Goal: Task Accomplishment & Management: Complete application form

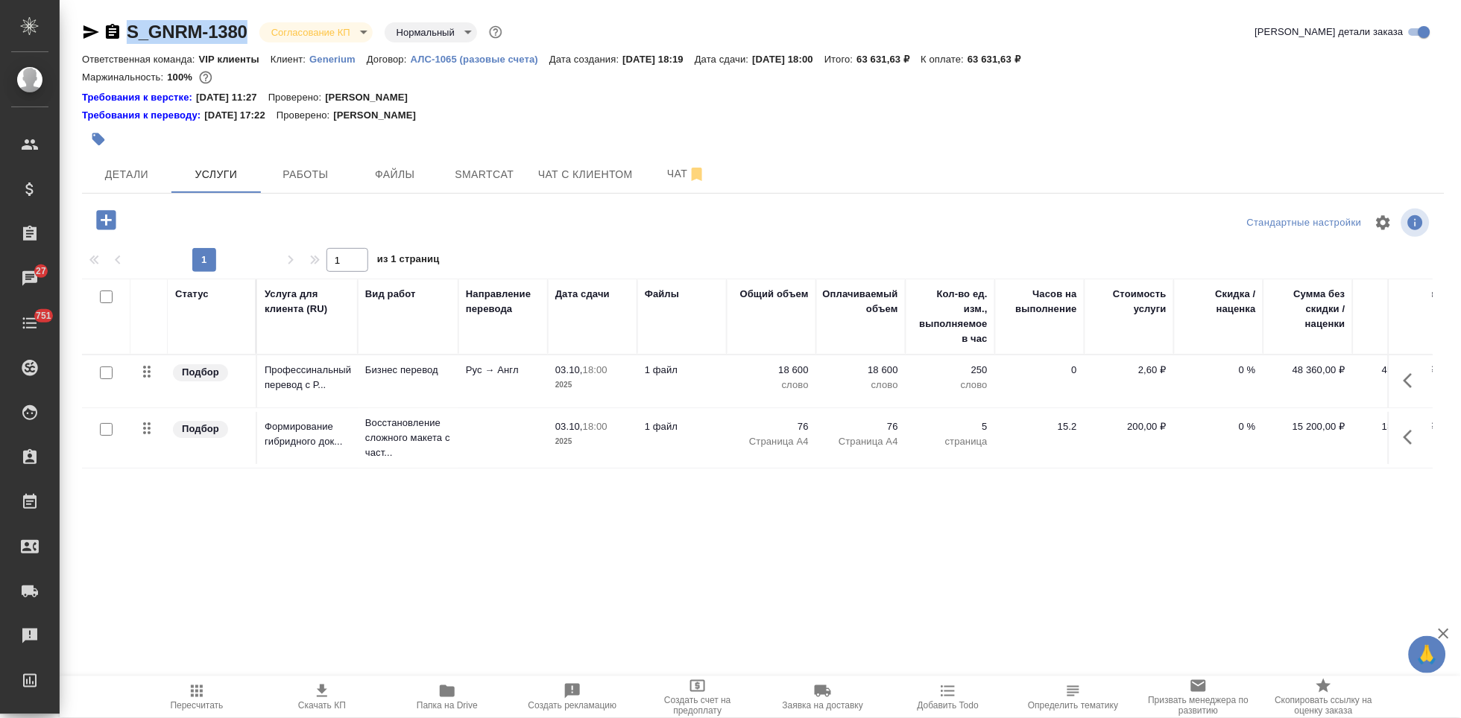
drag, startPoint x: 250, startPoint y: 29, endPoint x: 128, endPoint y: 28, distance: 122.2
click at [128, 28] on div "S_GNRM-1380 Согласование КП kpNegotiation Нормальный normal" at bounding box center [293, 32] width 423 height 24
copy link "S_GNRM-1380"
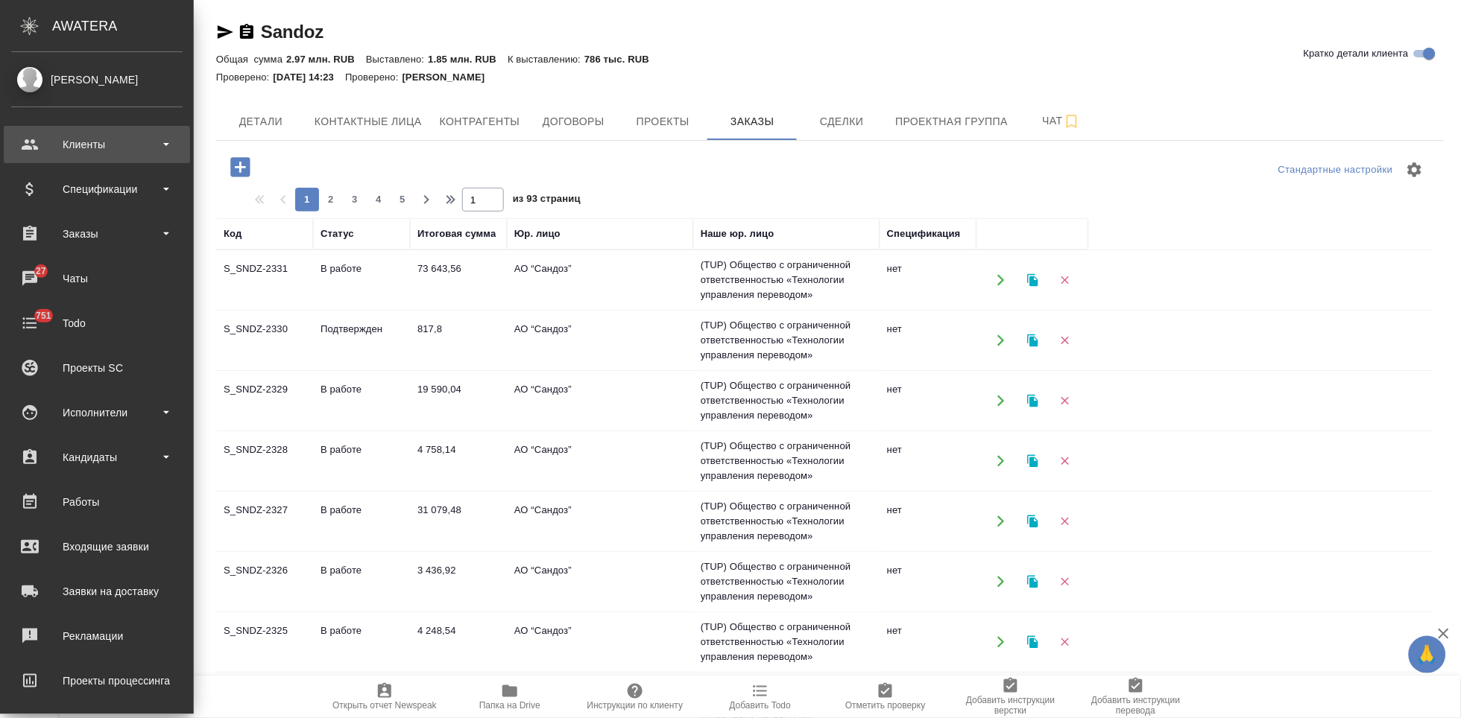
click at [35, 148] on div "Клиенты" at bounding box center [96, 144] width 171 height 22
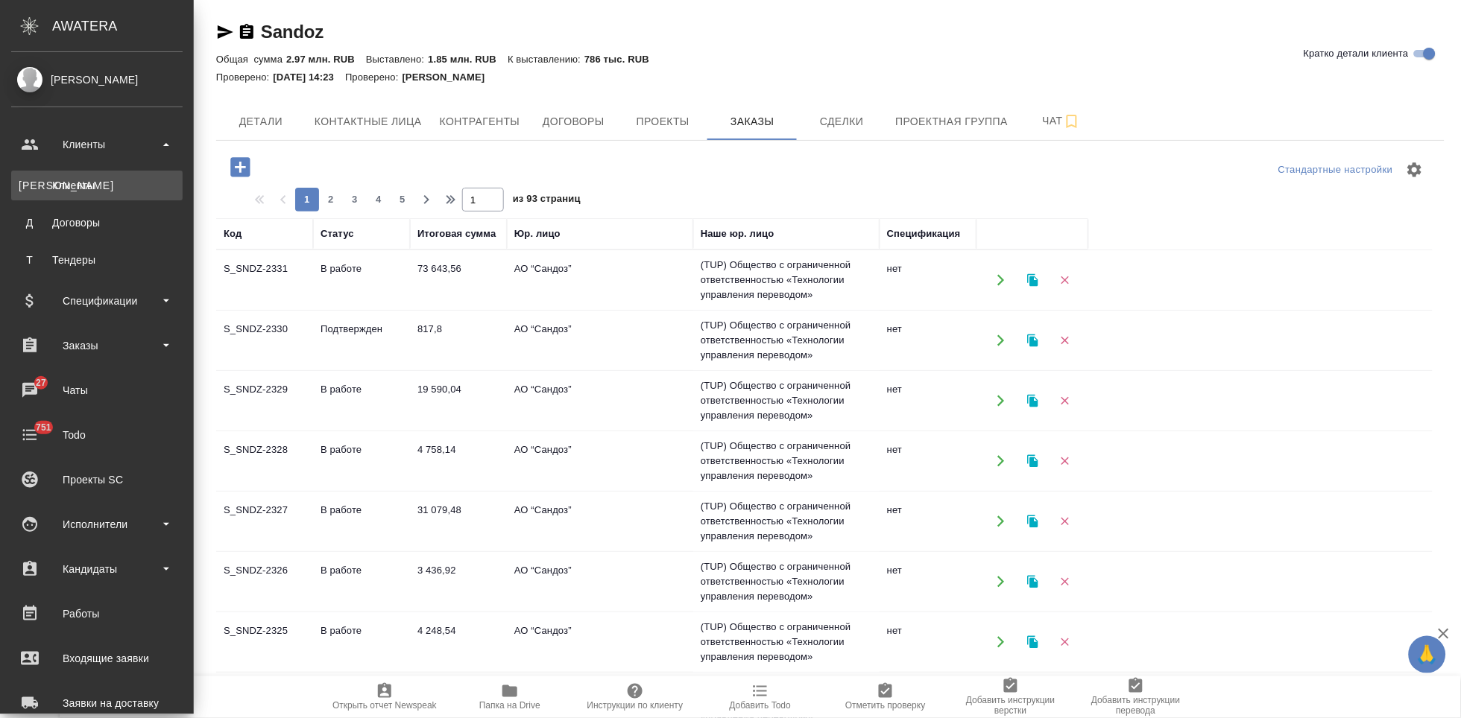
click at [42, 189] on div "Клиенты" at bounding box center [97, 185] width 157 height 15
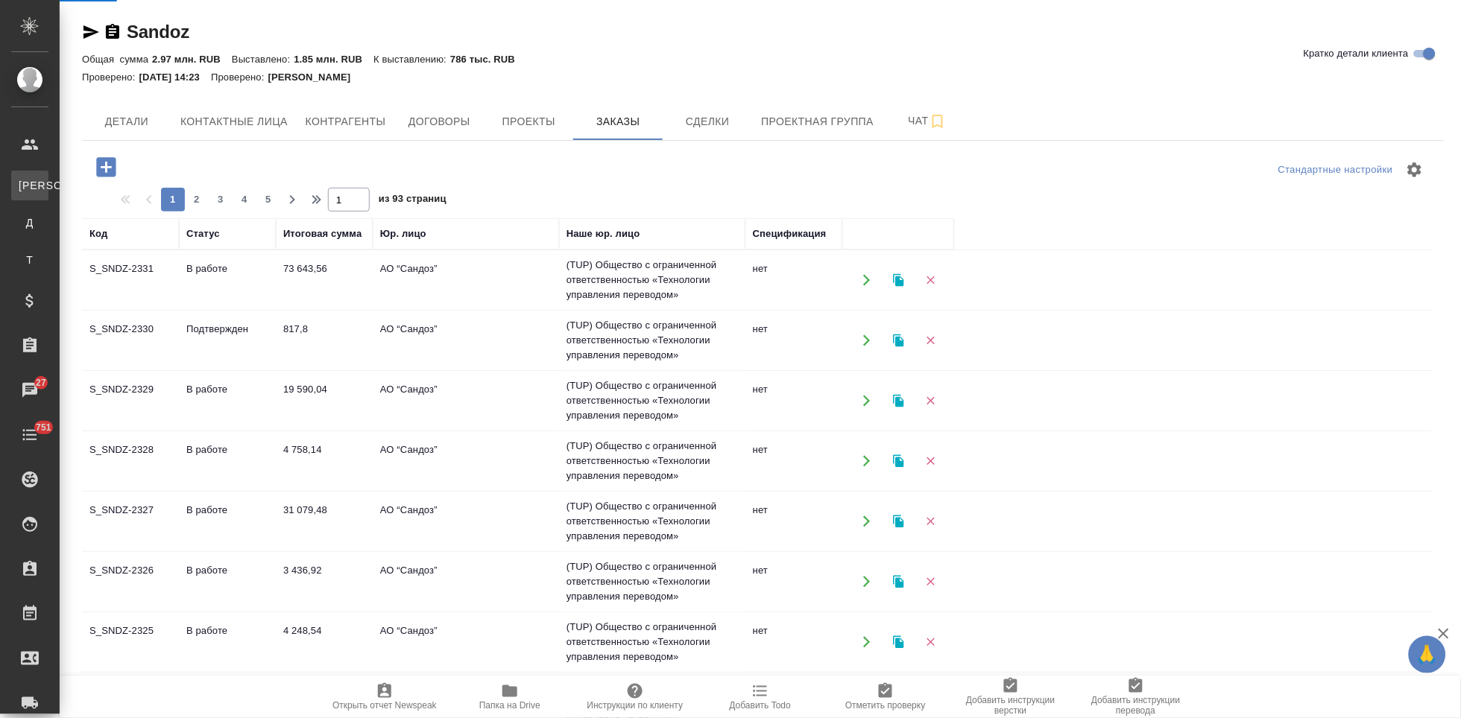
select select "RU"
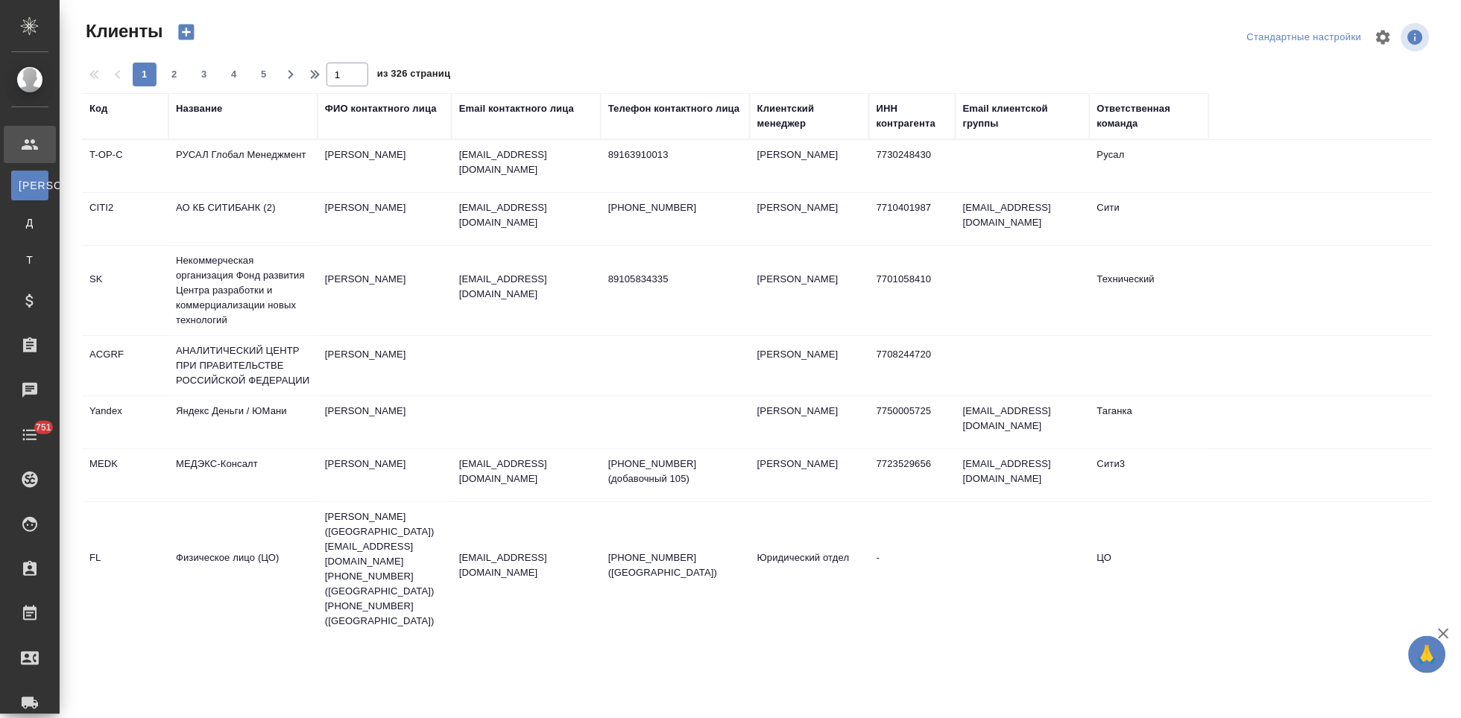
click at [94, 114] on div "Код" at bounding box center [98, 108] width 18 height 15
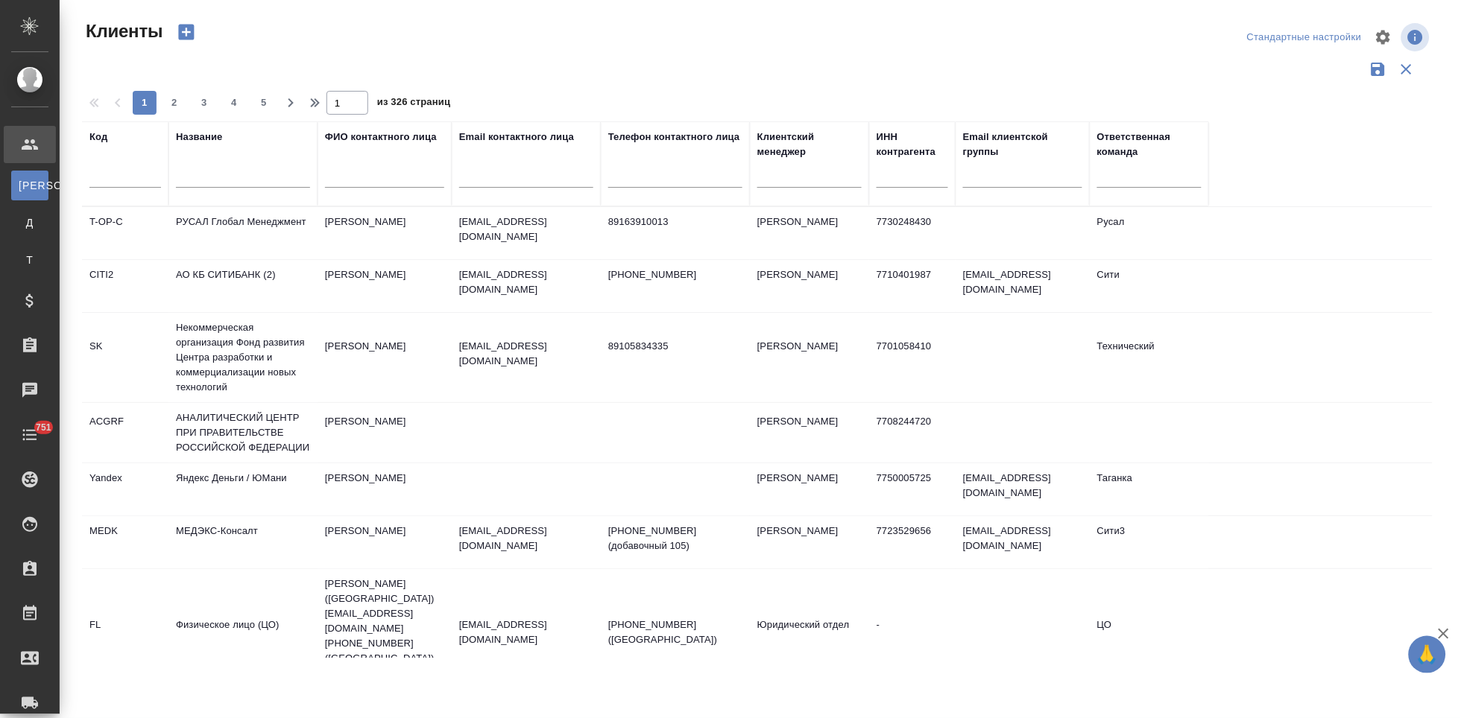
click at [130, 192] on div at bounding box center [125, 180] width 72 height 37
click at [129, 177] on input "text" at bounding box center [125, 178] width 72 height 19
type input "nvrt"
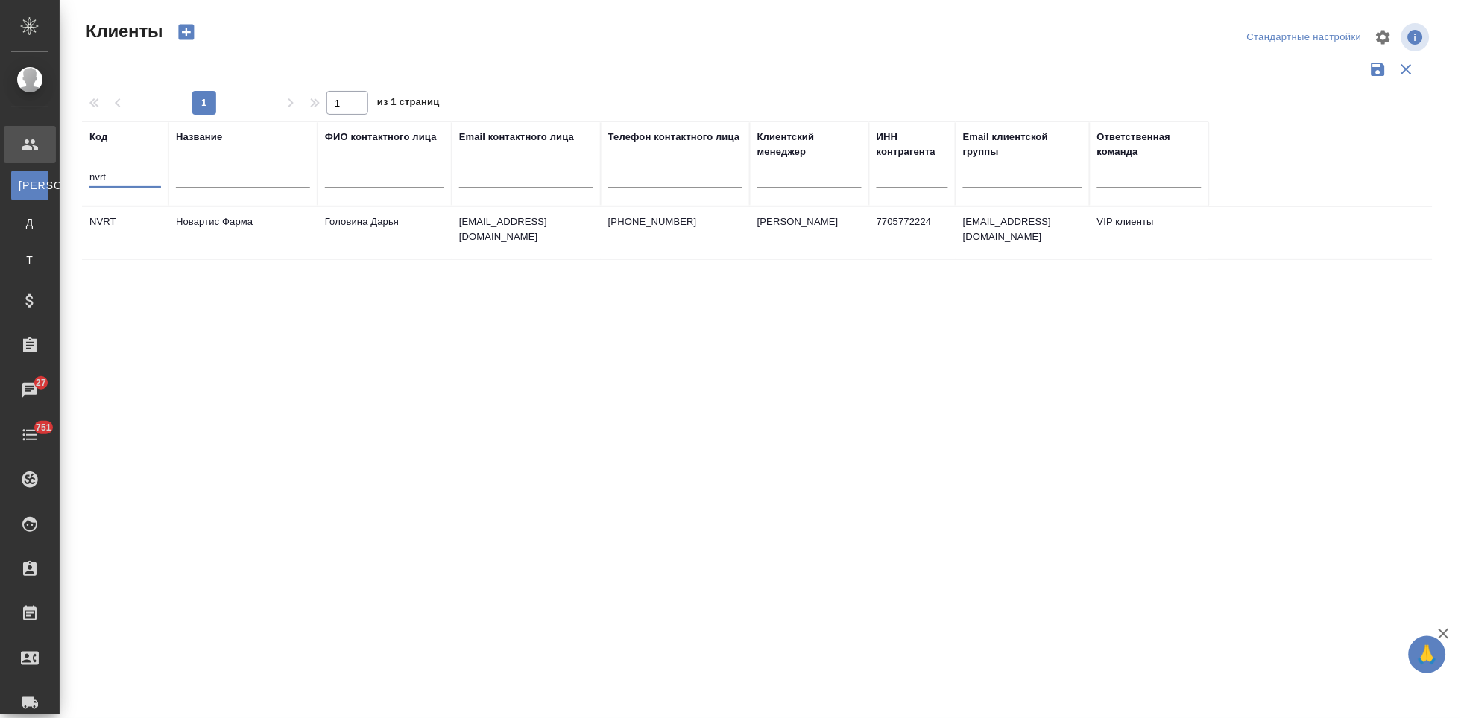
click at [456, 241] on td "daria.golovina@novartis.com" at bounding box center [526, 233] width 149 height 52
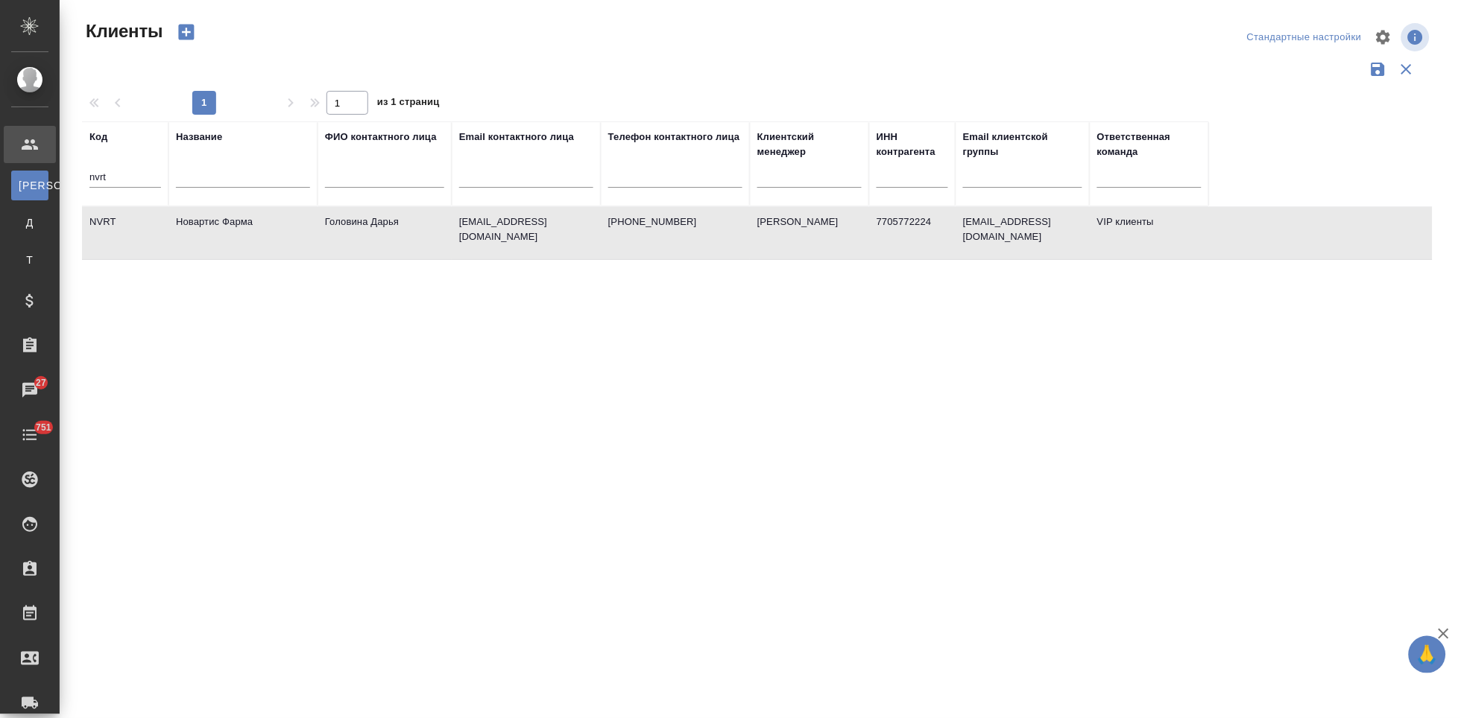
click at [456, 241] on td "daria.golovina@novartis.com" at bounding box center [526, 233] width 149 height 52
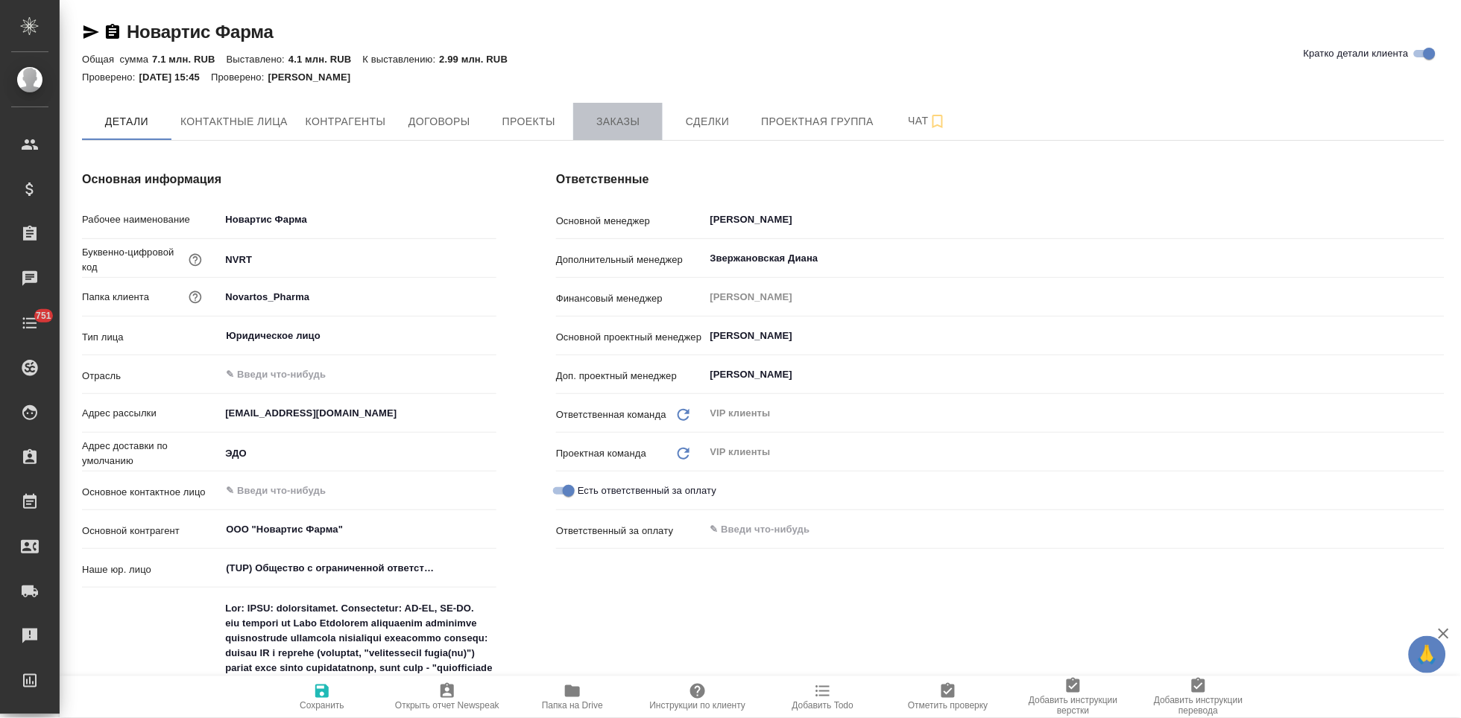
click at [624, 118] on span "Заказы" at bounding box center [618, 122] width 72 height 19
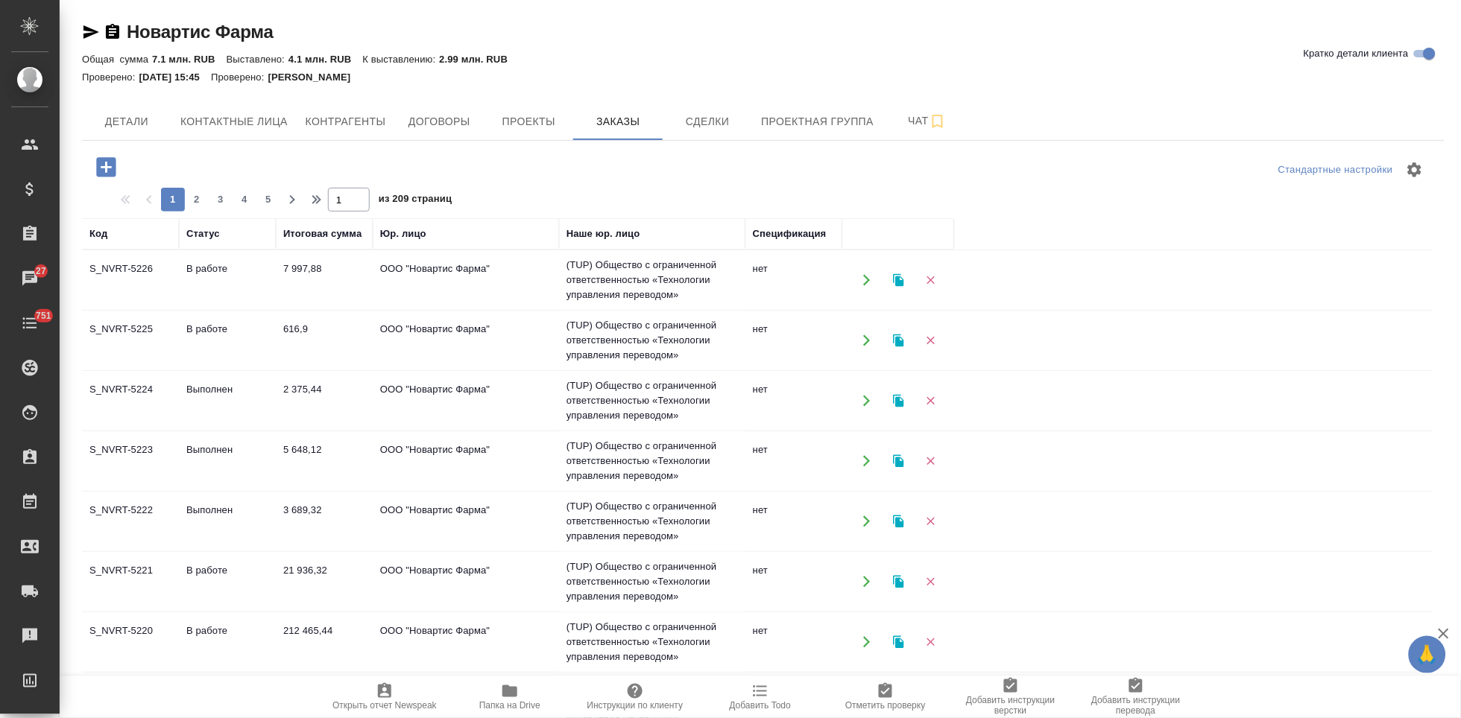
click at [96, 169] on icon "button" at bounding box center [105, 166] width 19 height 19
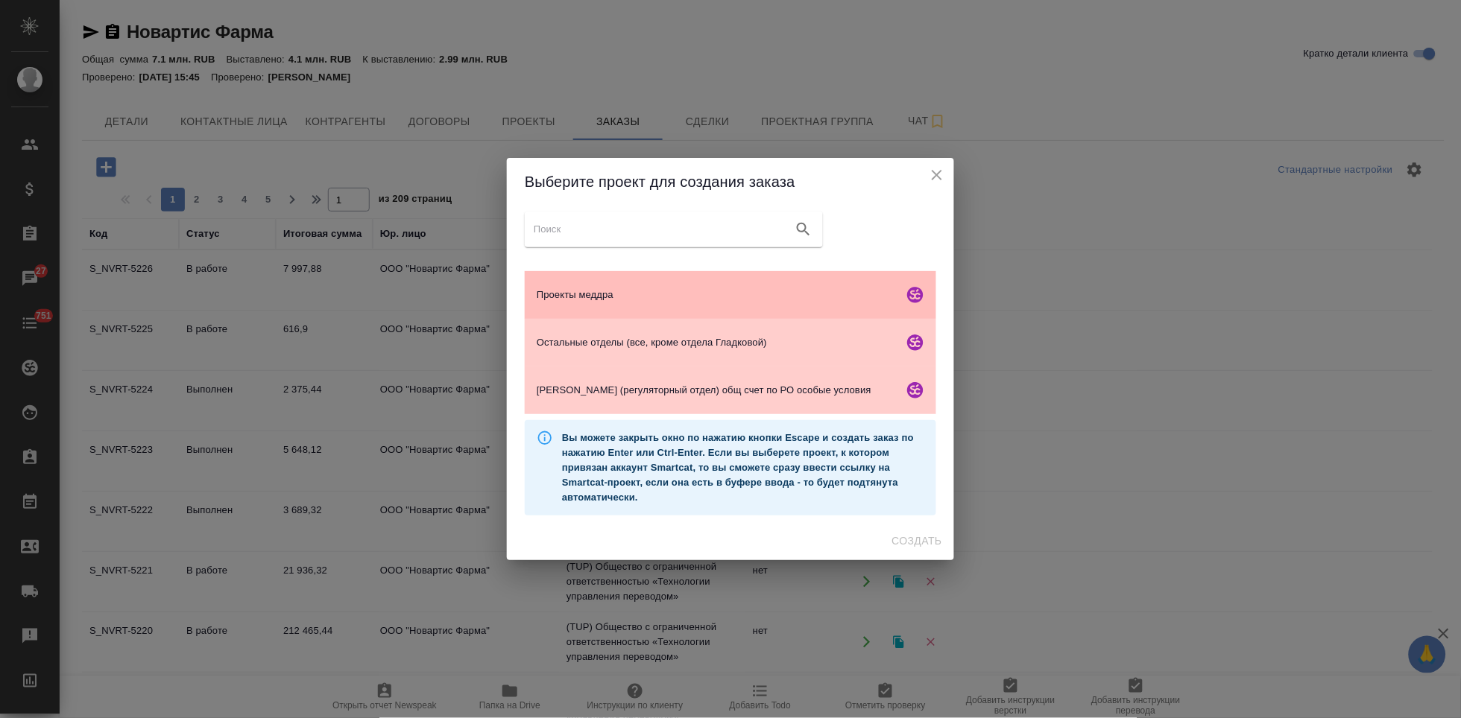
click at [628, 303] on div "Проекты меддра" at bounding box center [730, 295] width 411 height 48
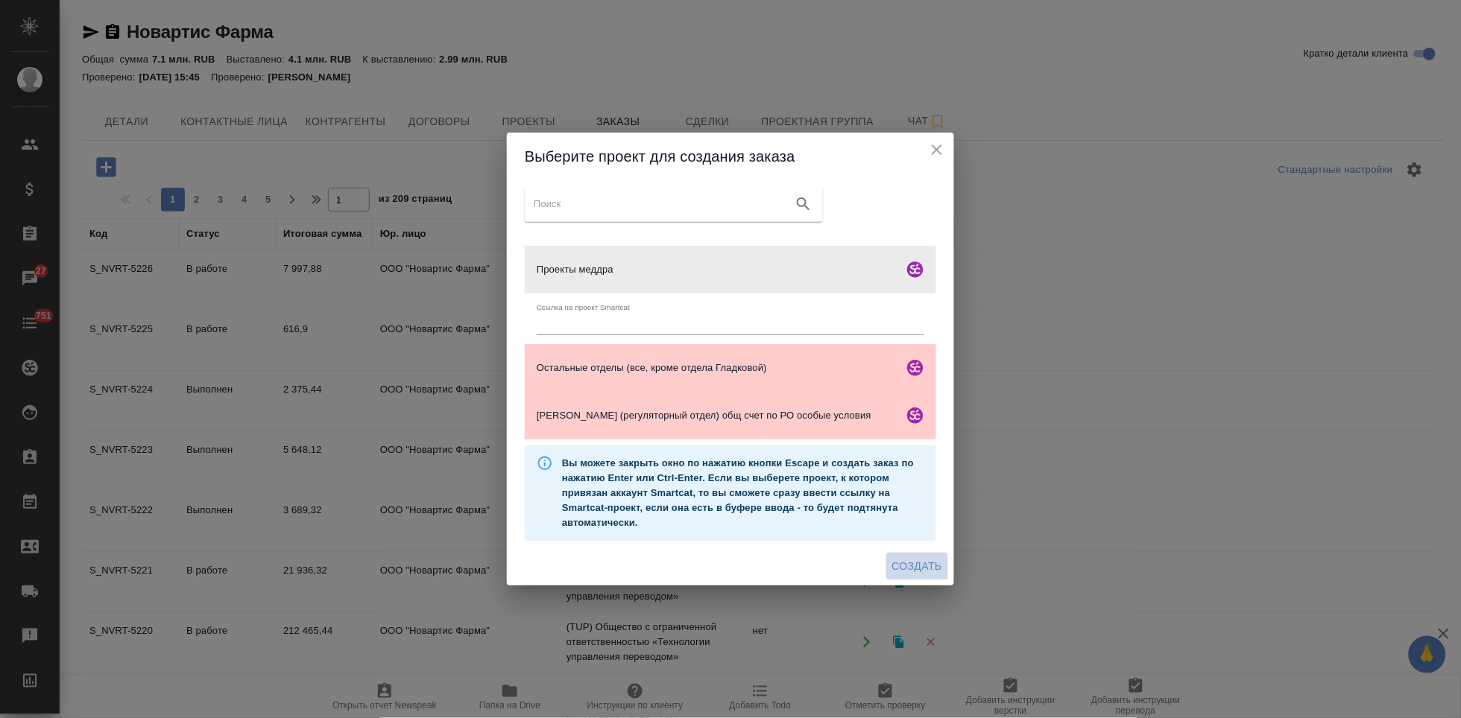
click at [902, 569] on span "Создать" at bounding box center [917, 566] width 50 height 19
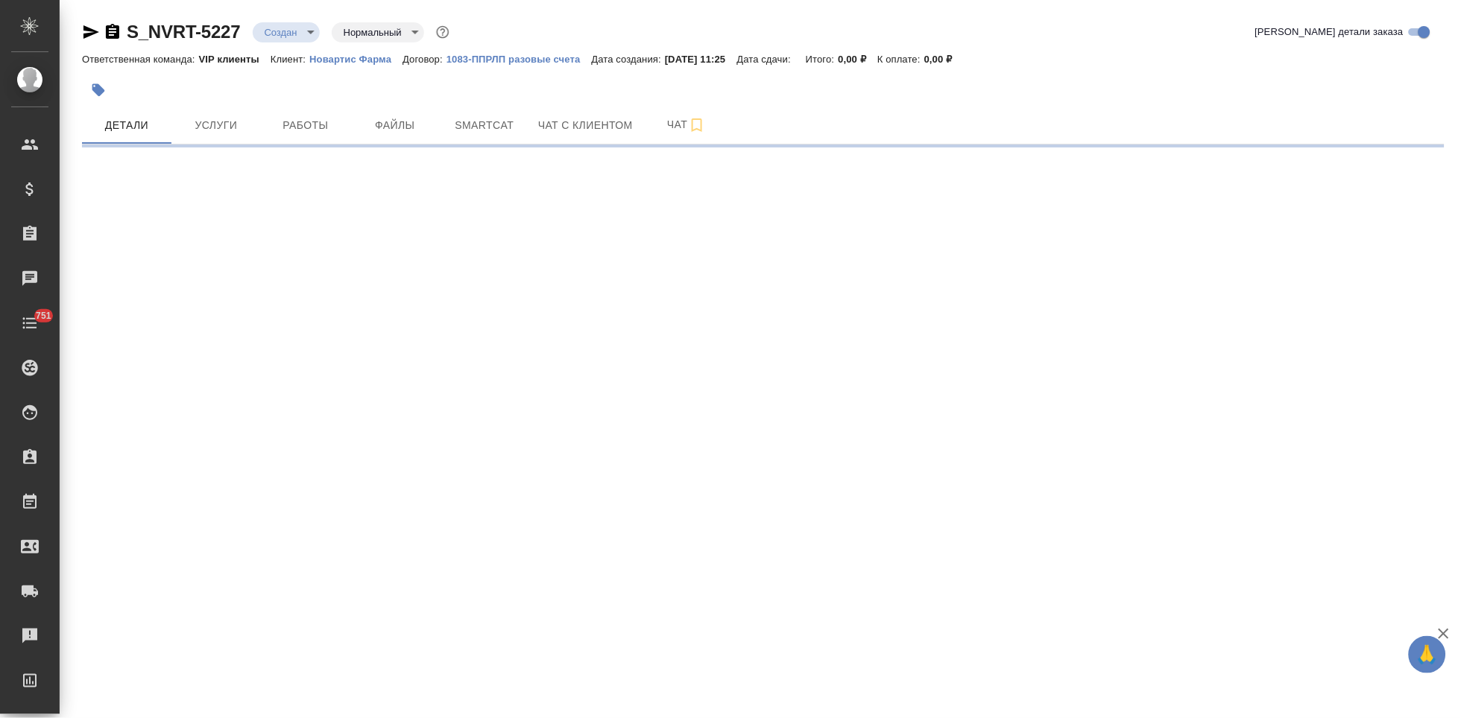
select select "RU"
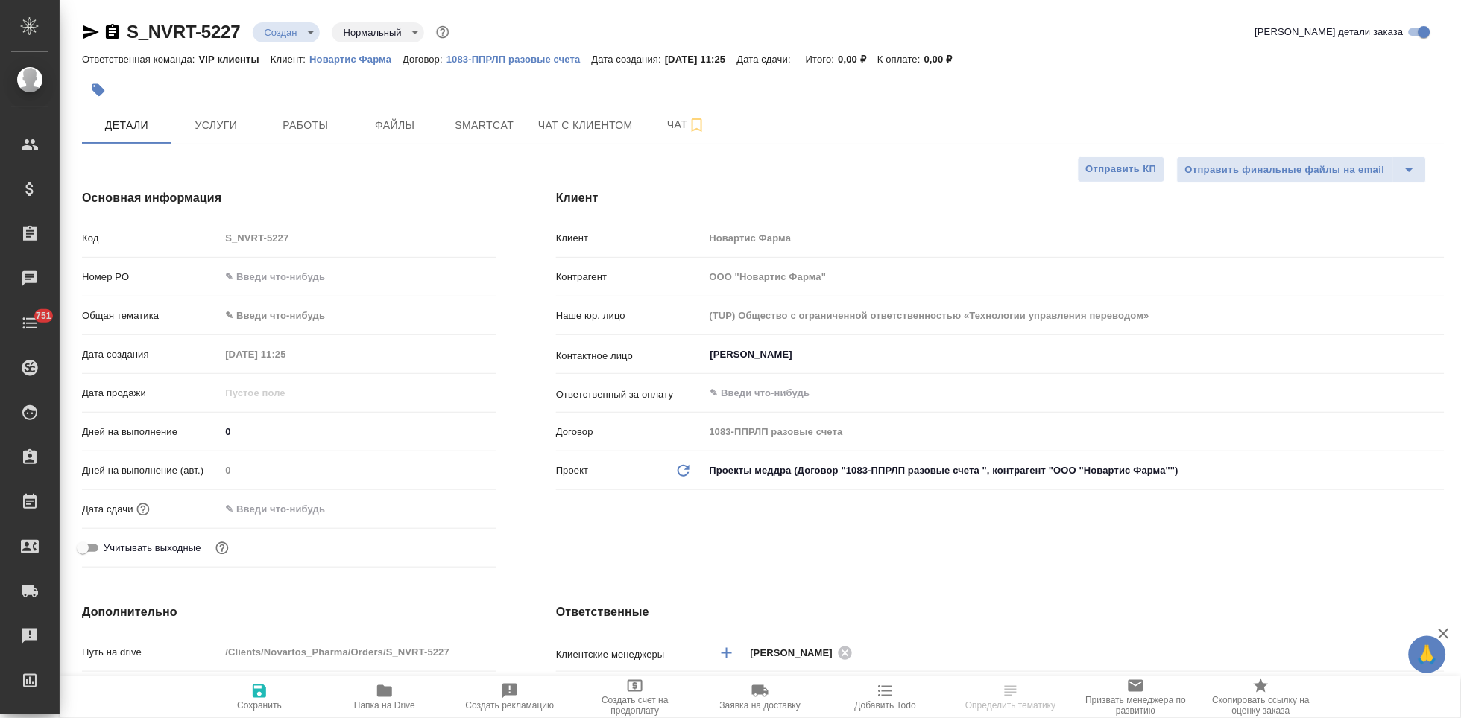
type textarea "x"
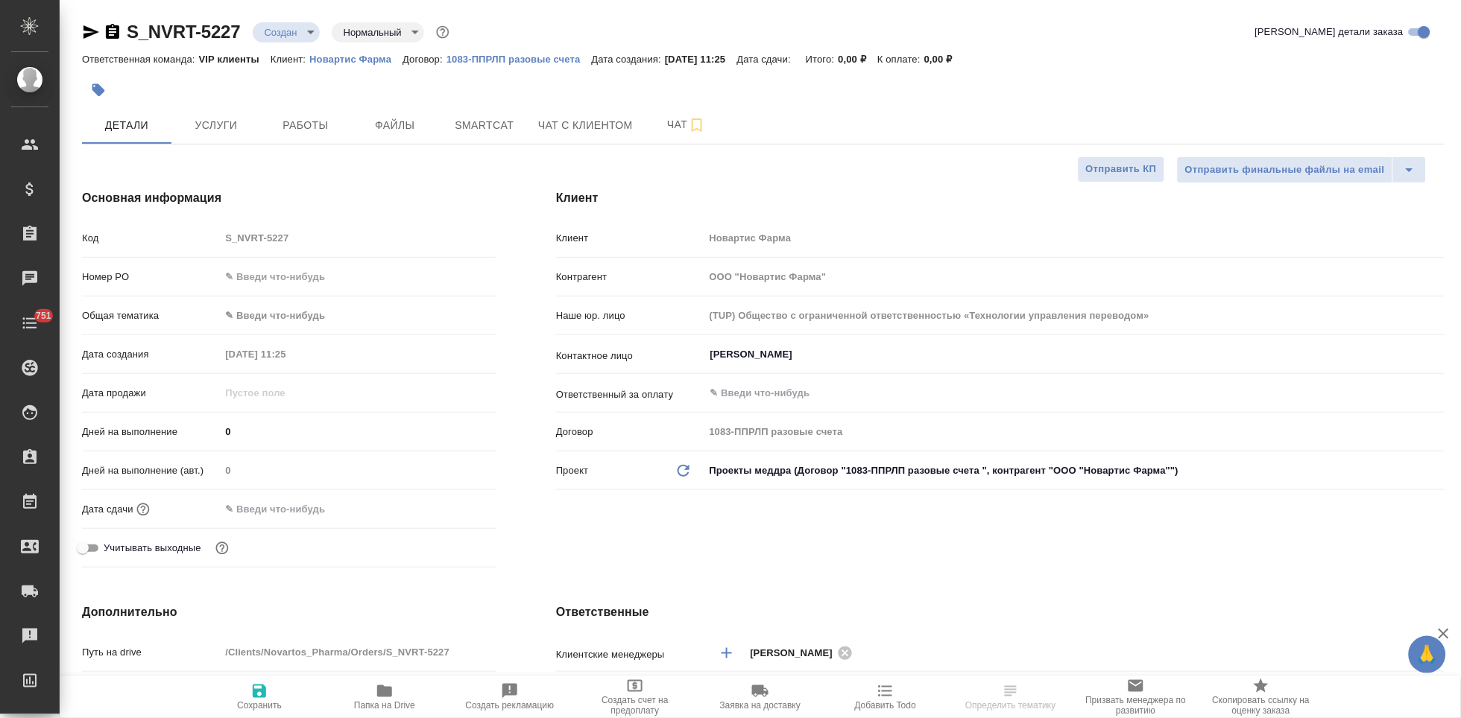
type textarea "x"
click at [350, 504] on input "text" at bounding box center [285, 510] width 130 height 22
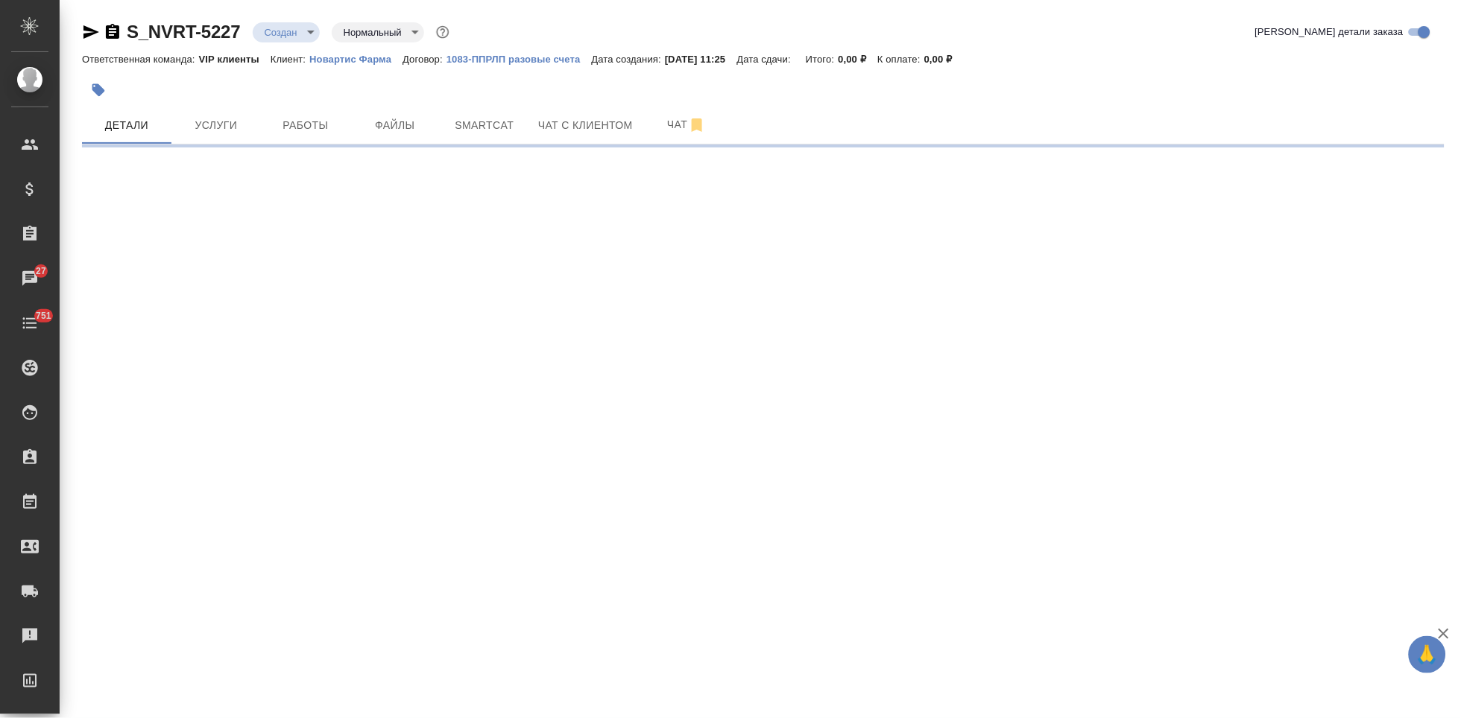
select select "RU"
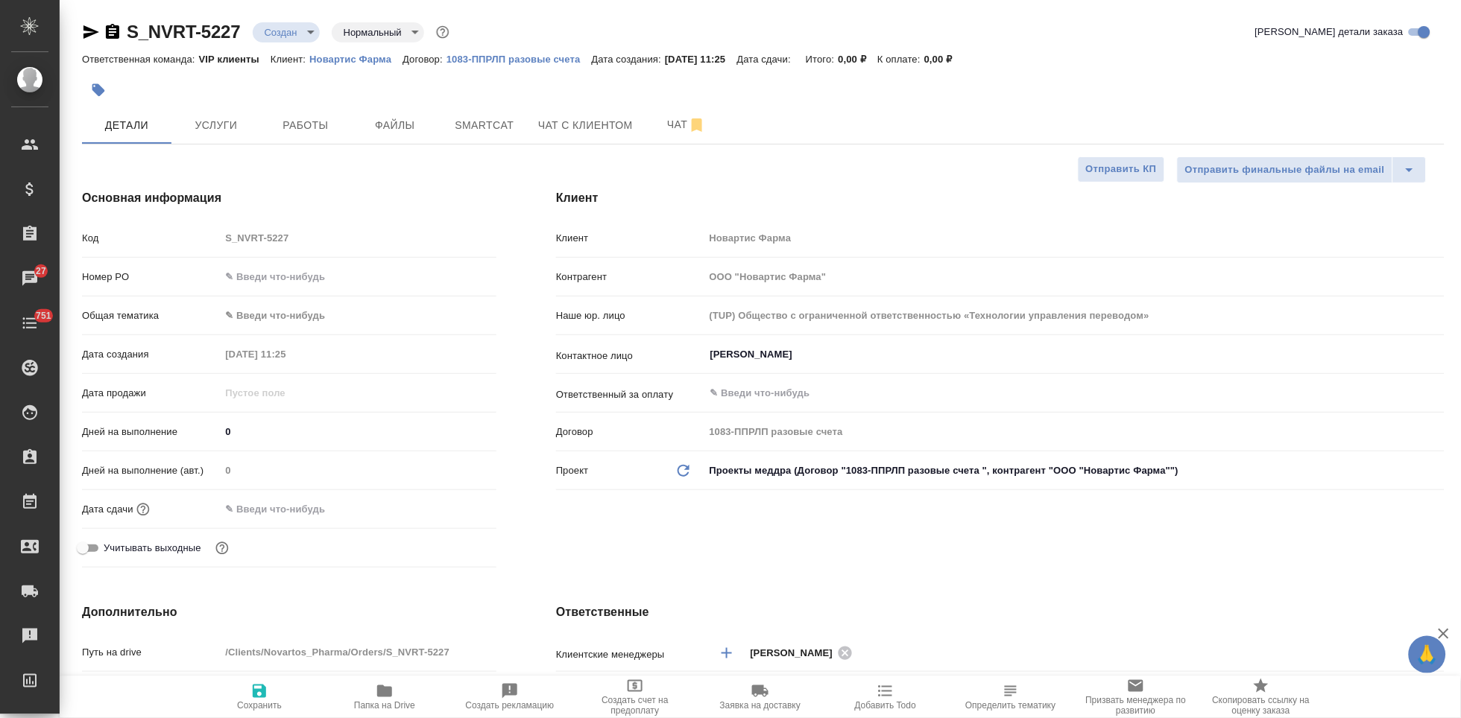
type textarea "x"
click at [340, 515] on input "text" at bounding box center [285, 510] width 130 height 22
click at [454, 508] on icon "button" at bounding box center [453, 509] width 18 height 18
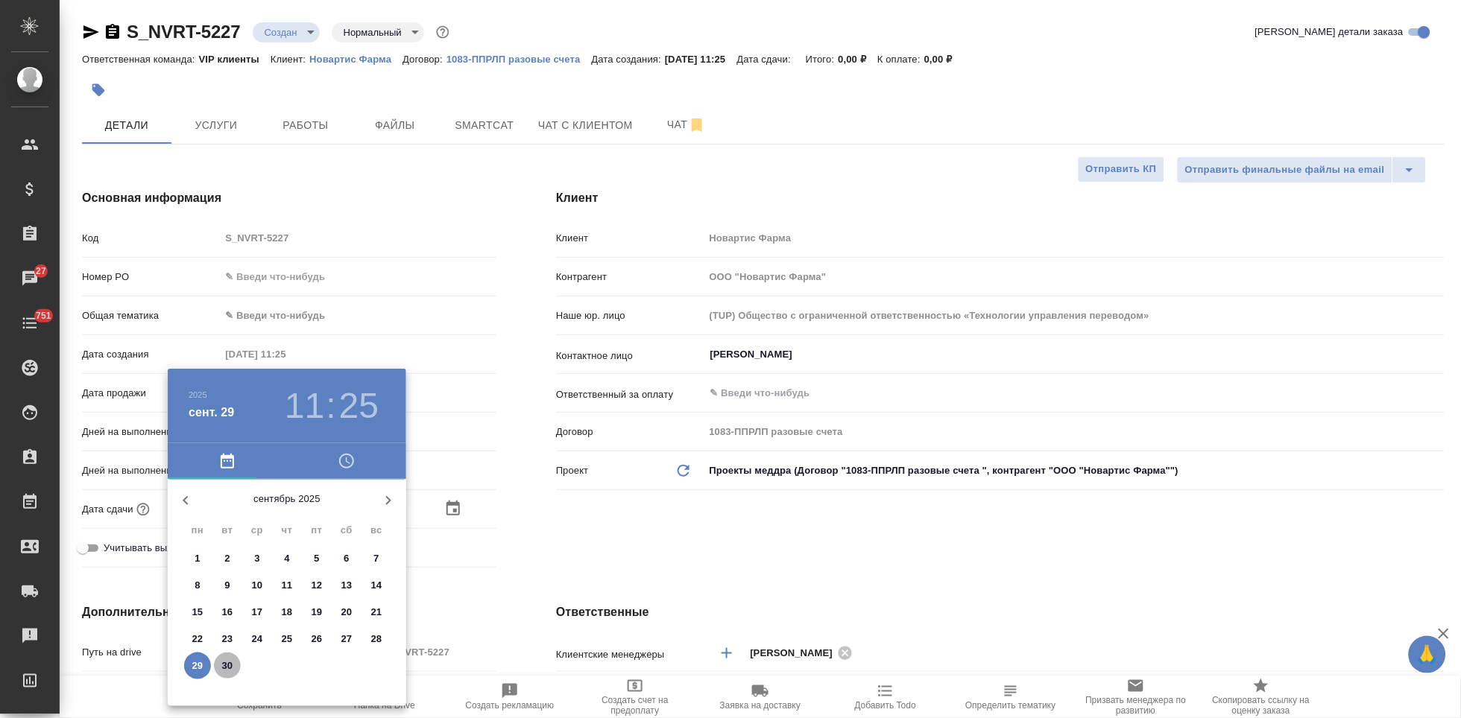
click at [224, 663] on p "30" at bounding box center [227, 666] width 11 height 15
type input "30.09.2025 11:25"
type textarea "x"
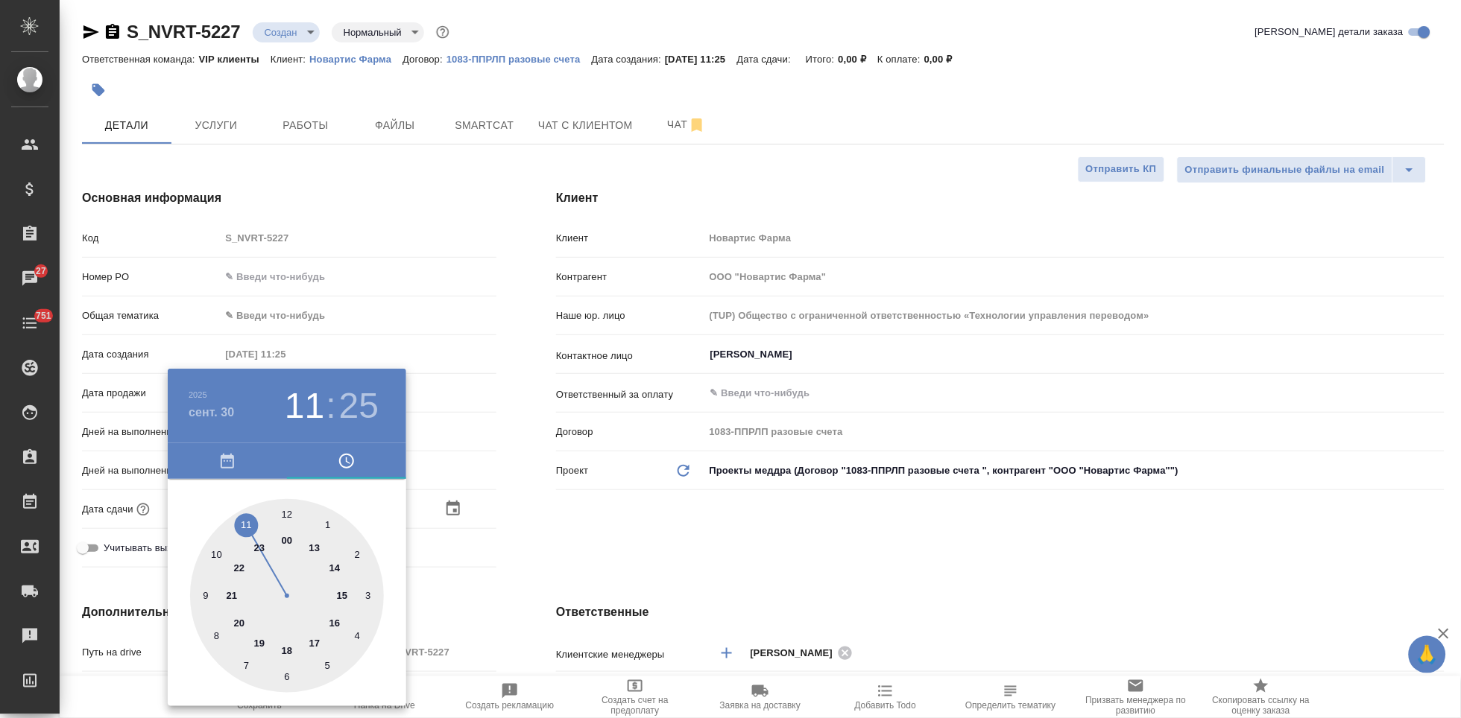
click at [250, 524] on div at bounding box center [287, 596] width 194 height 194
type textarea "x"
click at [286, 518] on div at bounding box center [287, 596] width 194 height 194
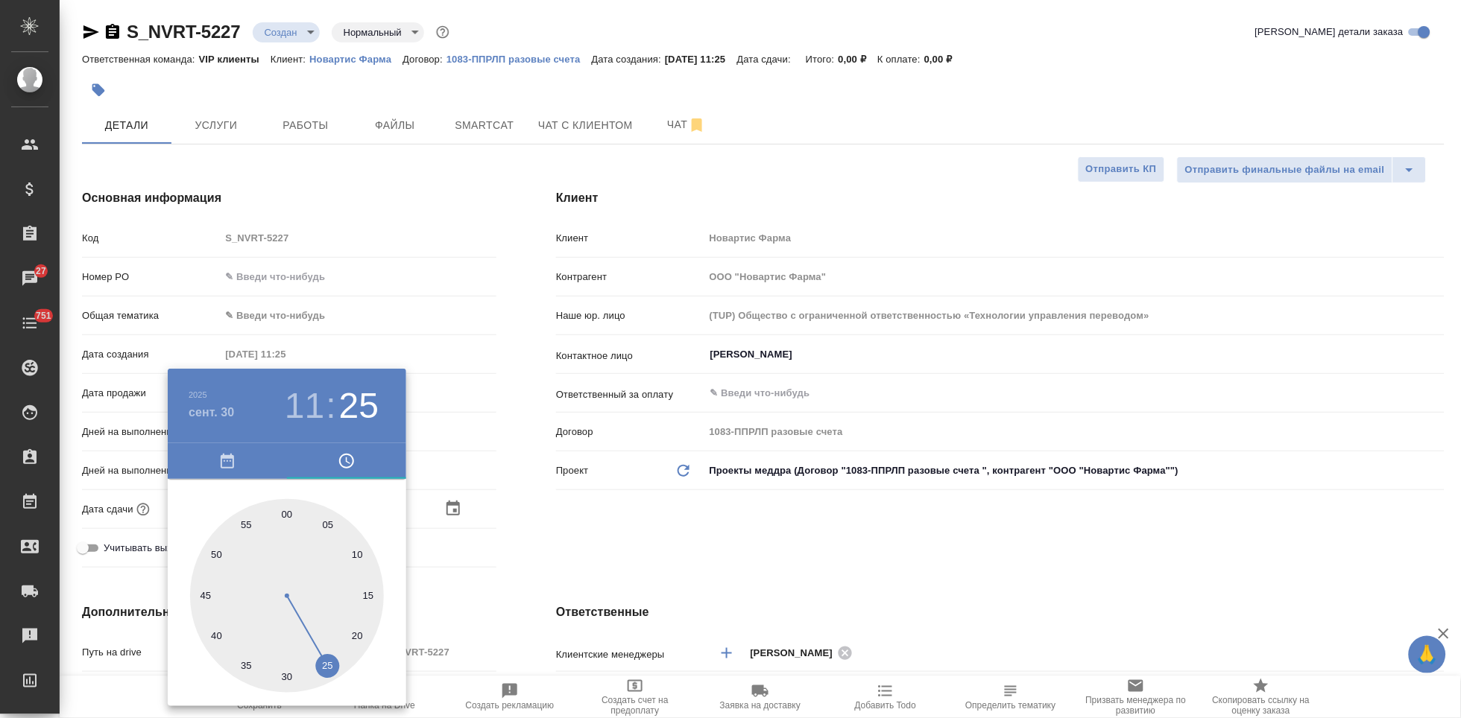
type input "30.09.2025 11:00"
type textarea "x"
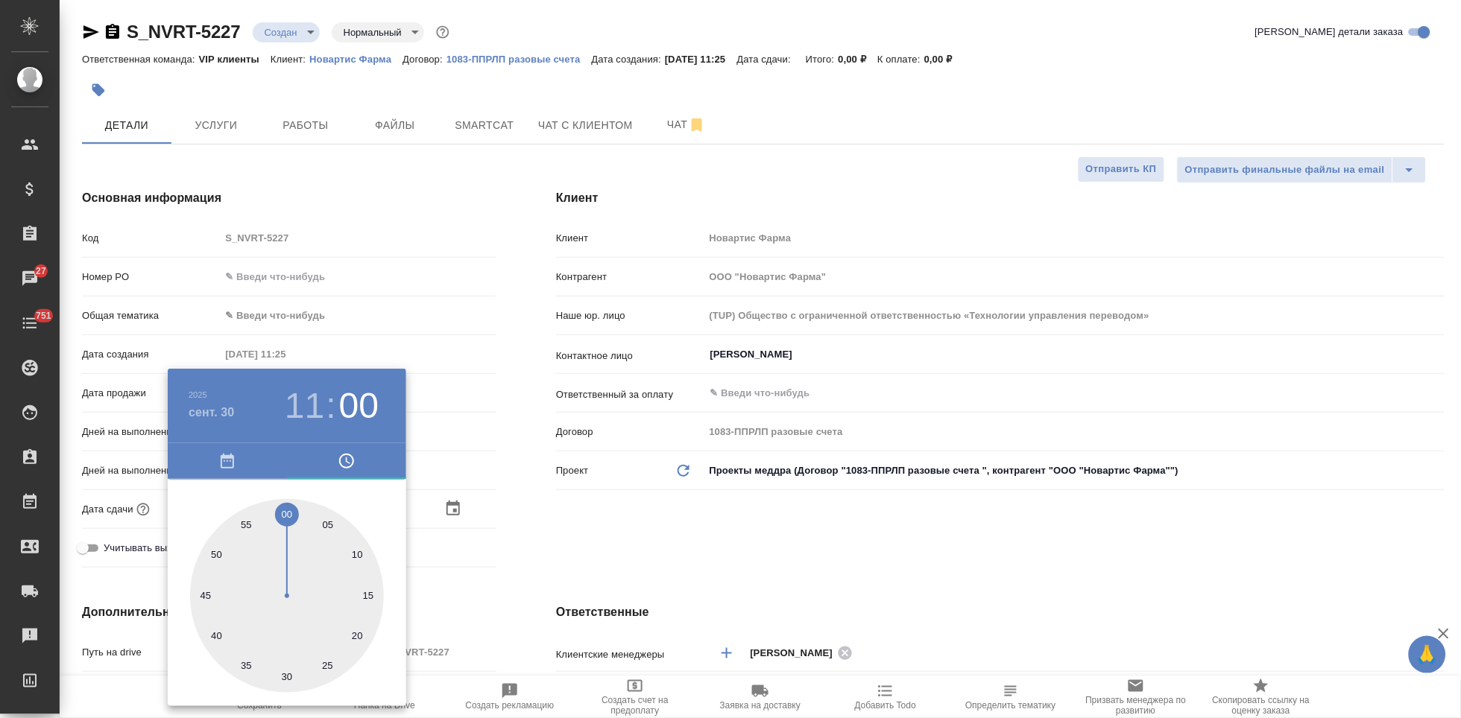
type textarea "x"
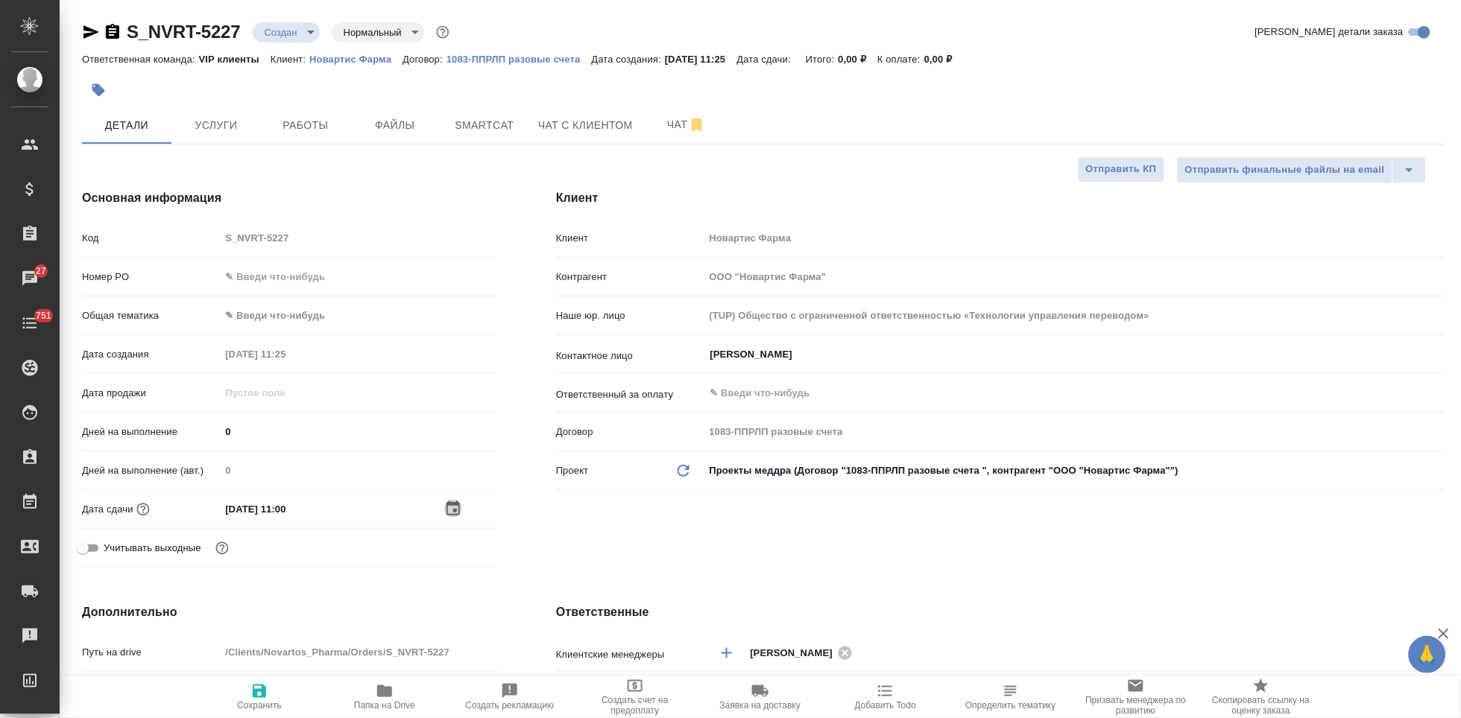
click at [271, 695] on span "Сохранить" at bounding box center [259, 697] width 107 height 28
type textarea "x"
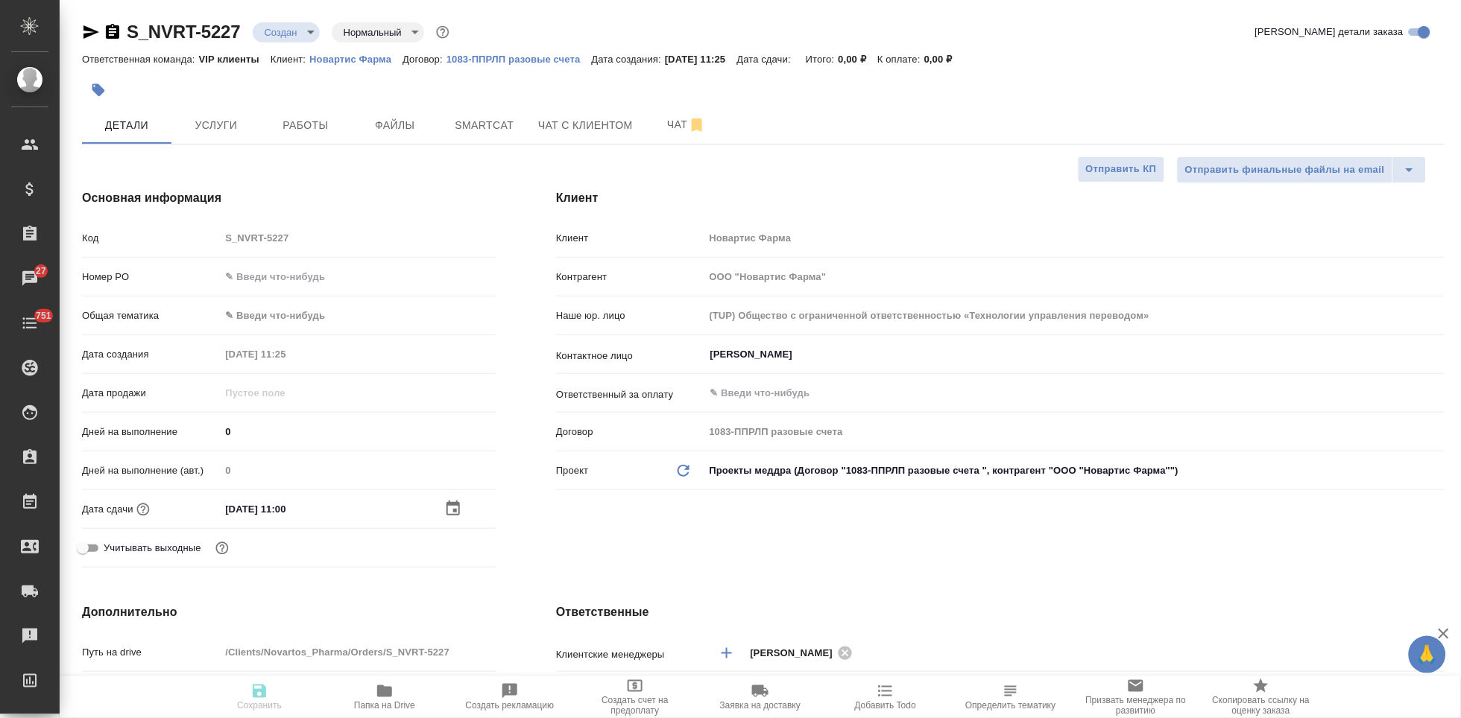
type textarea "x"
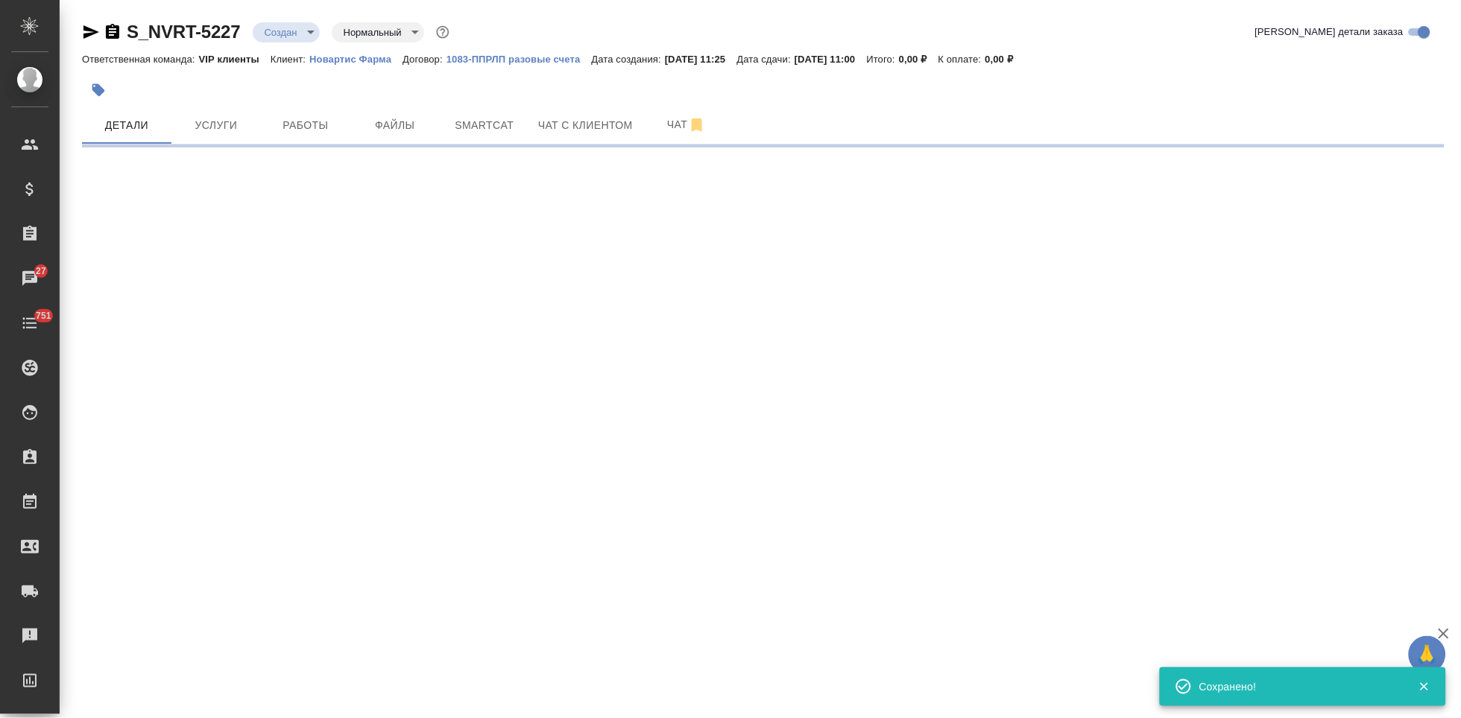
select select "RU"
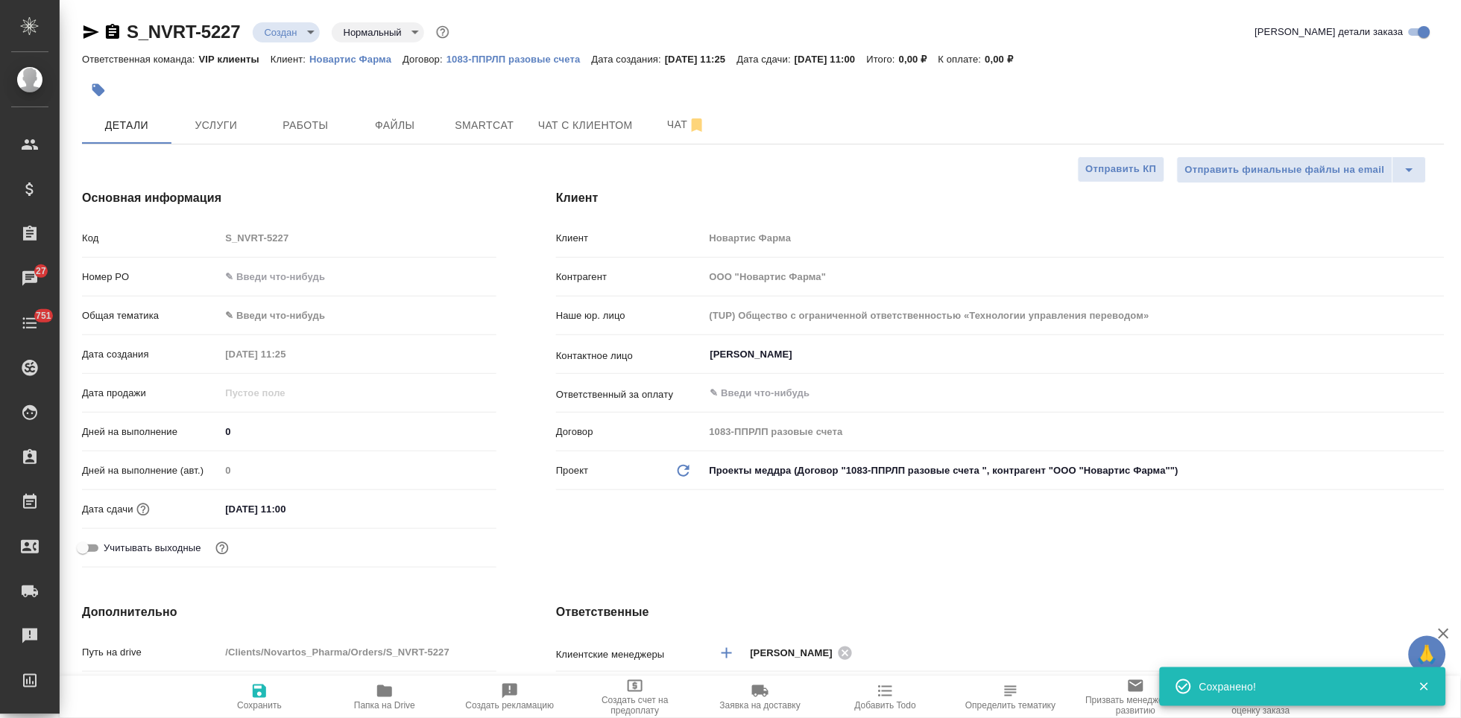
type textarea "x"
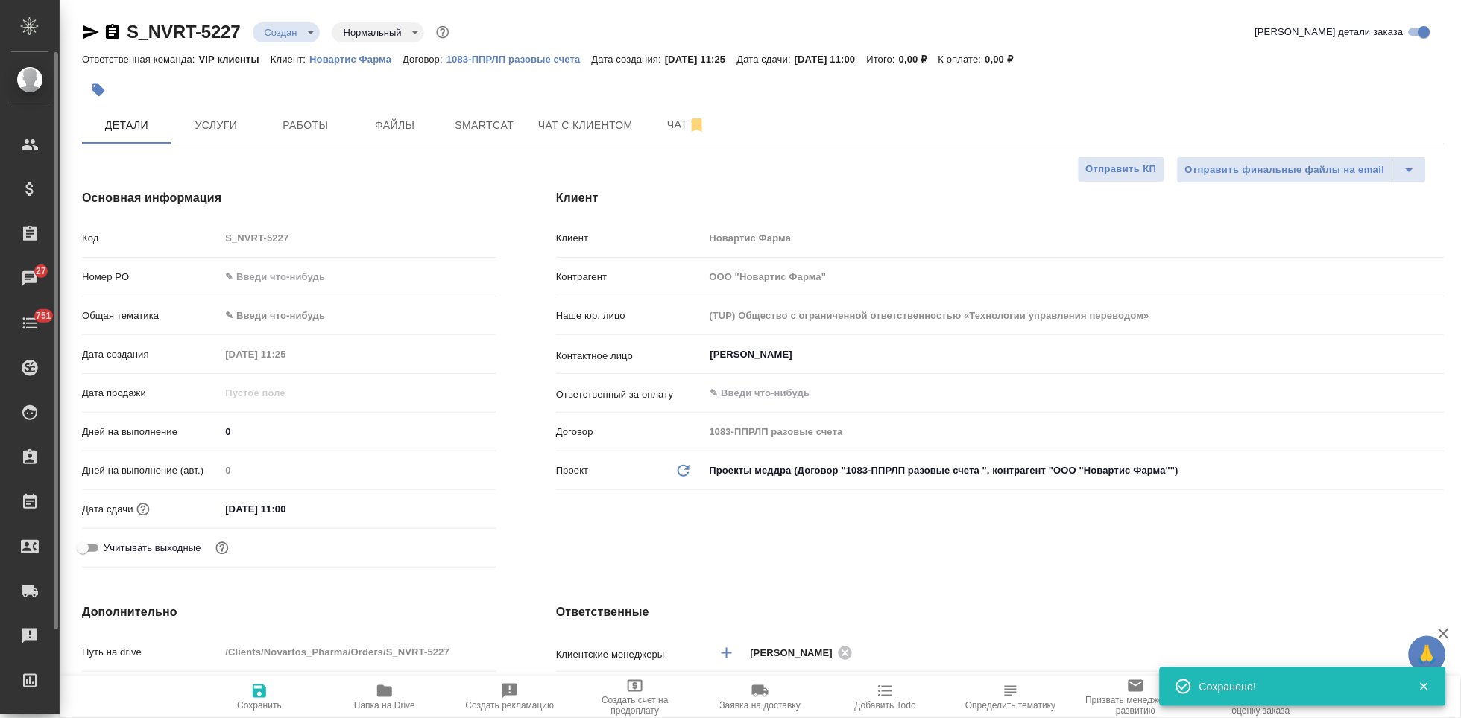
type textarea "x"
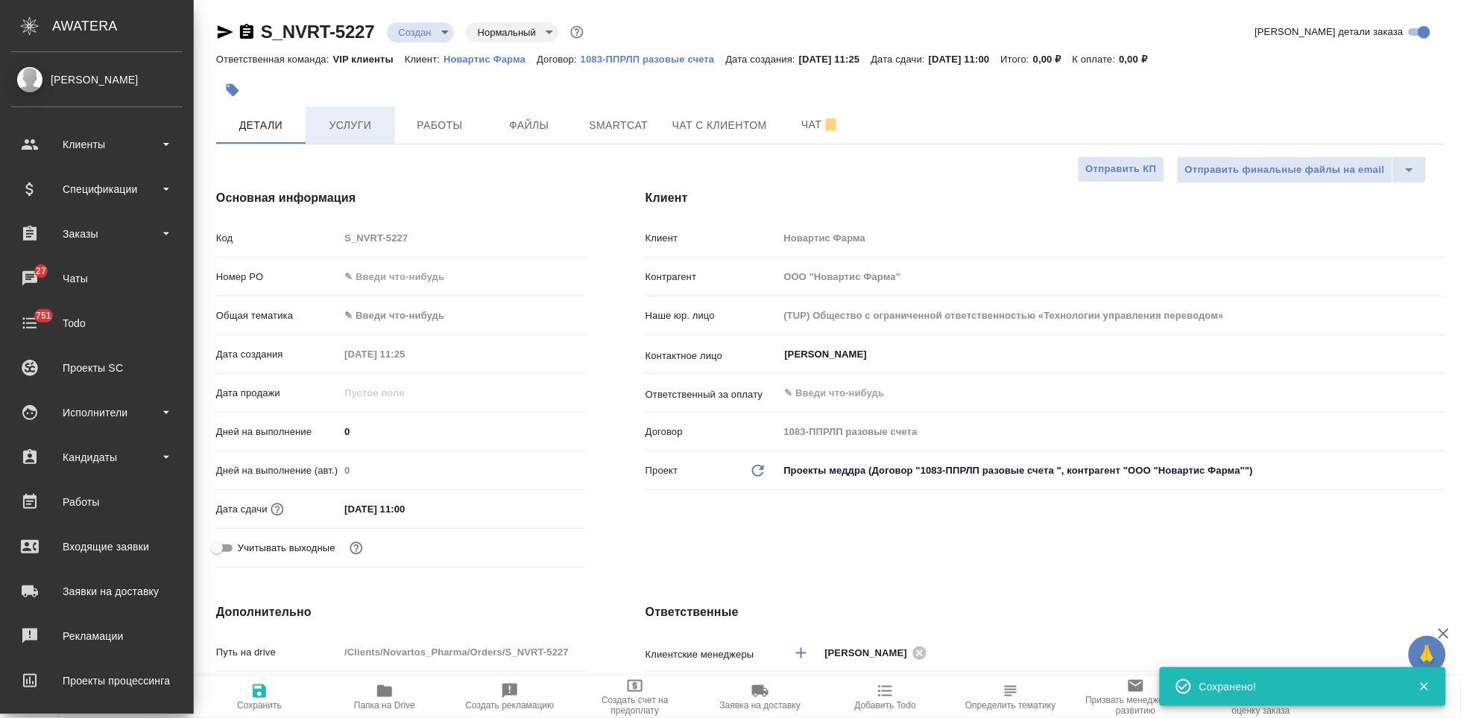
type textarea "x"
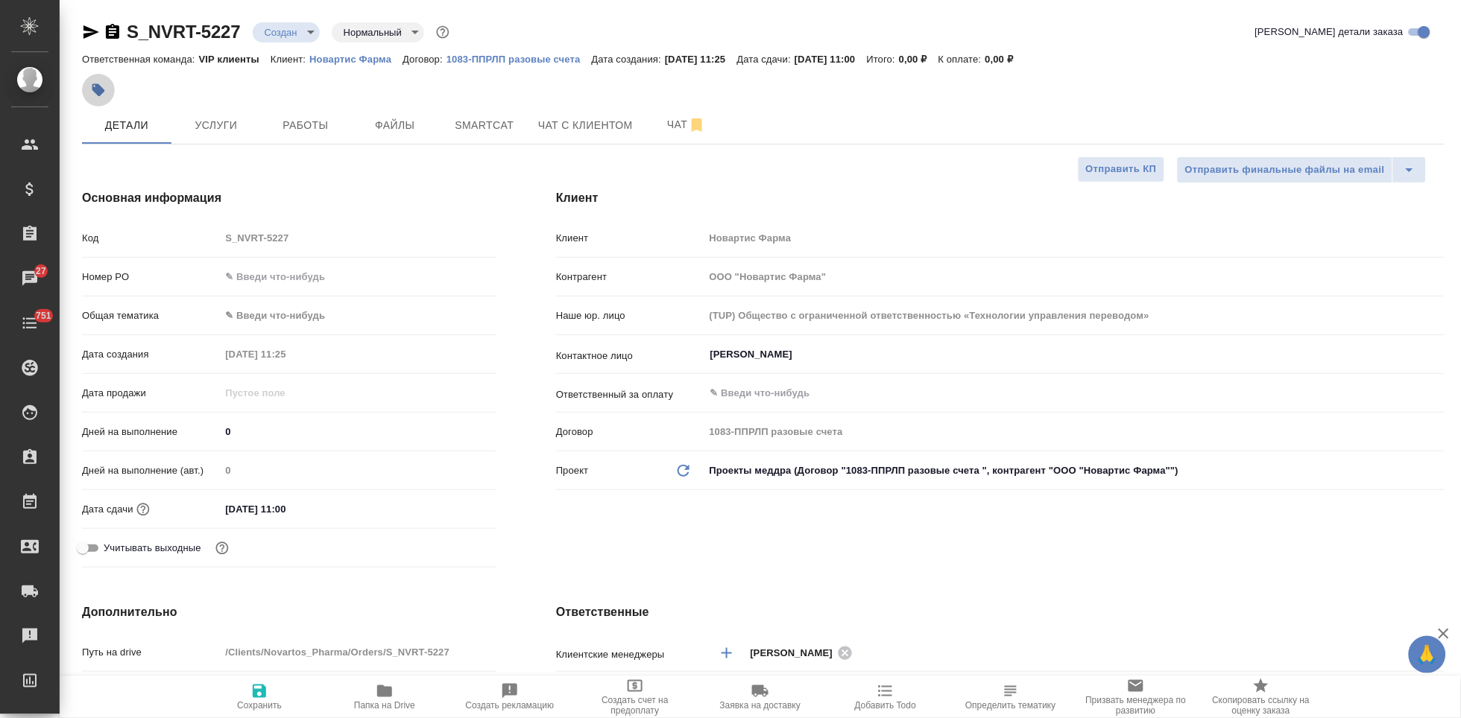
click at [109, 92] on button "button" at bounding box center [98, 90] width 33 height 33
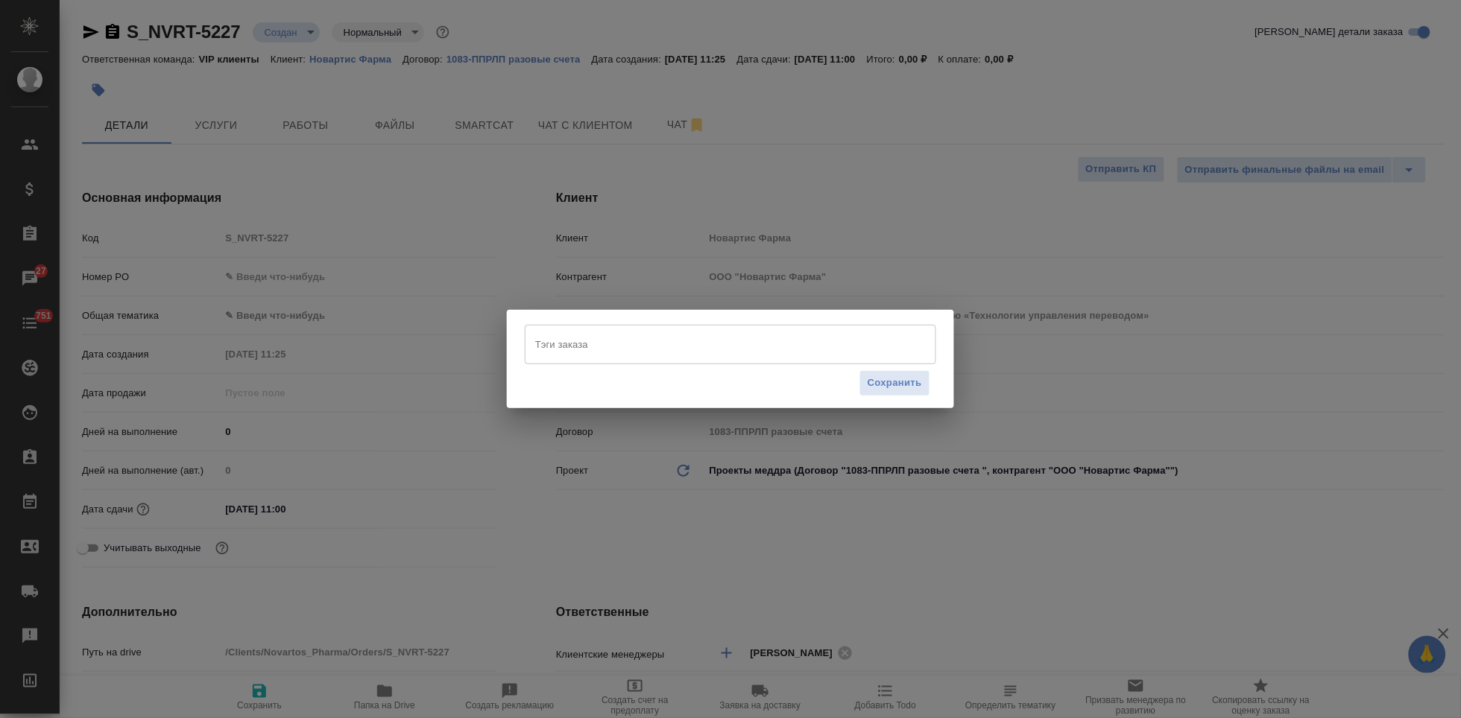
click at [645, 353] on input "Тэги заказа" at bounding box center [716, 344] width 370 height 25
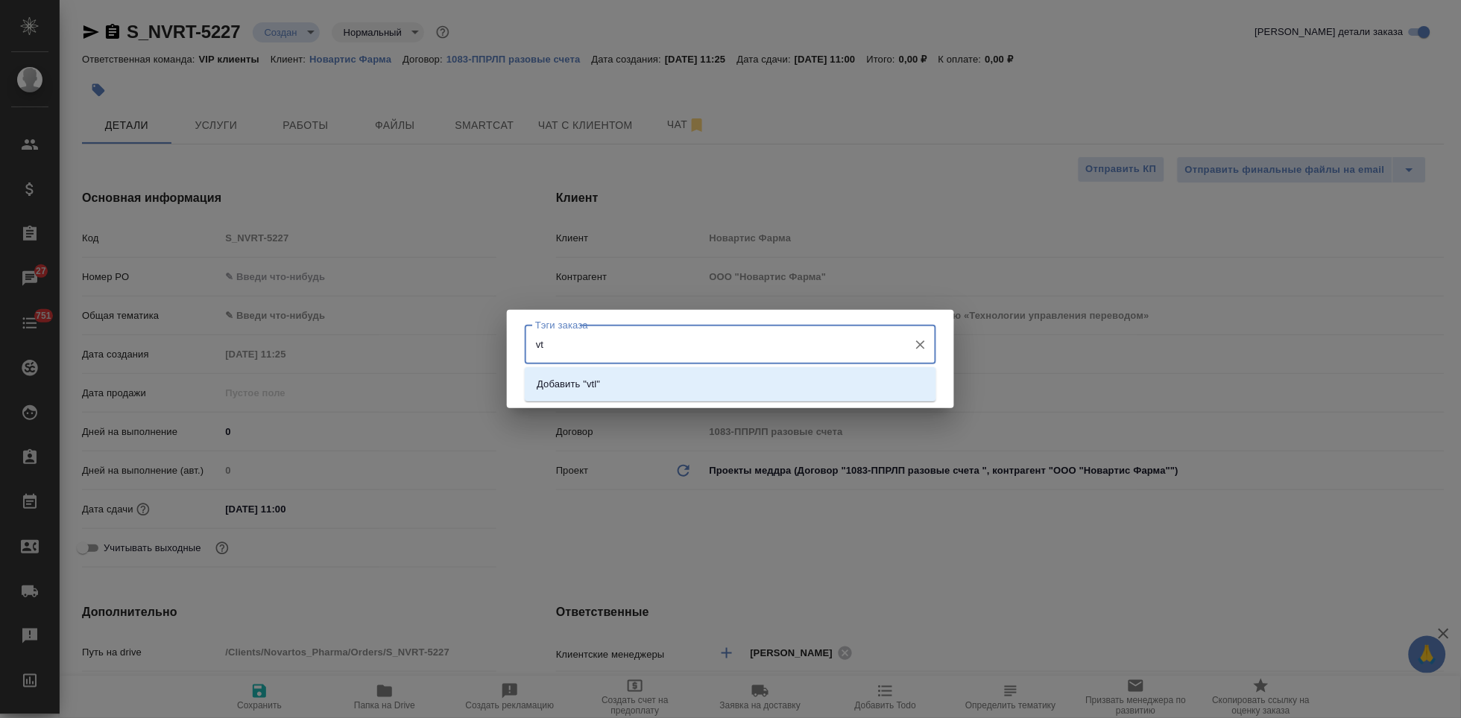
type input "v"
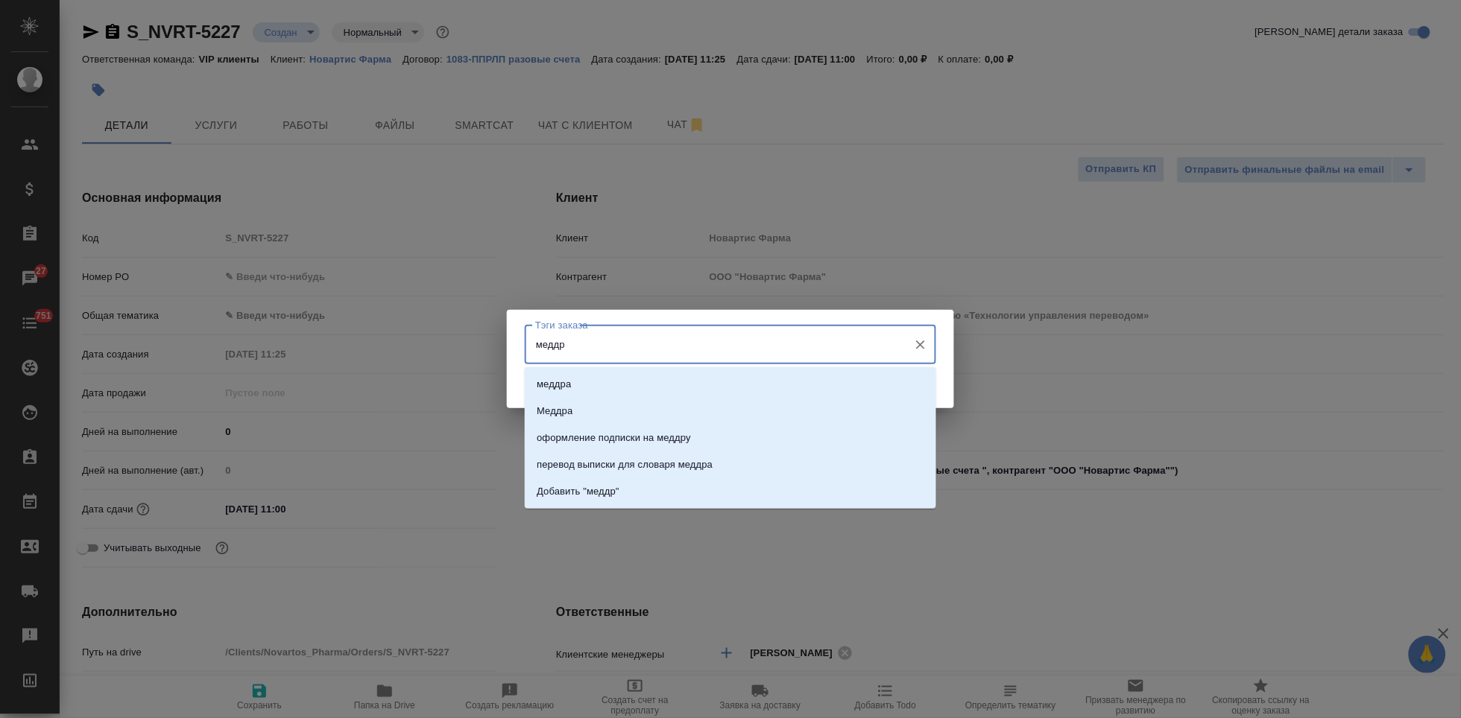
type input "меддра"
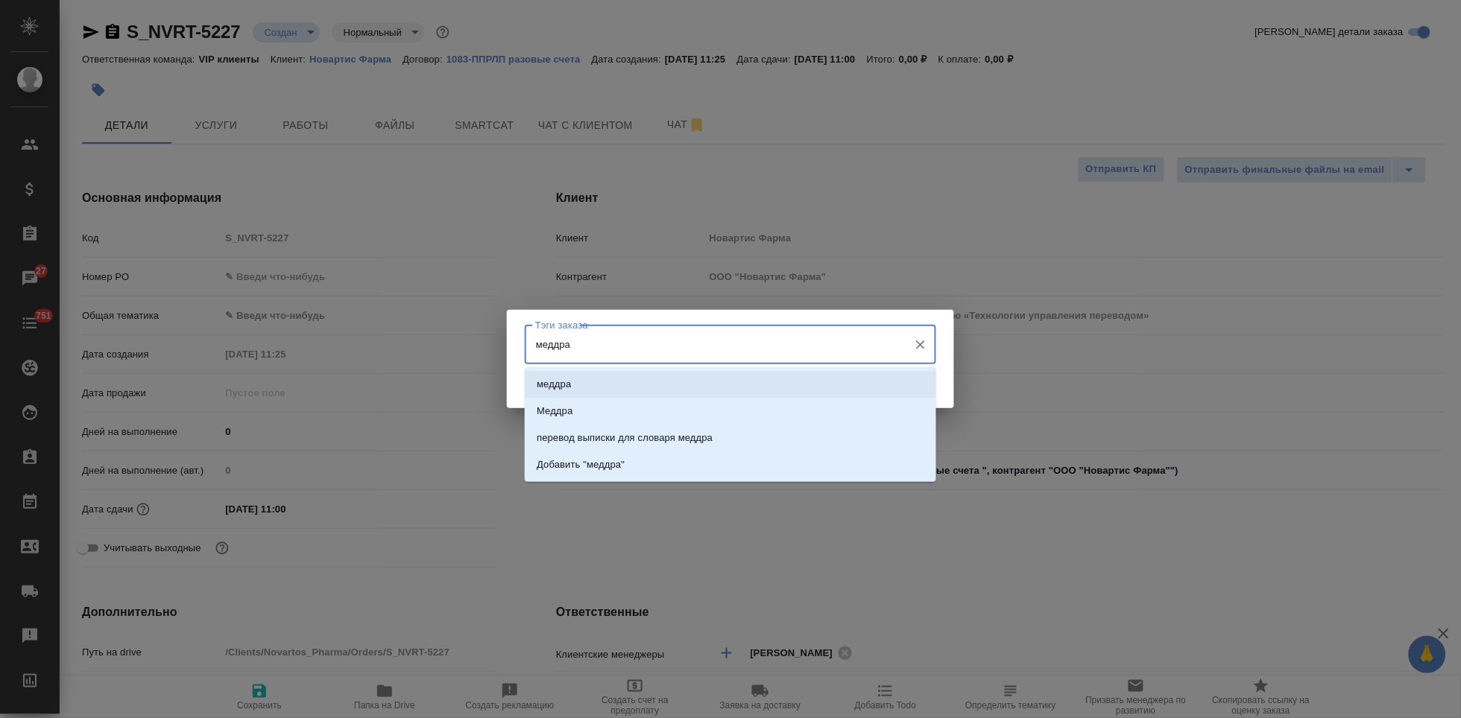
click at [619, 384] on li "меддра" at bounding box center [730, 384] width 411 height 27
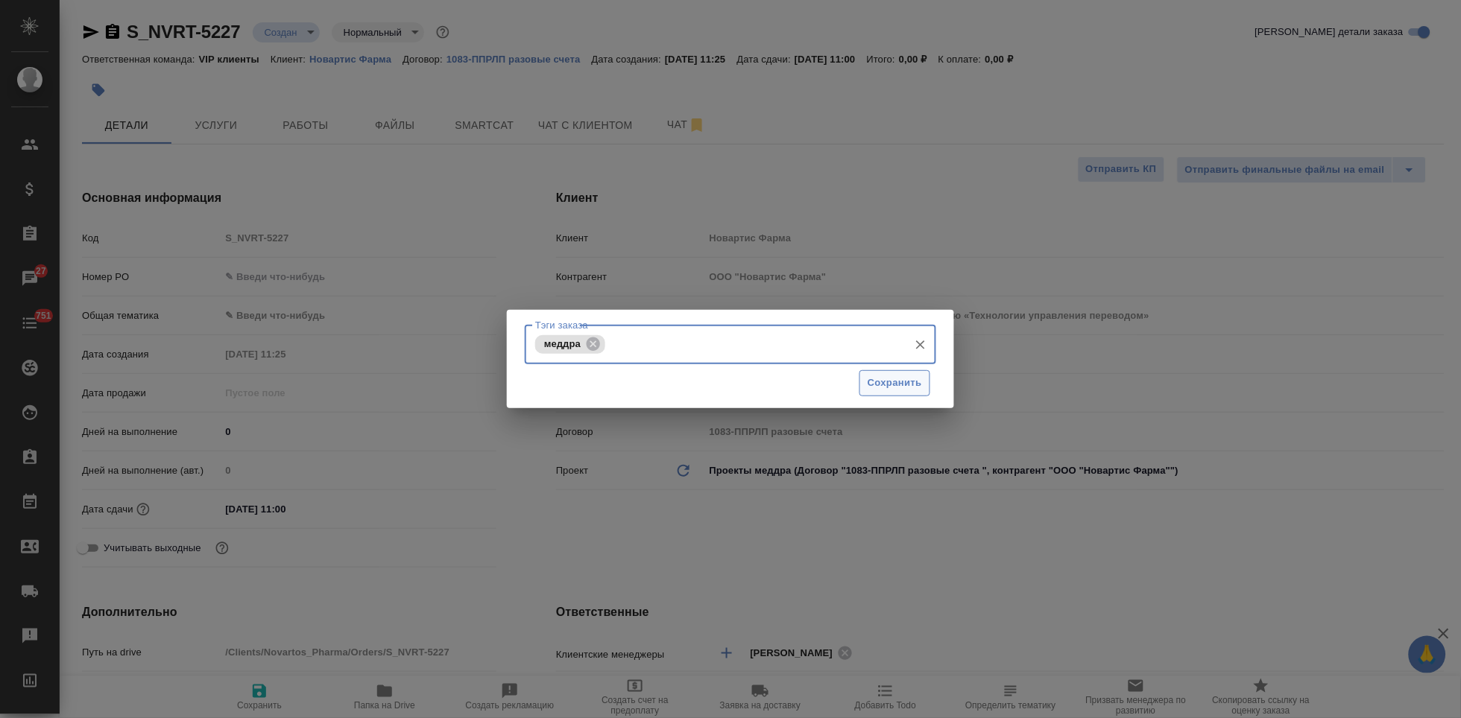
click at [897, 385] on span "Сохранить" at bounding box center [894, 383] width 54 height 17
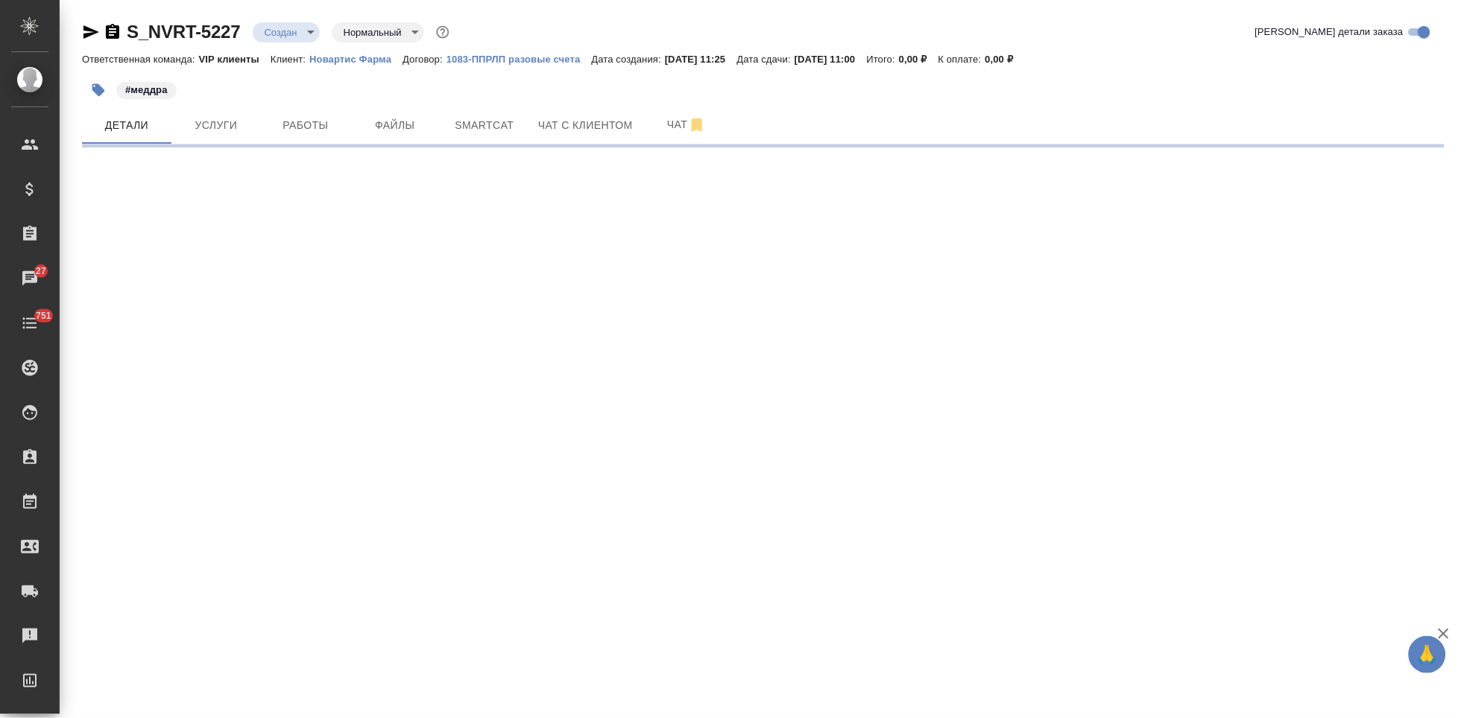
select select "RU"
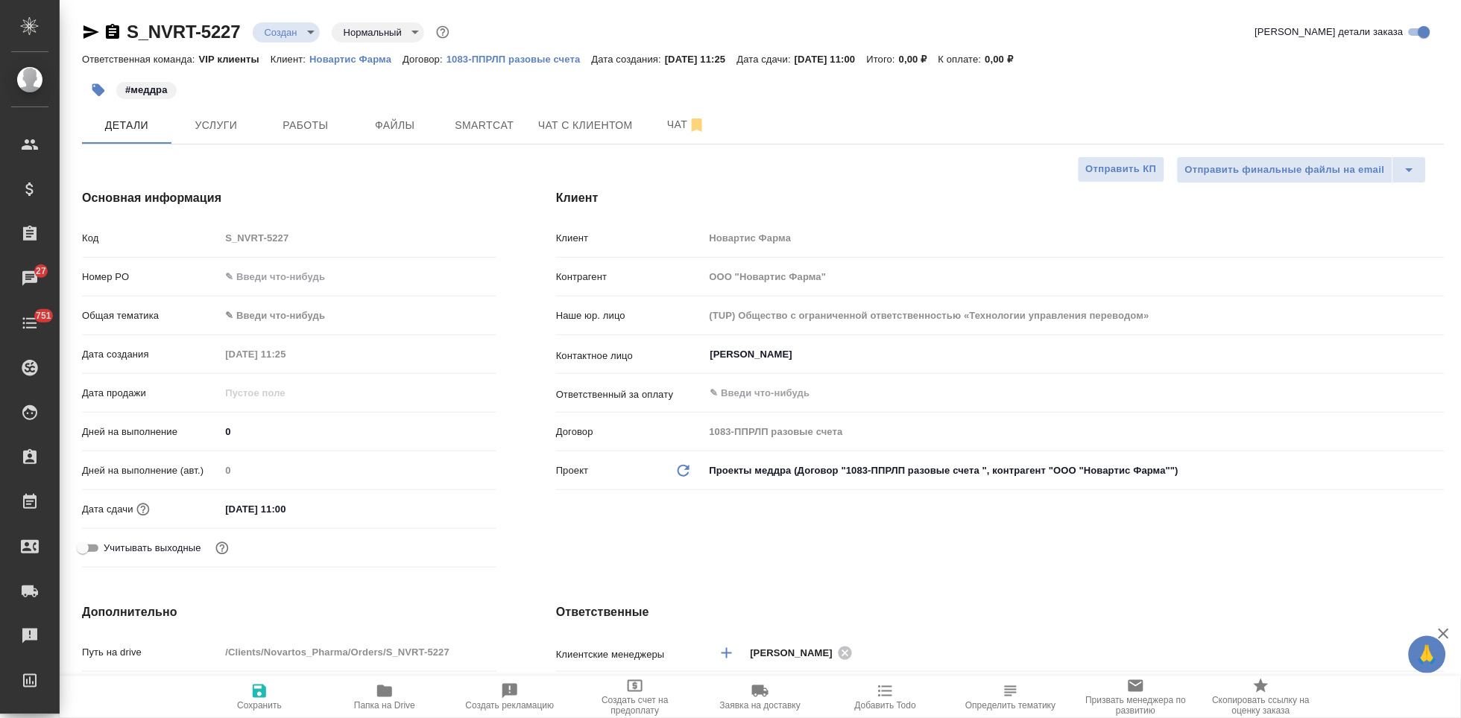
type textarea "x"
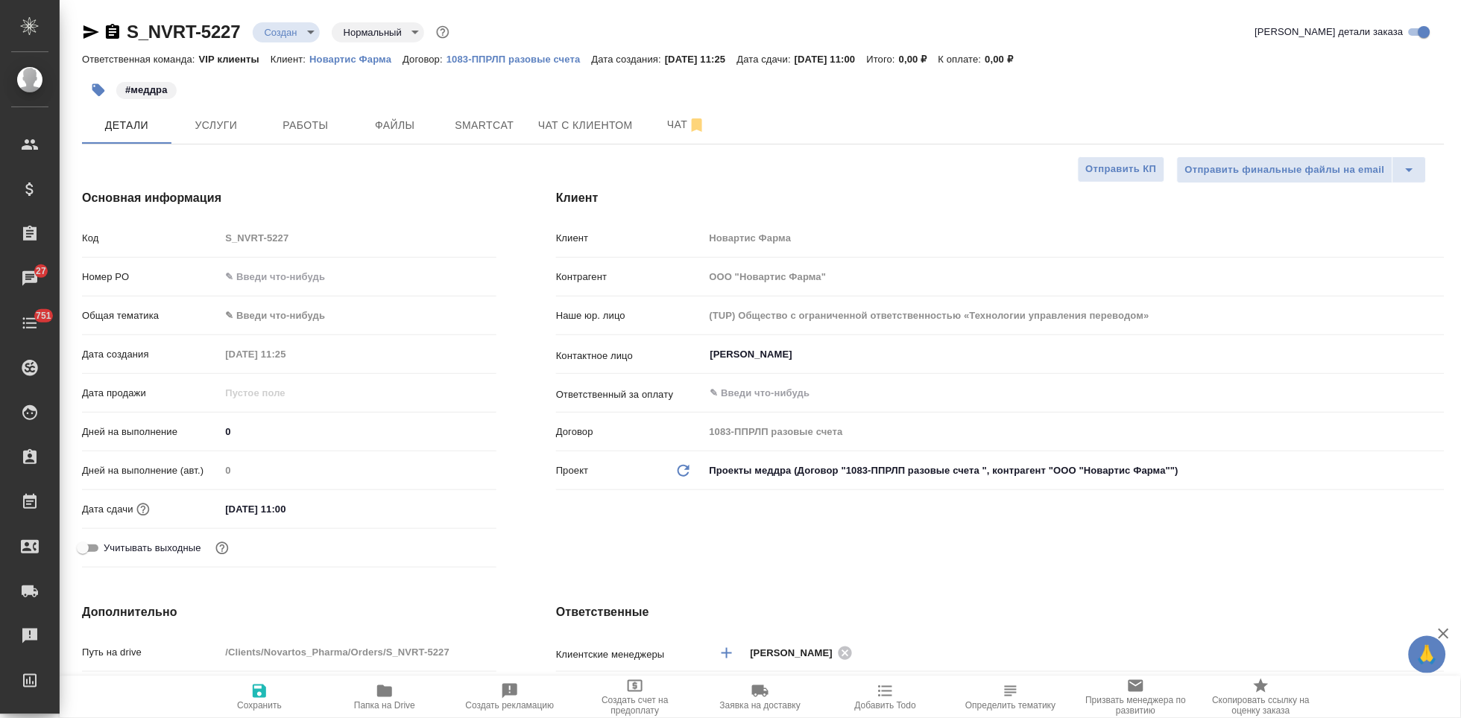
type textarea "x"
click at [393, 135] on button "Файлы" at bounding box center [394, 125] width 89 height 37
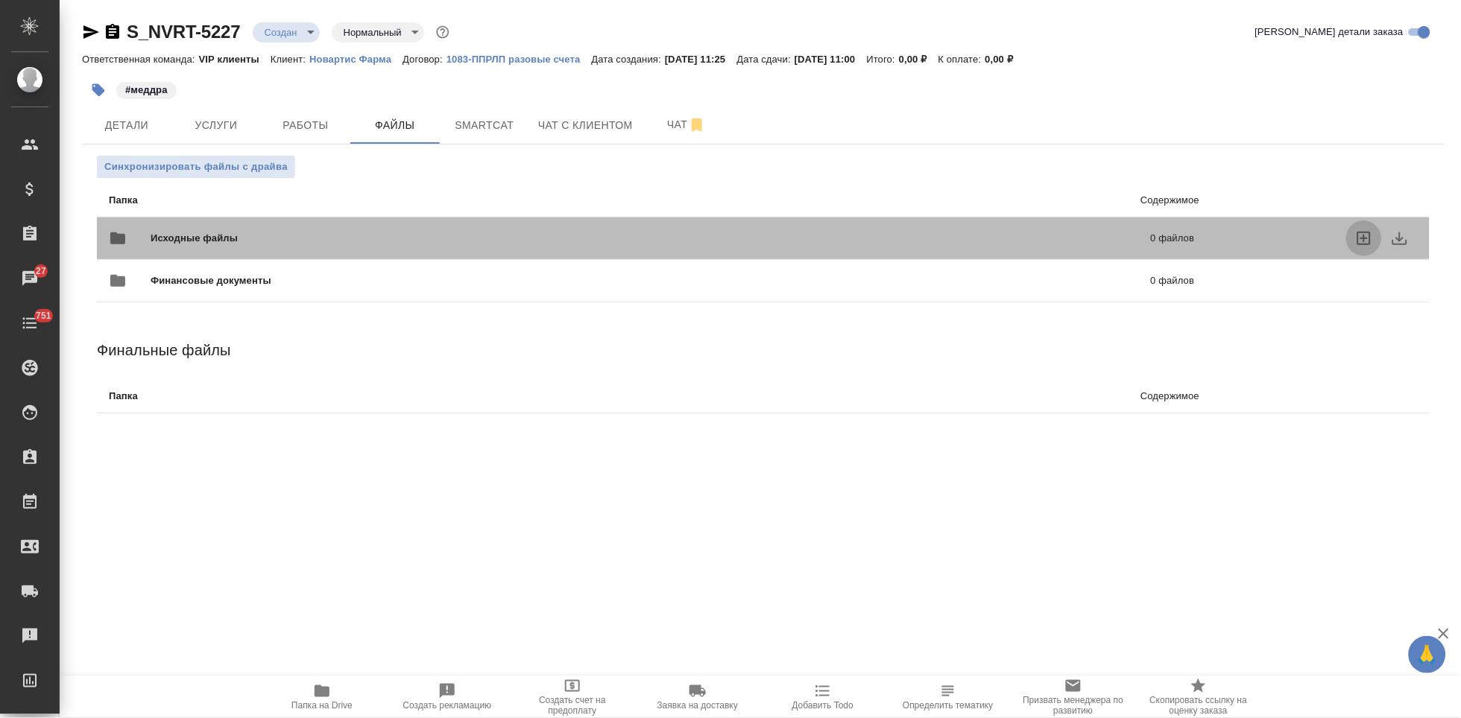
click at [1362, 237] on icon "uploadFiles" at bounding box center [1363, 238] width 13 height 13
click at [0, 0] on input "uploadFiles" at bounding box center [0, 0] width 0 height 0
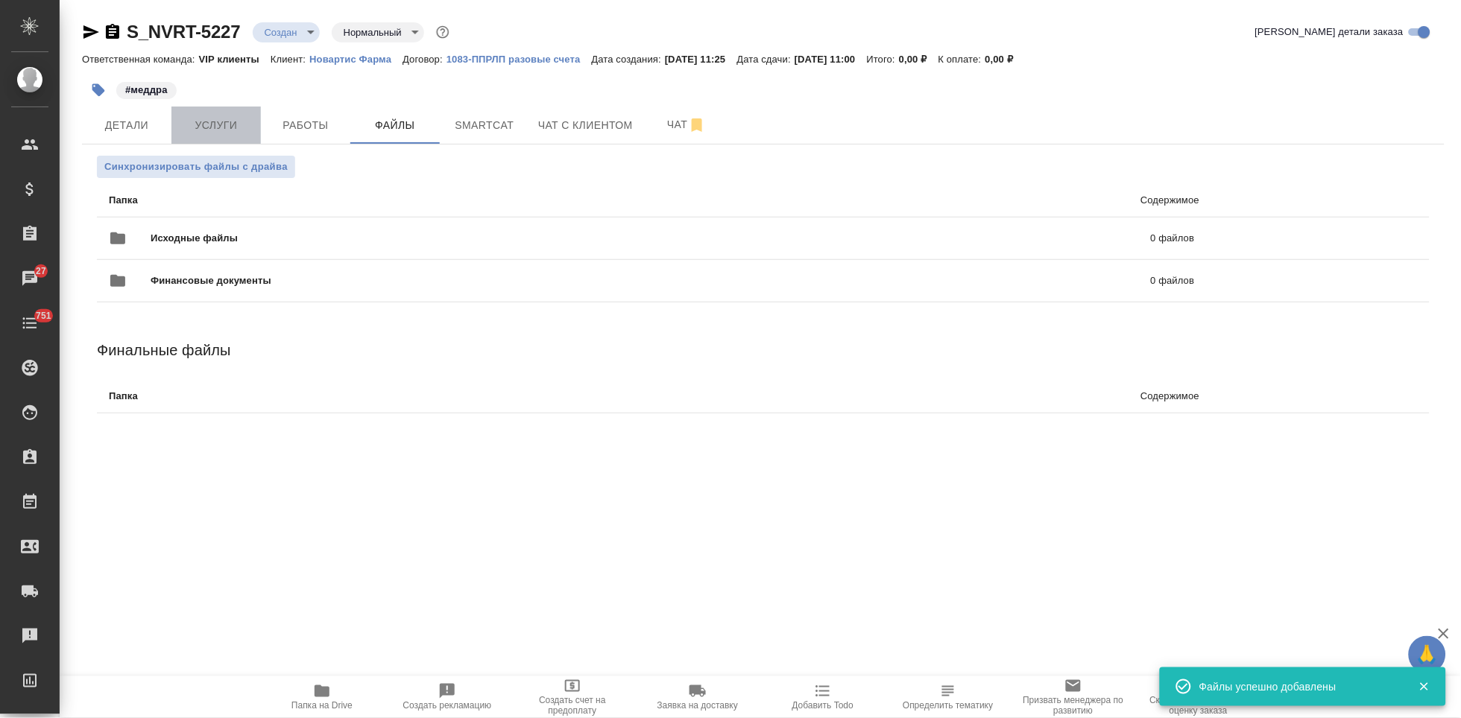
click at [218, 133] on span "Услуги" at bounding box center [216, 125] width 72 height 19
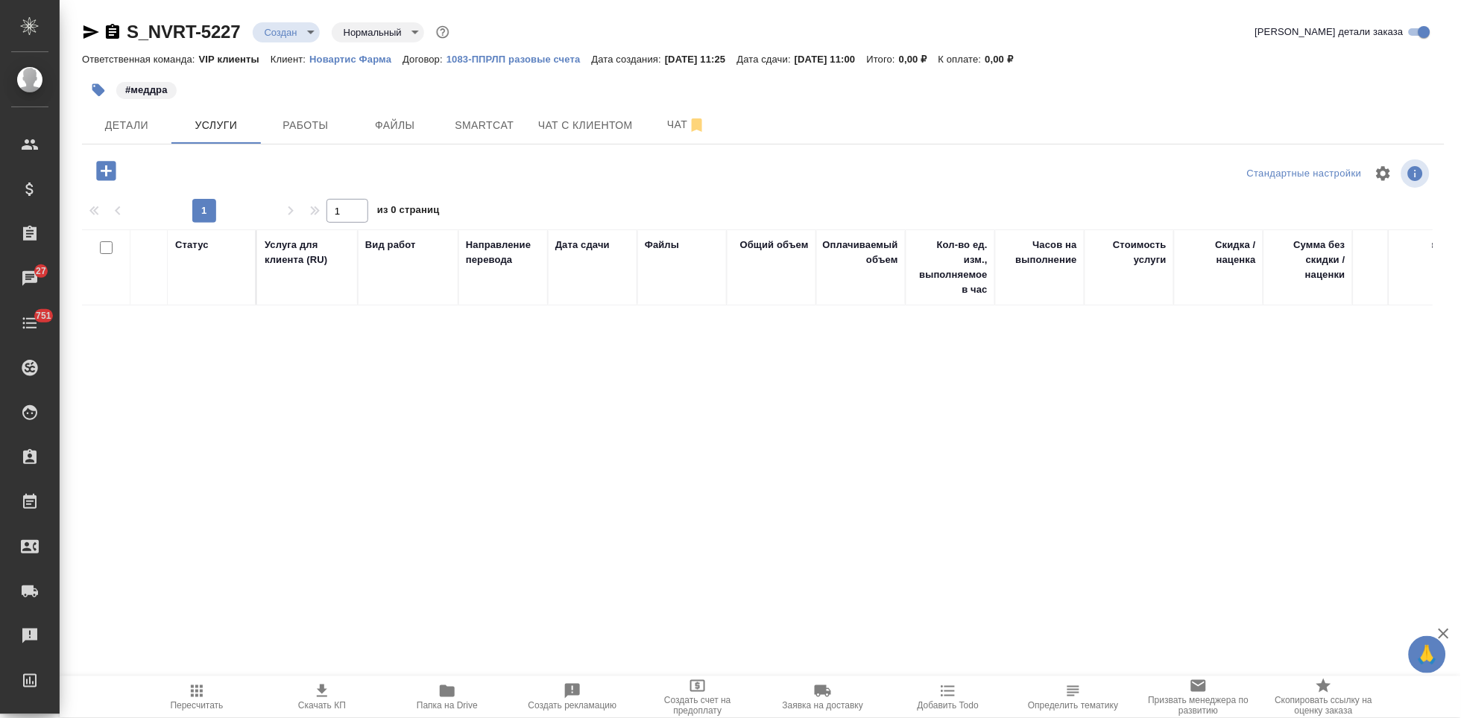
click at [91, 183] on div at bounding box center [107, 171] width 39 height 31
click at [111, 171] on icon "button" at bounding box center [106, 171] width 26 height 26
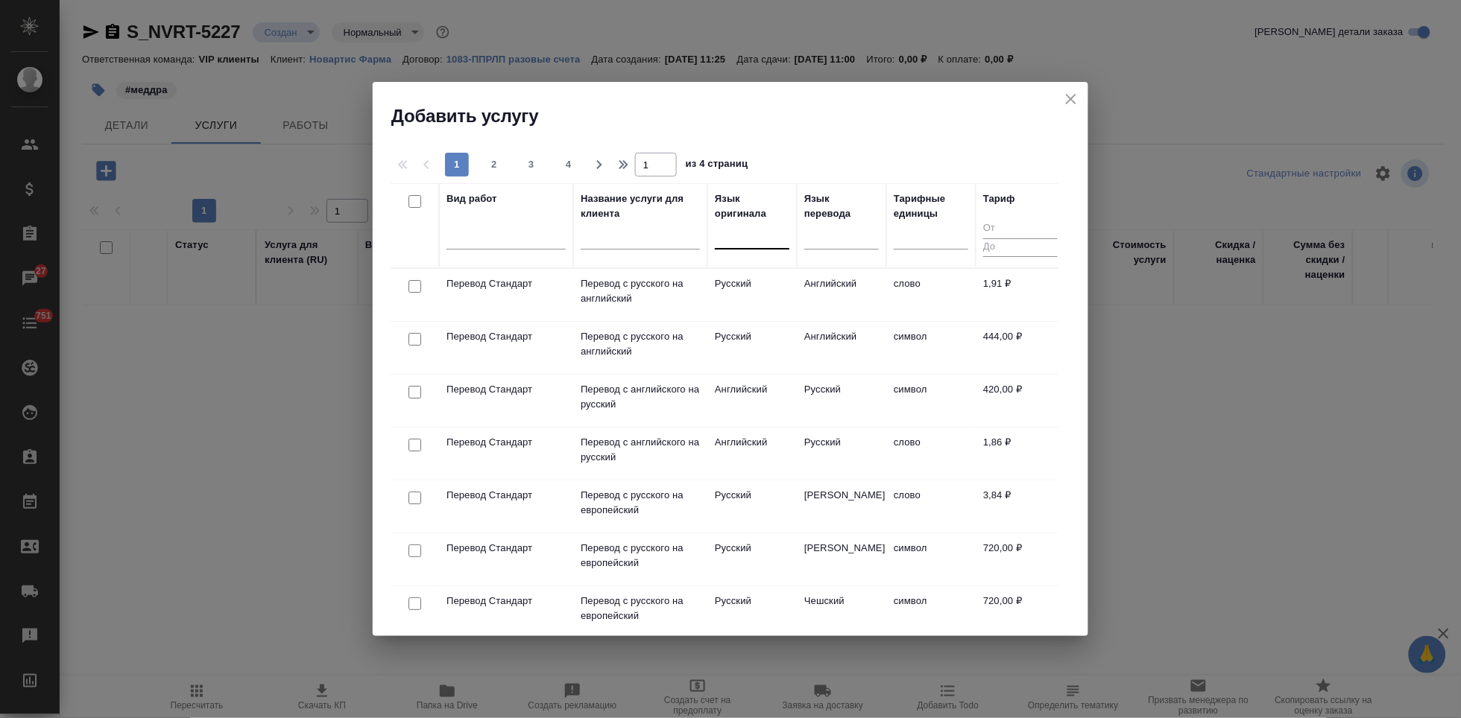
click at [736, 240] on div at bounding box center [752, 235] width 75 height 22
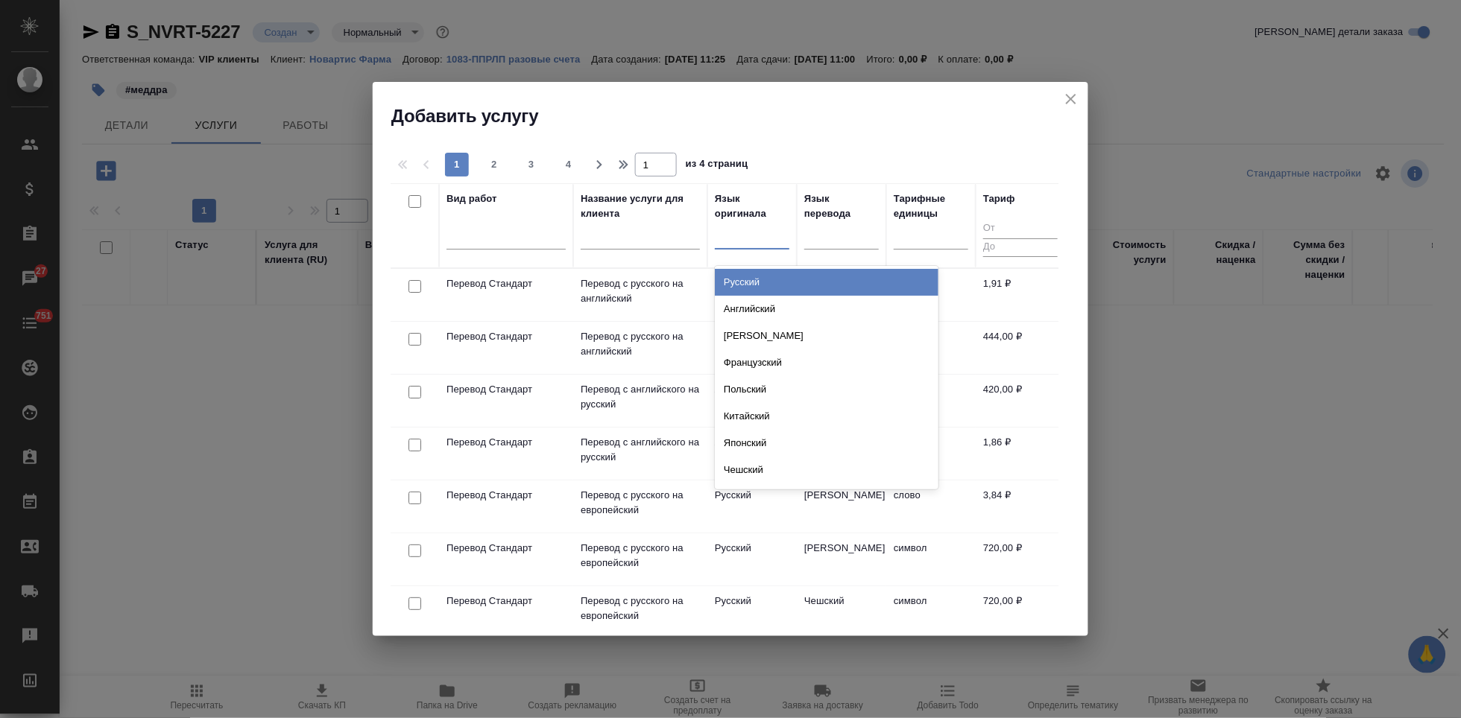
type input "а"
click at [803, 279] on div "Английский" at bounding box center [827, 282] width 224 height 27
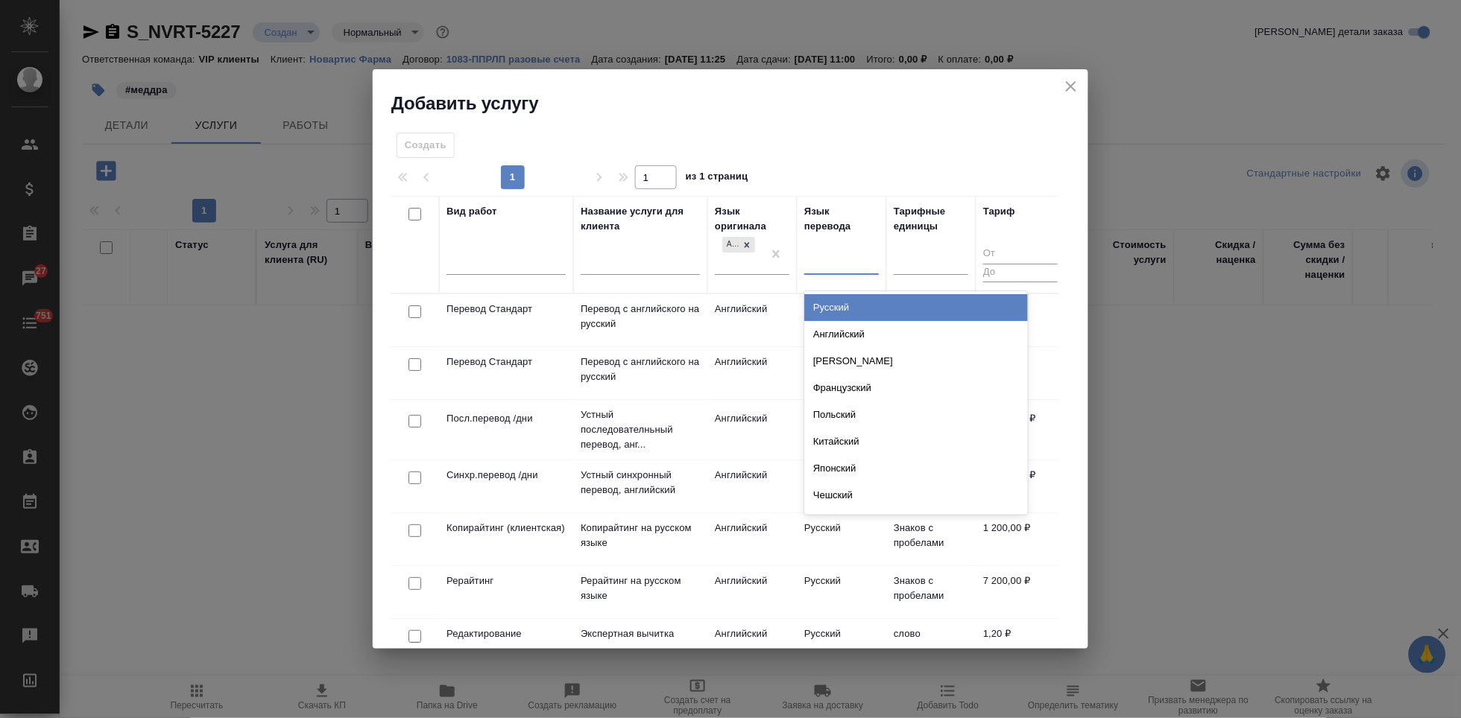
click at [812, 259] on input "text" at bounding box center [812, 260] width 1 height 10
type input "рус"
click at [852, 308] on div "Русский" at bounding box center [916, 307] width 224 height 27
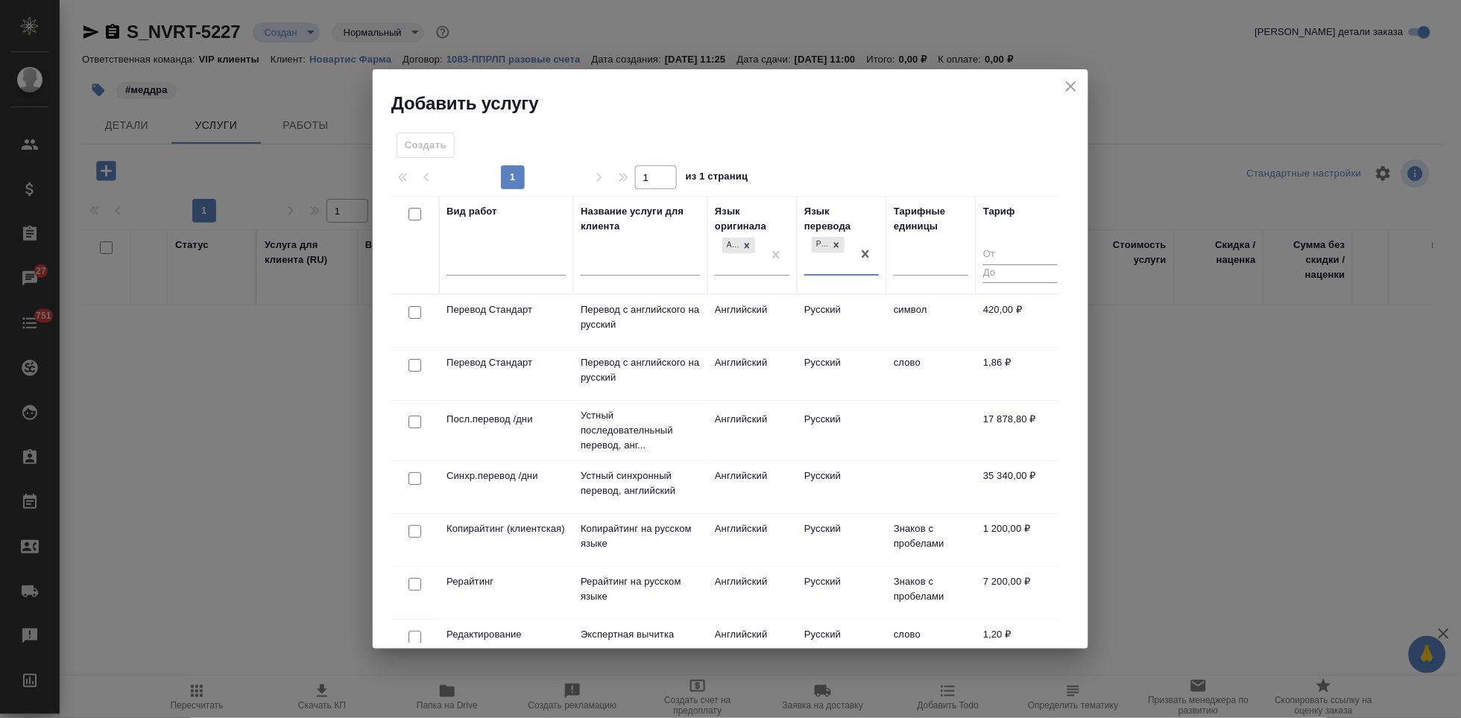
click at [785, 357] on td "Английский" at bounding box center [751, 374] width 89 height 52
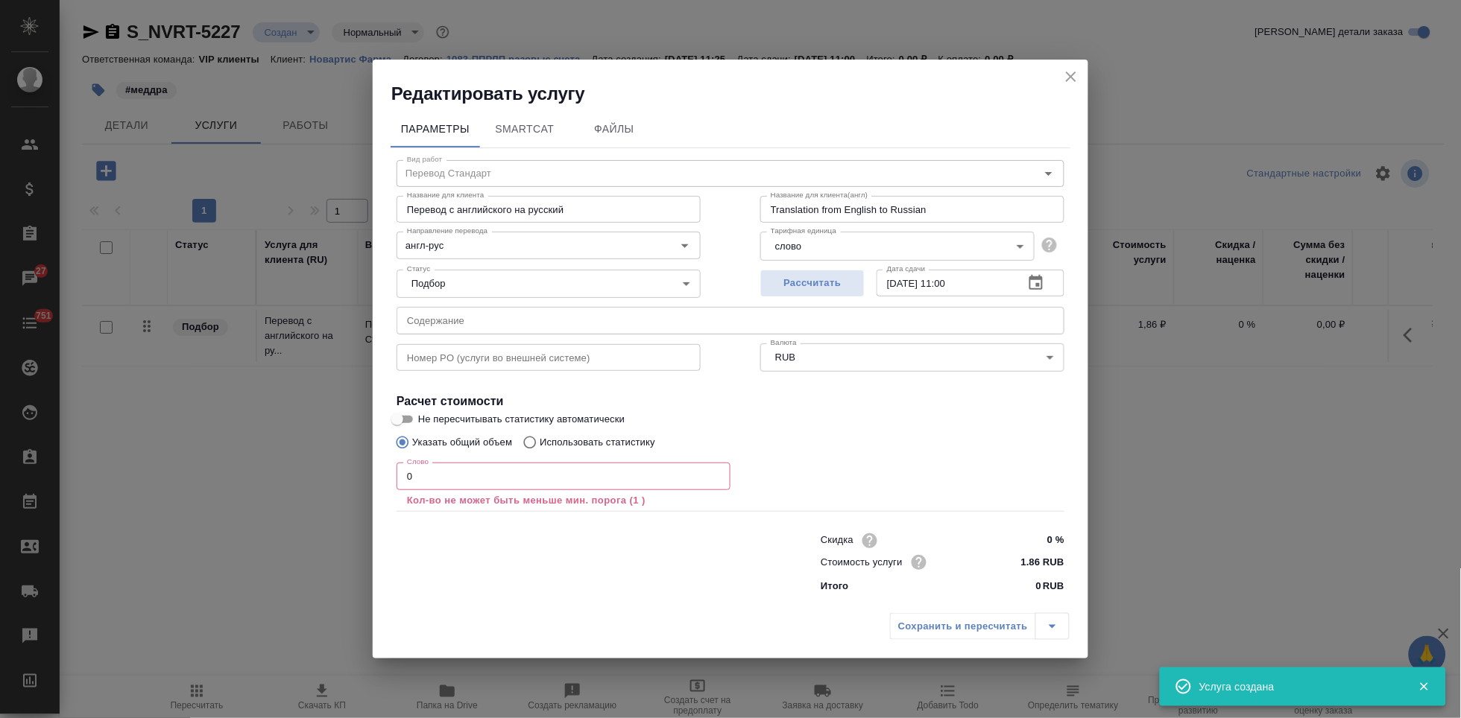
click at [510, 330] on input "text" at bounding box center [730, 320] width 668 height 27
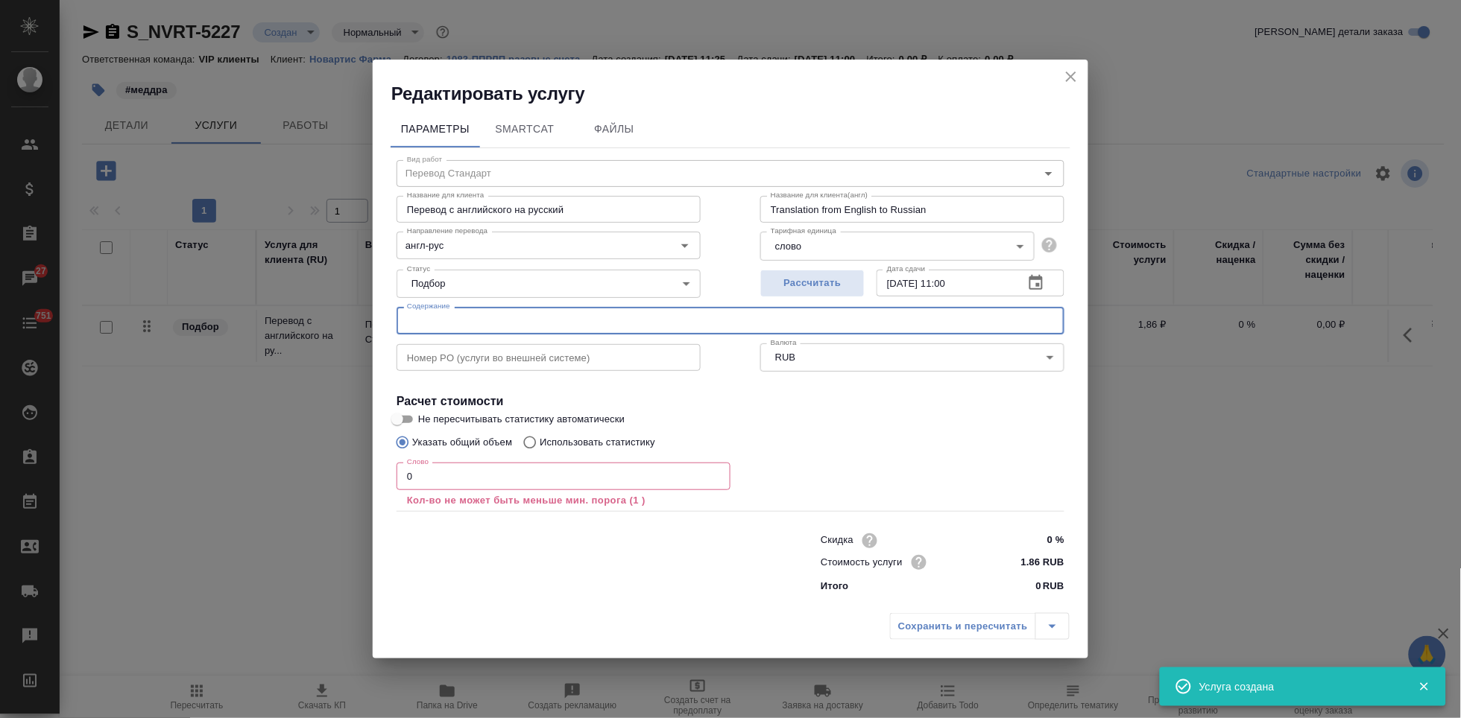
click at [513, 316] on input "text" at bounding box center [730, 320] width 668 height 27
paste input "в перевод до 30 сентября 11.00"
type input "в перевод до 30 сентября 11.00"
click at [467, 483] on input "0" at bounding box center [563, 476] width 334 height 27
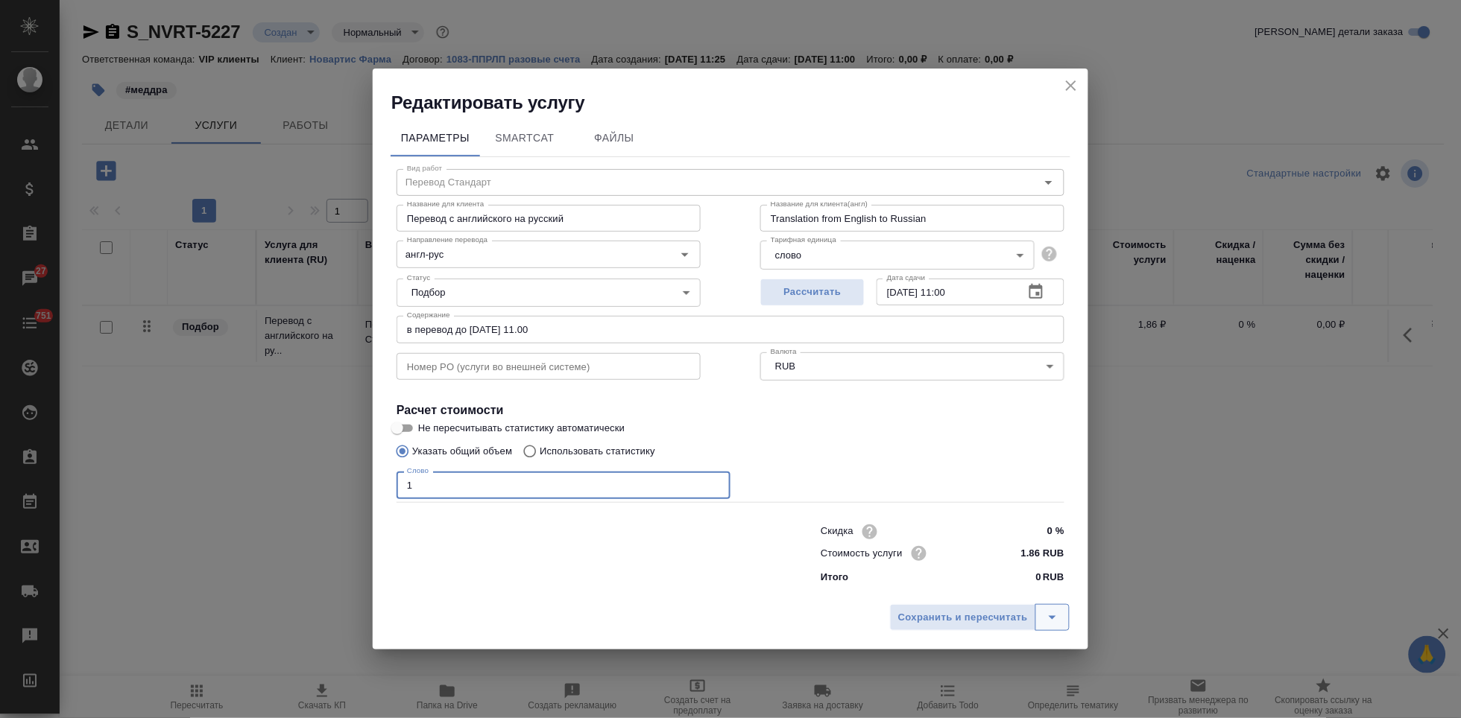
type input "1"
click at [1060, 619] on icon "split button" at bounding box center [1052, 618] width 18 height 18
click at [971, 589] on li "Сохранить" at bounding box center [982, 587] width 180 height 24
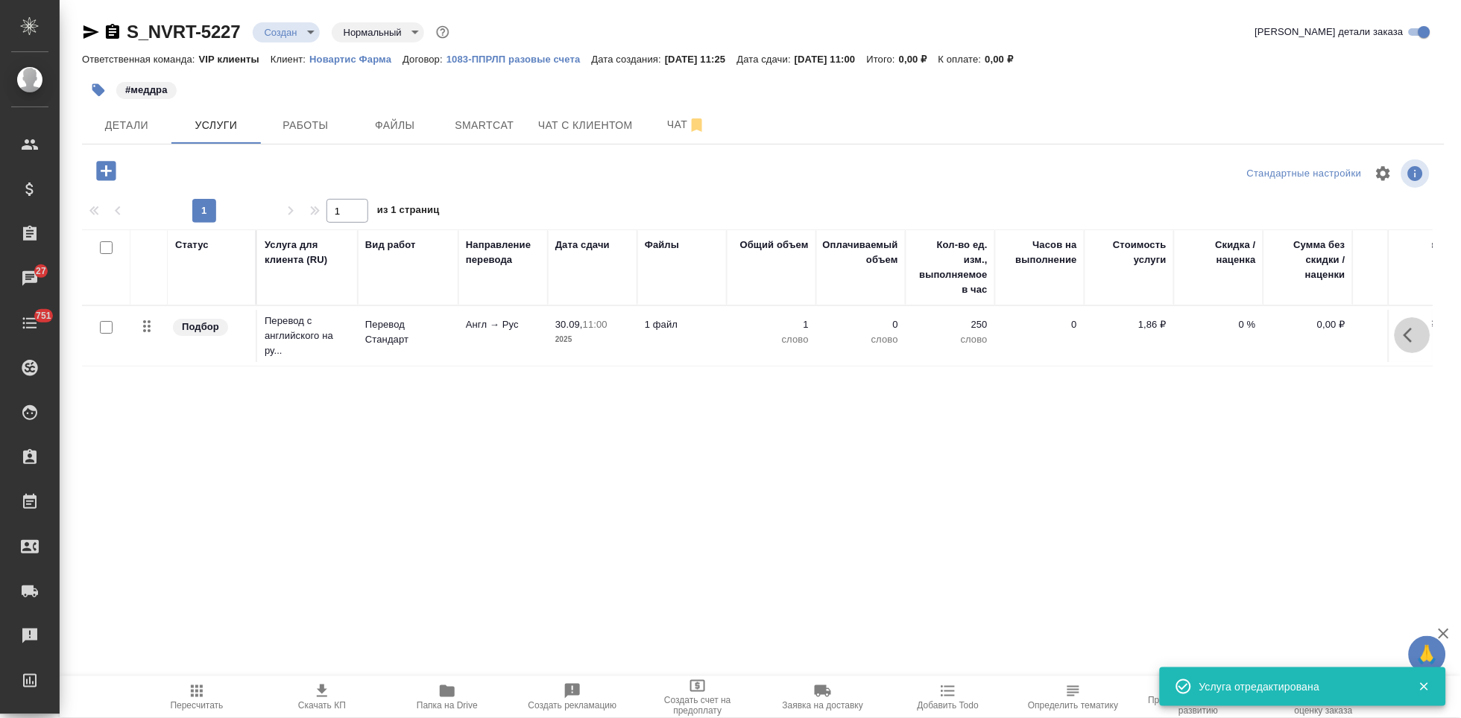
click at [1403, 338] on button "button" at bounding box center [1412, 335] width 36 height 36
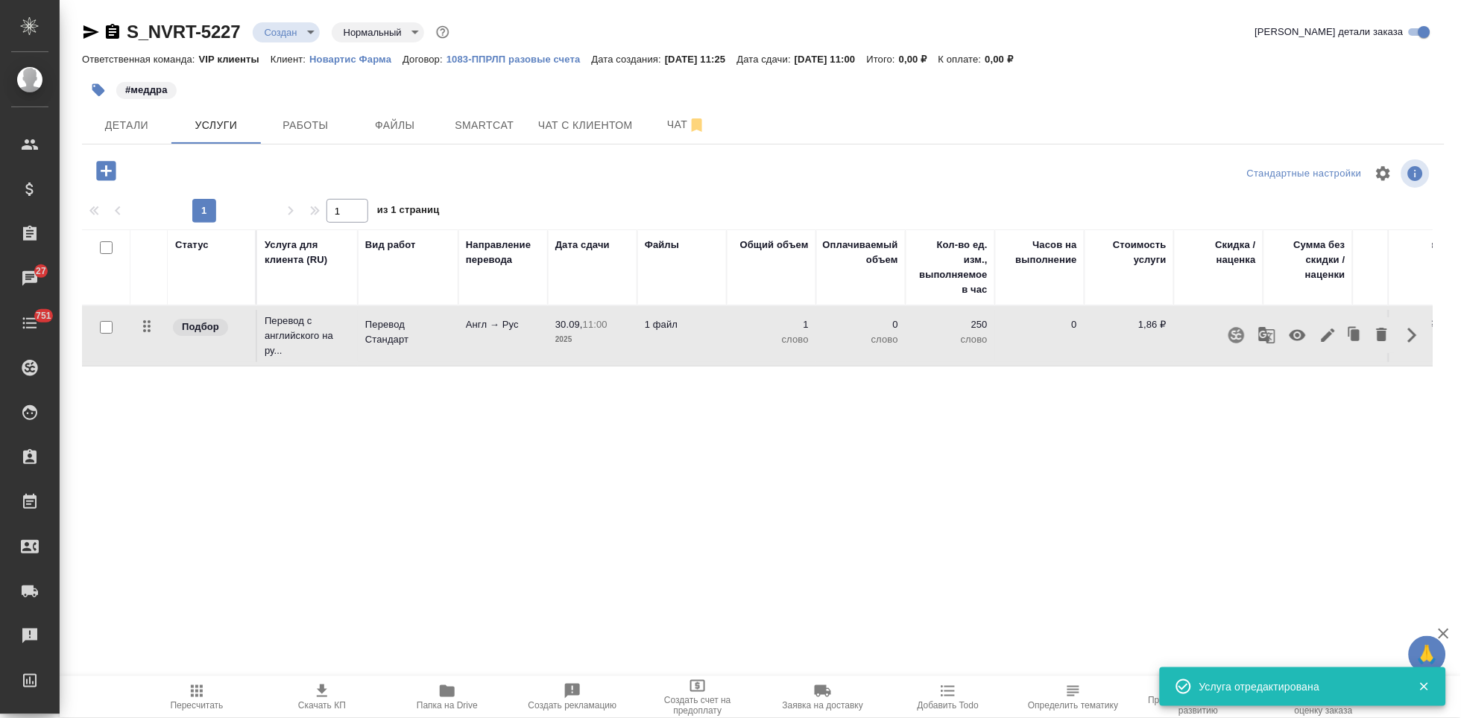
click at [1319, 329] on icon "button" at bounding box center [1328, 335] width 18 height 18
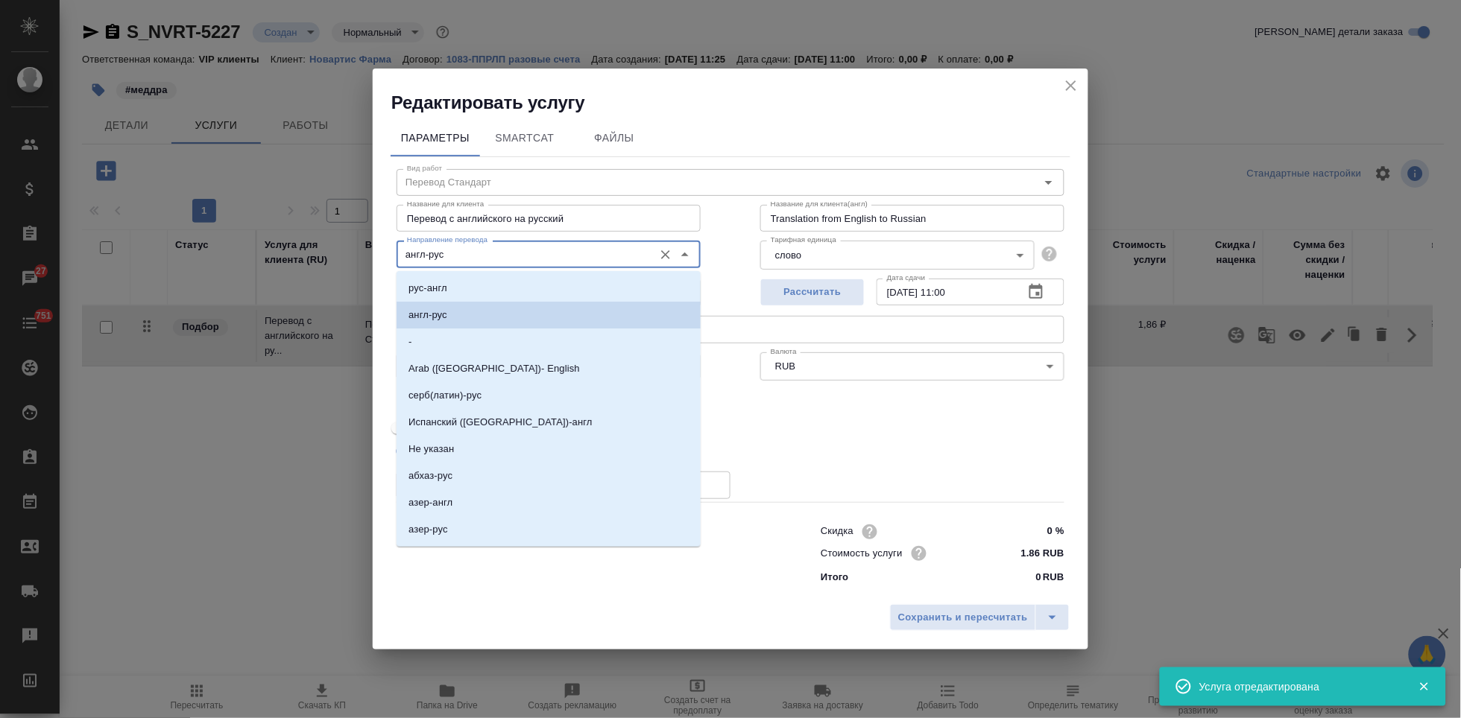
click at [469, 252] on input "англ-рус" at bounding box center [523, 254] width 245 height 18
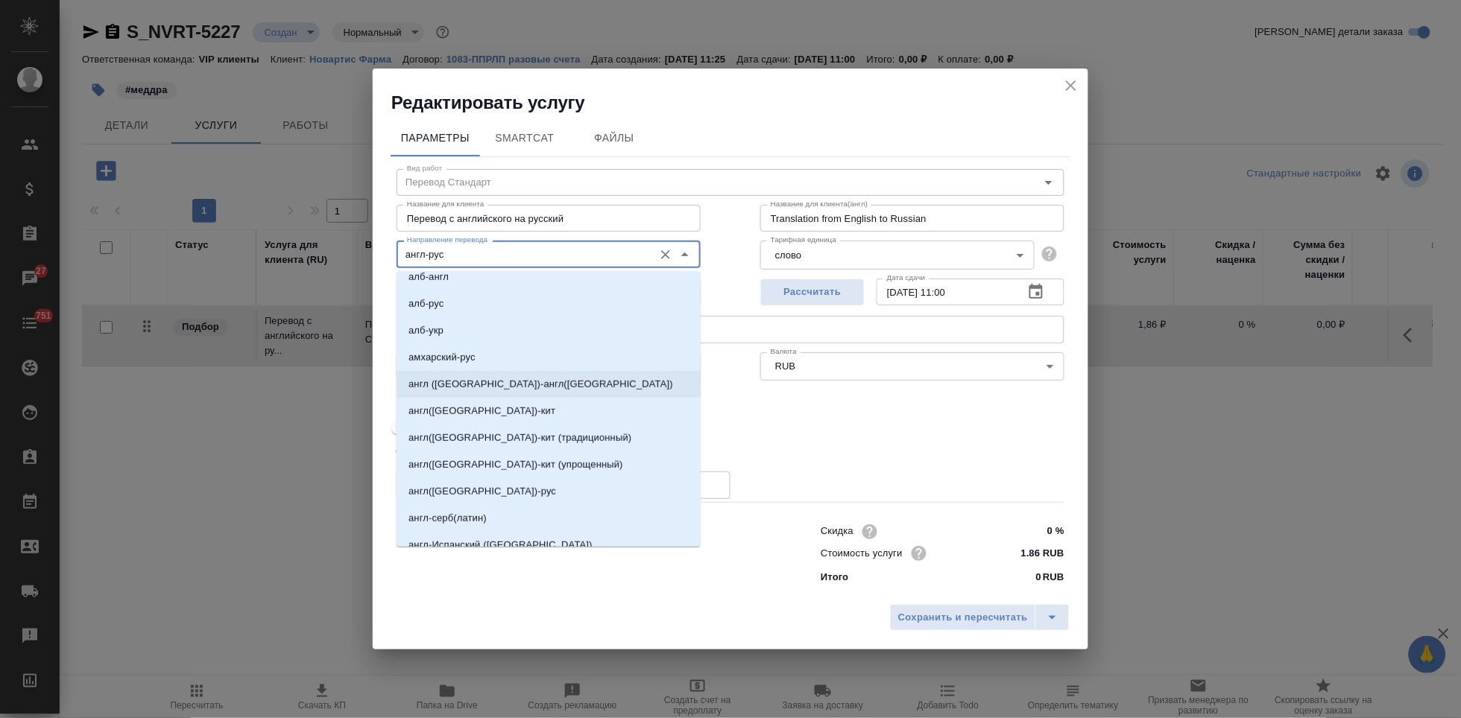
scroll to position [331, 0]
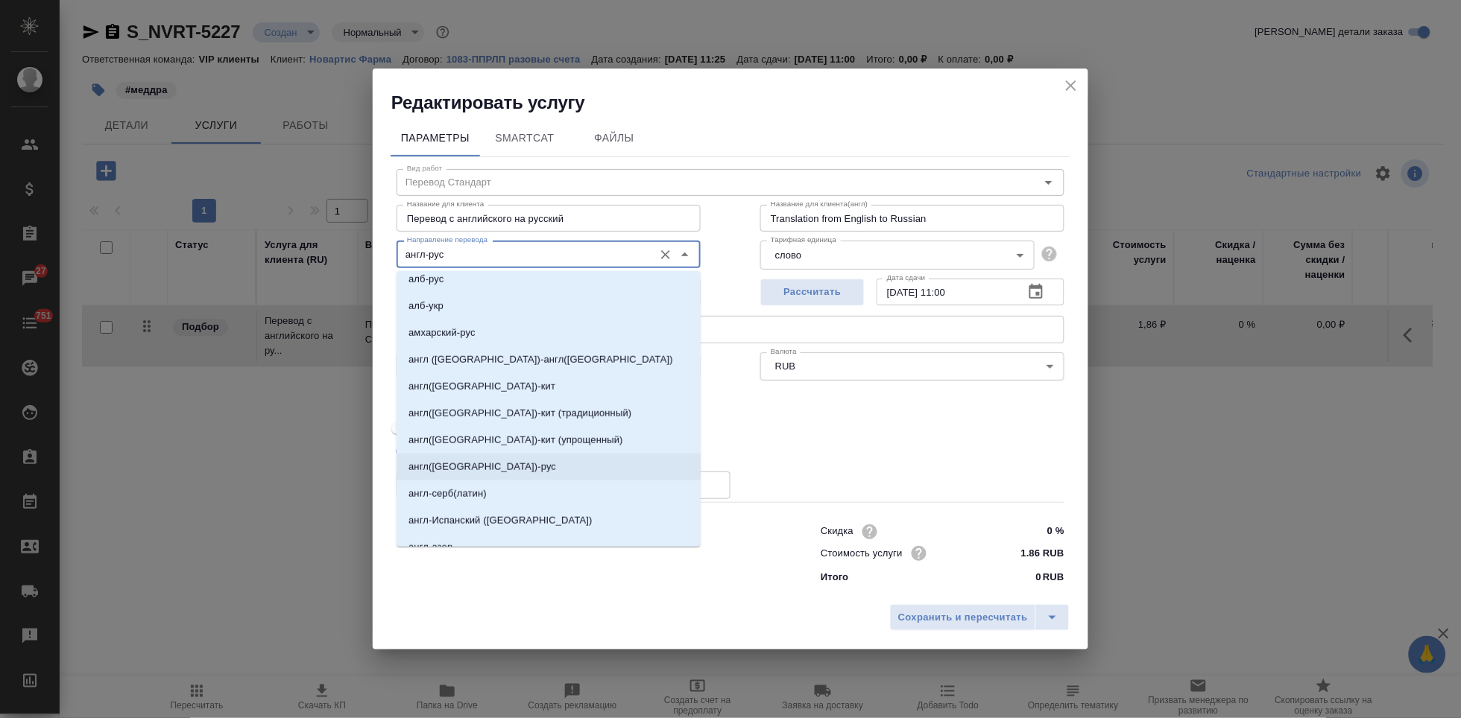
click at [449, 458] on li "англ(США)-рус" at bounding box center [548, 467] width 304 height 27
type input "англ(США)-рус"
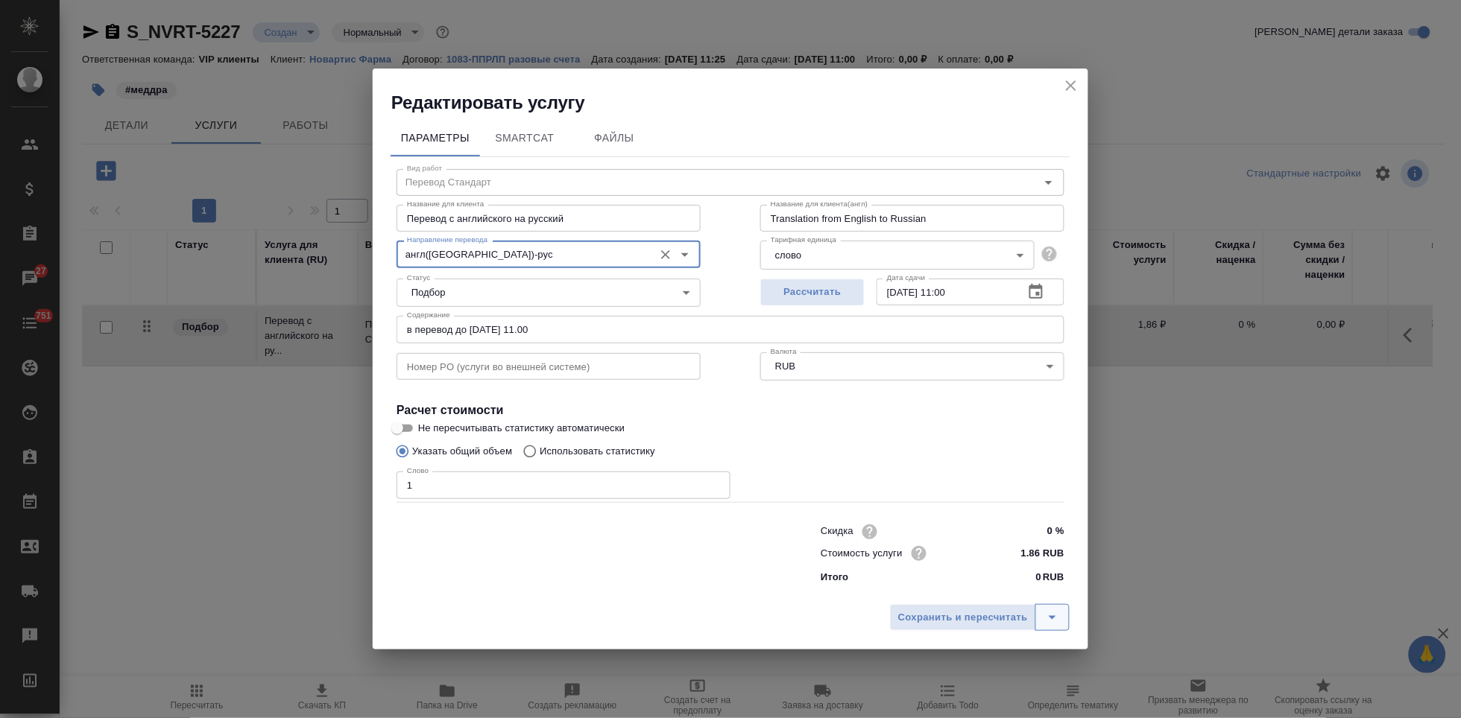
click at [1063, 622] on button "split button" at bounding box center [1052, 617] width 34 height 27
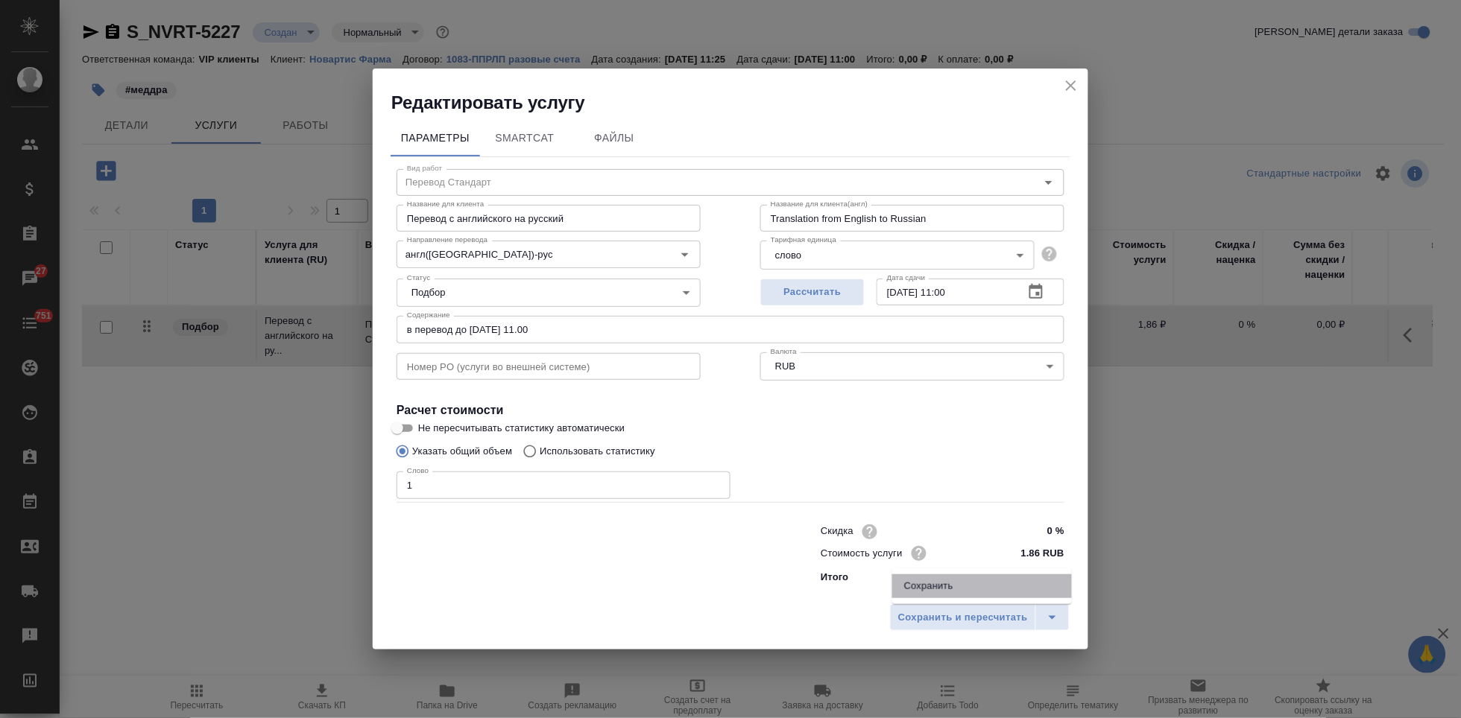
click at [951, 589] on li "Сохранить" at bounding box center [982, 587] width 180 height 24
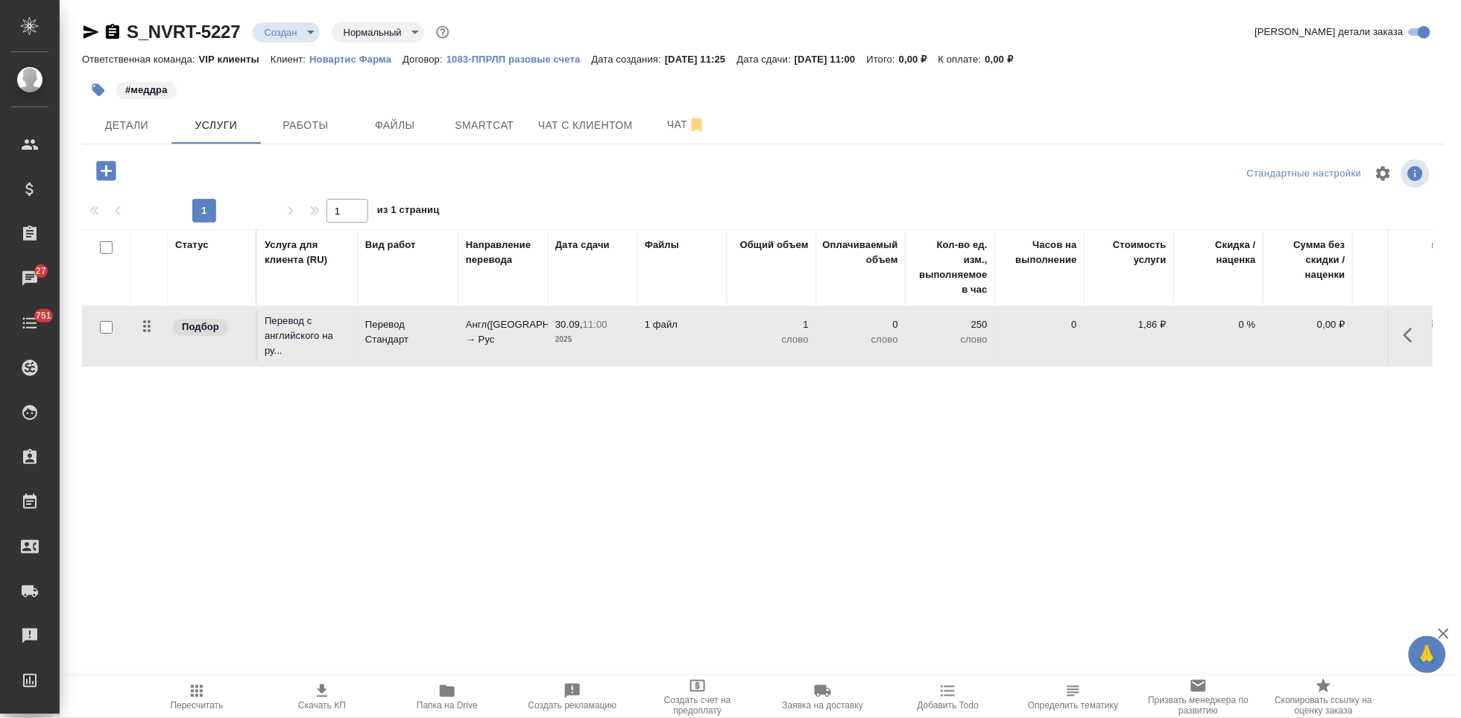
click at [96, 328] on div at bounding box center [106, 327] width 34 height 21
click at [100, 328] on input "checkbox" at bounding box center [106, 327] width 13 height 13
checkbox input "true"
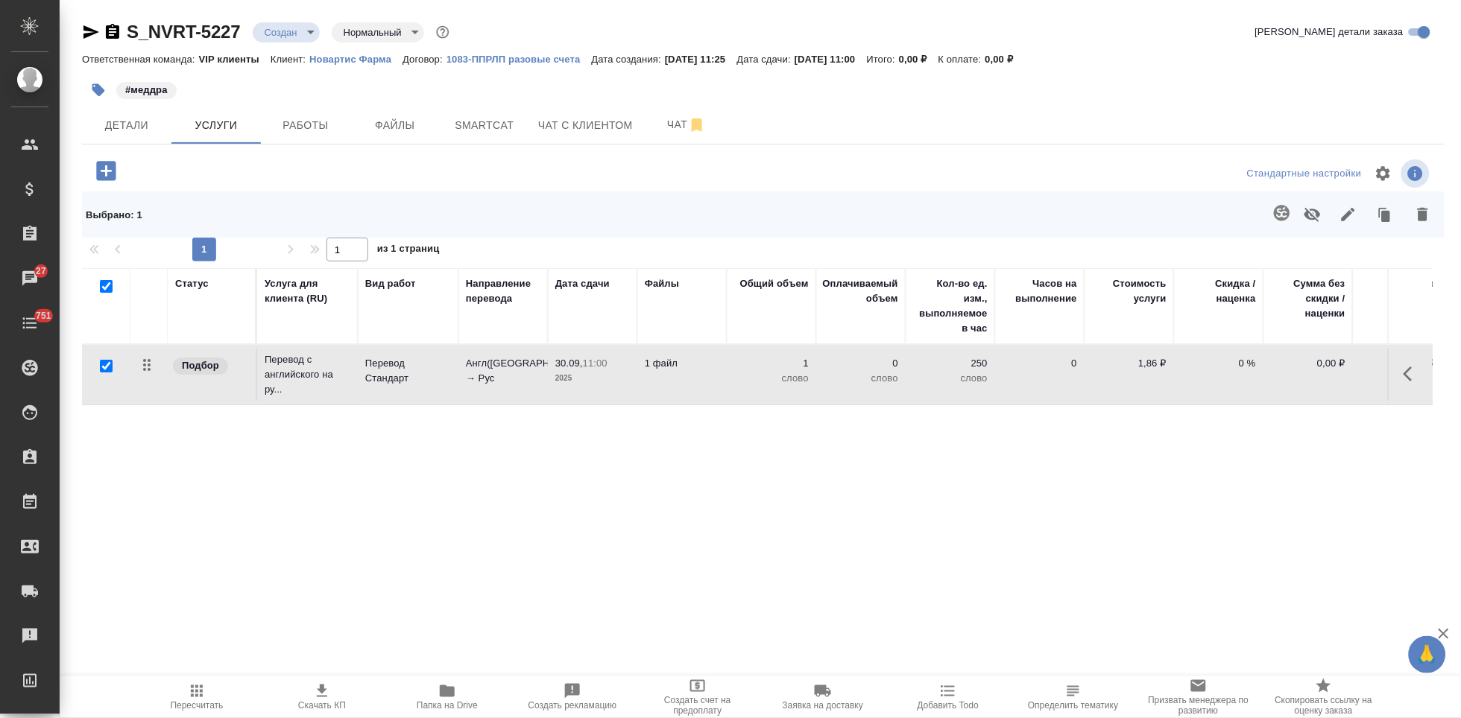
click at [1287, 214] on icon "button" at bounding box center [1282, 213] width 18 height 18
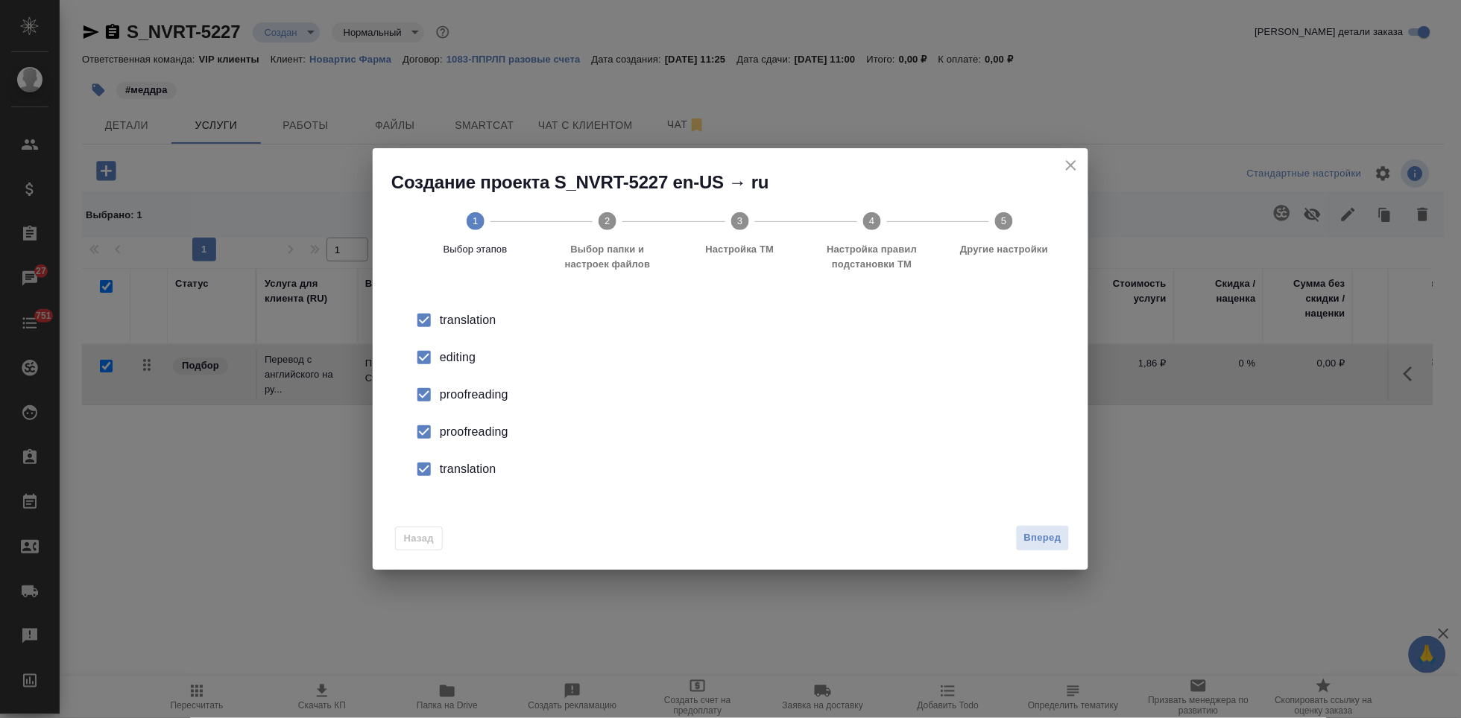
click at [427, 360] on input "checkbox" at bounding box center [423, 357] width 31 height 31
click at [426, 437] on input "checkbox" at bounding box center [423, 432] width 31 height 31
click at [421, 481] on input "checkbox" at bounding box center [423, 469] width 31 height 31
click at [1032, 541] on span "Вперед" at bounding box center [1042, 538] width 37 height 17
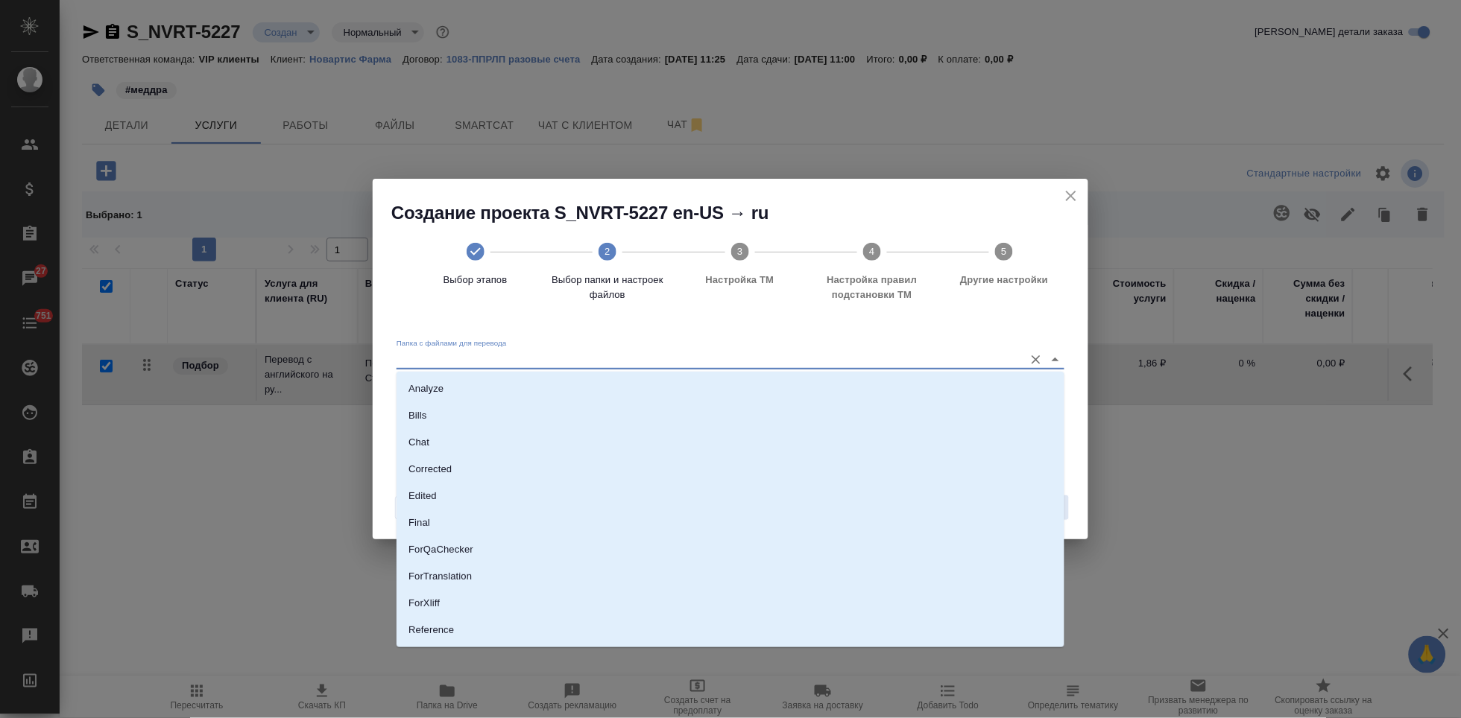
click at [755, 359] on input "Папка с файлами для перевода" at bounding box center [706, 359] width 620 height 18
click at [496, 579] on li "Source" at bounding box center [730, 580] width 668 height 27
type input "Source"
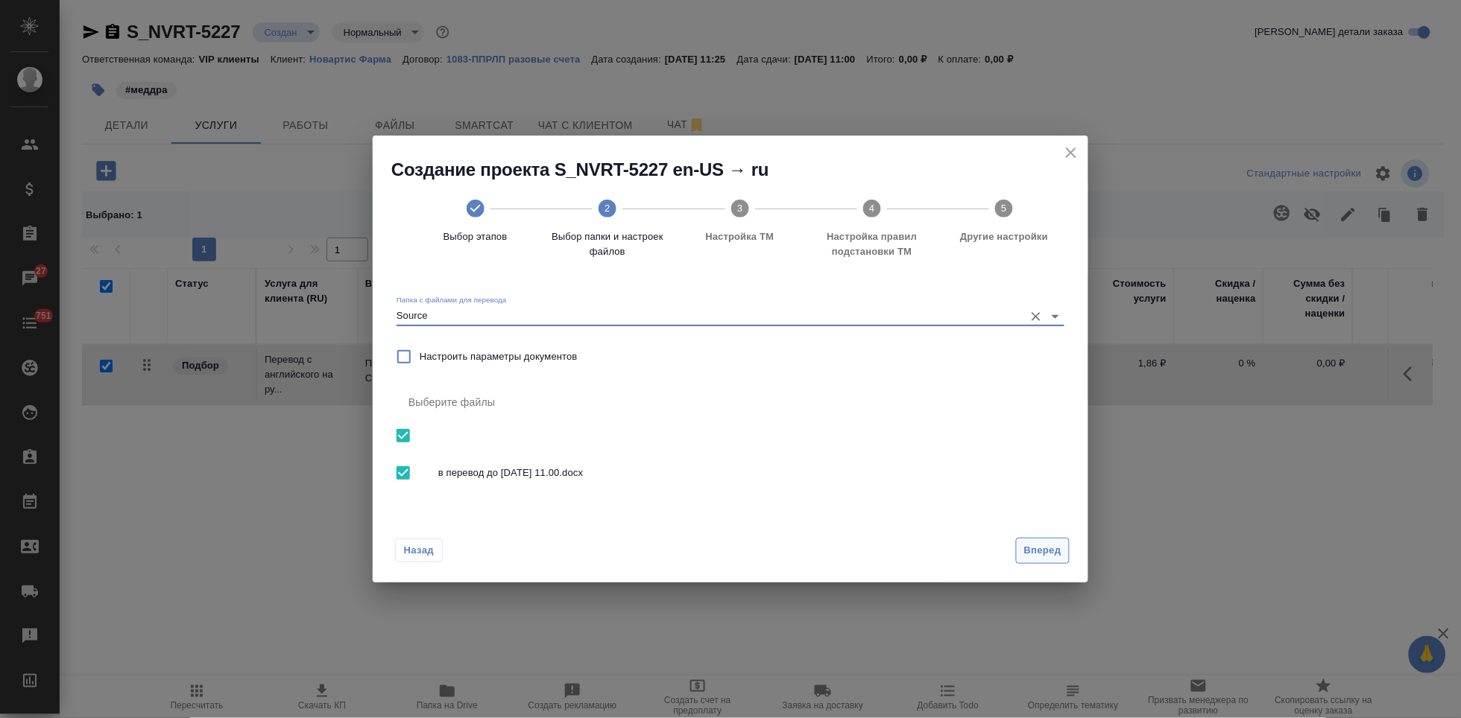
click at [1037, 552] on span "Вперед" at bounding box center [1042, 551] width 37 height 17
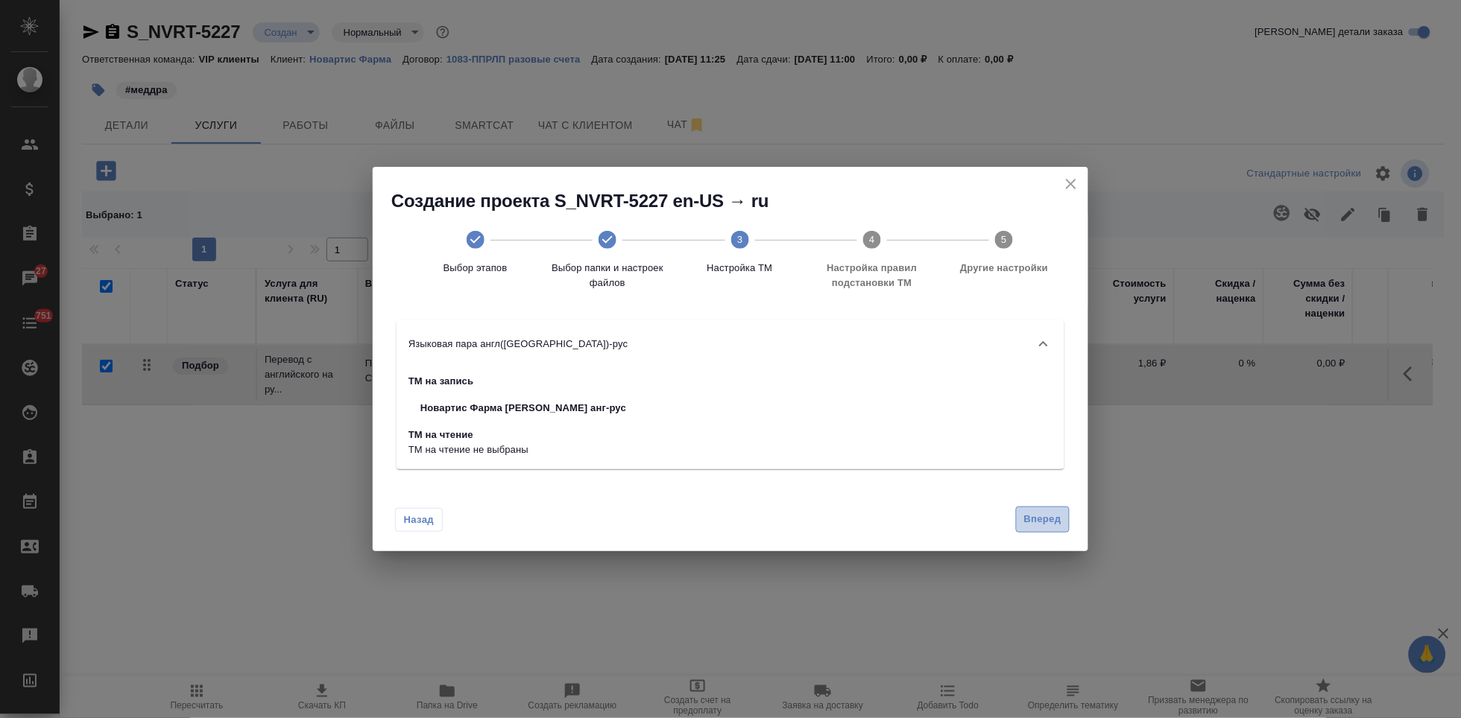
click at [1028, 523] on span "Вперед" at bounding box center [1042, 519] width 37 height 17
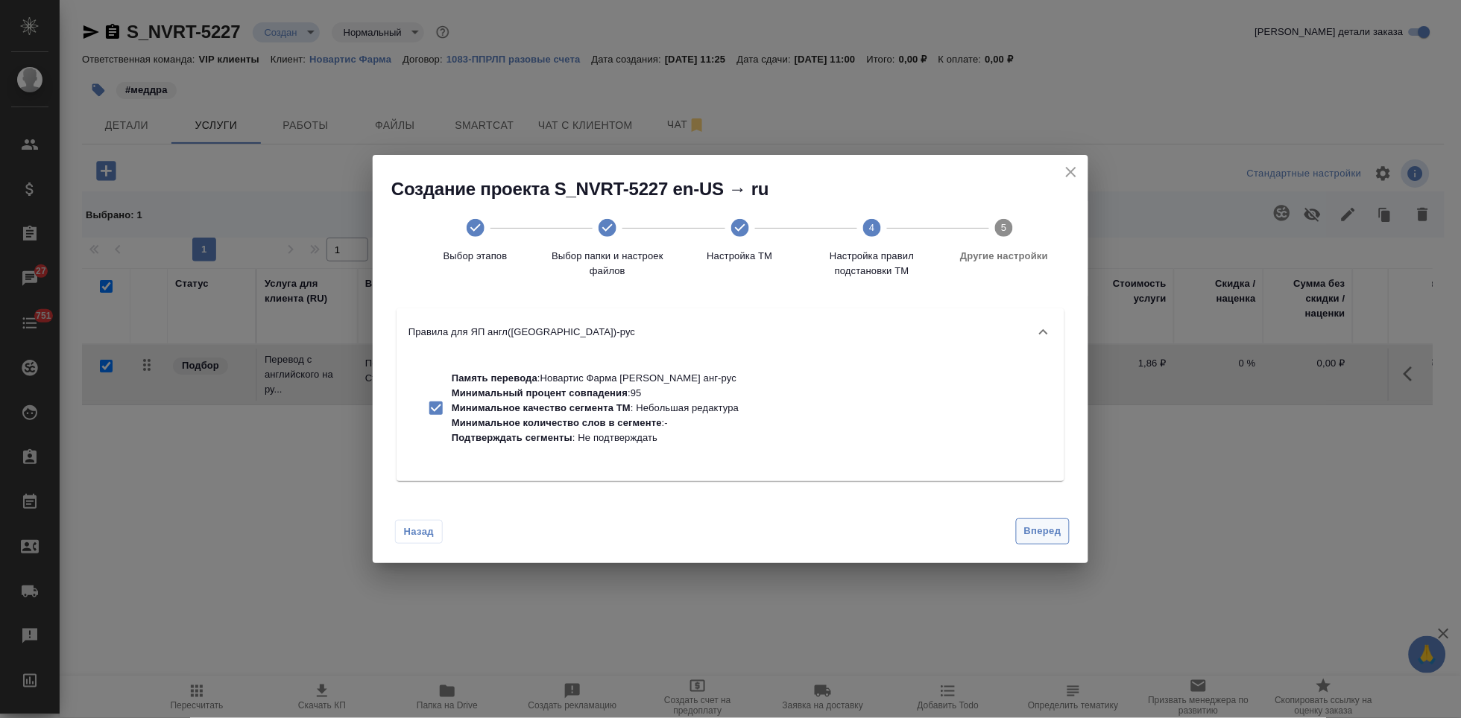
click at [1025, 528] on span "Вперед" at bounding box center [1042, 531] width 37 height 17
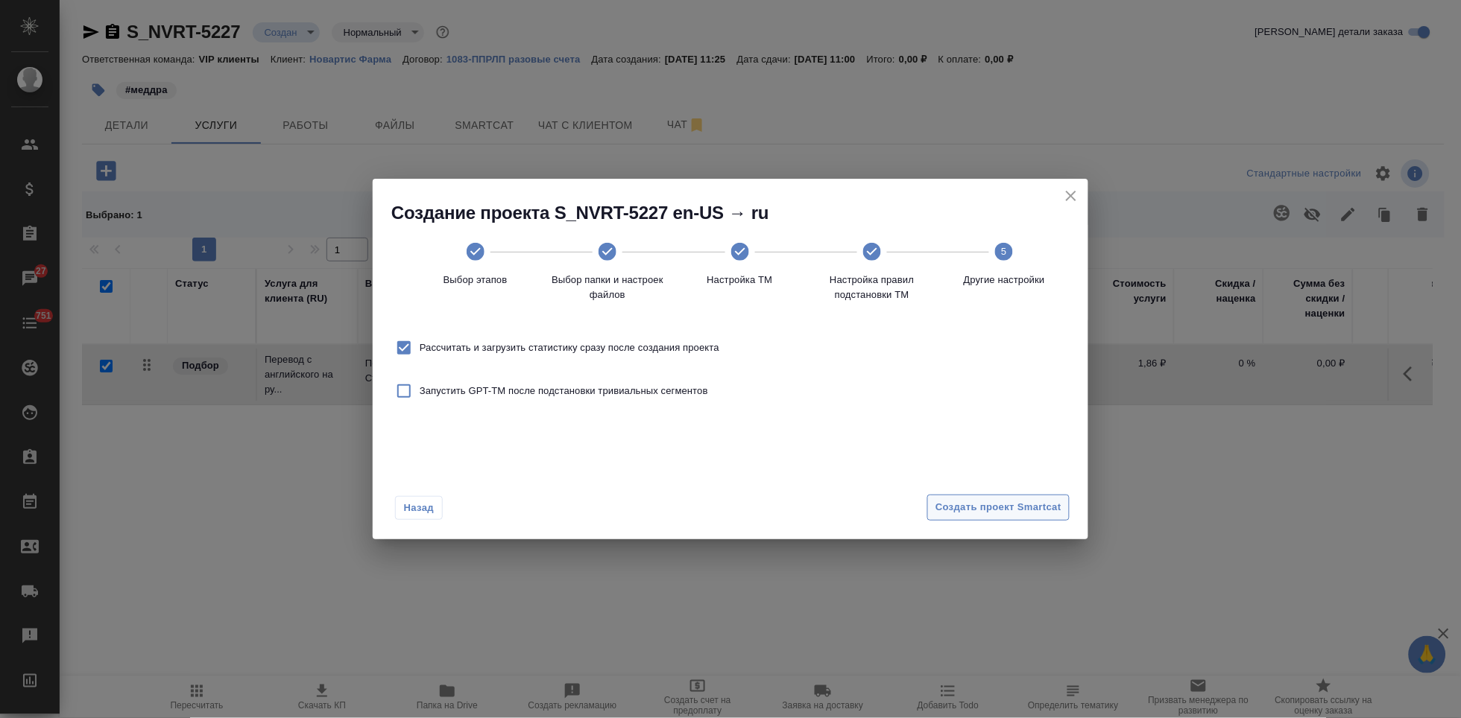
click at [1020, 515] on span "Создать проект Smartcat" at bounding box center [998, 507] width 126 height 17
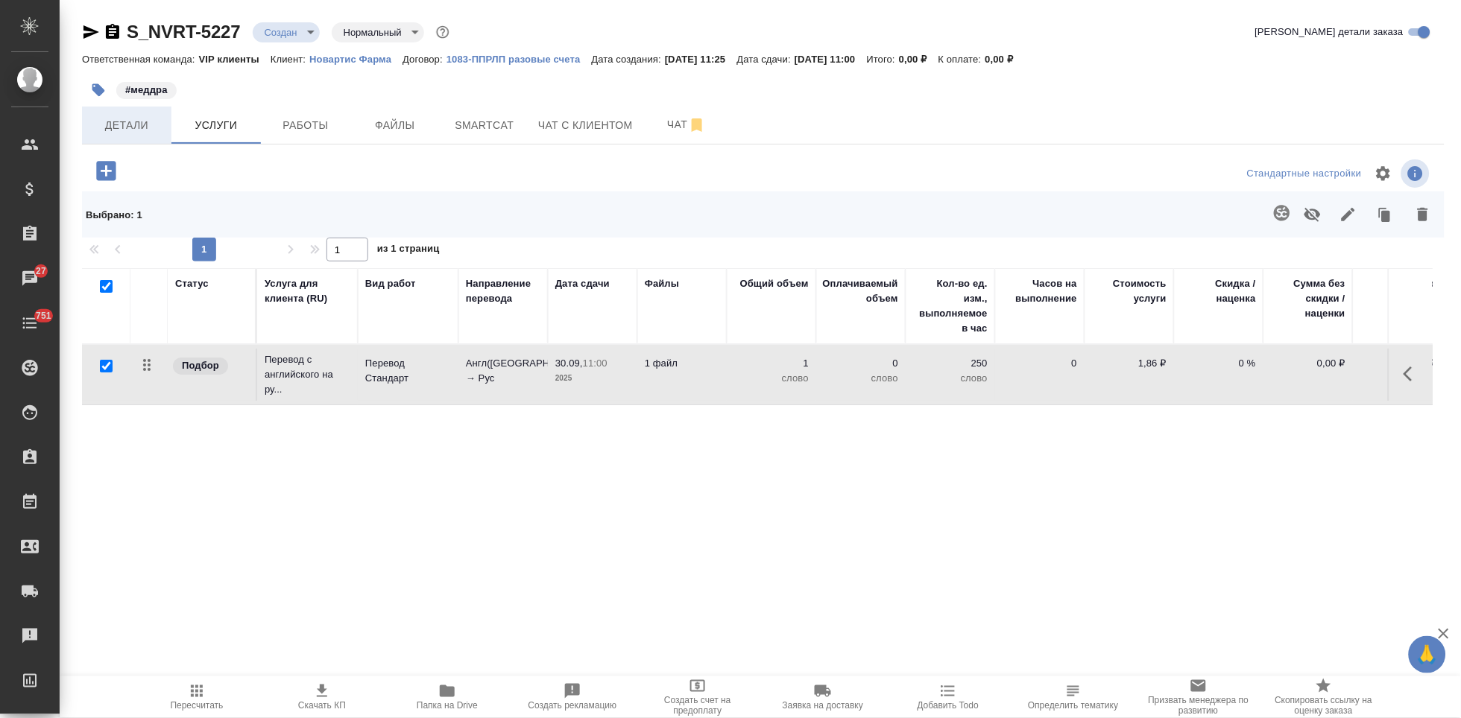
click at [110, 124] on span "Детали" at bounding box center [127, 125] width 72 height 19
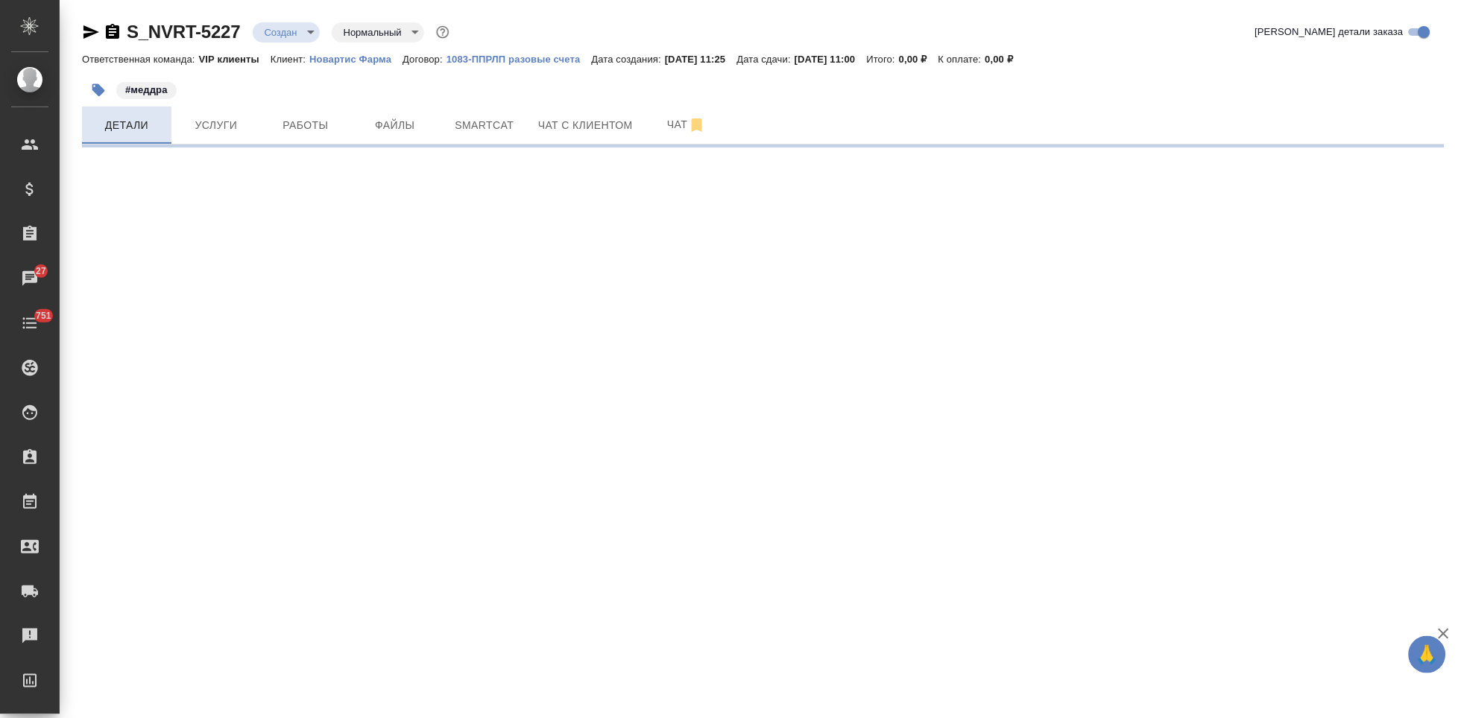
select select "RU"
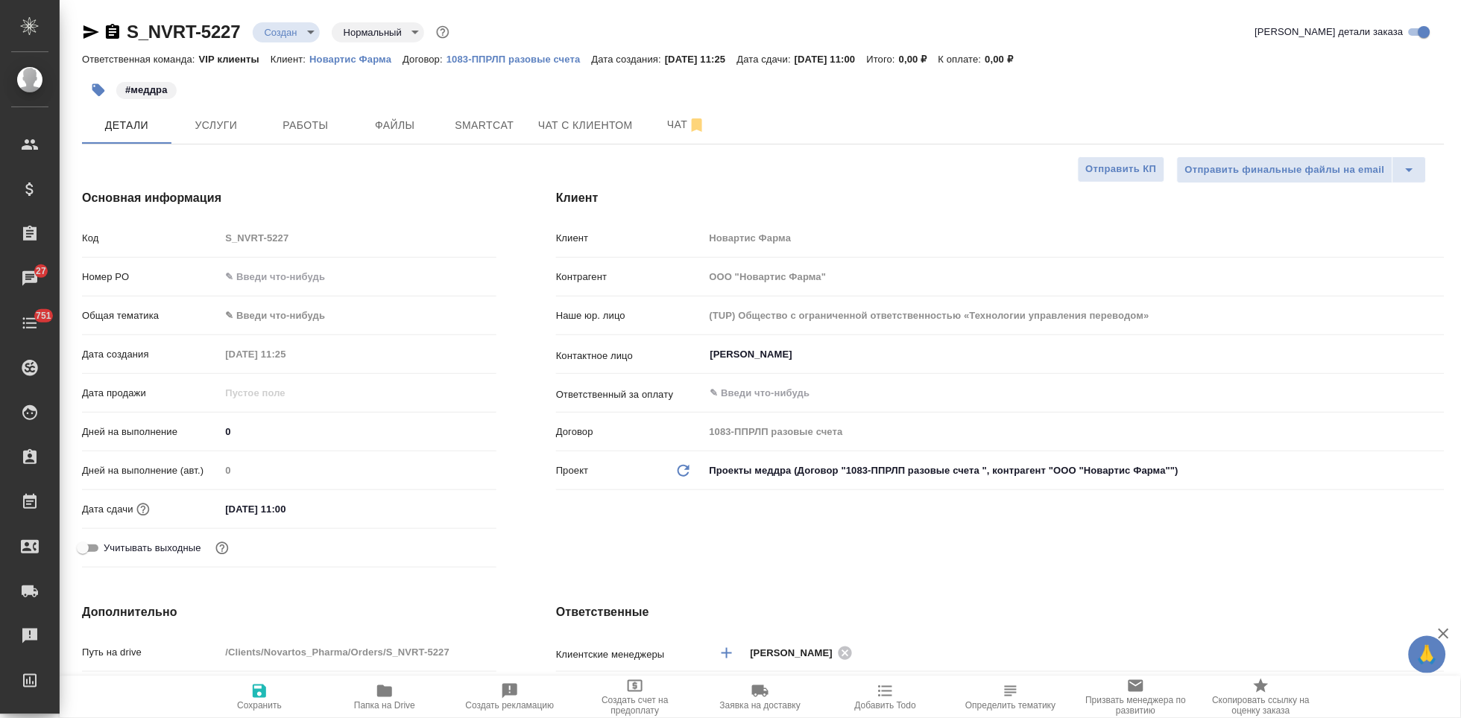
type textarea "x"
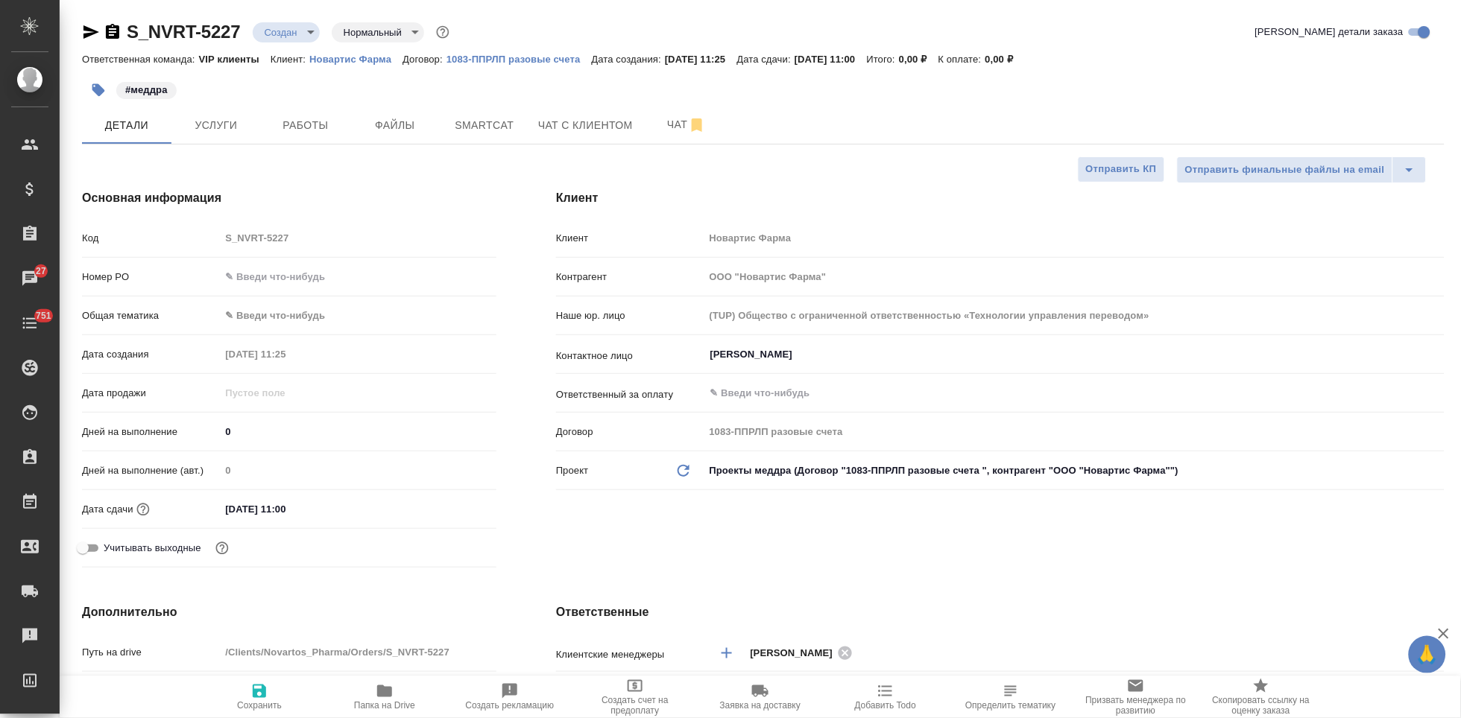
type textarea "x"
click at [249, 126] on span "Услуги" at bounding box center [216, 125] width 72 height 19
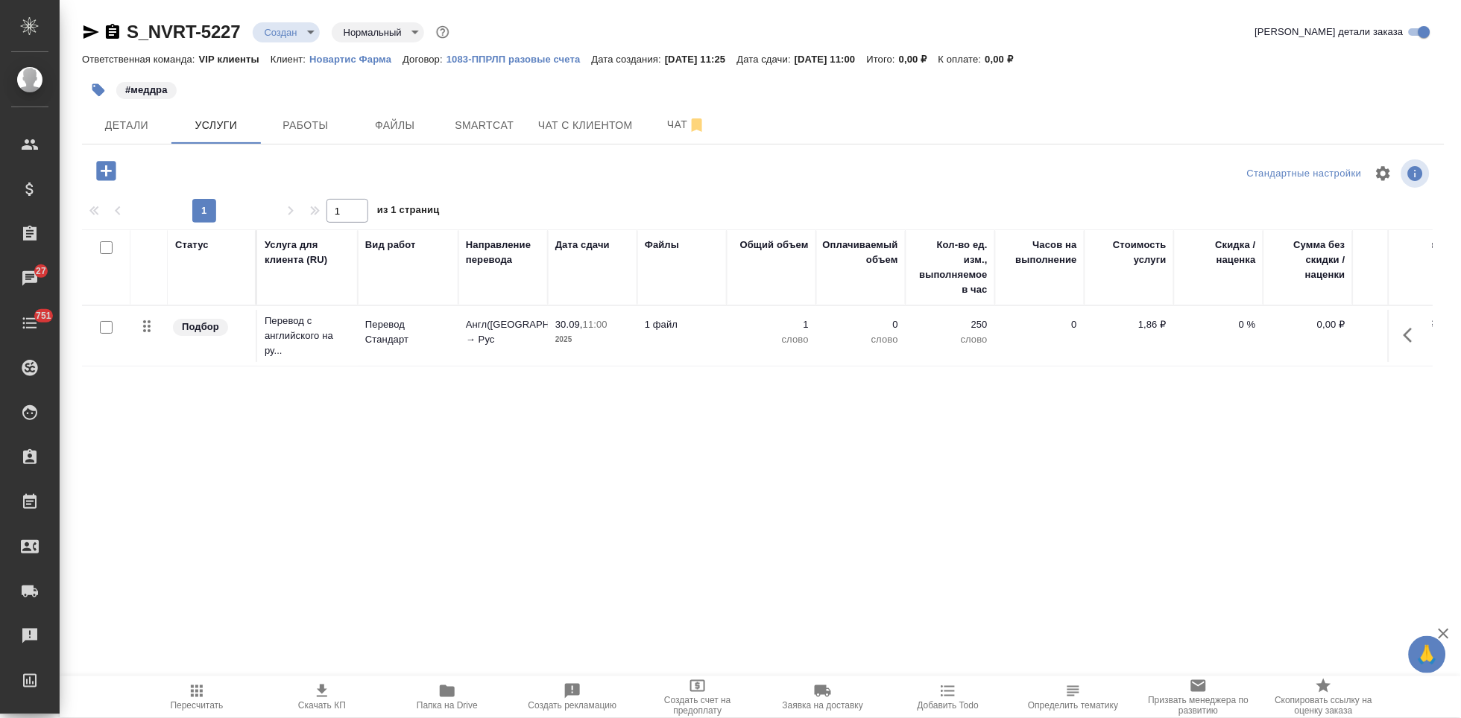
click at [1407, 337] on icon "button" at bounding box center [1407, 335] width 9 height 15
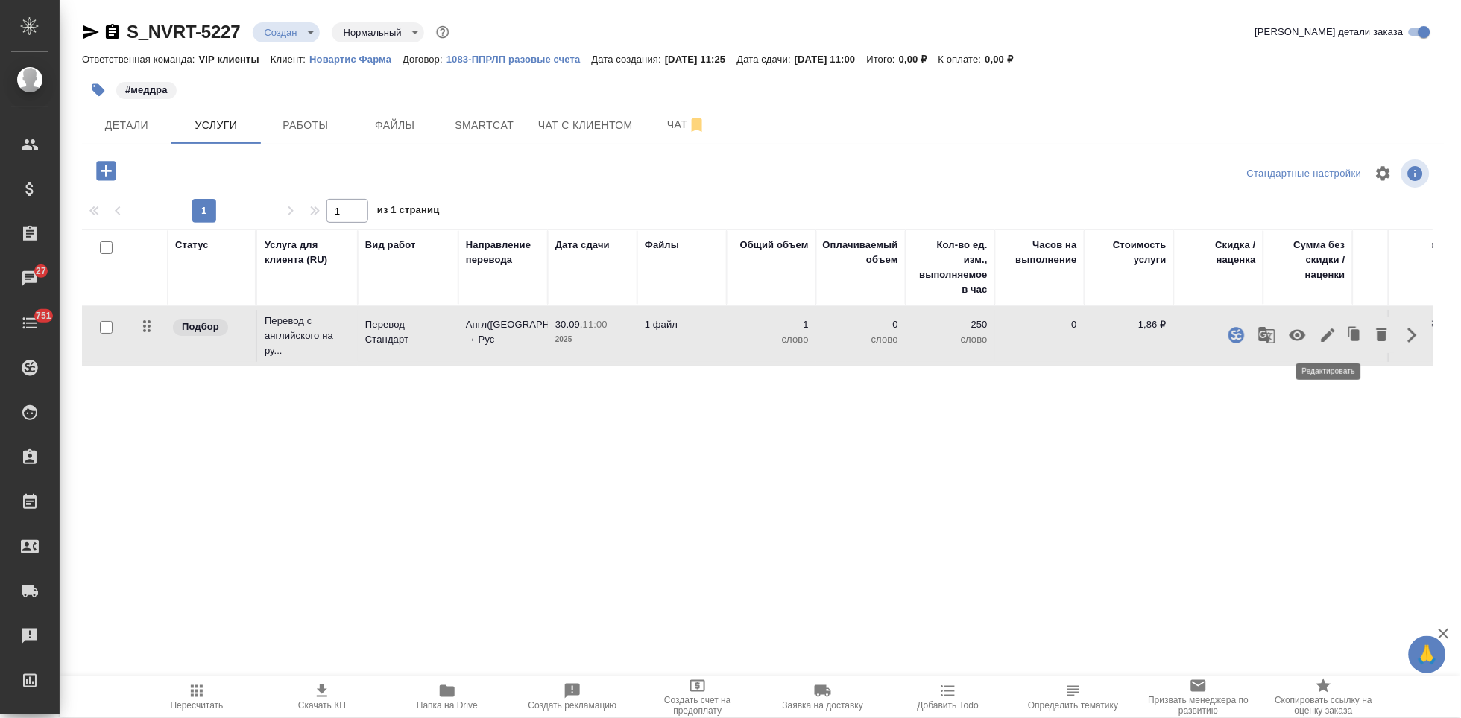
click at [1323, 338] on icon "button" at bounding box center [1327, 335] width 13 height 13
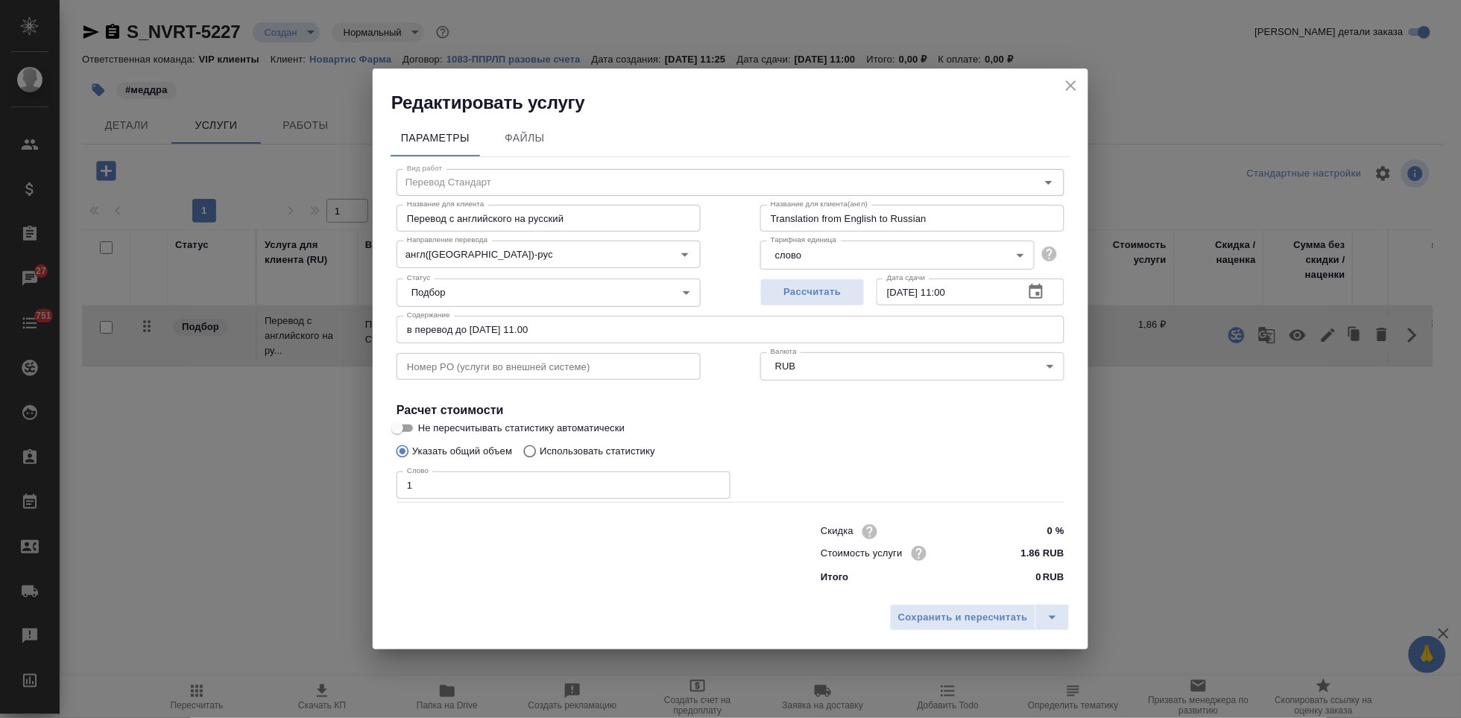
click at [528, 458] on input "Использовать статистику" at bounding box center [528, 451] width 24 height 28
radio input "true"
radio input "false"
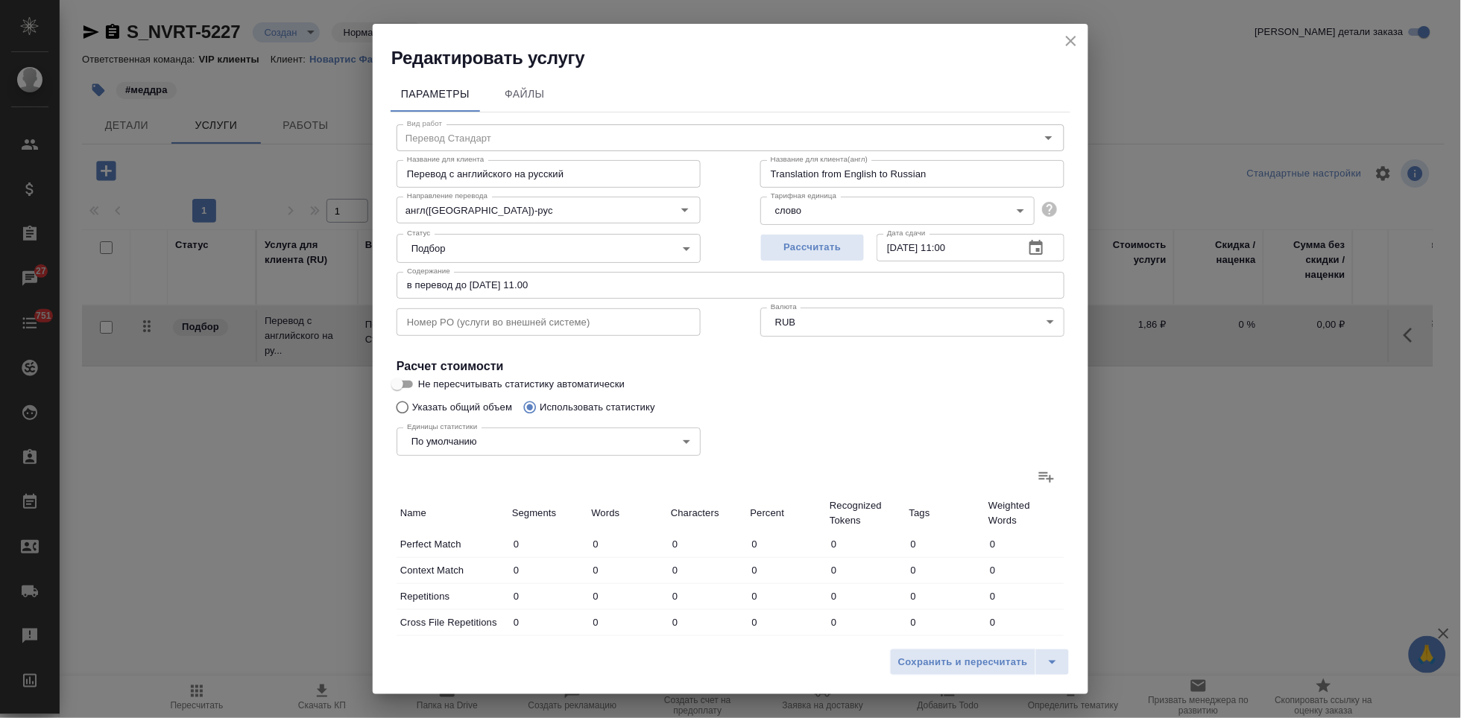
click at [1039, 479] on icon at bounding box center [1046, 477] width 15 height 10
click at [0, 0] on input "file" at bounding box center [0, 0] width 0 height 0
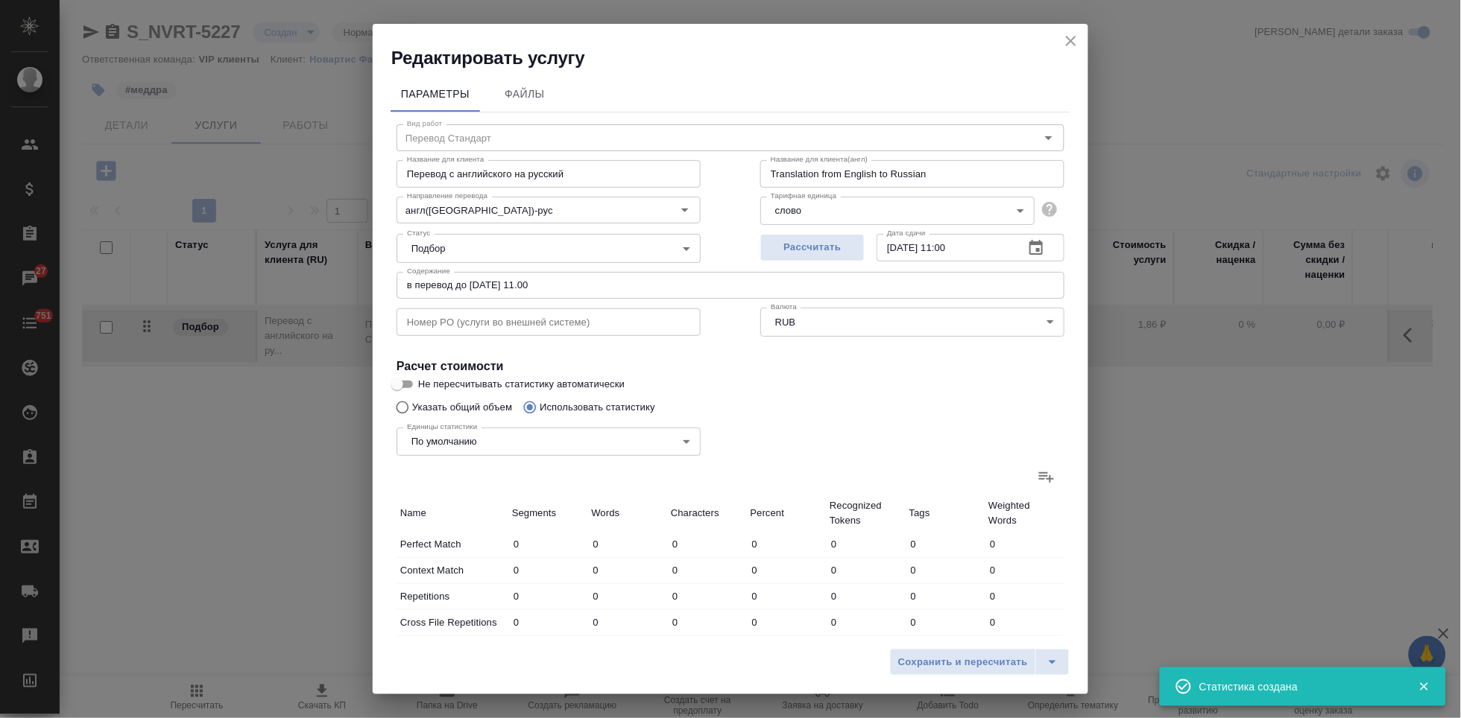
type input "9"
type input "76"
type input "478"
type input "13"
type input "123"
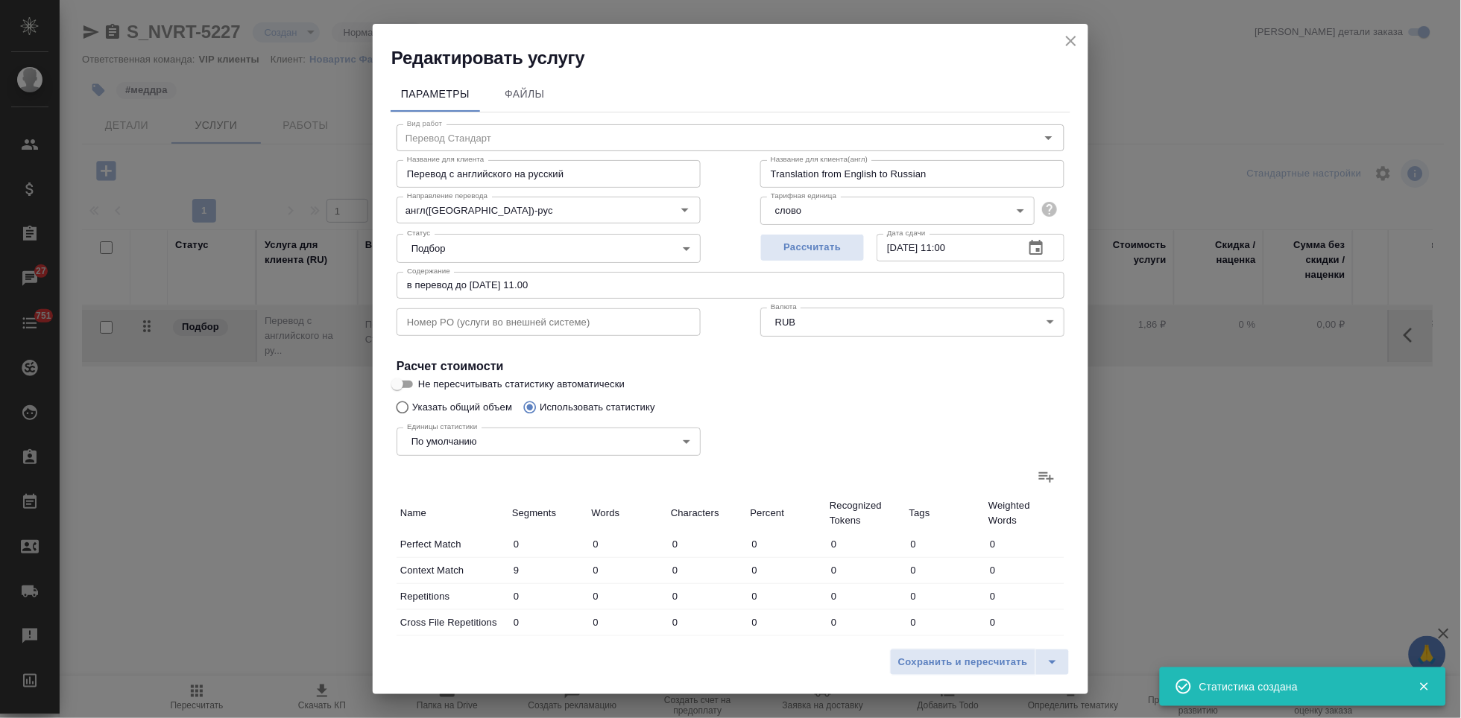
type input "777"
type input "17"
type input "271"
type input "1766"
type input "17"
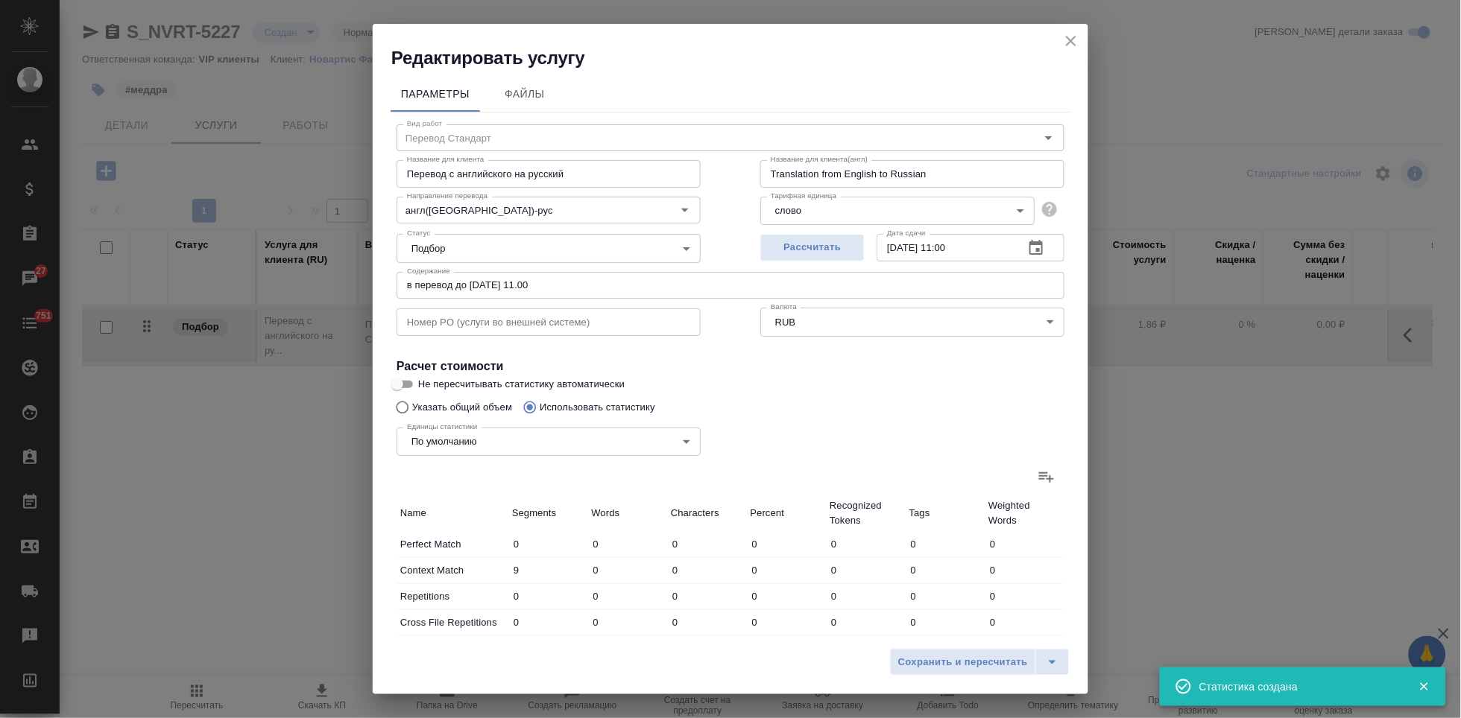
type input "326"
type input "2274"
type input "49"
type input "861"
type input "6316"
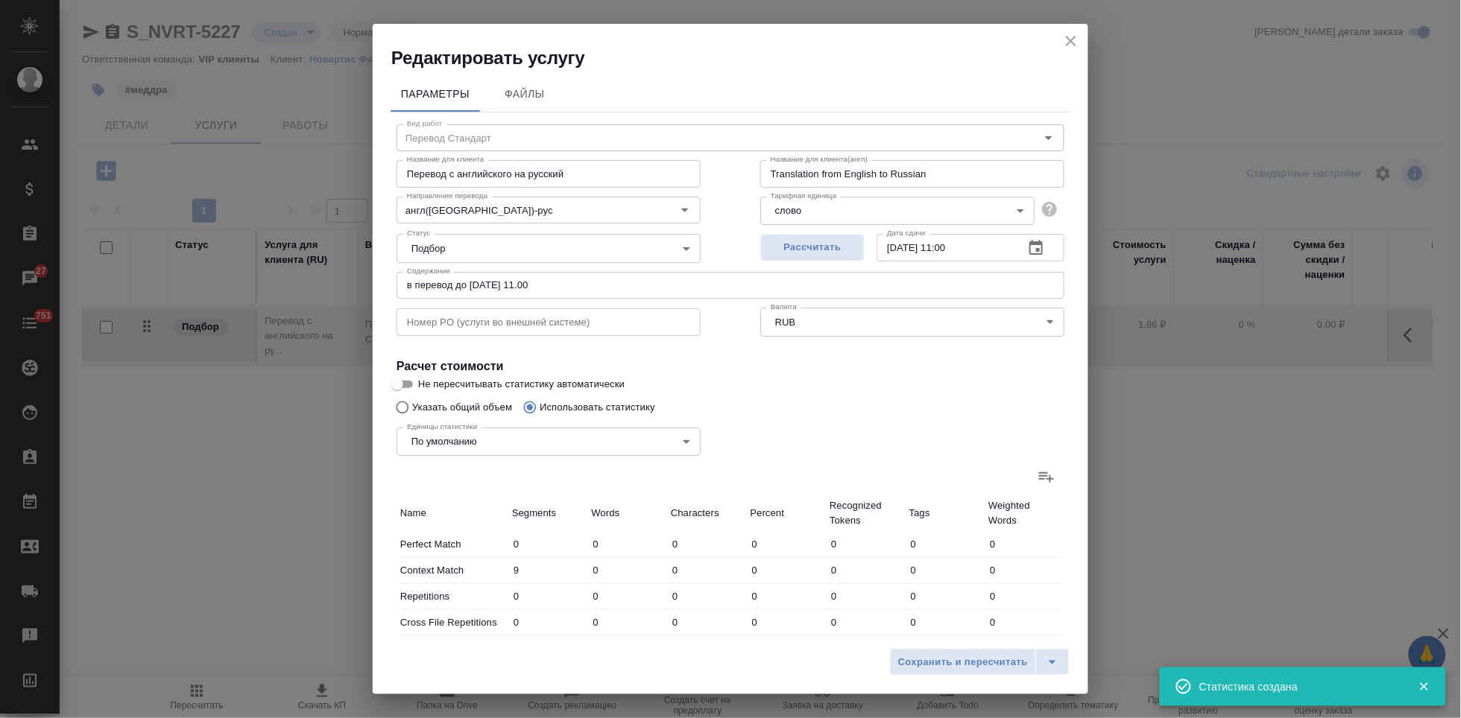
type input "105"
type input "1657"
type input "11611"
type input "105"
type input "1657"
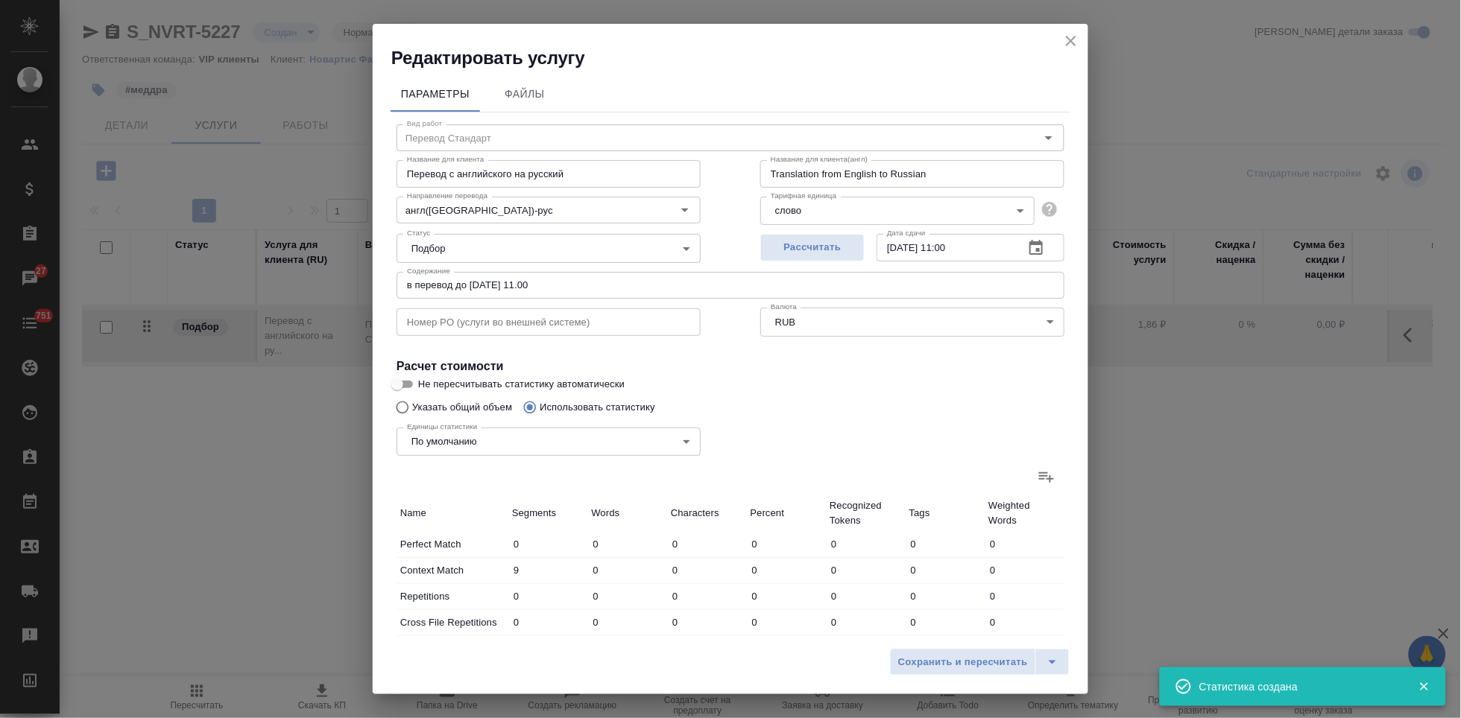
type input "11611"
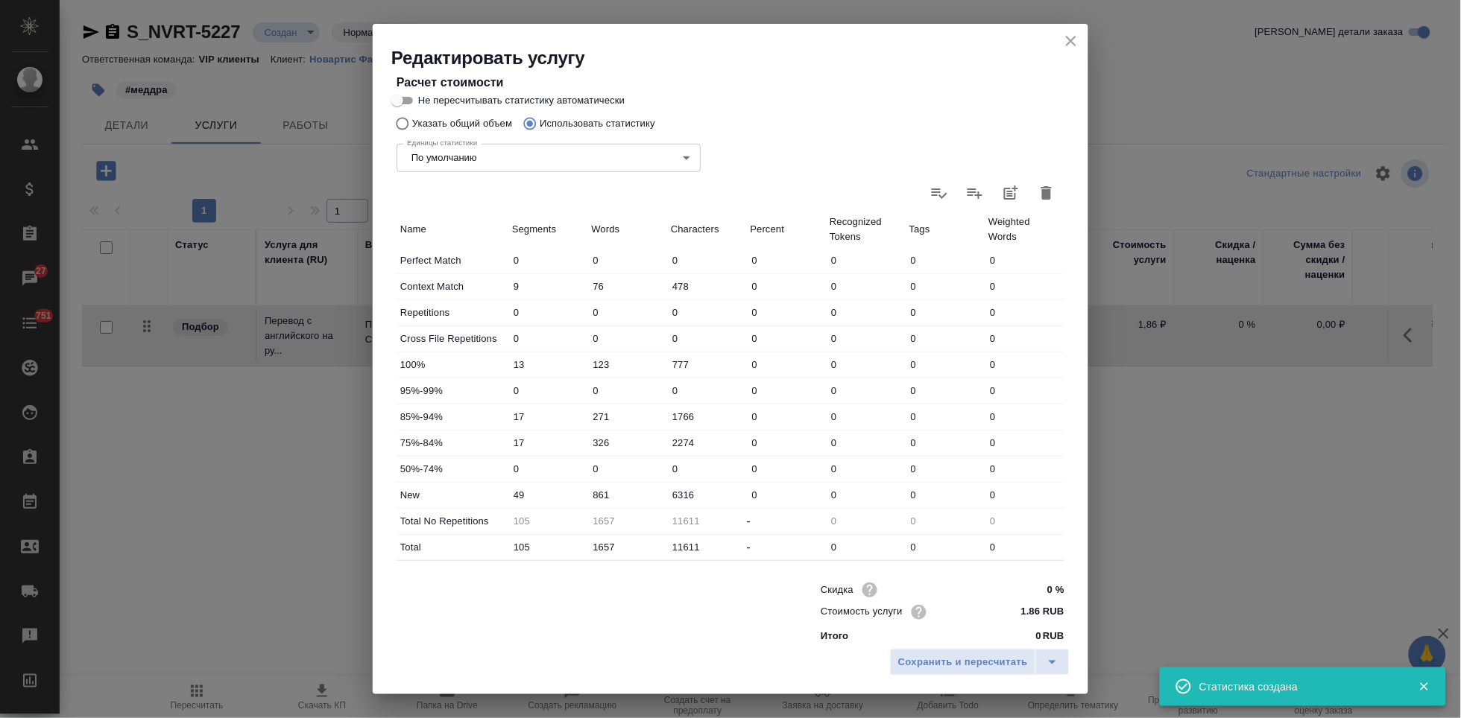
scroll to position [297, 0]
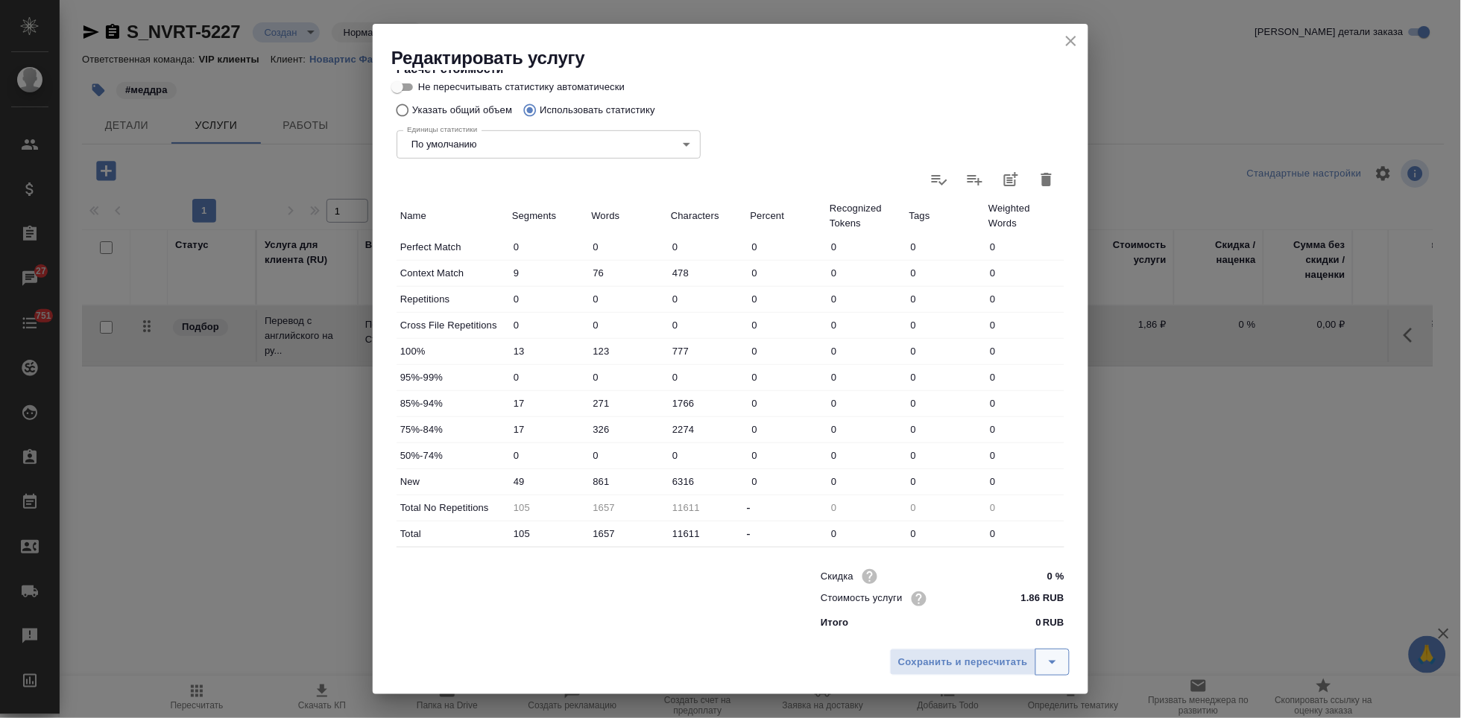
click at [1050, 663] on icon "split button" at bounding box center [1052, 663] width 18 height 18
click at [952, 629] on li "Сохранить" at bounding box center [982, 631] width 180 height 24
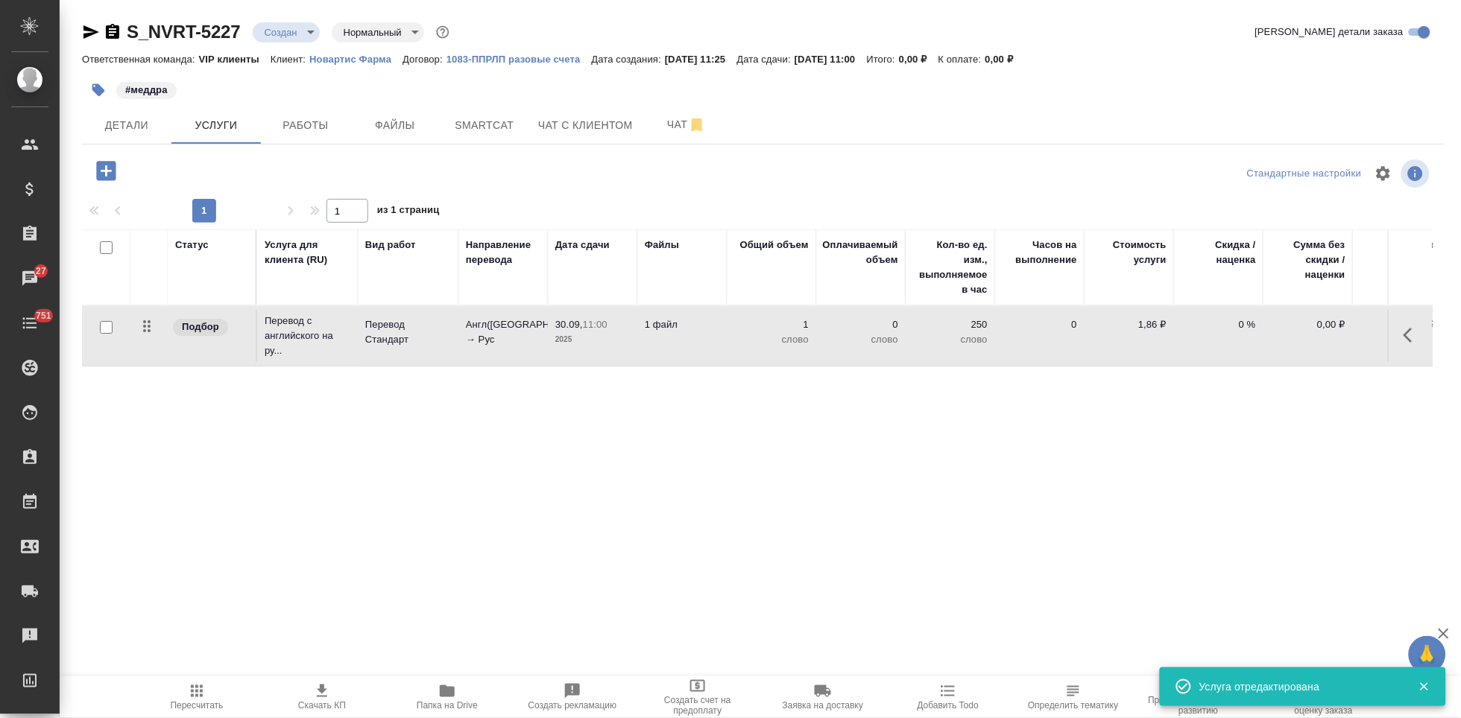
click at [207, 704] on span "Пересчитать" at bounding box center [197, 706] width 53 height 10
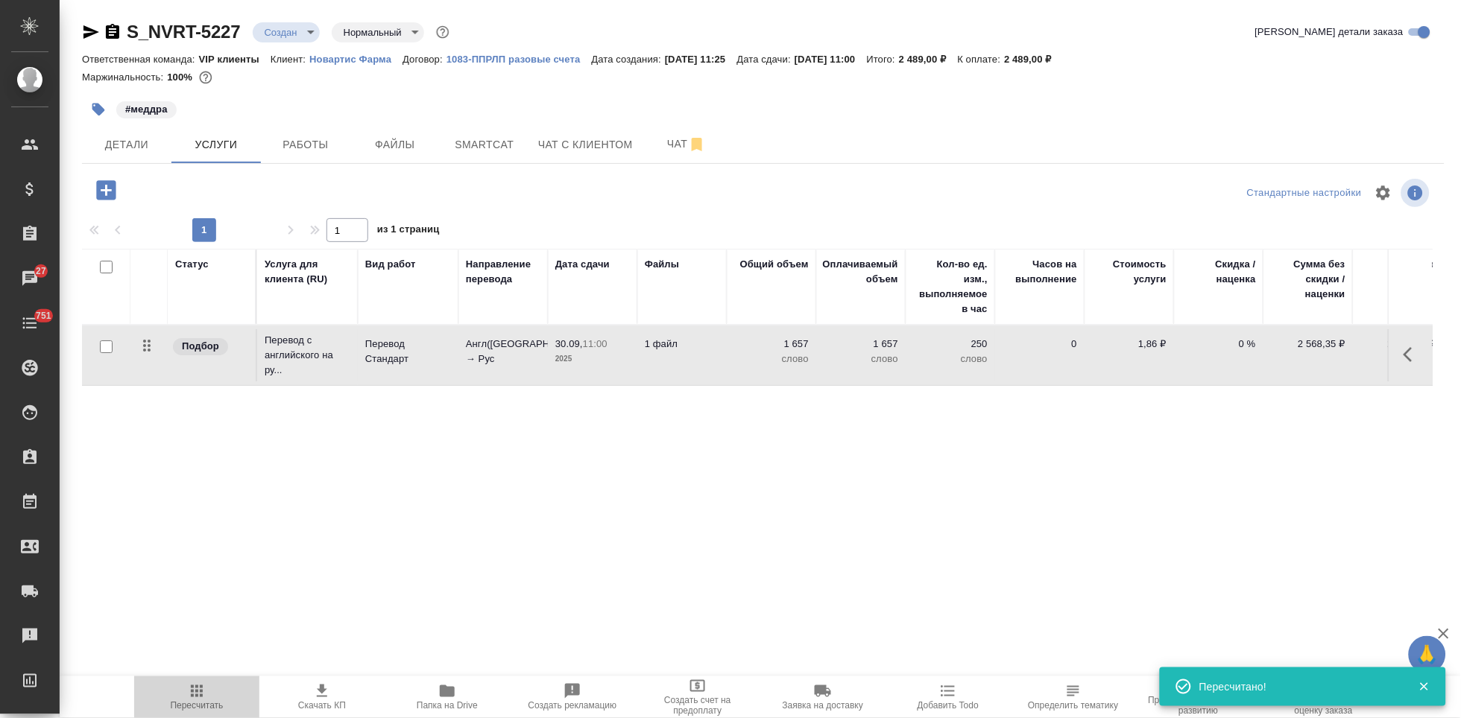
click at [197, 696] on icon "button" at bounding box center [197, 692] width 12 height 12
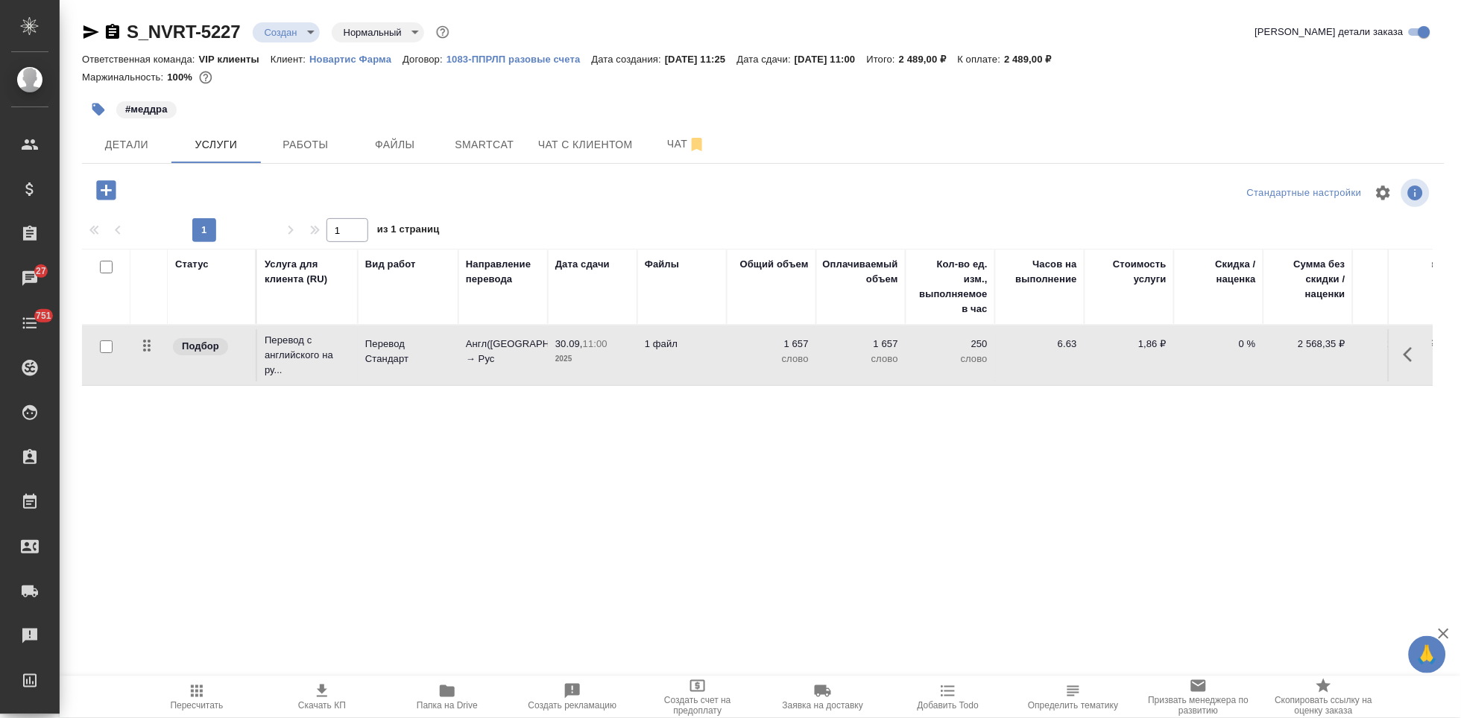
click at [1406, 358] on icon "button" at bounding box center [1412, 355] width 18 height 18
click at [1324, 359] on icon "button" at bounding box center [1327, 354] width 13 height 13
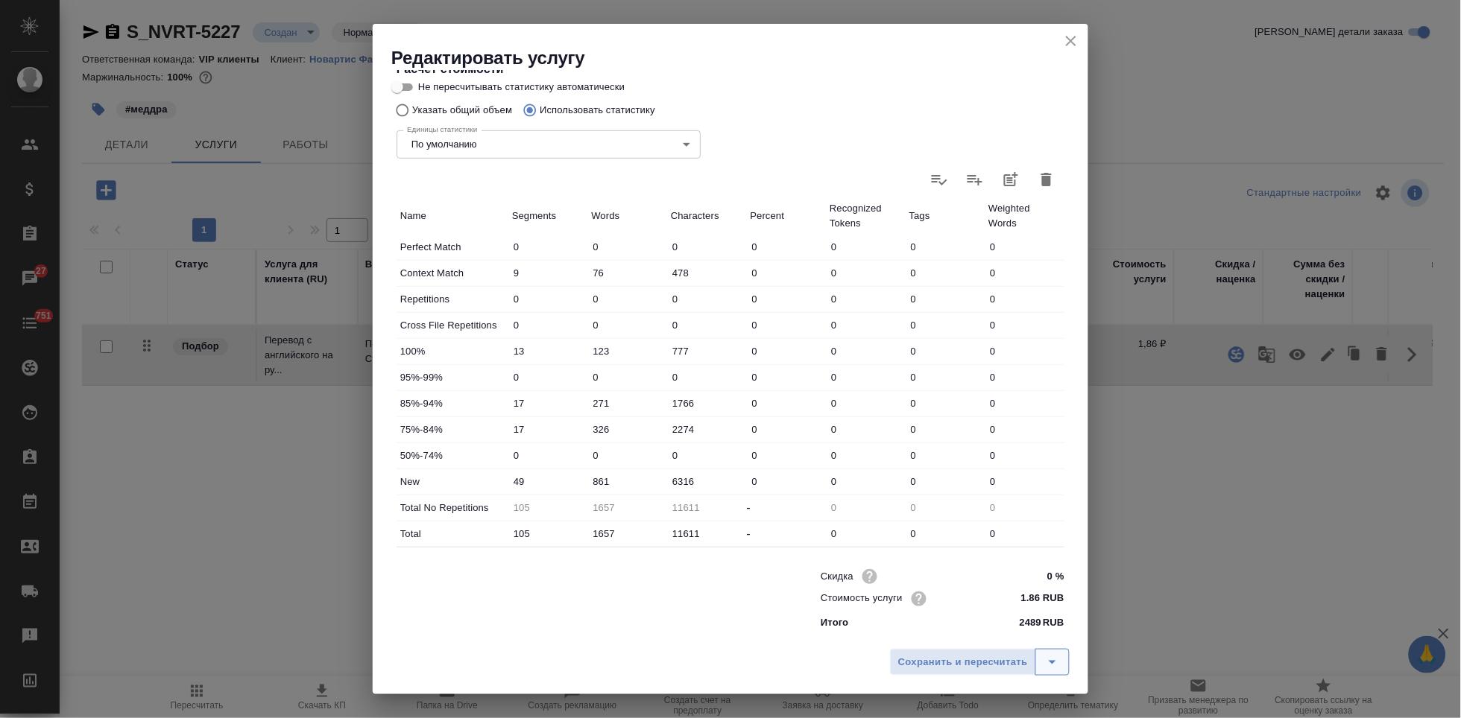
click at [1054, 668] on icon "split button" at bounding box center [1052, 663] width 18 height 18
click at [973, 633] on li "Сохранить" at bounding box center [982, 631] width 180 height 24
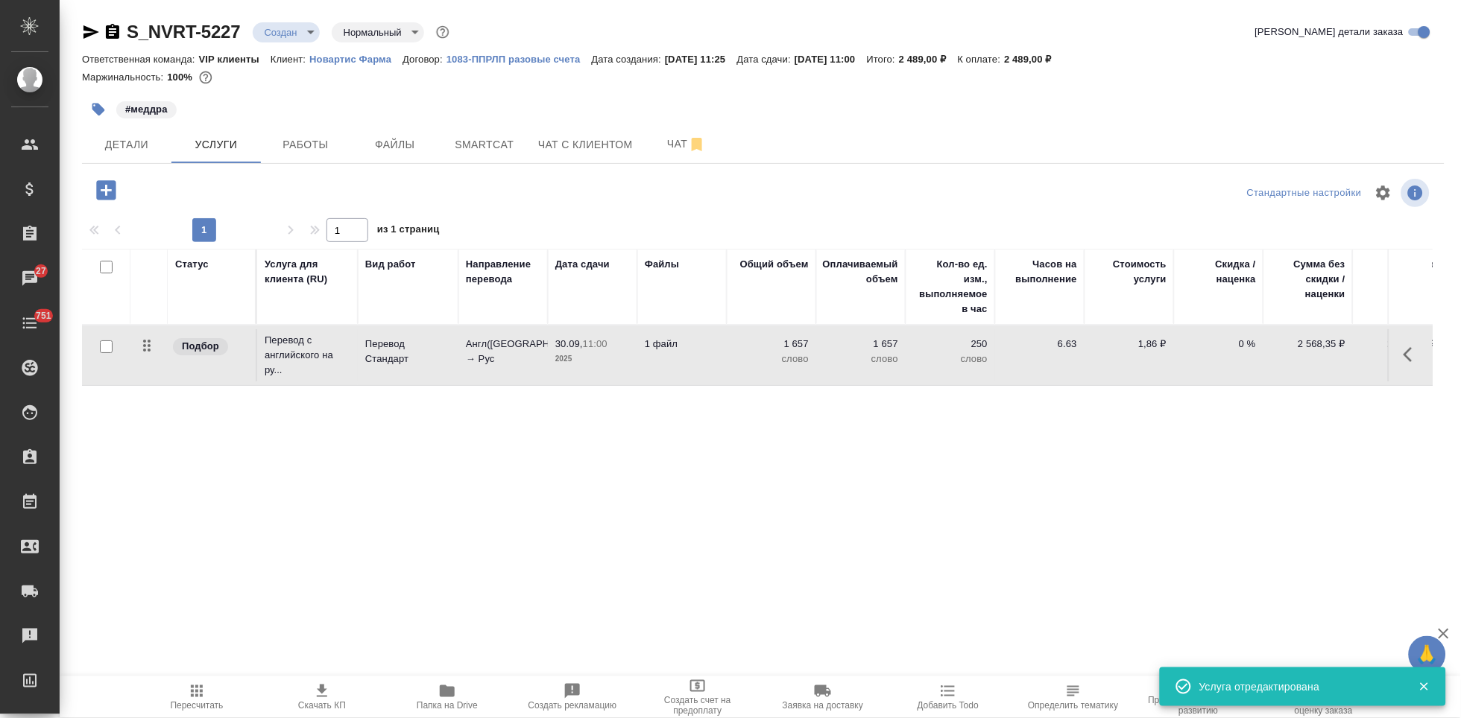
click at [200, 701] on span "Пересчитать" at bounding box center [197, 706] width 53 height 10
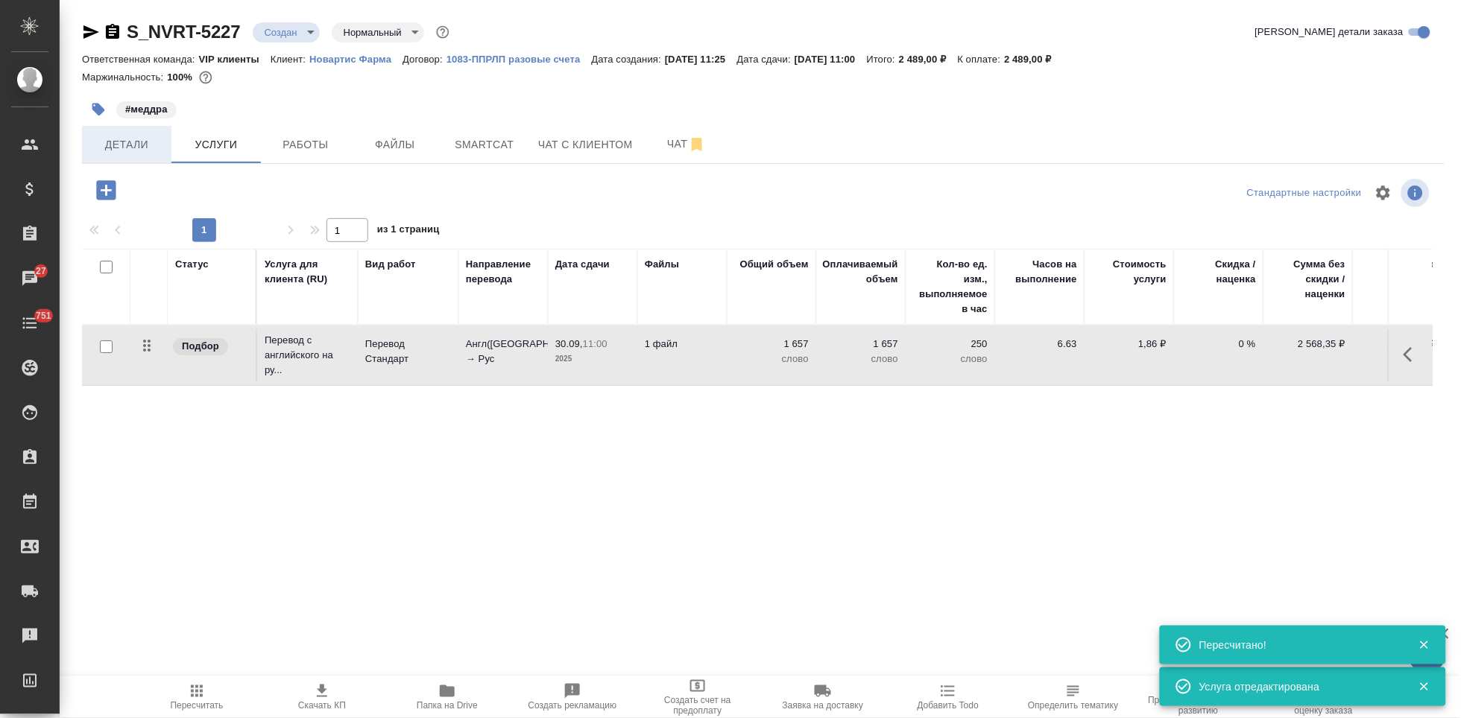
click at [115, 138] on span "Детали" at bounding box center [127, 145] width 72 height 19
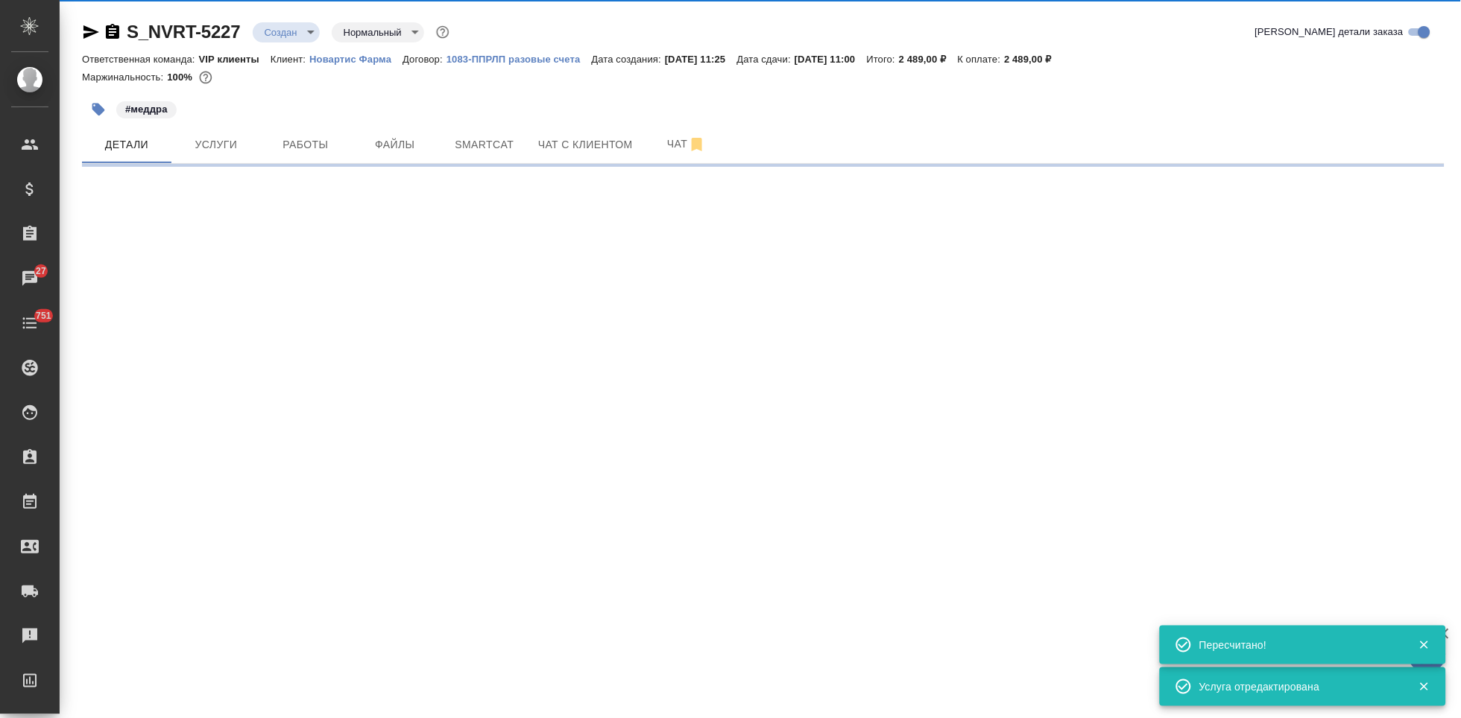
select select "RU"
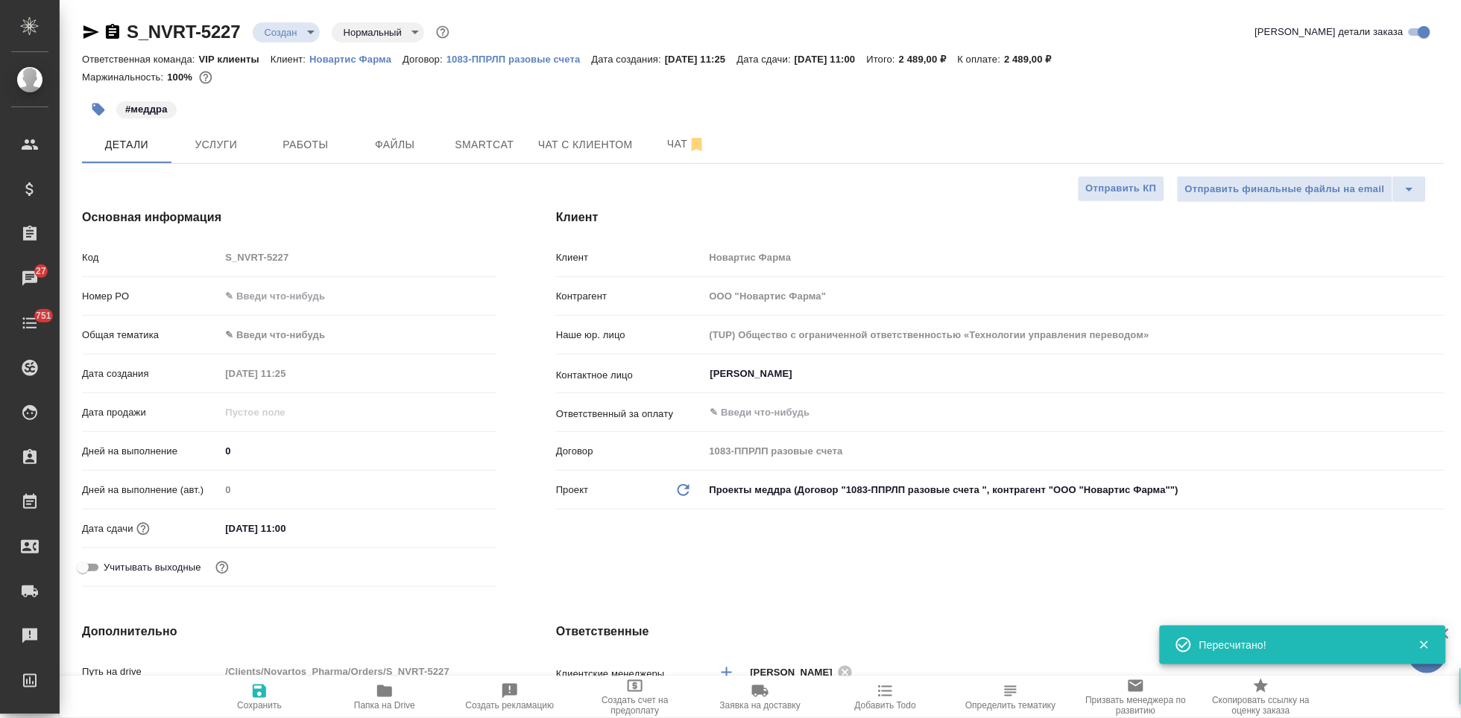
type textarea "x"
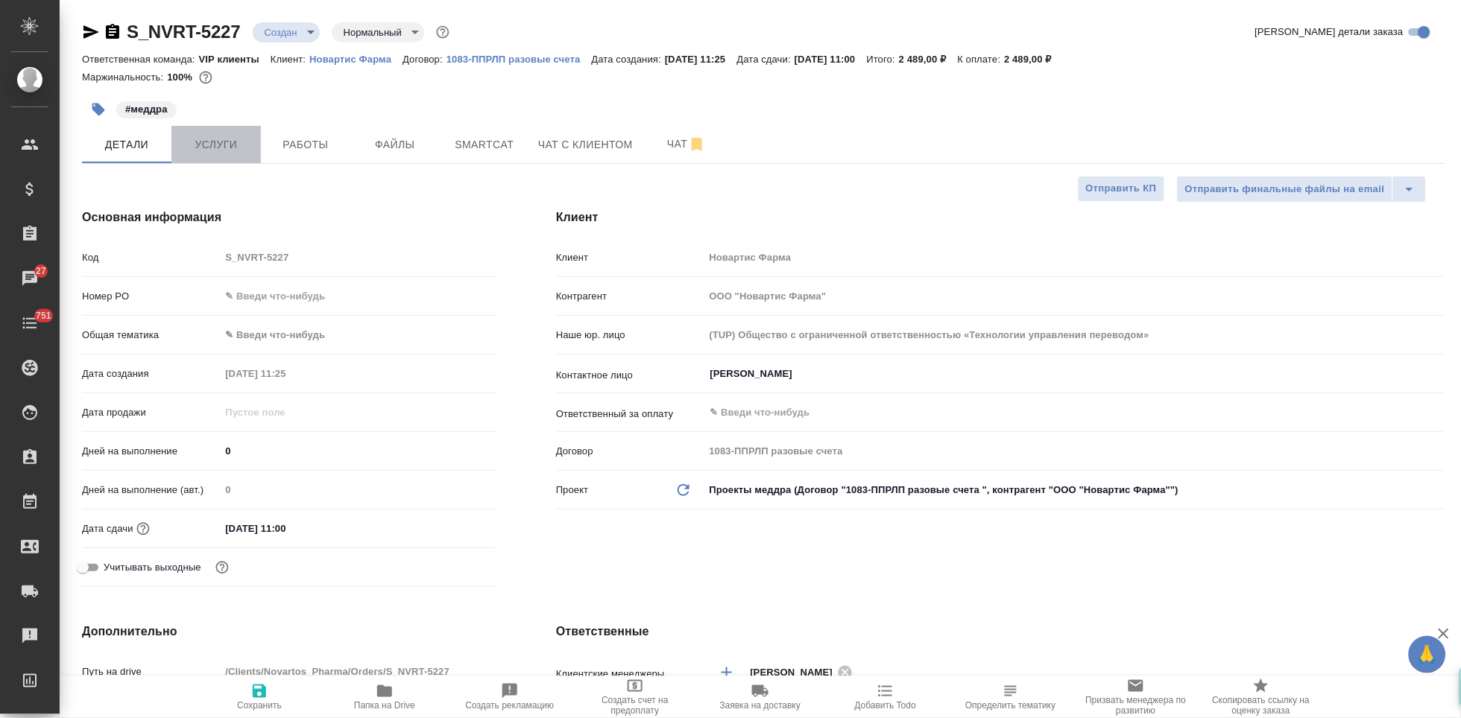
click at [237, 149] on span "Услуги" at bounding box center [216, 145] width 72 height 19
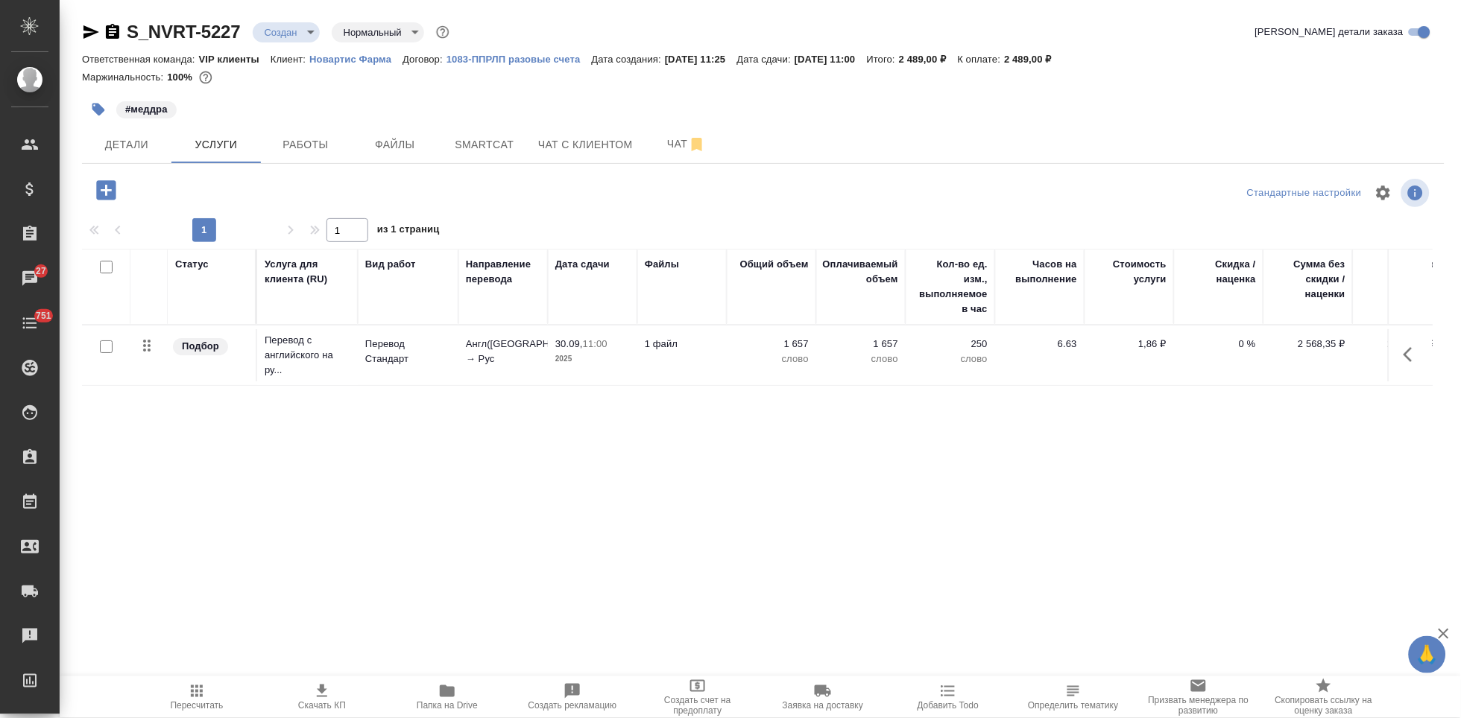
click at [194, 702] on span "Пересчитать" at bounding box center [197, 706] width 53 height 10
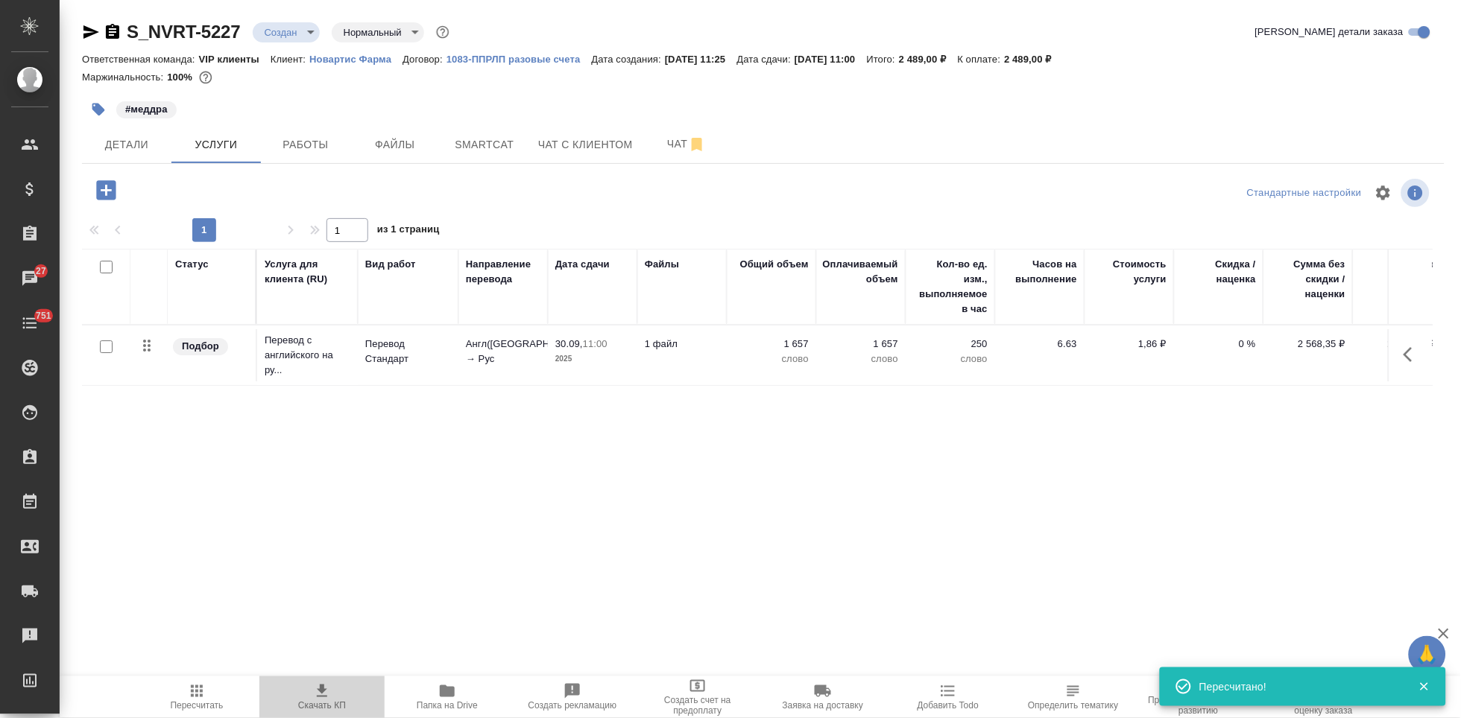
click at [331, 698] on icon "button" at bounding box center [322, 692] width 18 height 18
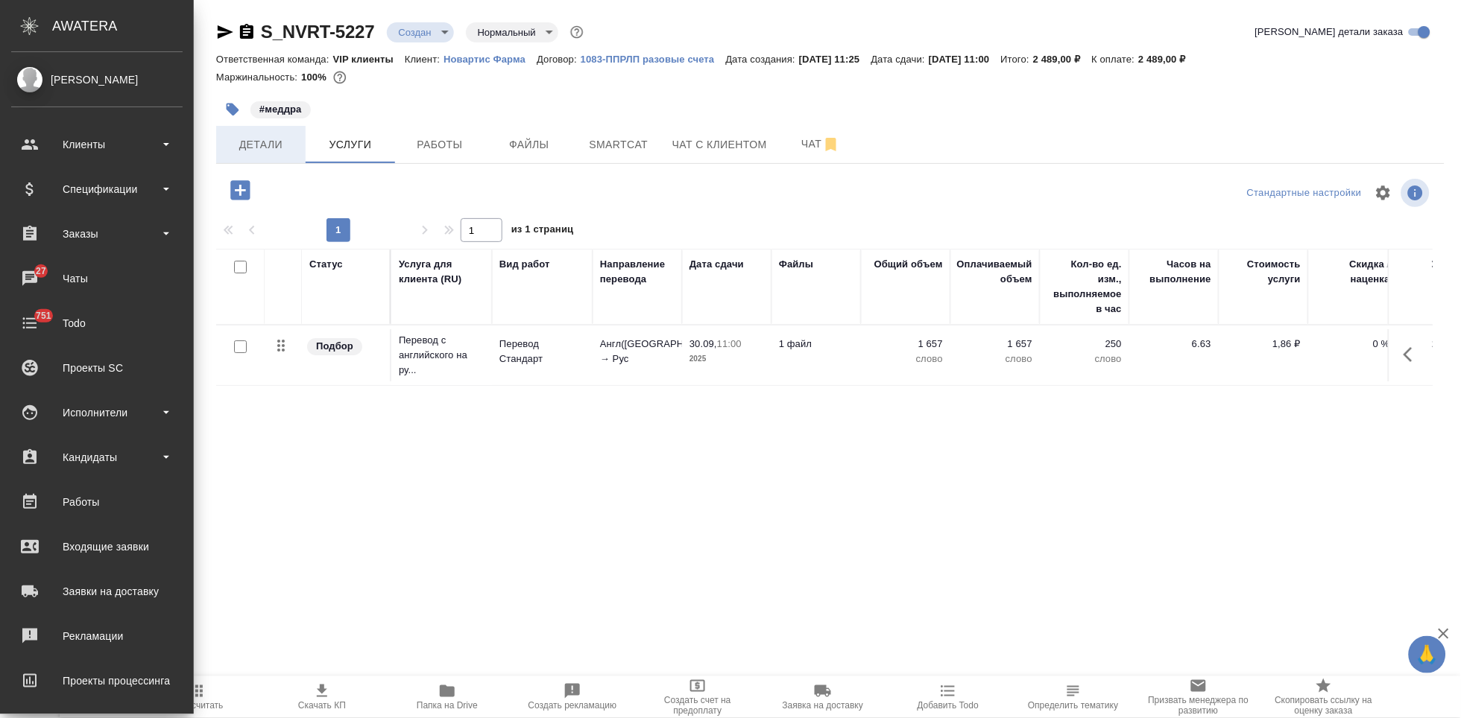
click at [257, 151] on span "Детали" at bounding box center [261, 145] width 72 height 19
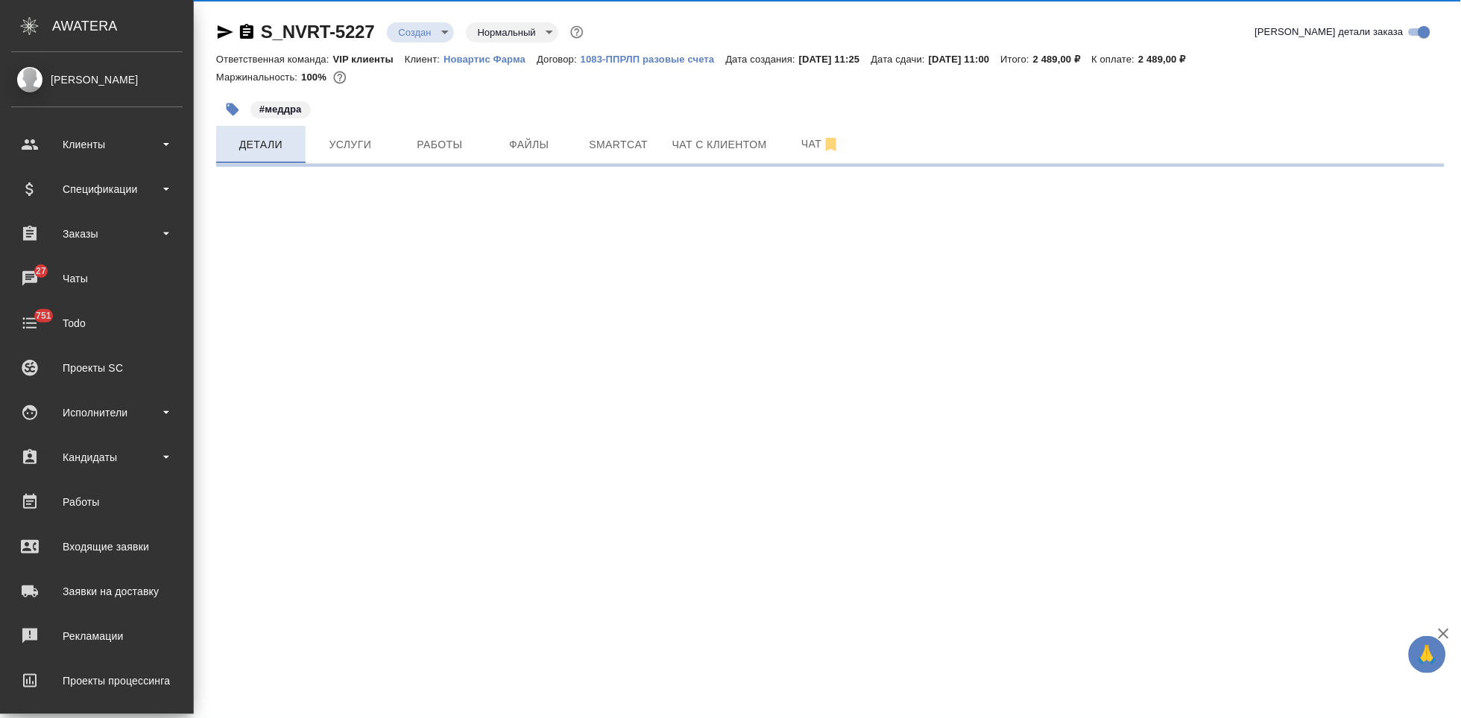
select select "RU"
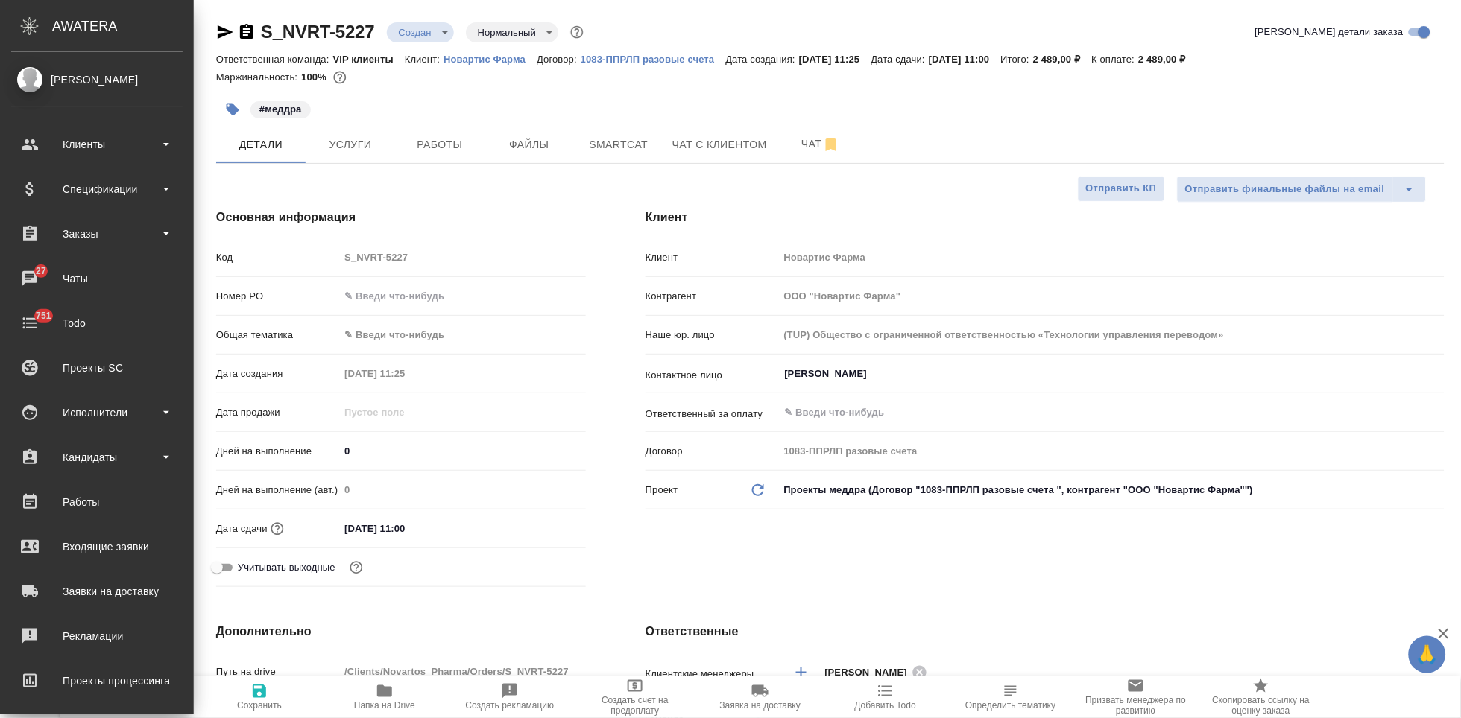
type textarea "x"
click at [436, 31] on body "🙏 .cls-1 fill:#fff; AWATERA Kabargina Anna Клиенты Спецификации Заказы 27 Чаты …" at bounding box center [730, 359] width 1461 height 718
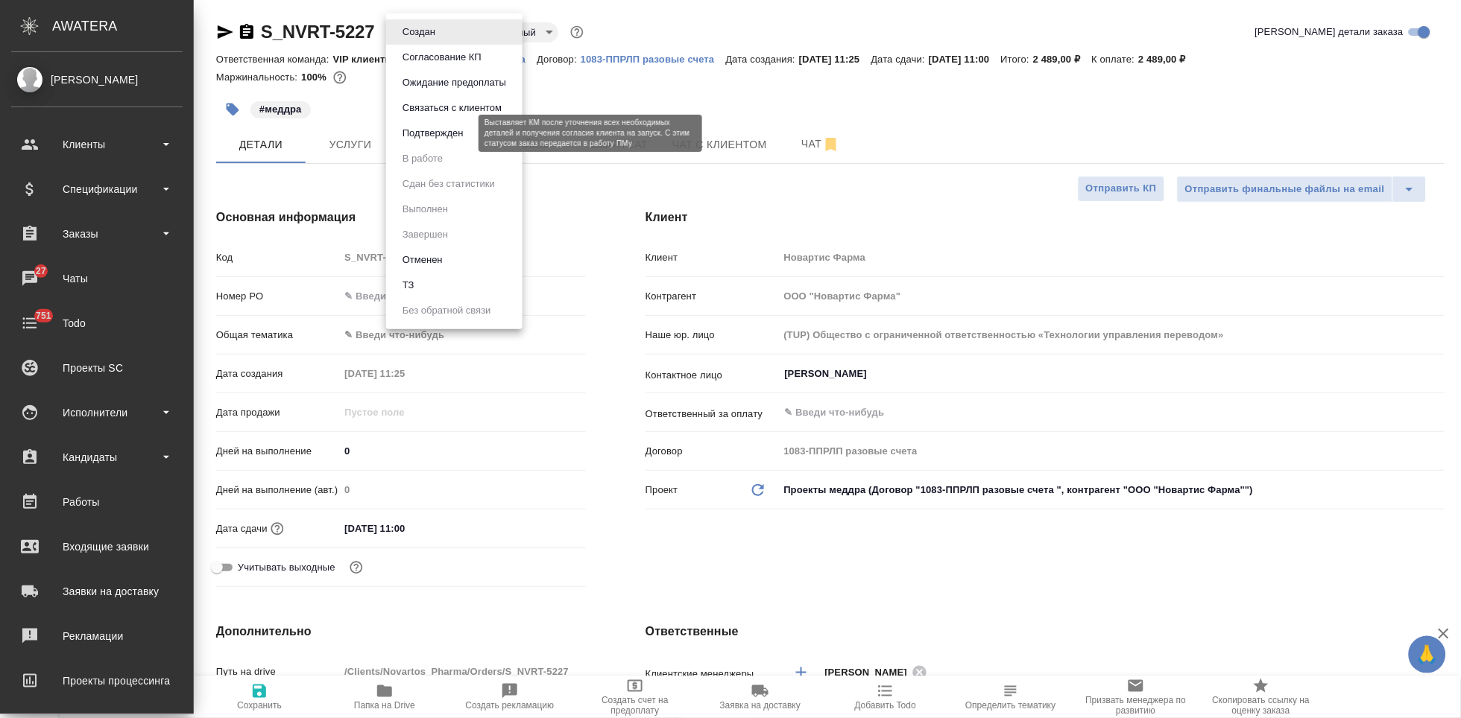
click at [456, 137] on button "Подтвержден" at bounding box center [433, 133] width 70 height 16
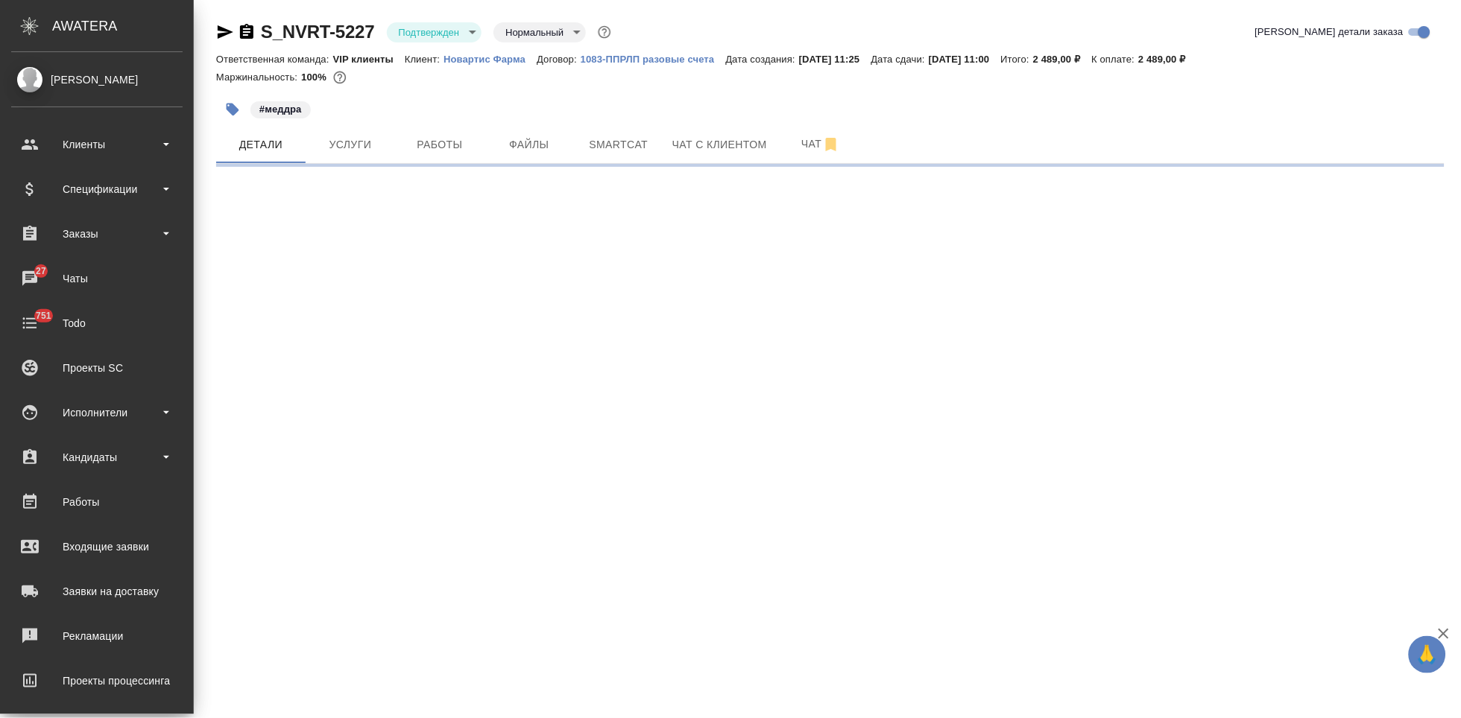
select select "RU"
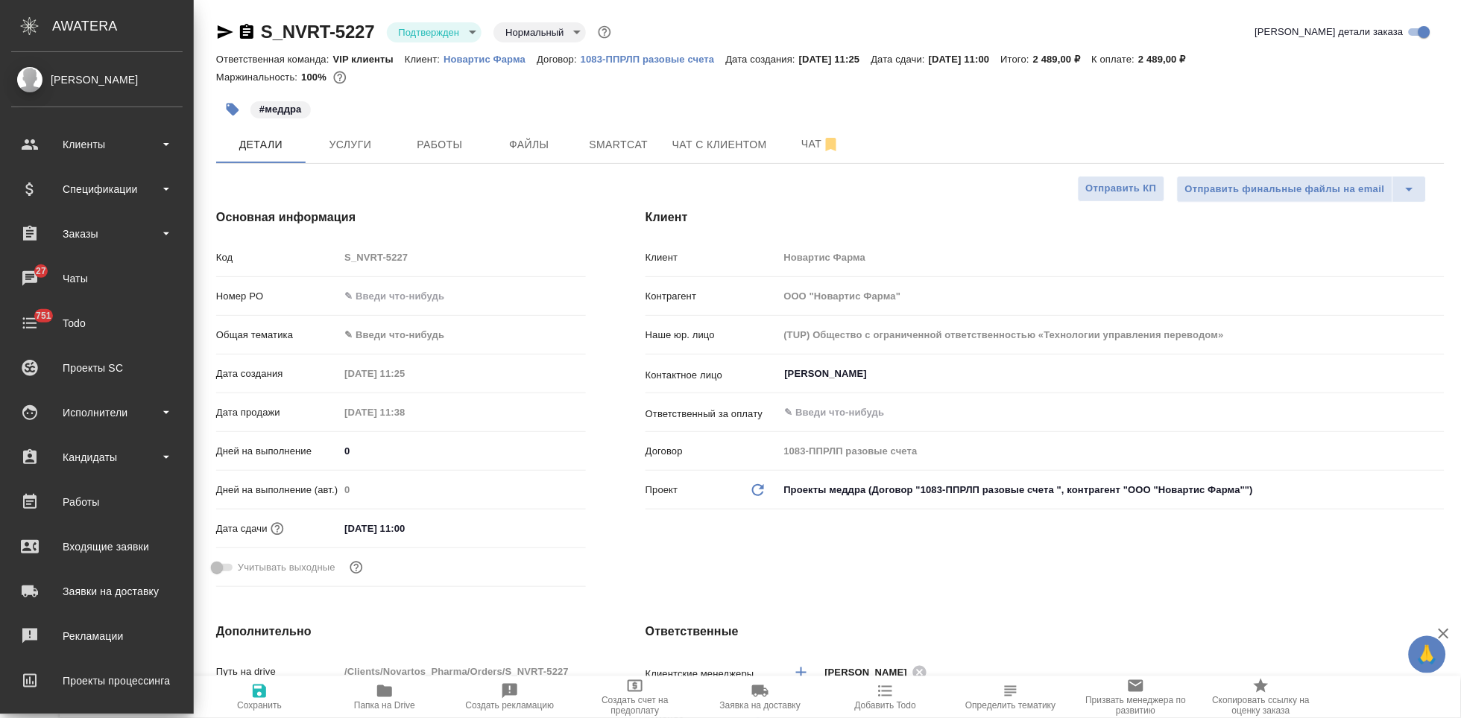
type textarea "x"
click at [800, 147] on span "Чат" at bounding box center [821, 144] width 72 height 19
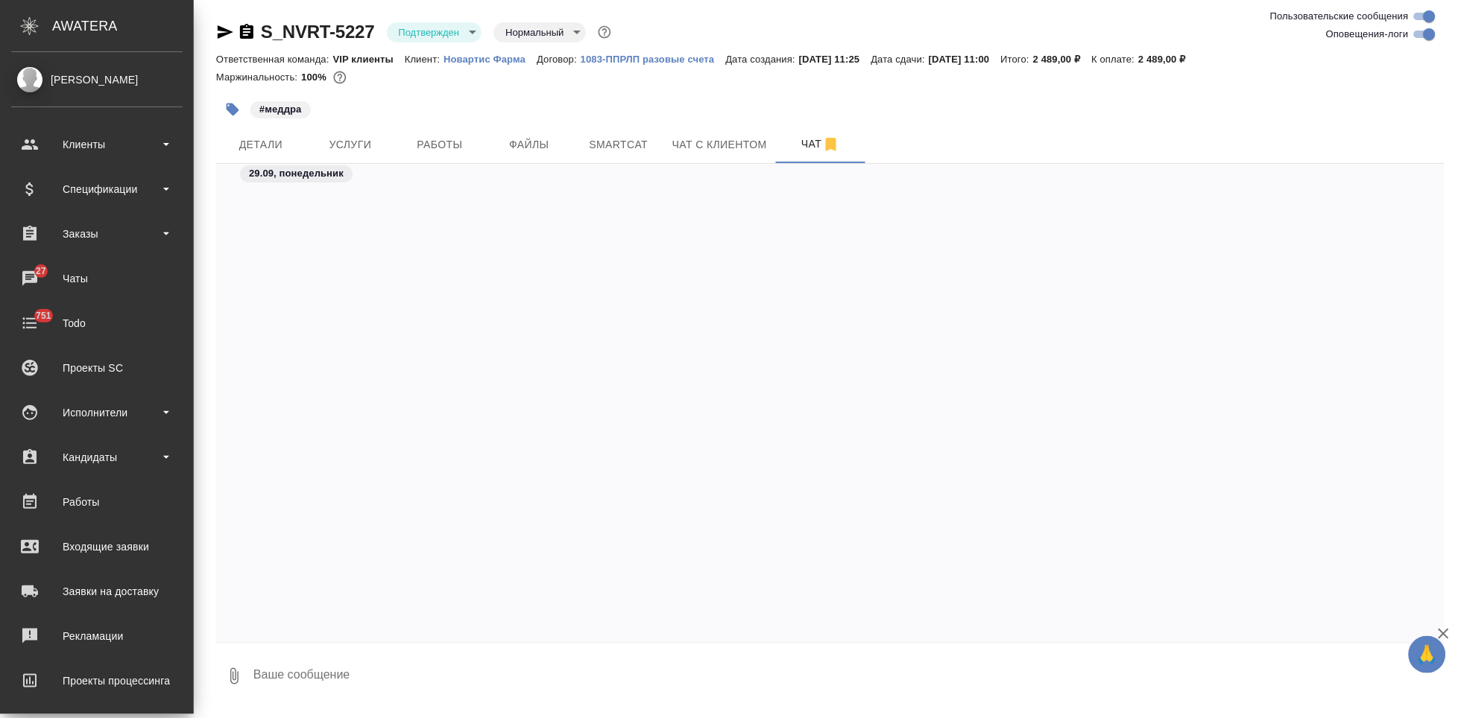
scroll to position [2752, 0]
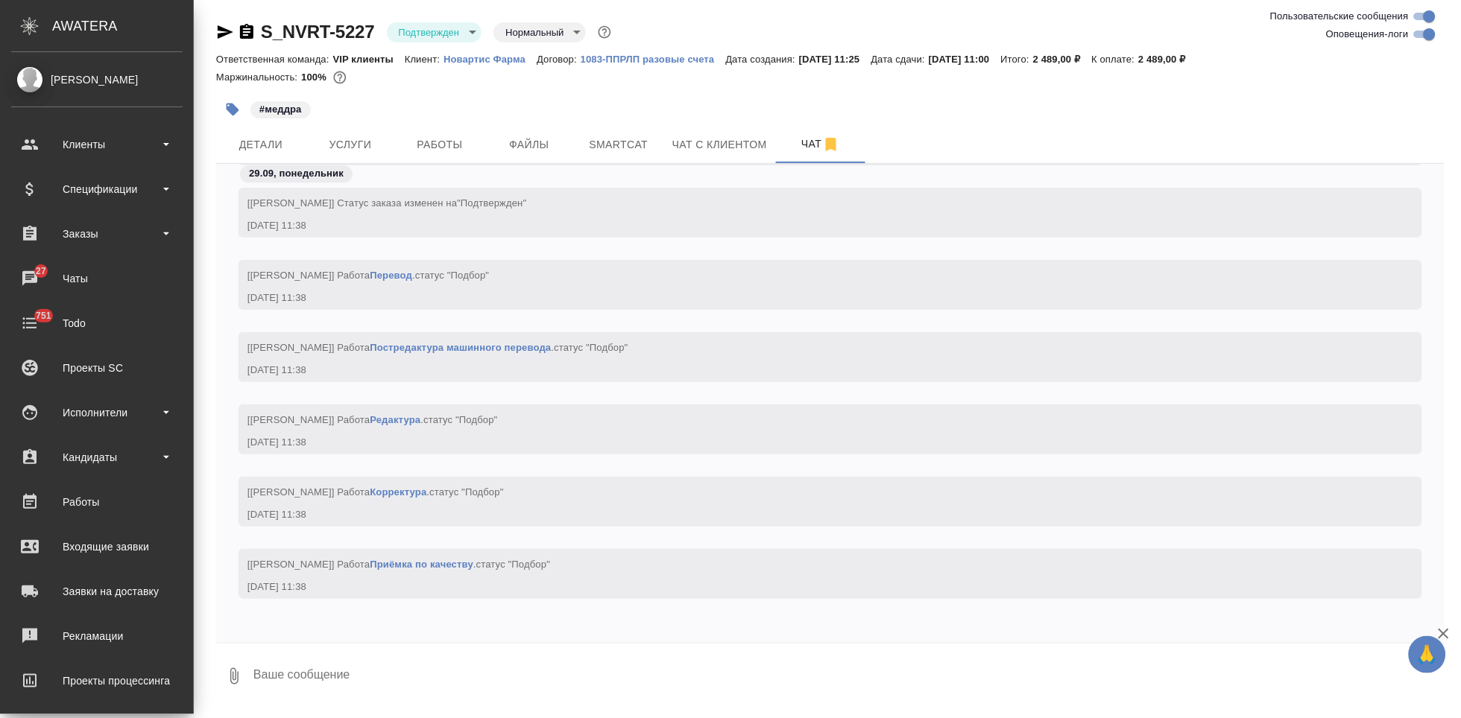
click at [365, 677] on textarea at bounding box center [848, 676] width 1192 height 51
type textarea """
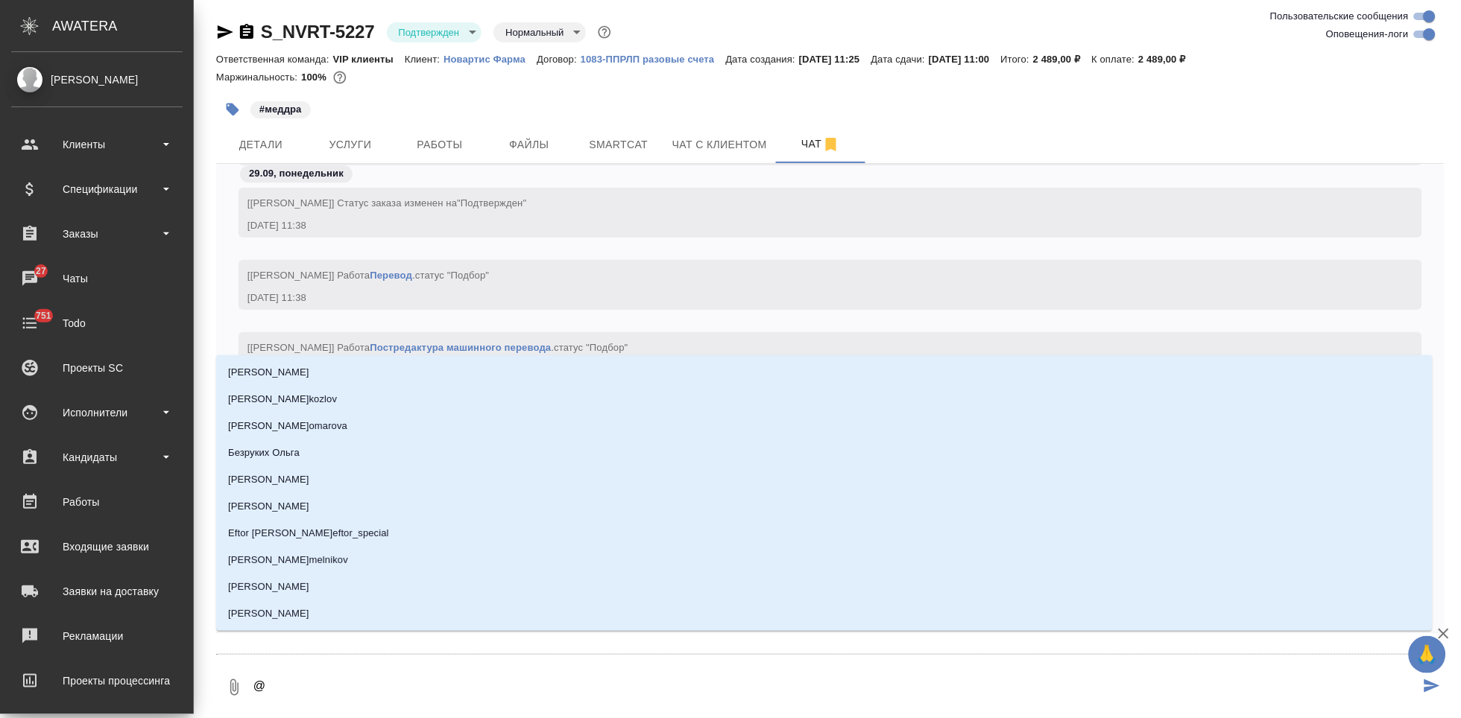
type textarea "@г"
type input "г"
type textarea "@гр"
type input "гр"
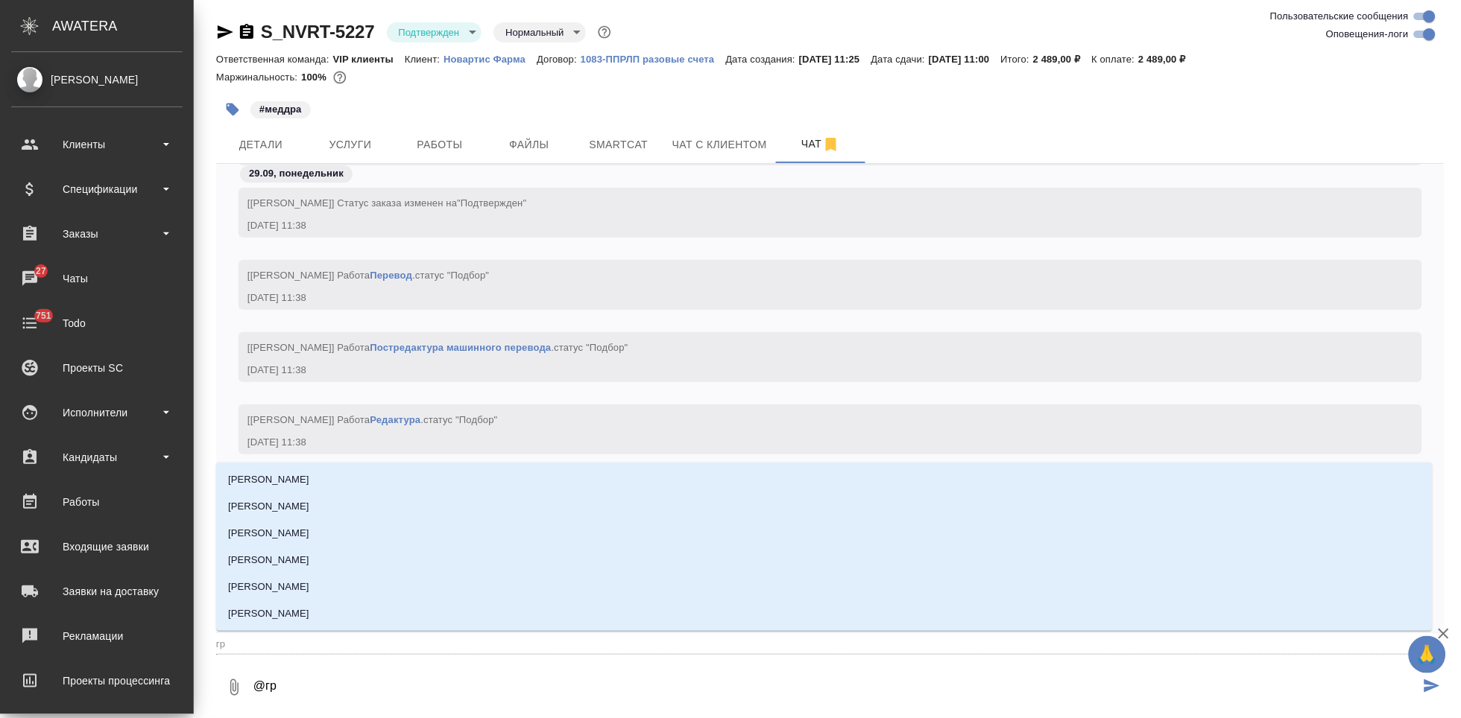
type textarea "@гра"
type input "гра"
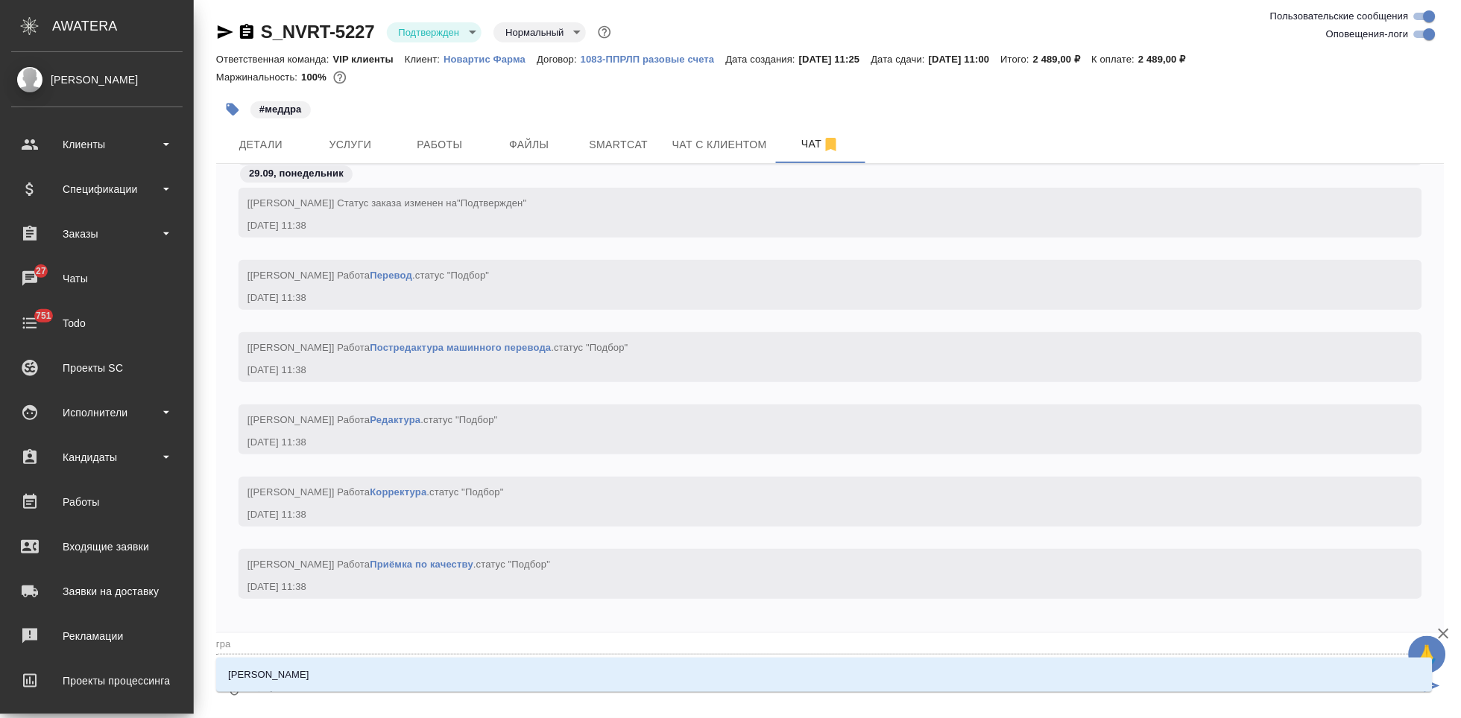
type textarea "@граб"
type input "граб"
type textarea "@грабк"
type input "грабк"
type textarea "@грабкл"
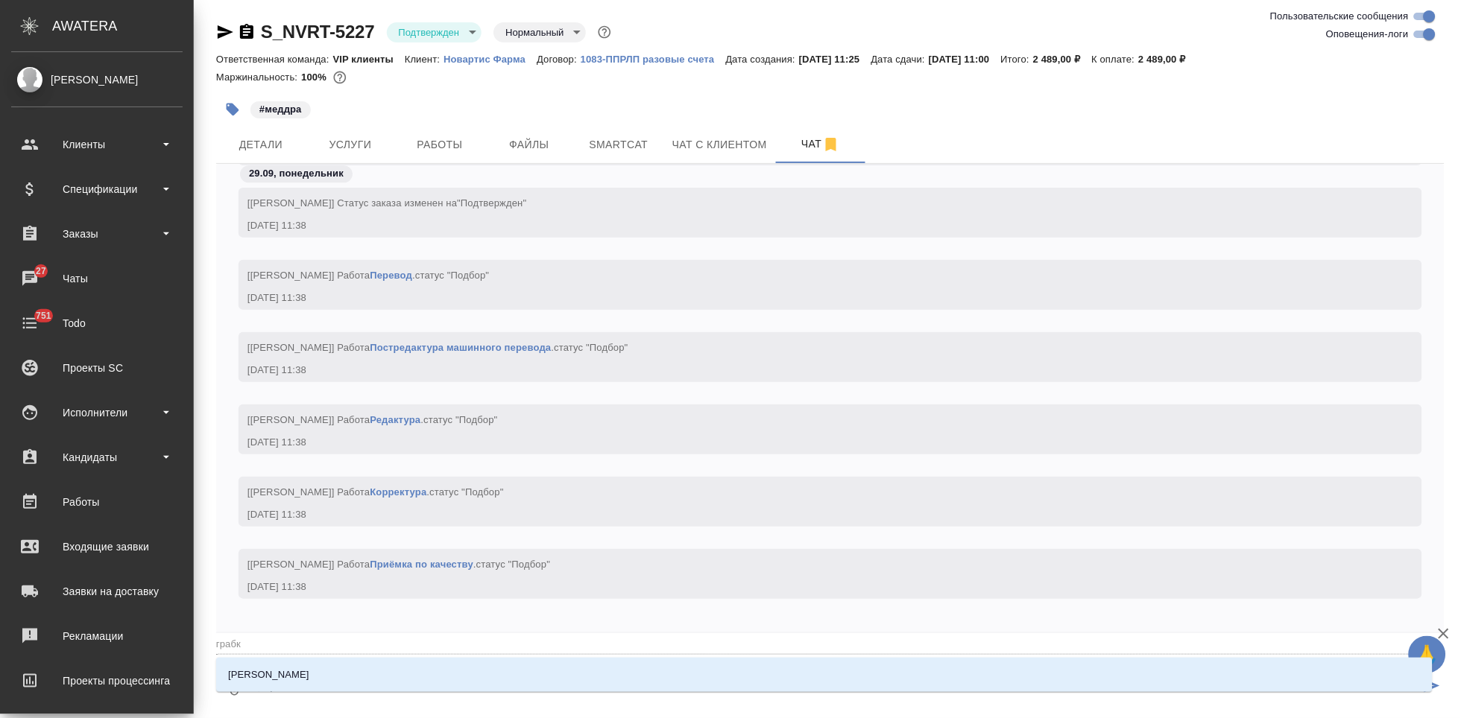
type input "грабкл"
type textarea "@грабк"
type input "грабк"
type textarea "@грабко"
type input "грабко"
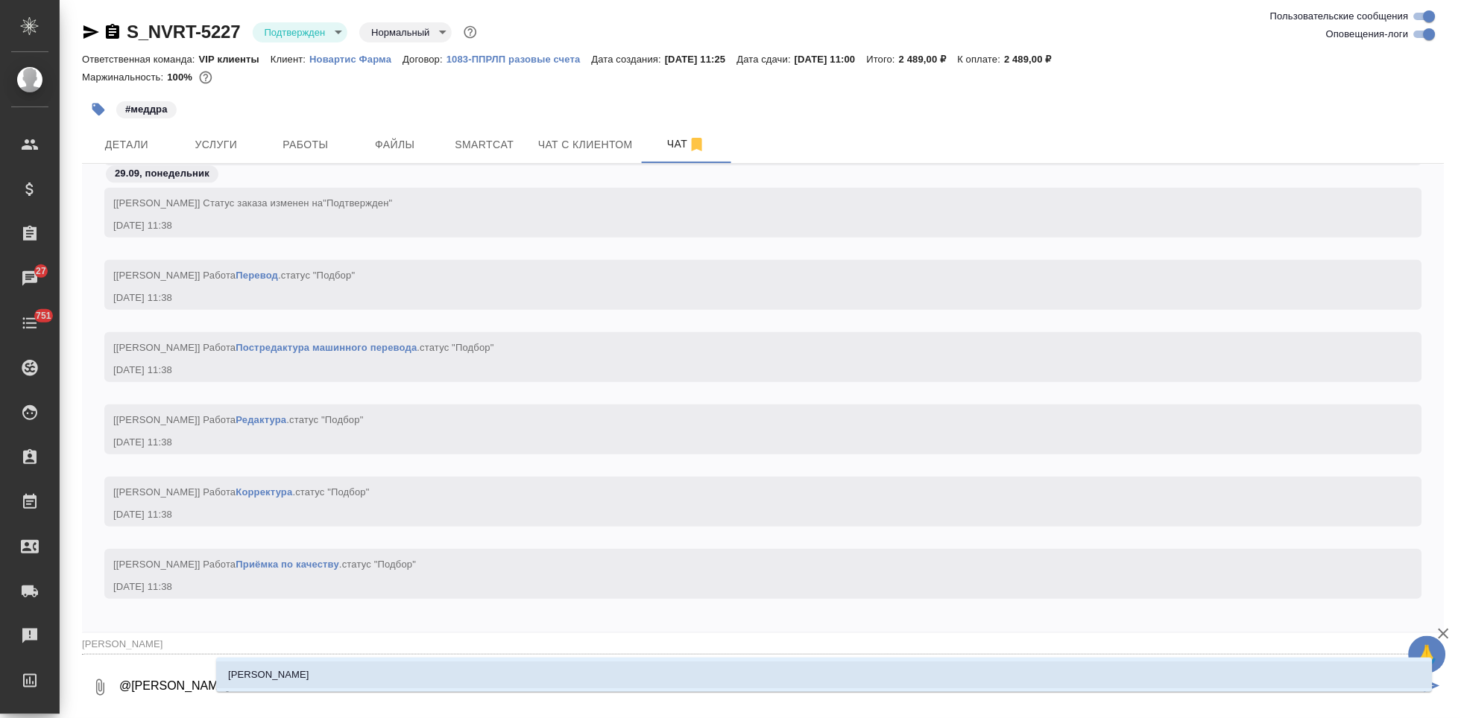
click at [396, 685] on li "Грабко Мария" at bounding box center [824, 675] width 1216 height 27
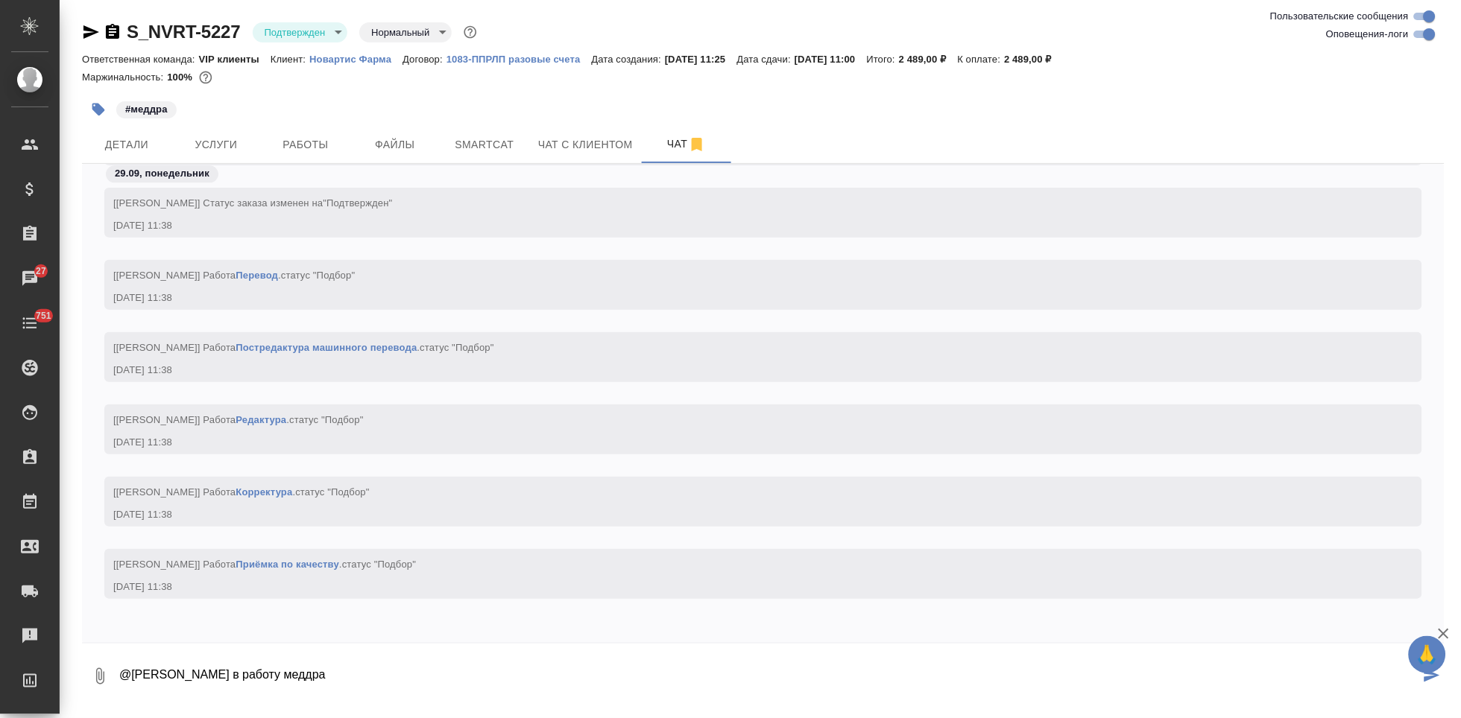
type textarea "@Грабко Мария в работу меддра"
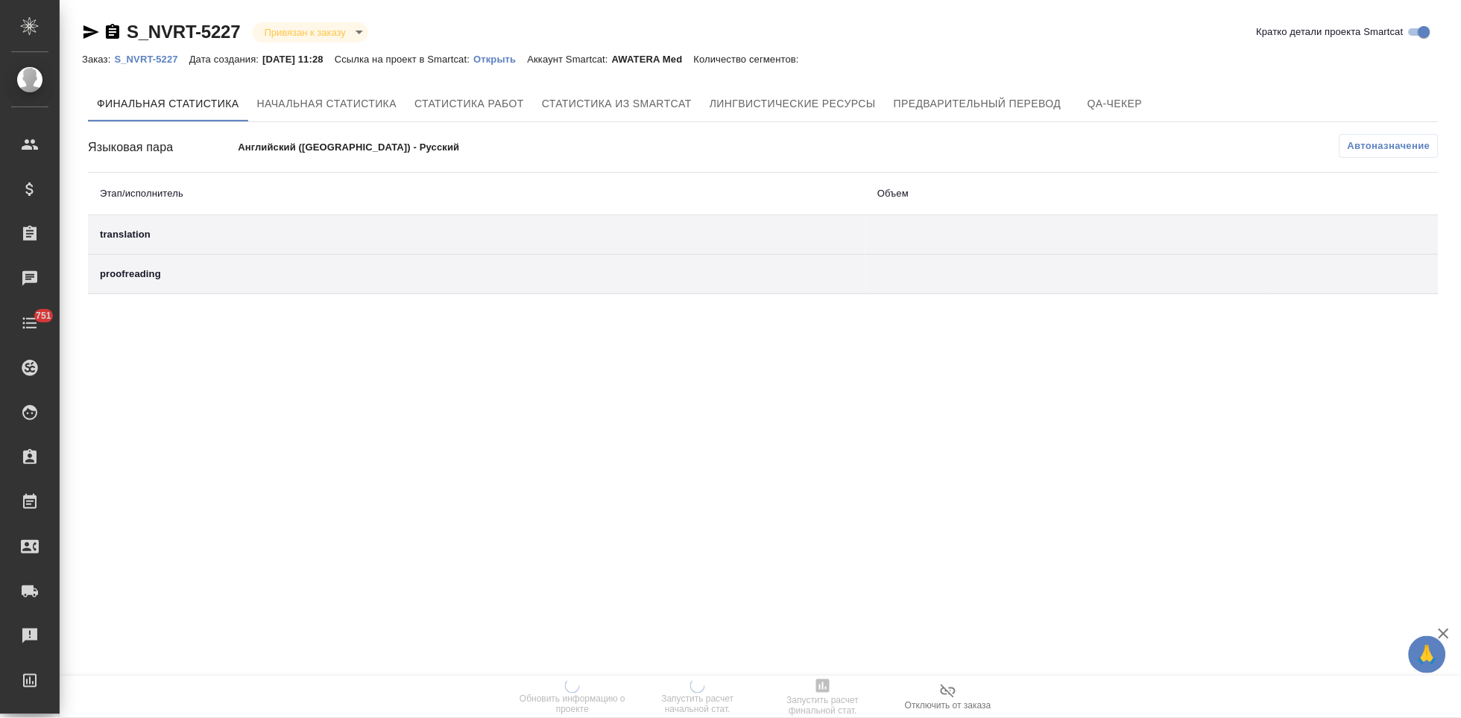
click at [518, 59] on p "Открыть" at bounding box center [500, 59] width 54 height 11
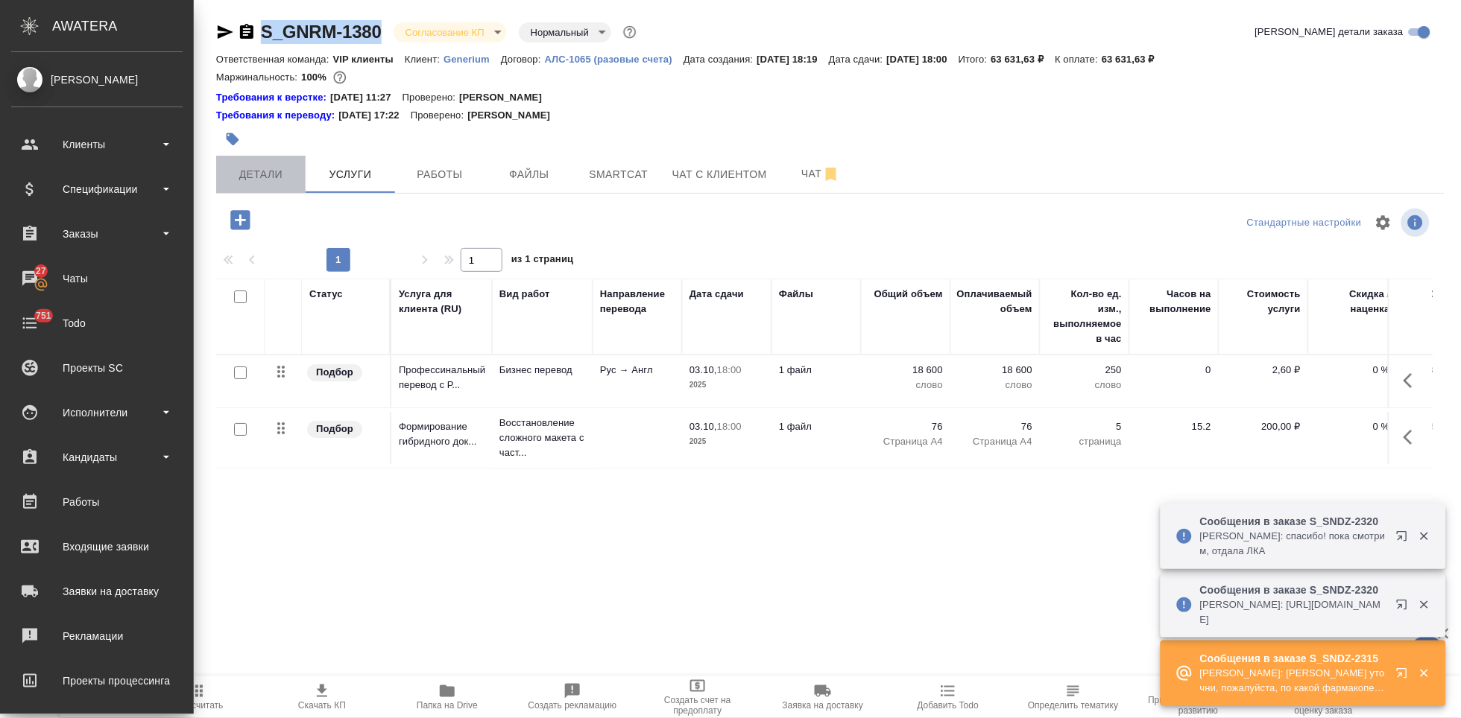
click at [241, 174] on span "Детали" at bounding box center [261, 174] width 72 height 19
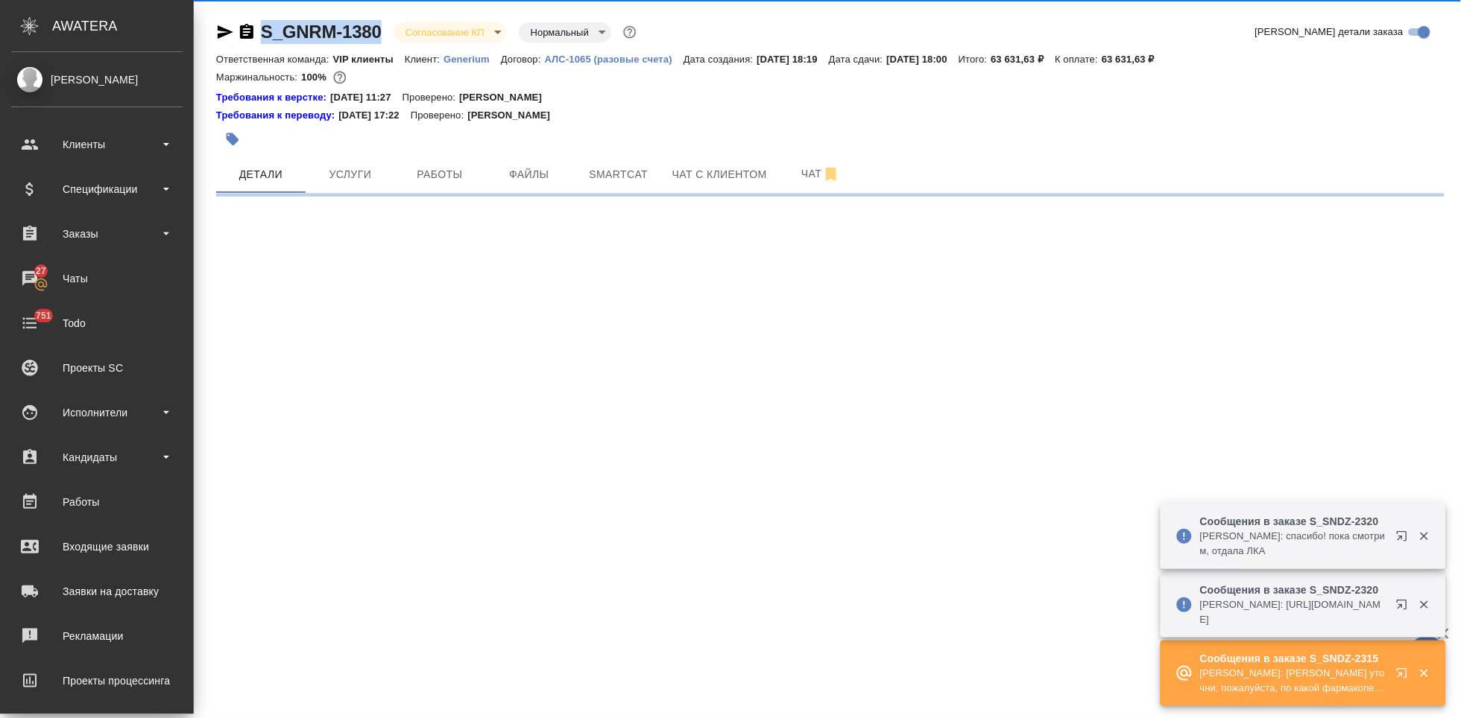
select select "RU"
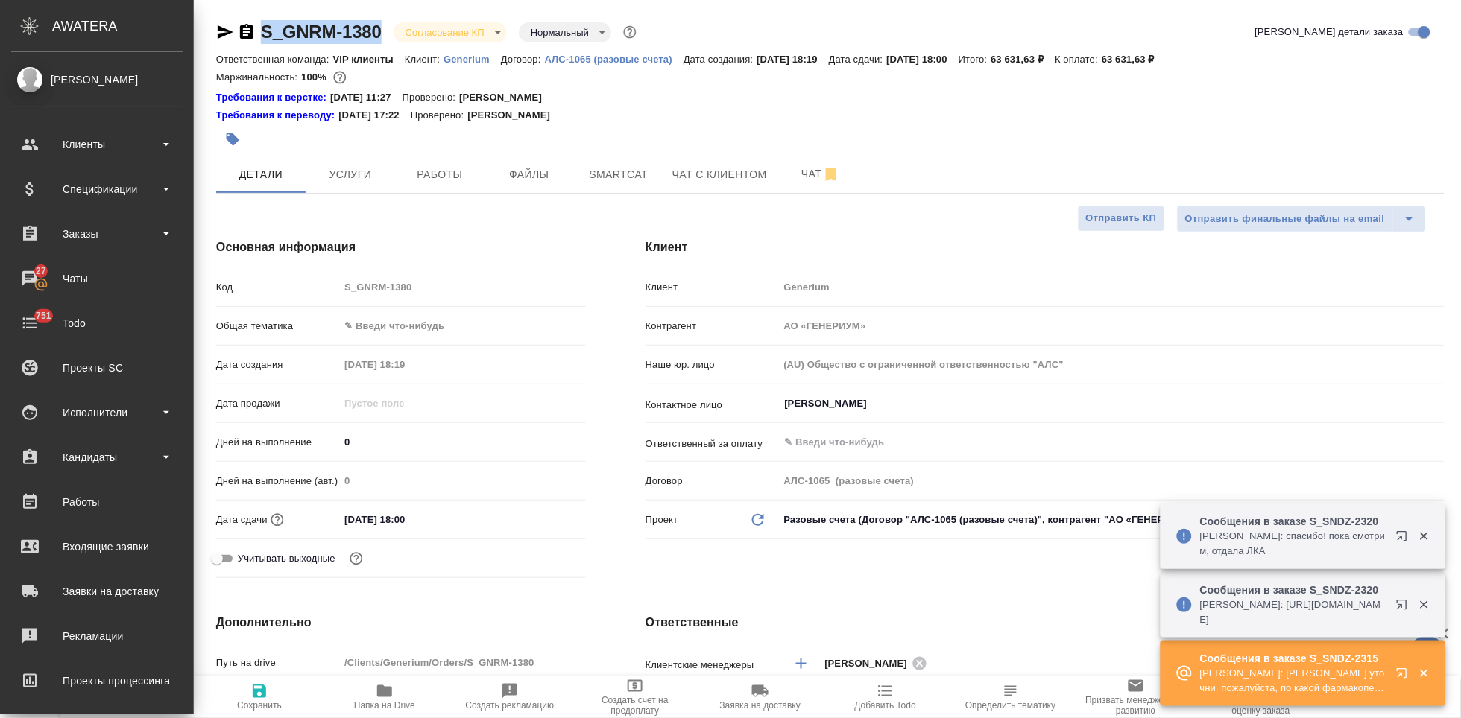
type textarea "x"
click at [404, 514] on input "[DATE] 18:00" at bounding box center [404, 520] width 130 height 22
type input "[DATE] 10:0_"
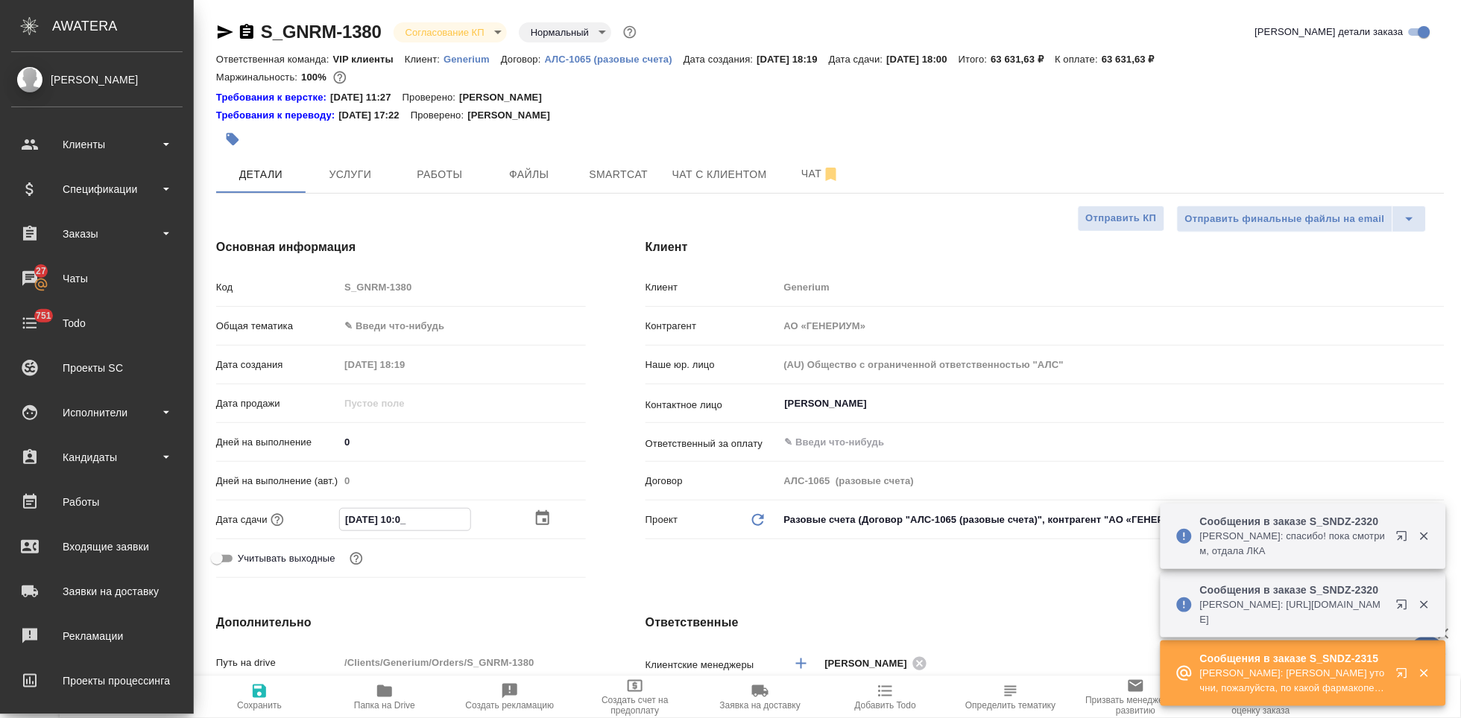
type textarea "x"
type input "03.10.2025 16:00"
type textarea "x"
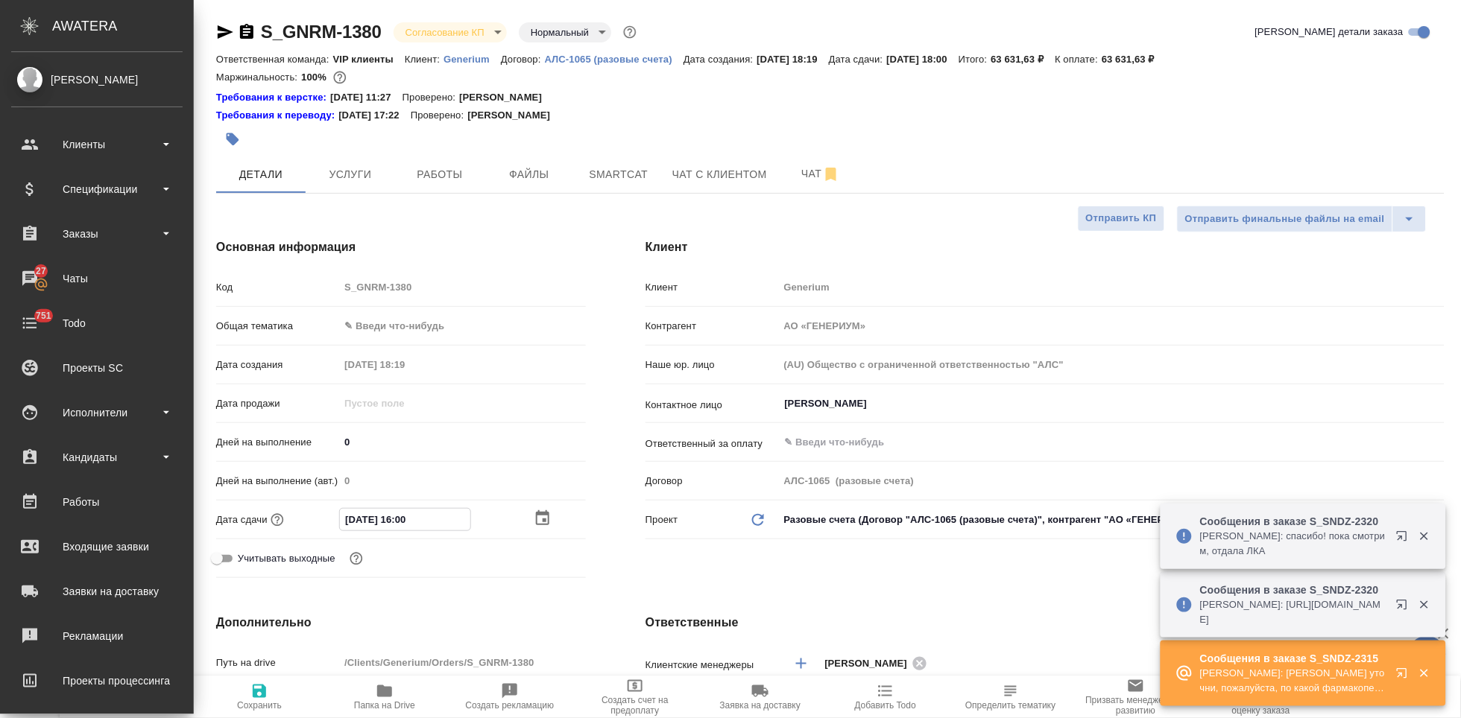
type textarea "x"
type input "03.10.2025 16:00"
drag, startPoint x: 782, startPoint y: 572, endPoint x: 768, endPoint y: 573, distance: 13.5
click at [782, 572] on div "Клиент Клиент Generium Контрагент АО «ГЕНЕРИУМ» Наше юр. лицо (AU) Общество с о…" at bounding box center [1045, 411] width 859 height 405
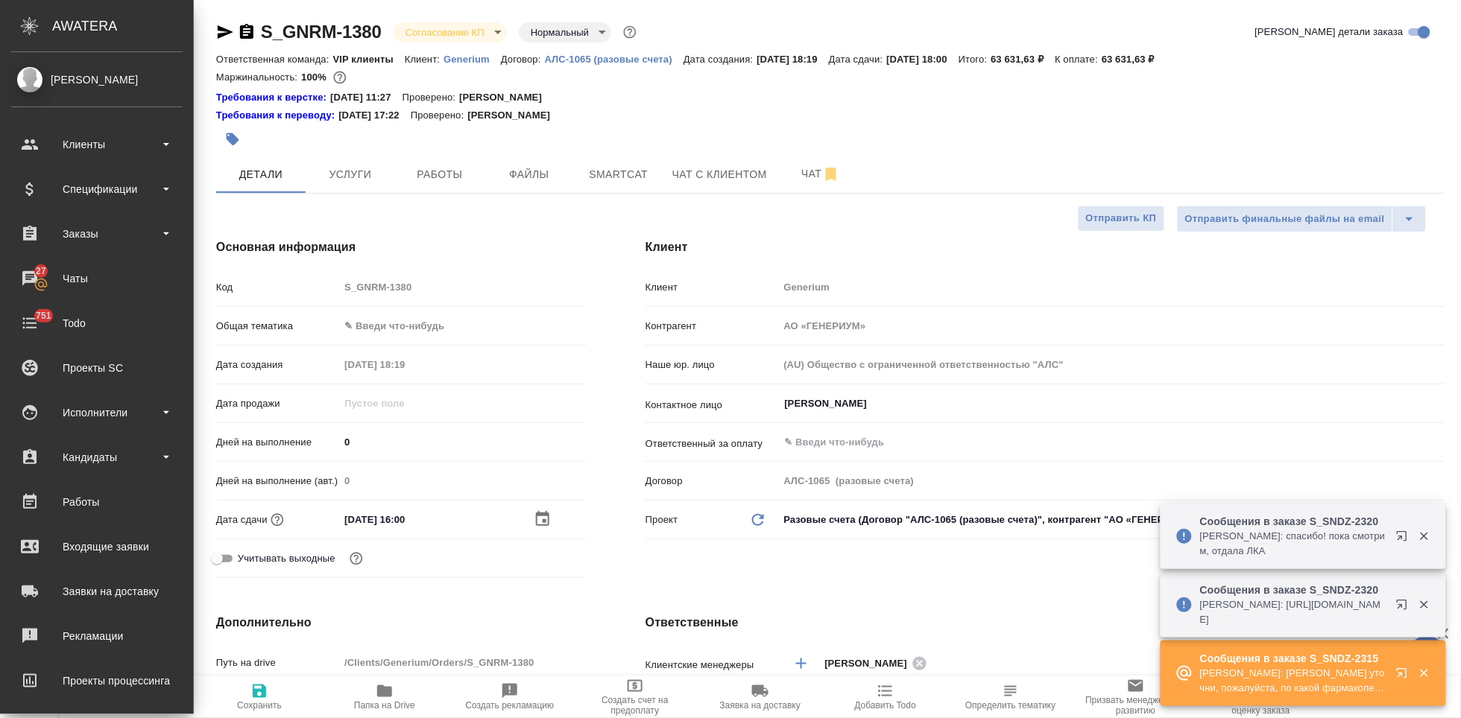
click at [267, 694] on icon "button" at bounding box center [259, 692] width 18 height 18
type textarea "x"
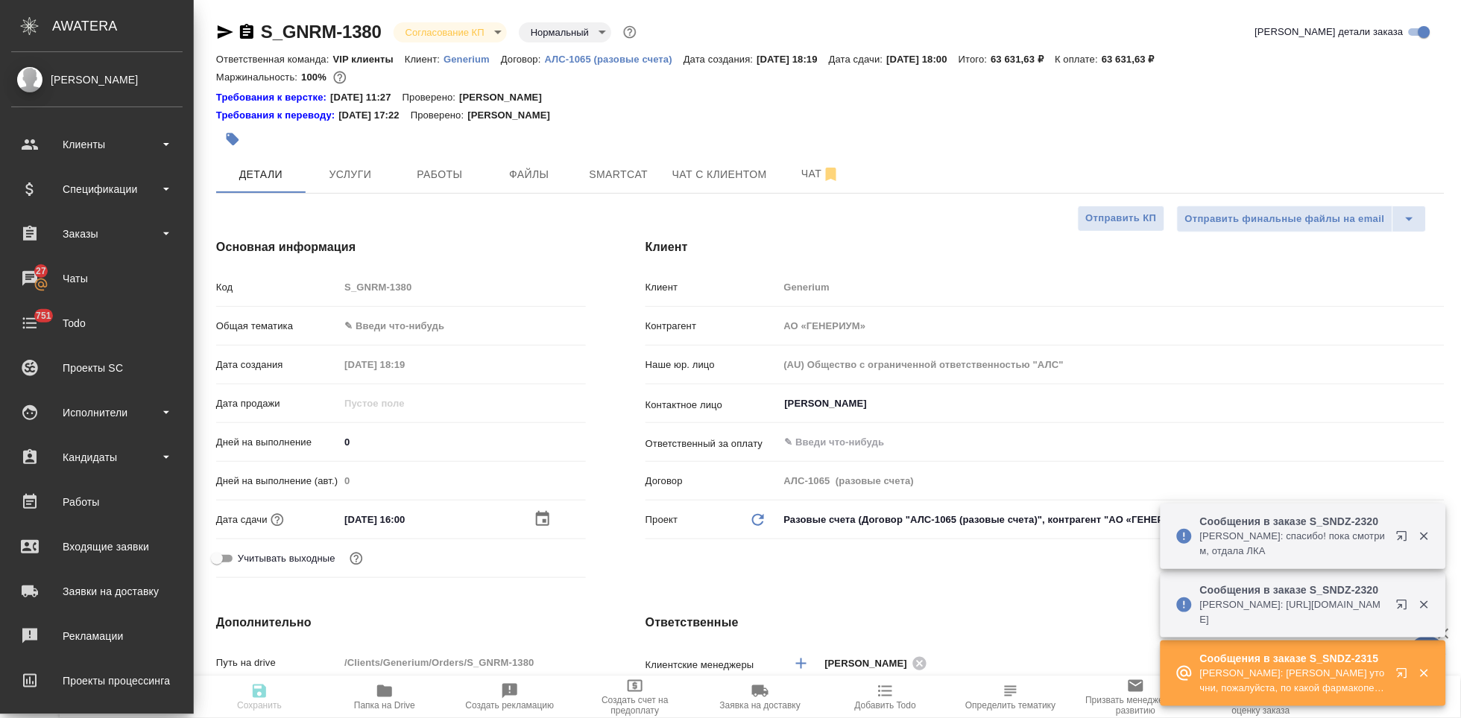
type textarea "x"
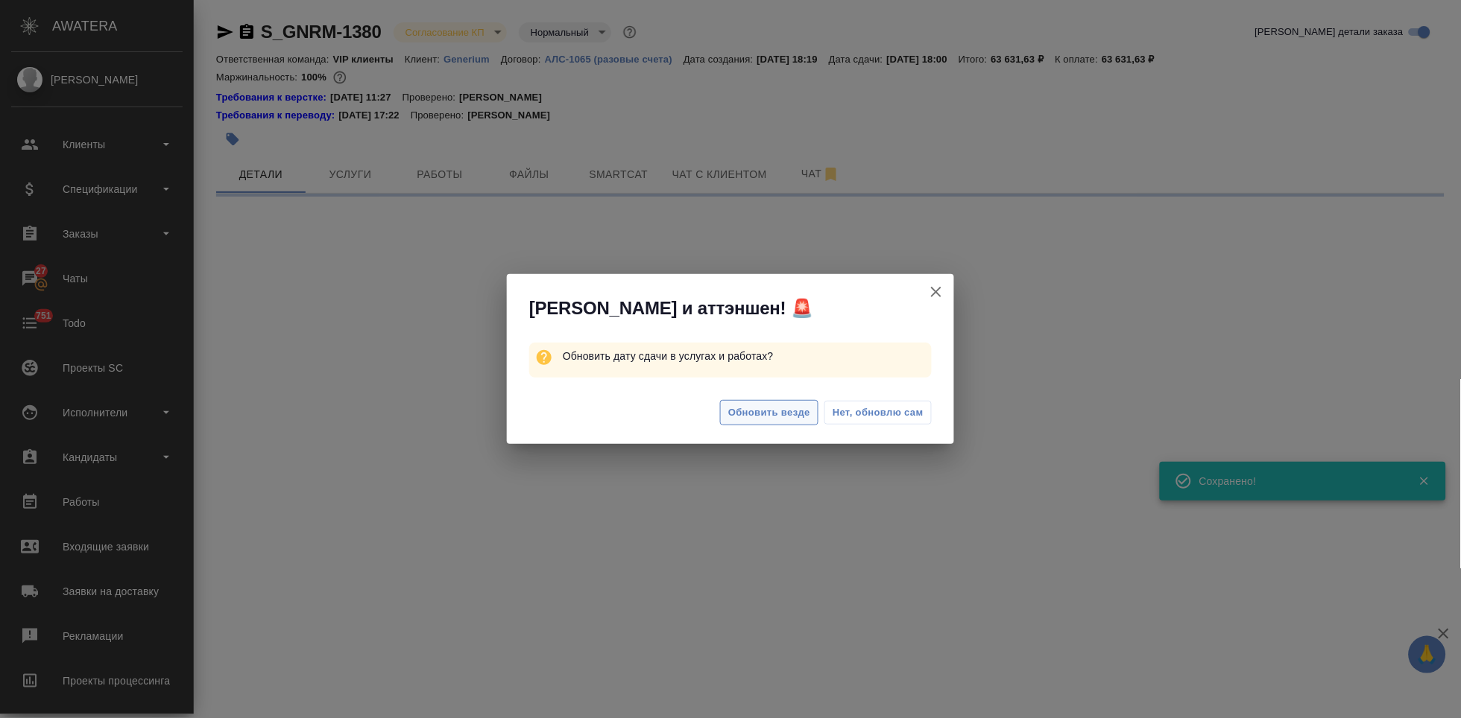
select select "RU"
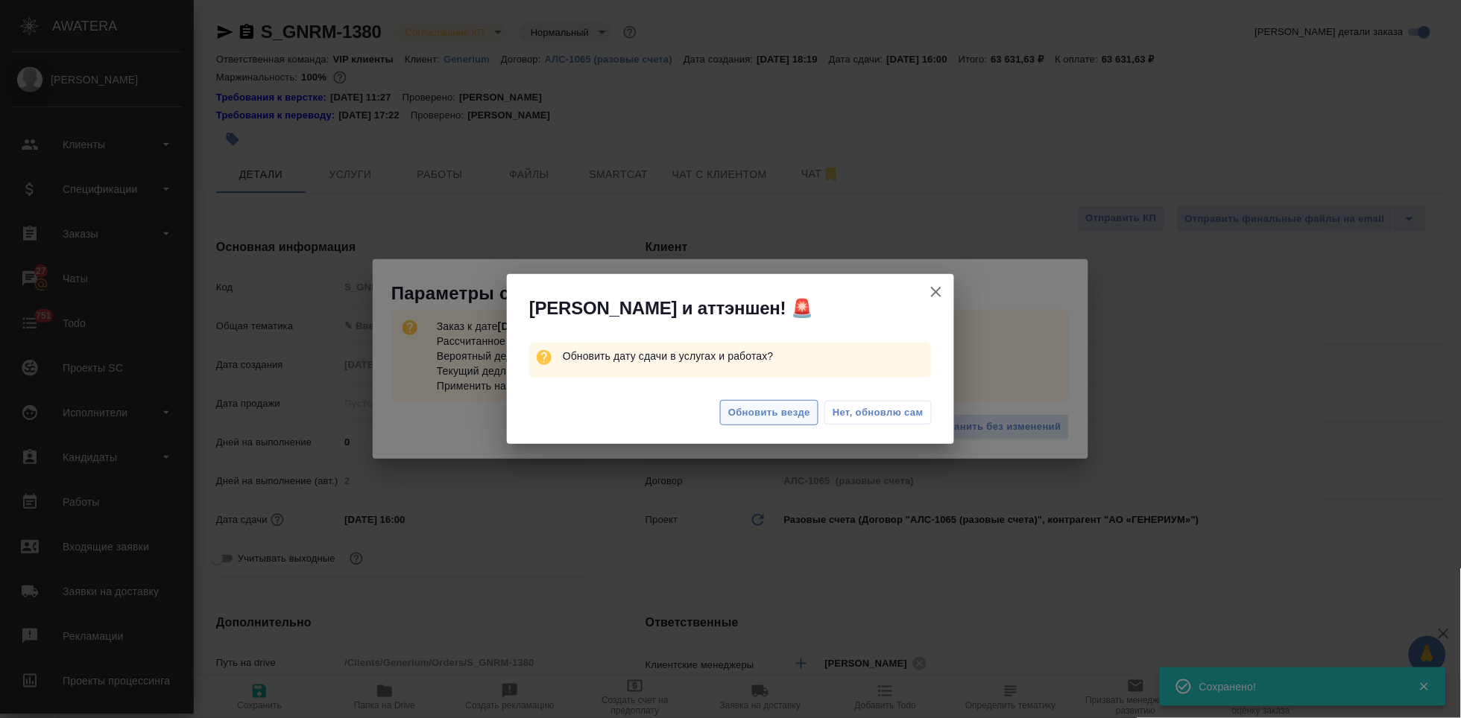
click at [780, 419] on span "Обновить везде" at bounding box center [769, 413] width 82 height 17
type textarea "x"
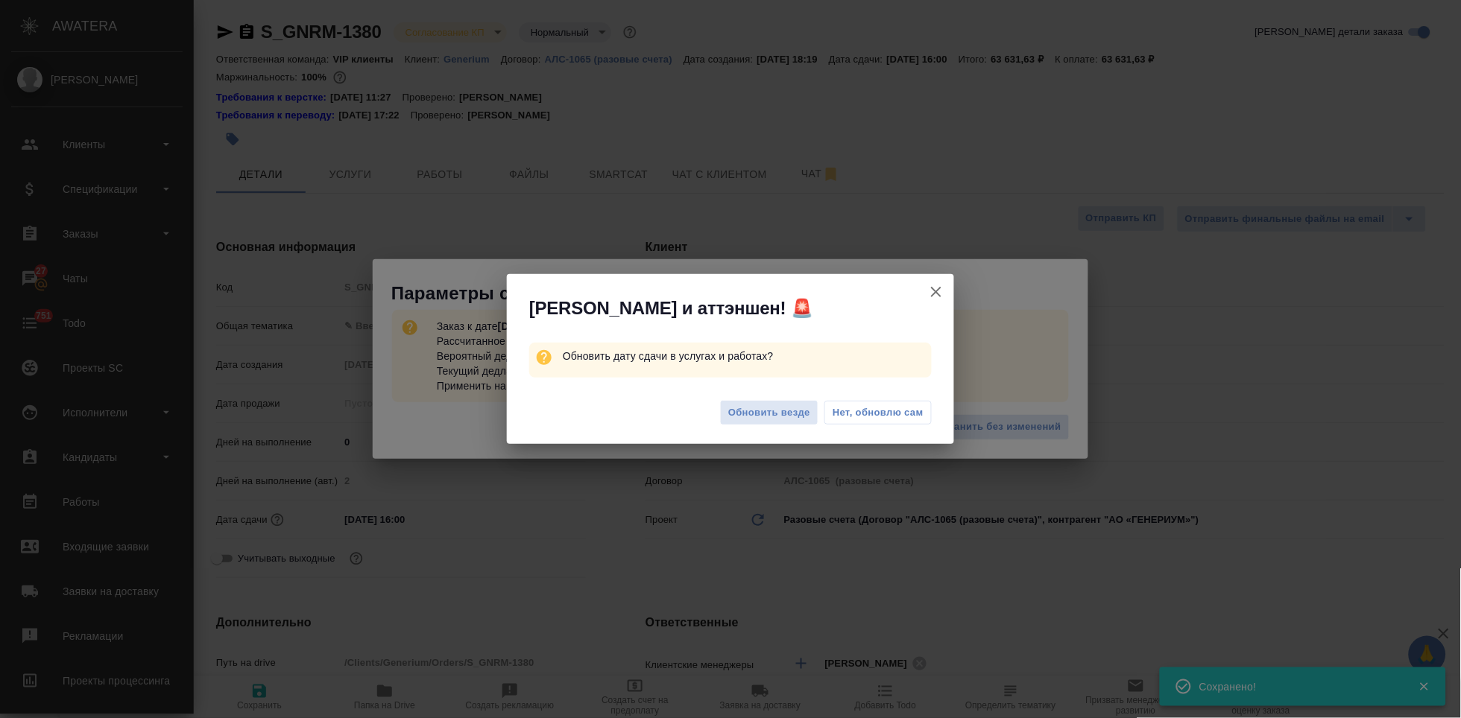
type textarea "x"
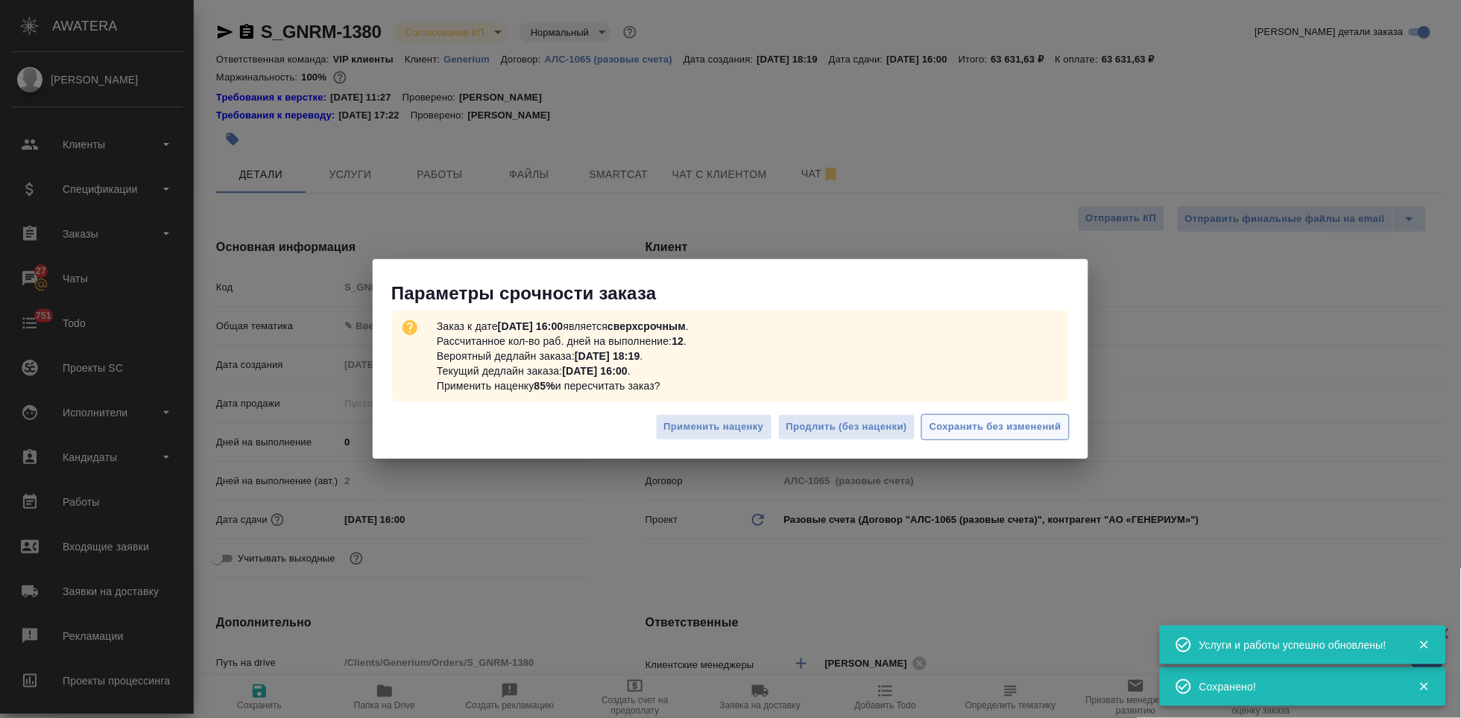
click at [1017, 435] on span "Сохранить без изменений" at bounding box center [995, 427] width 132 height 17
type textarea "x"
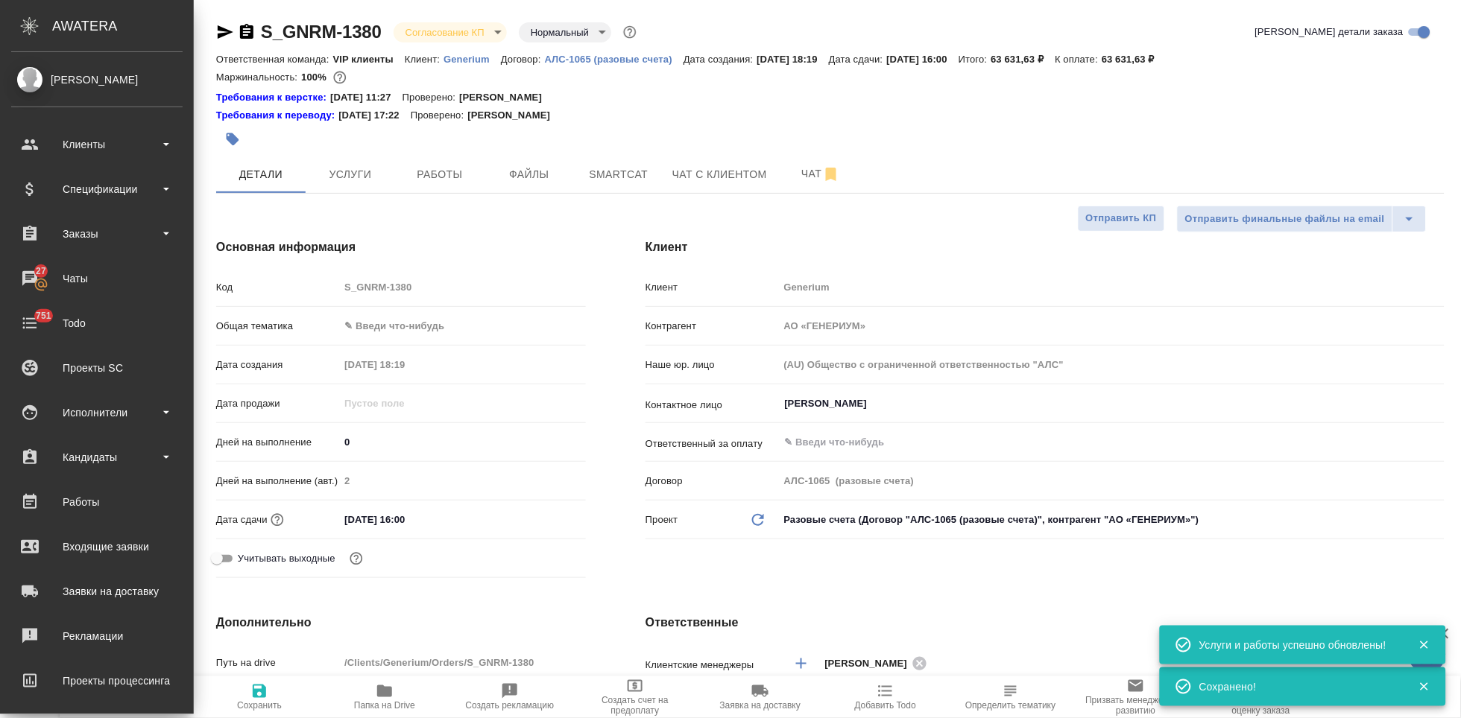
type textarea "x"
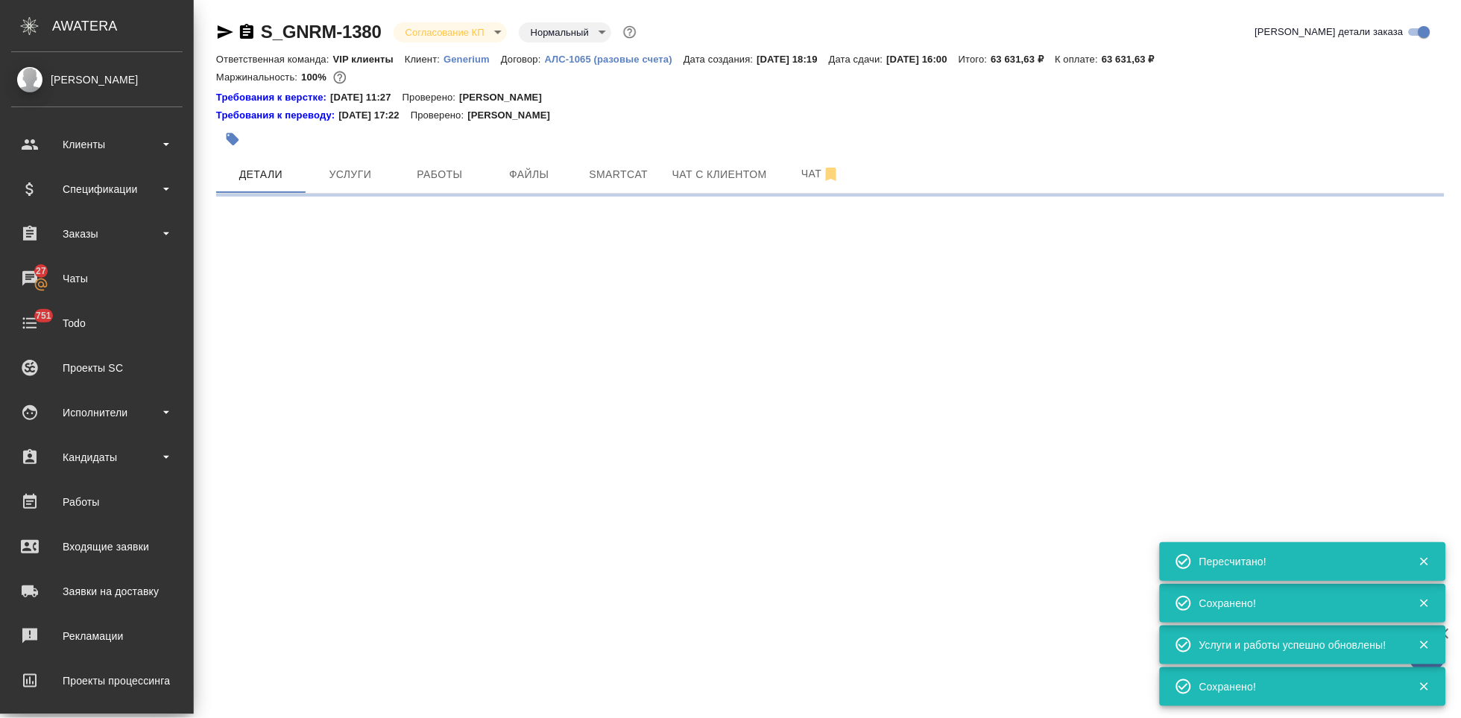
type input "urgent"
select select "RU"
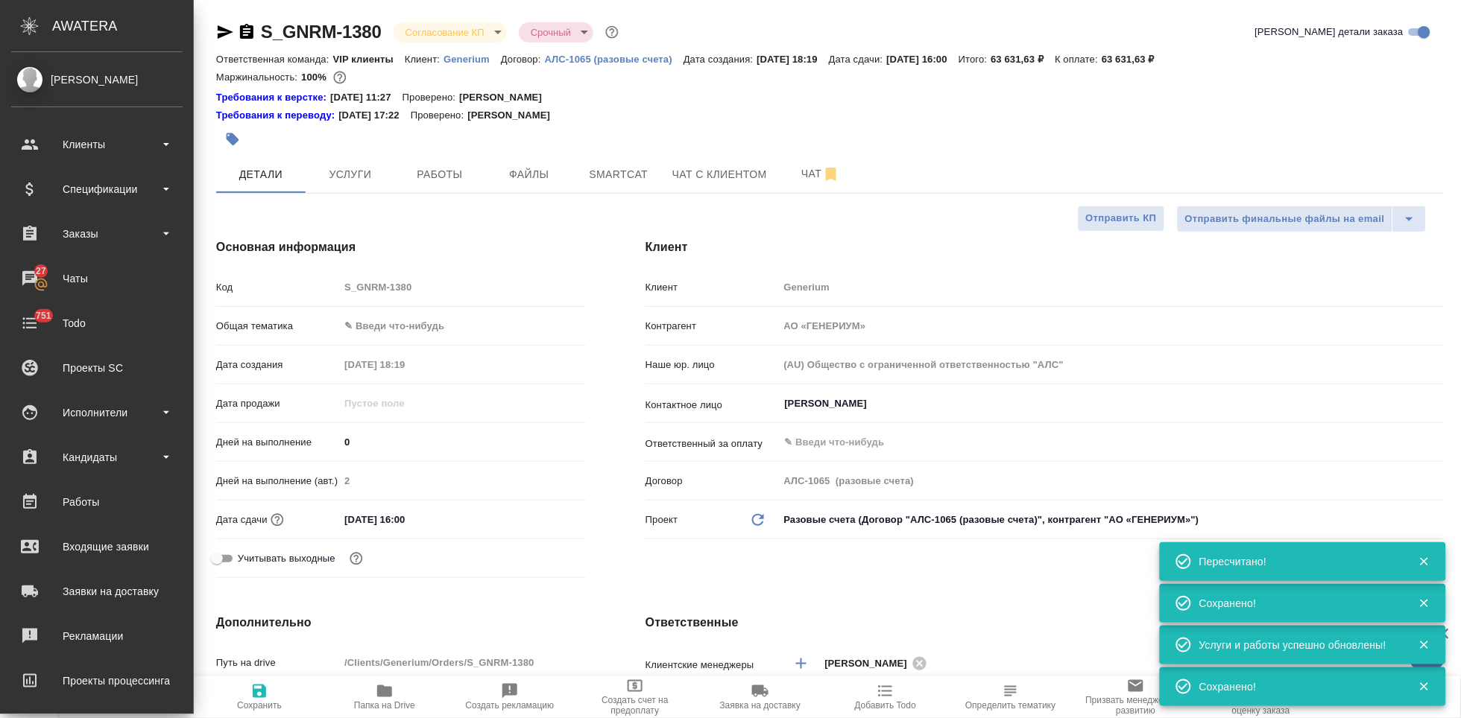
type textarea "x"
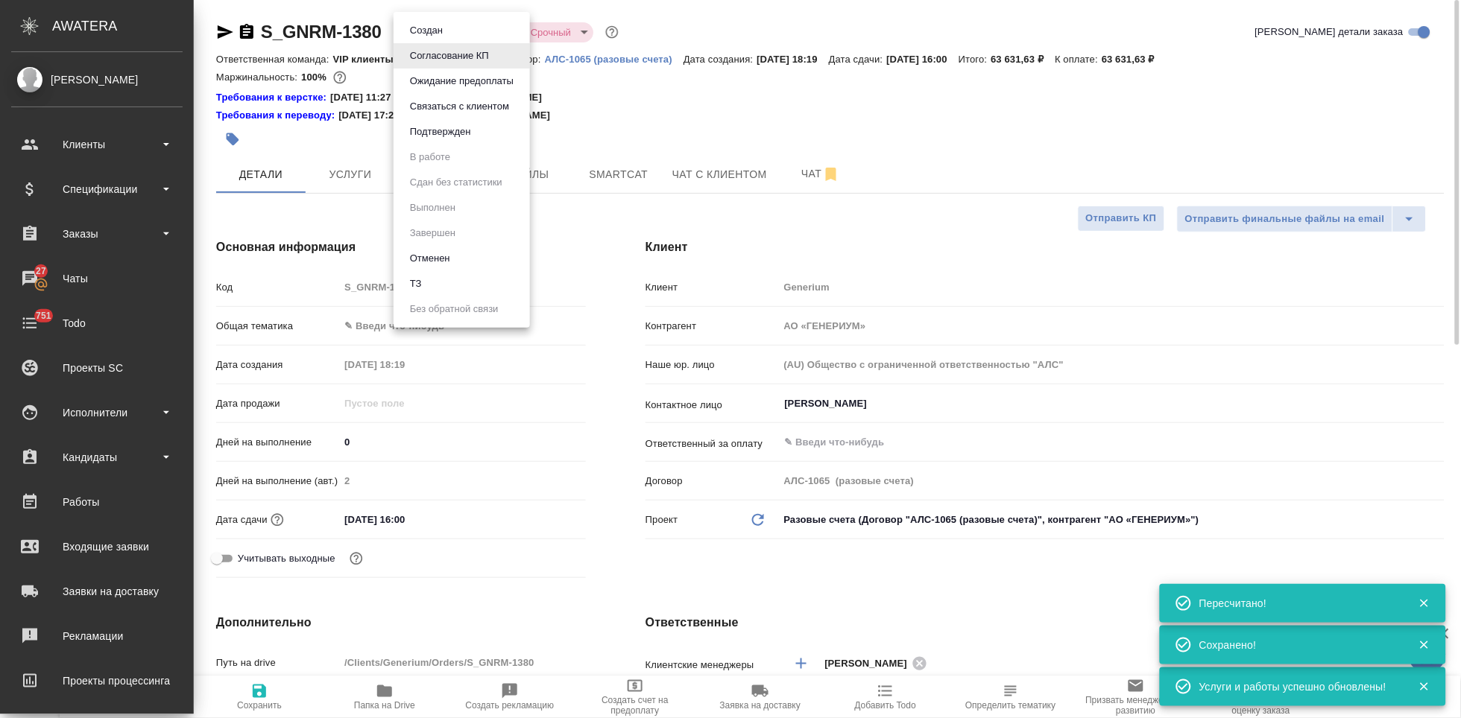
click at [487, 34] on body "🙏 .cls-1 fill:#fff; AWATERA Kabargina Anna Клиенты Спецификации Заказы 27 Чаты …" at bounding box center [730, 359] width 1461 height 718
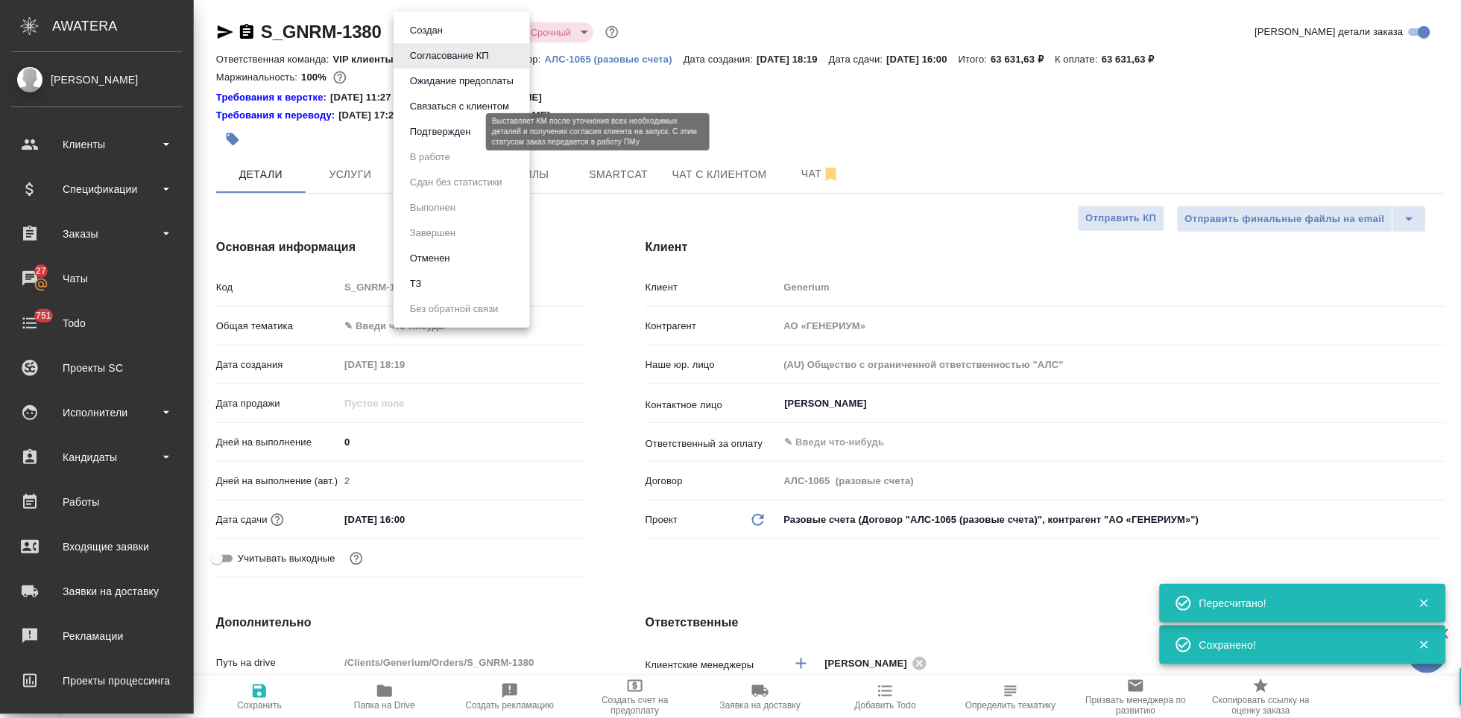
click at [470, 130] on button "Подтвержден" at bounding box center [440, 132] width 70 height 16
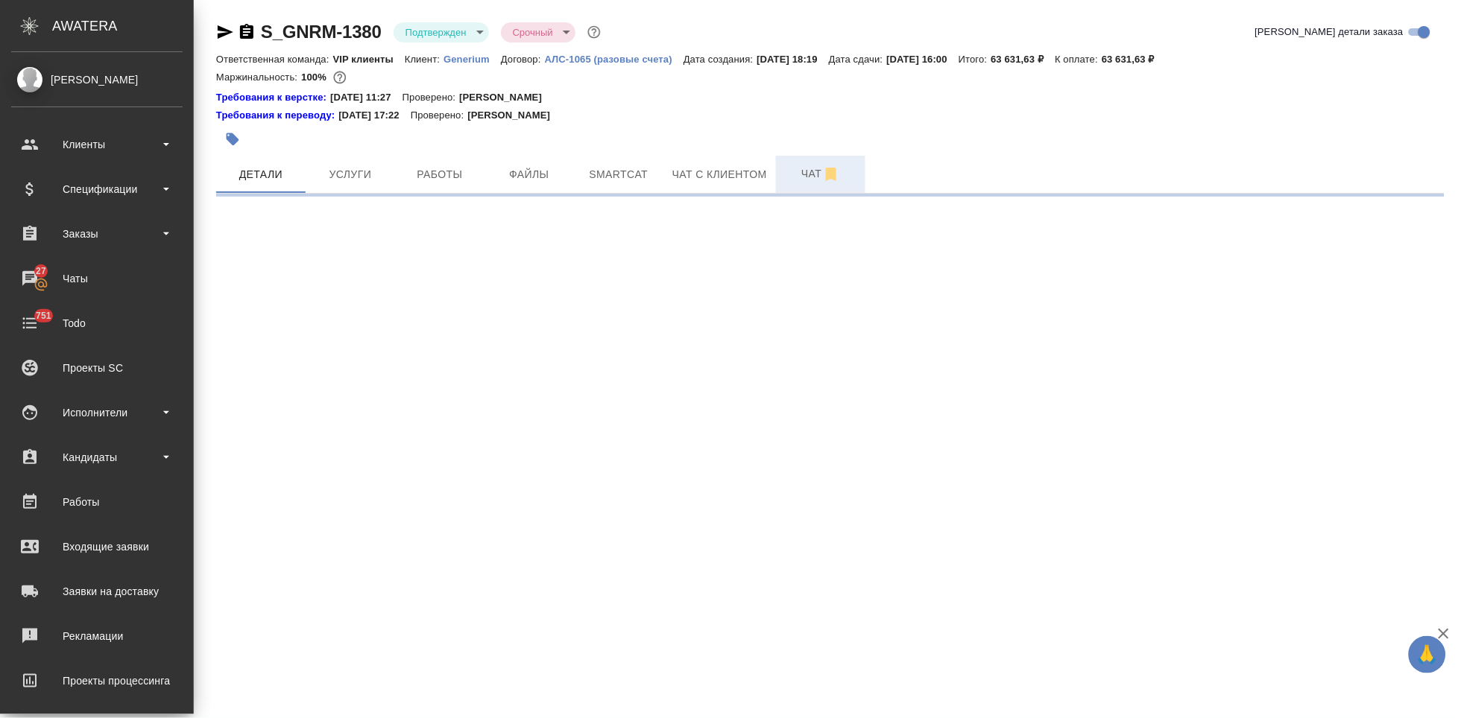
select select "RU"
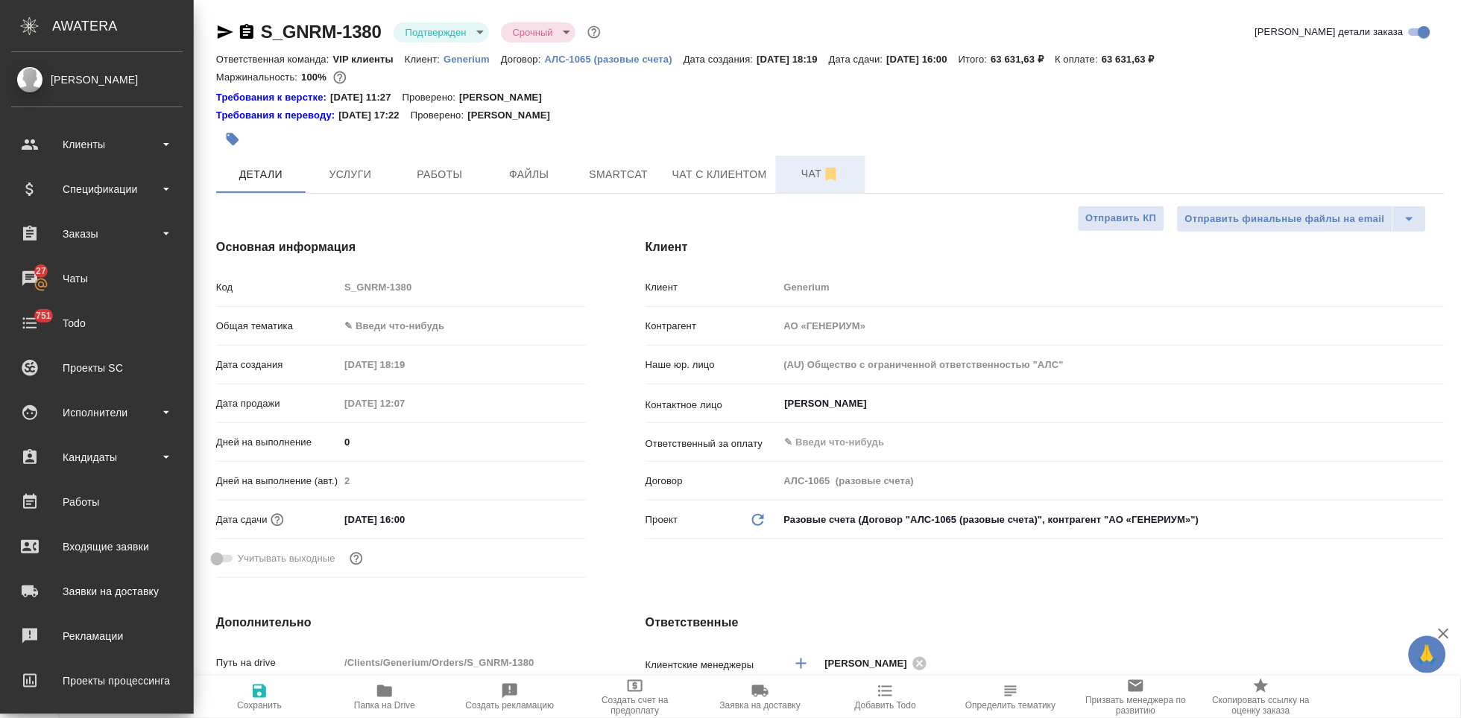
type textarea "x"
click at [794, 179] on span "Чат" at bounding box center [821, 174] width 72 height 19
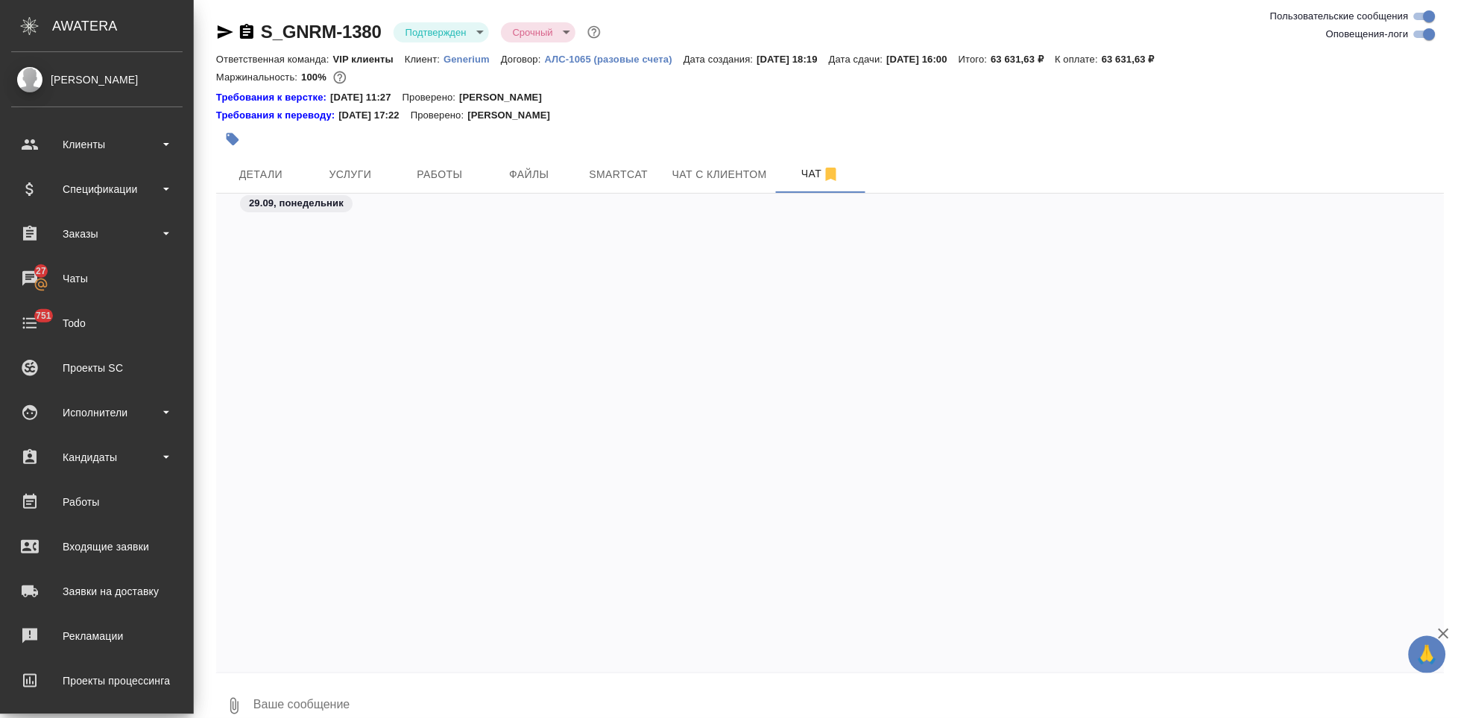
scroll to position [4644, 0]
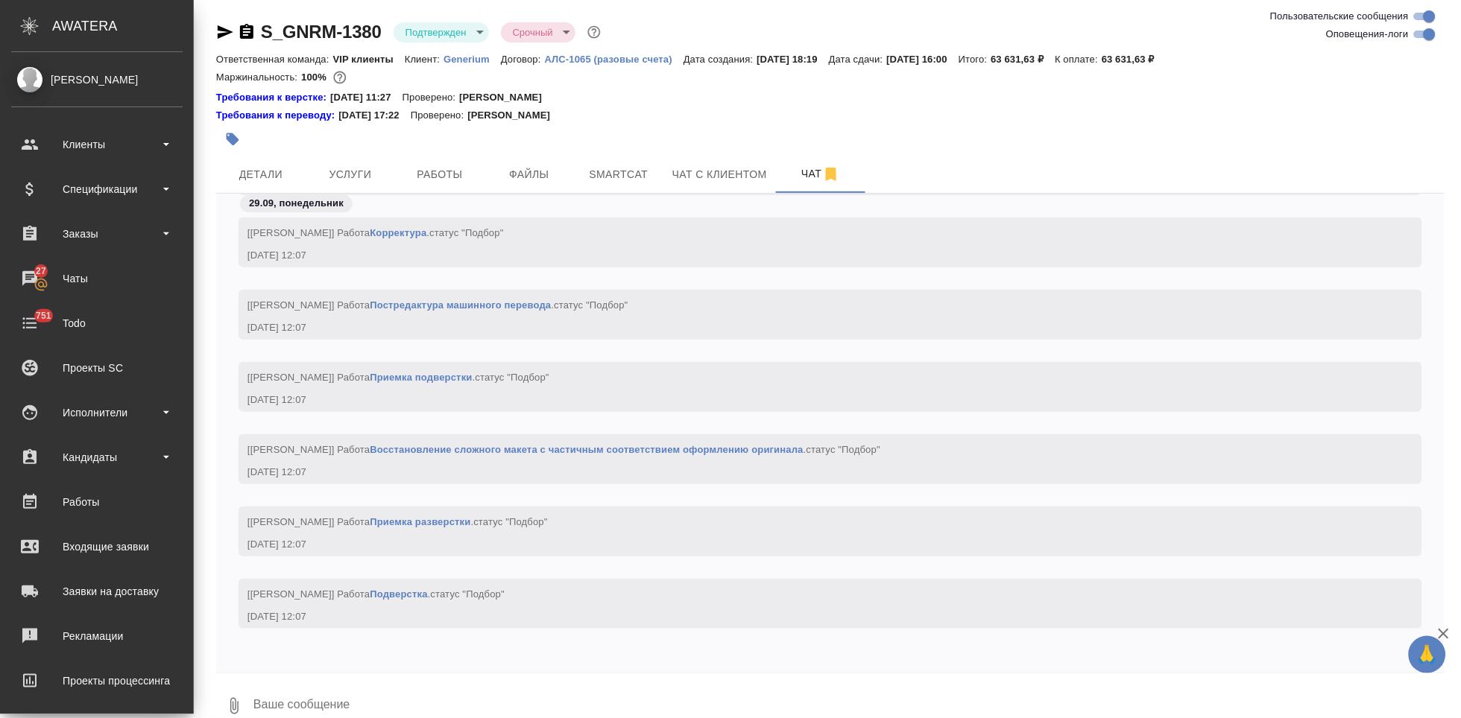
click at [295, 709] on textarea at bounding box center [848, 706] width 1192 height 51
type textarea """
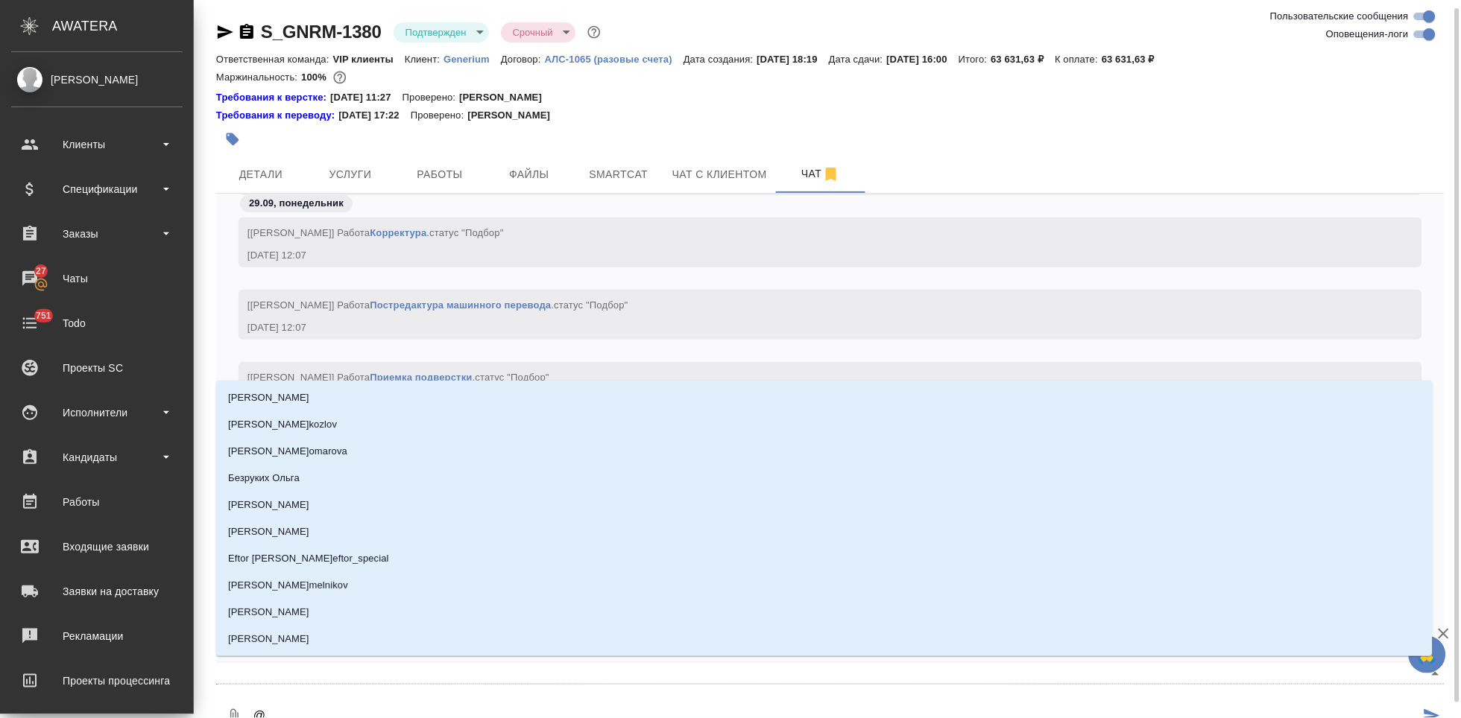
scroll to position [4, 0]
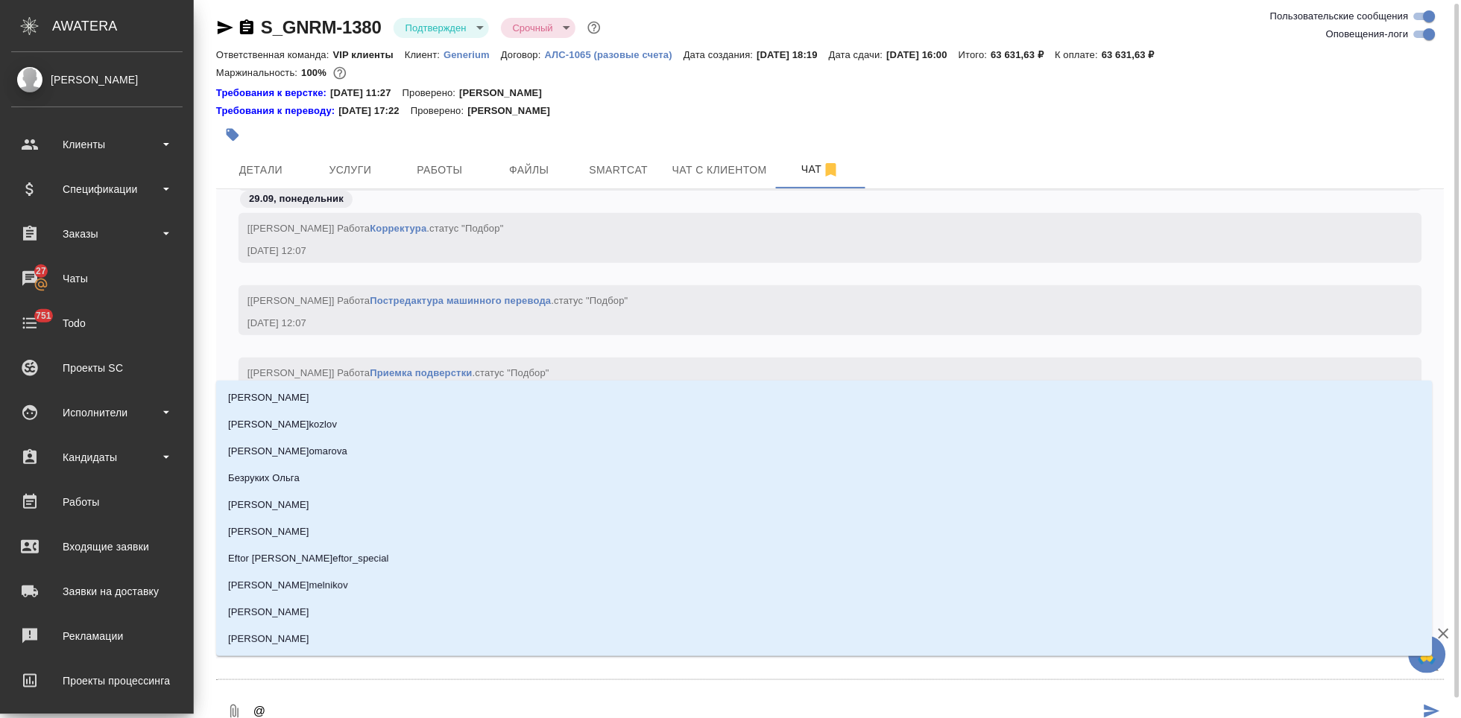
type textarea "@г"
type input "г"
type textarea "@гпр"
type input "гпр"
type textarea "@гпра"
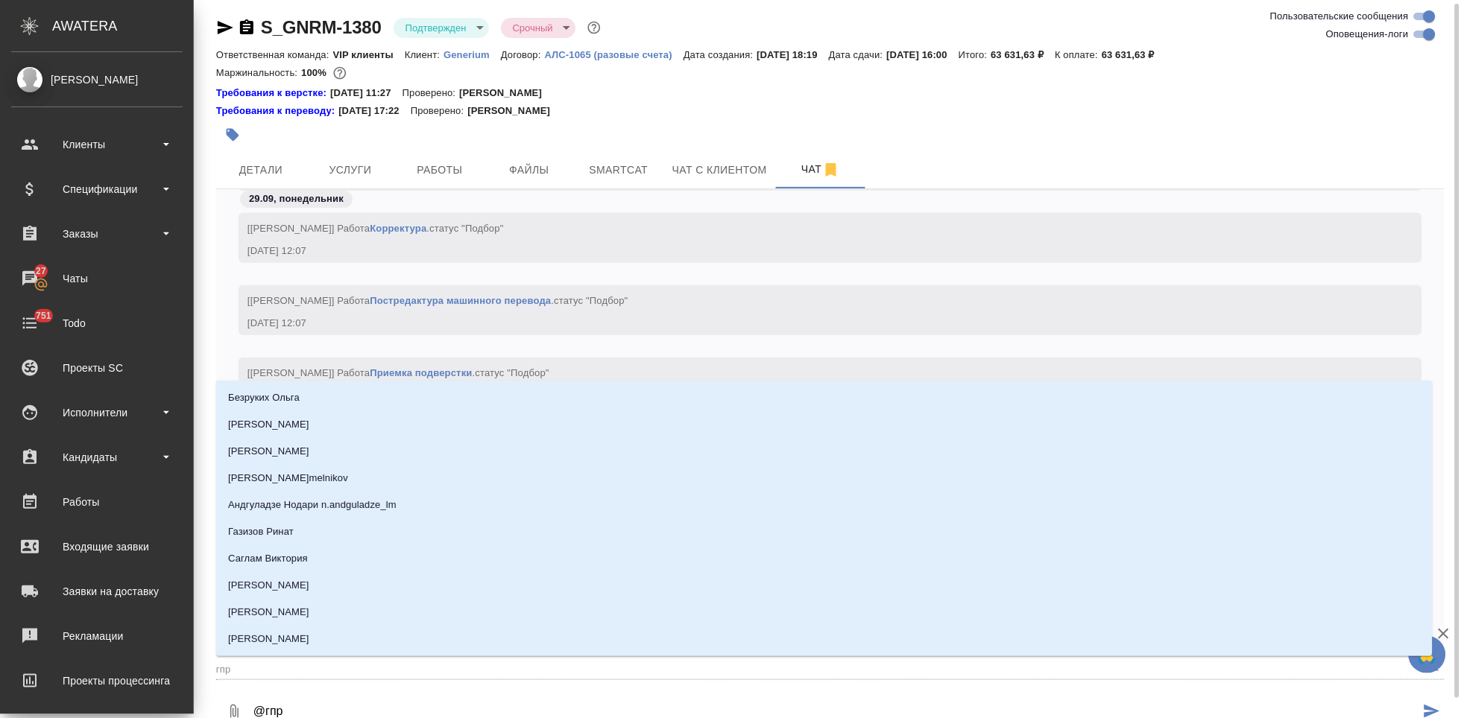
type input "гпра"
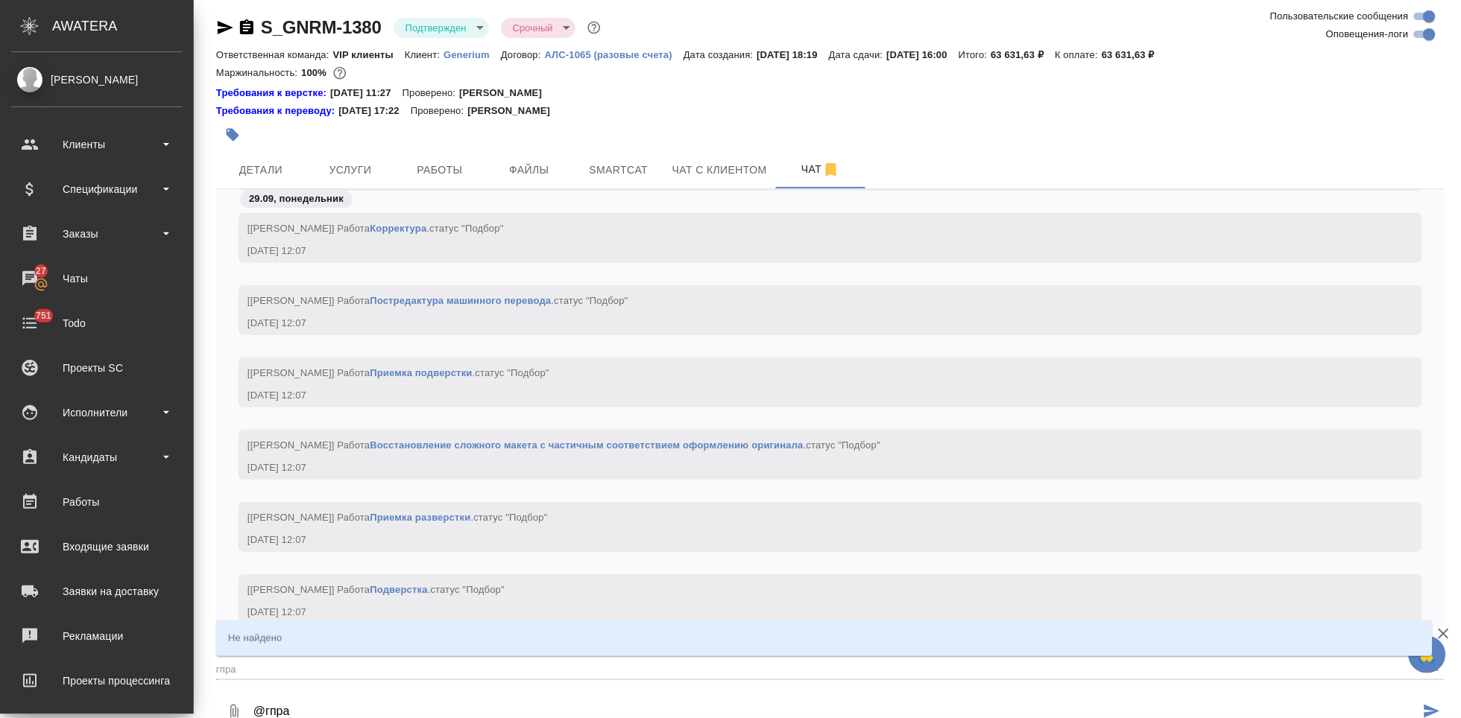
type textarea "@гпр"
type input "гпр"
type textarea "@гп"
type input "гп"
type textarea "@г"
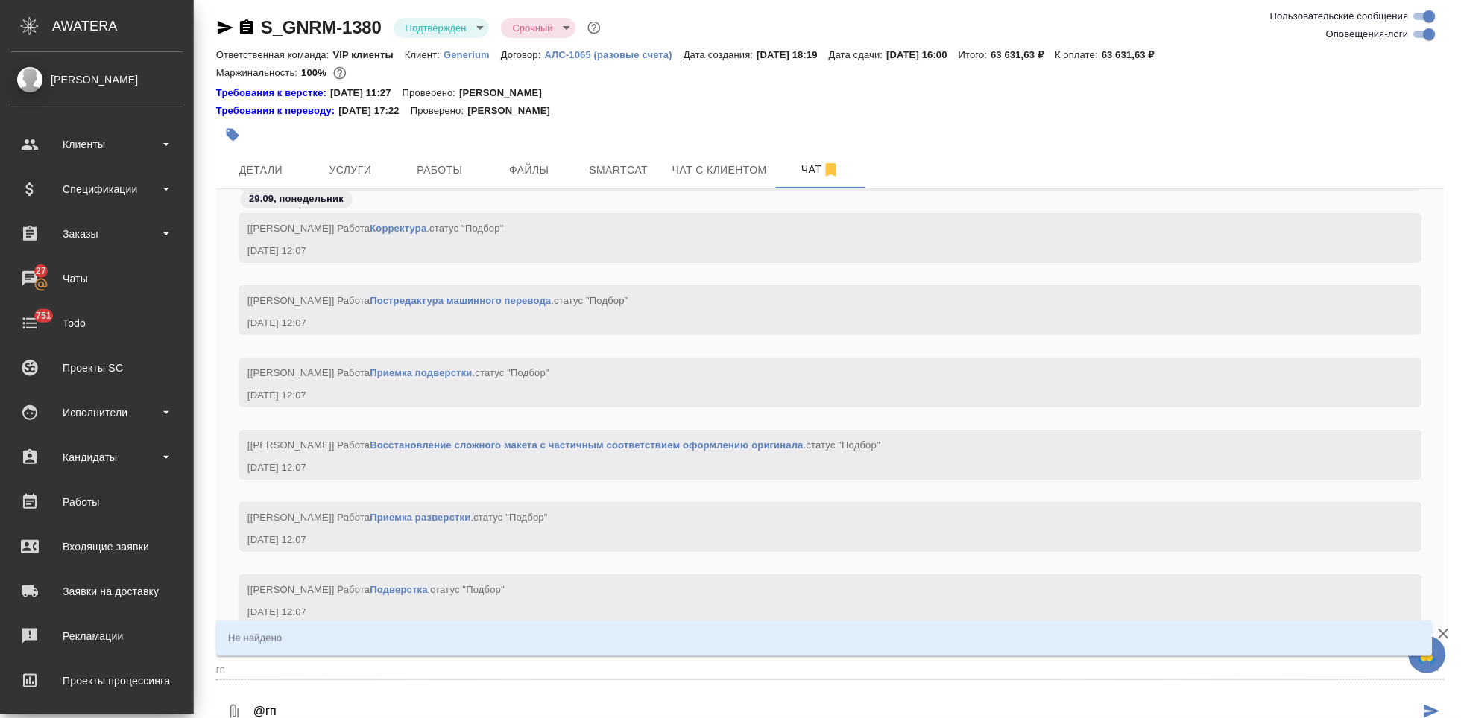
type input "г"
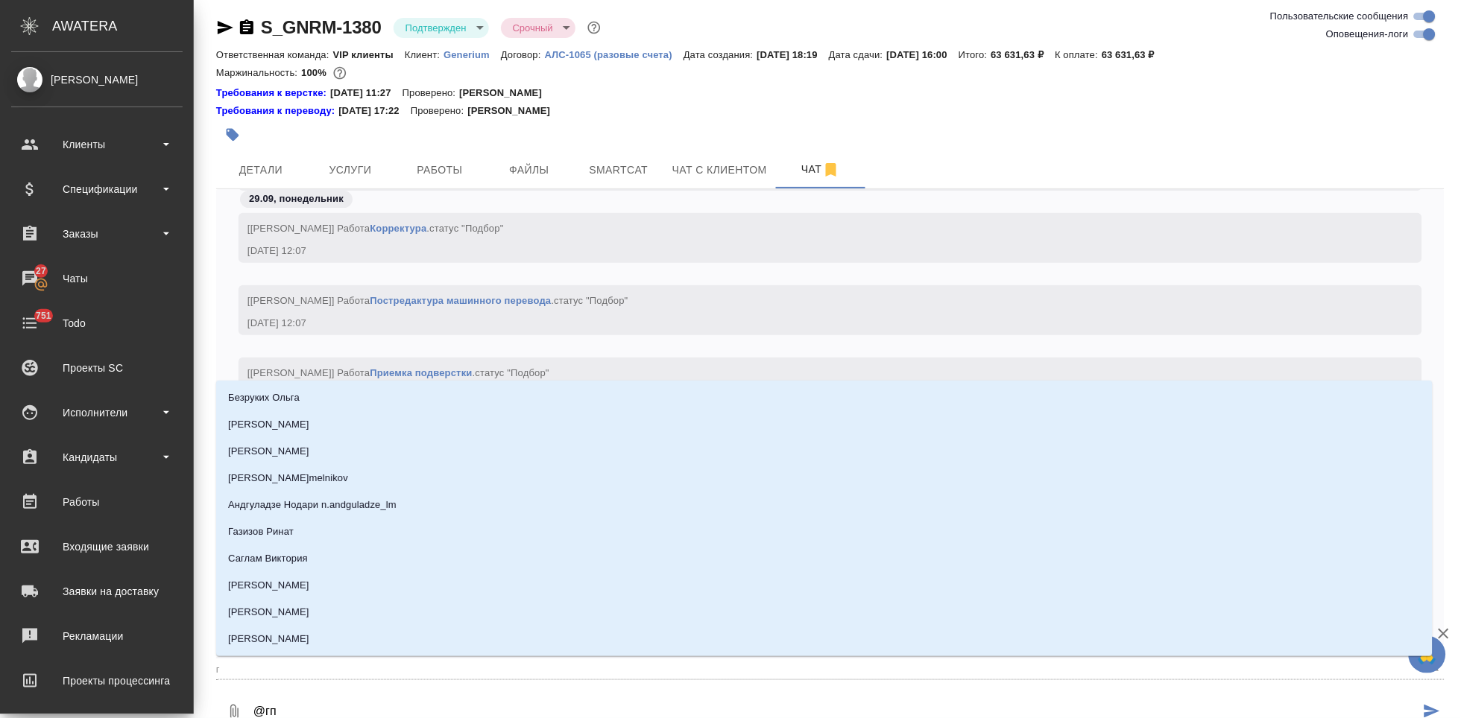
type textarea "@гпр"
type input "гпр"
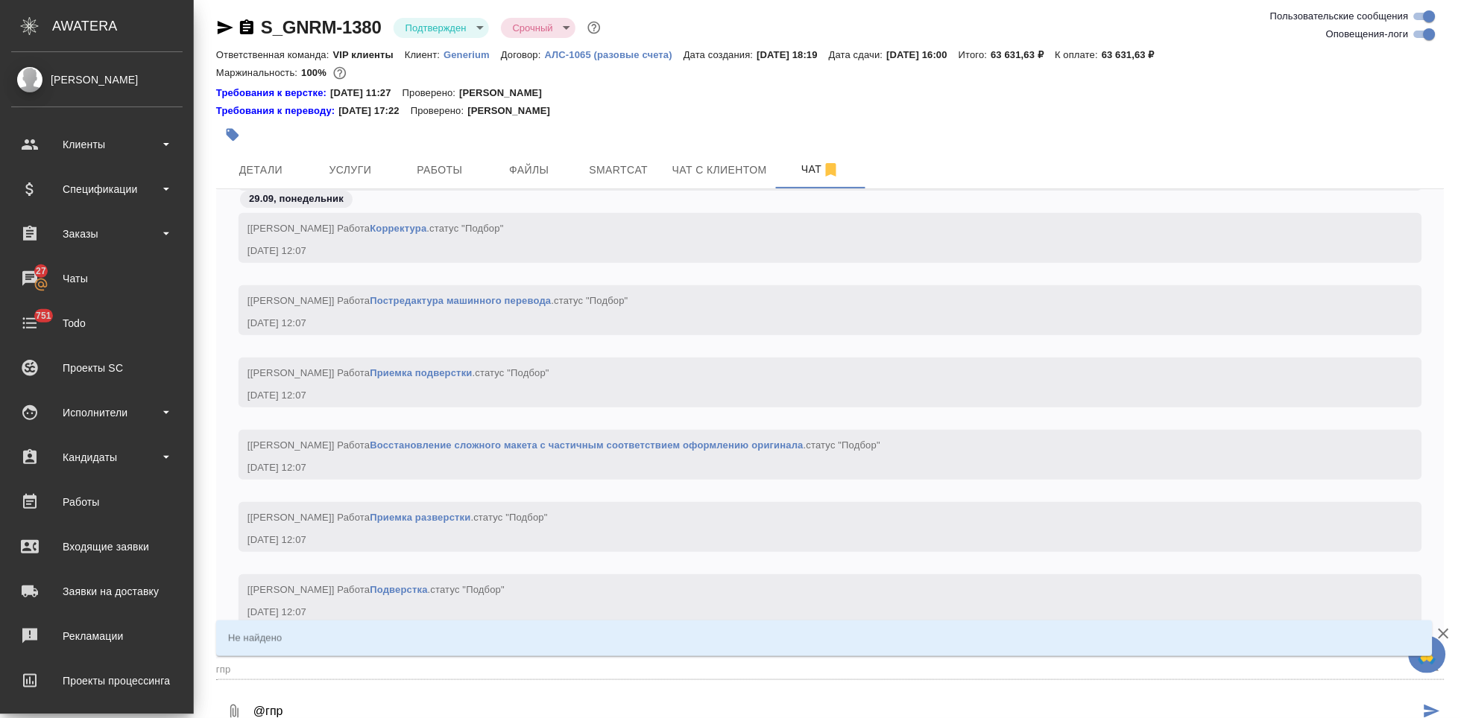
type textarea "@гпра"
type input "гпра"
type textarea "@гпр"
type input "гпр"
type textarea "@гп"
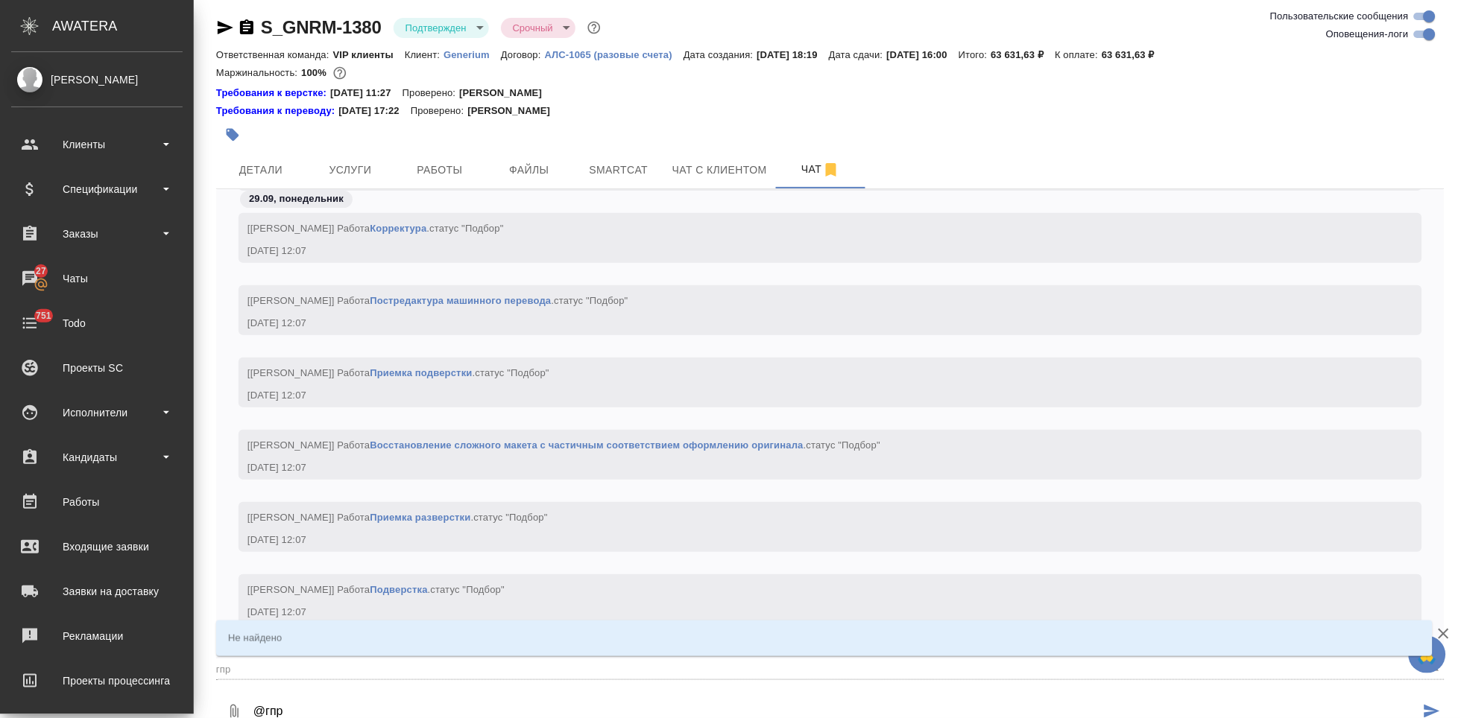
type input "гп"
type textarea "@г"
type input "г"
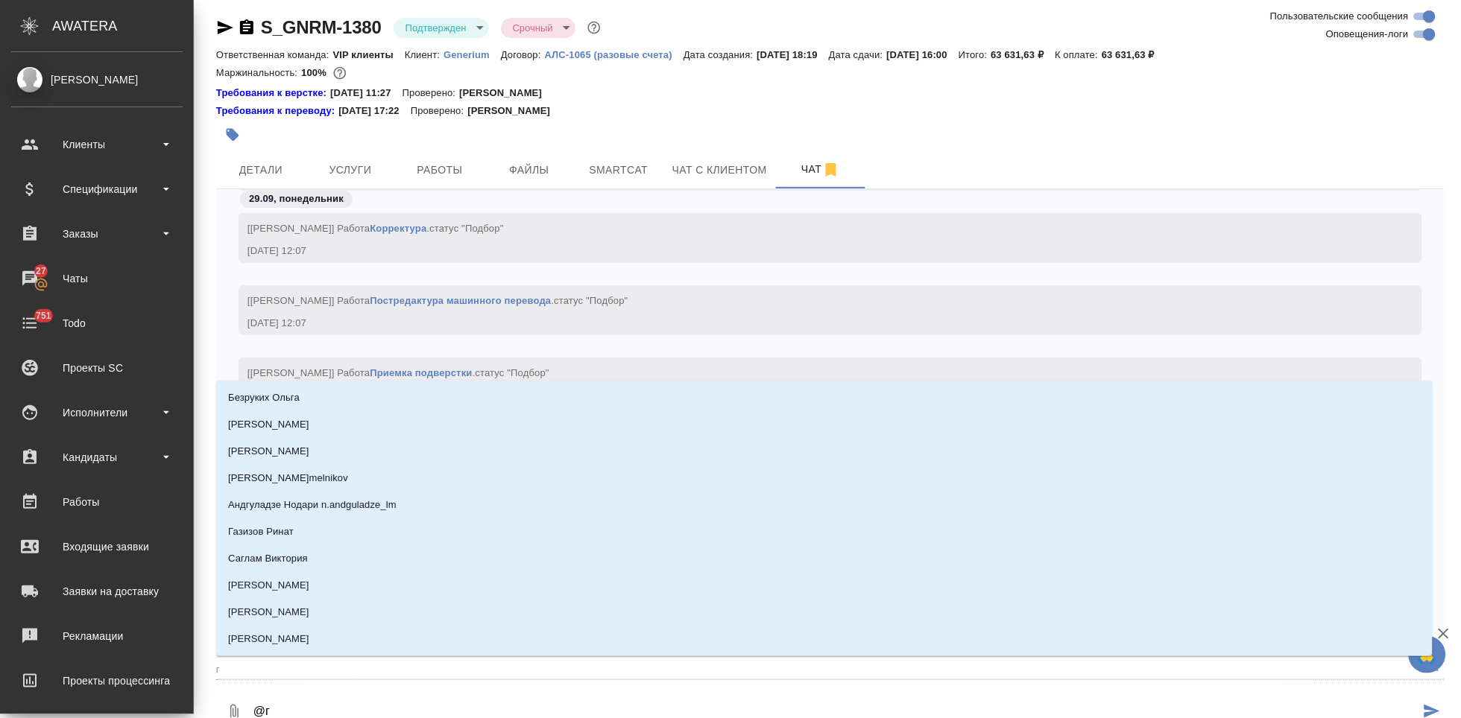
type textarea "@гр"
type input "гр"
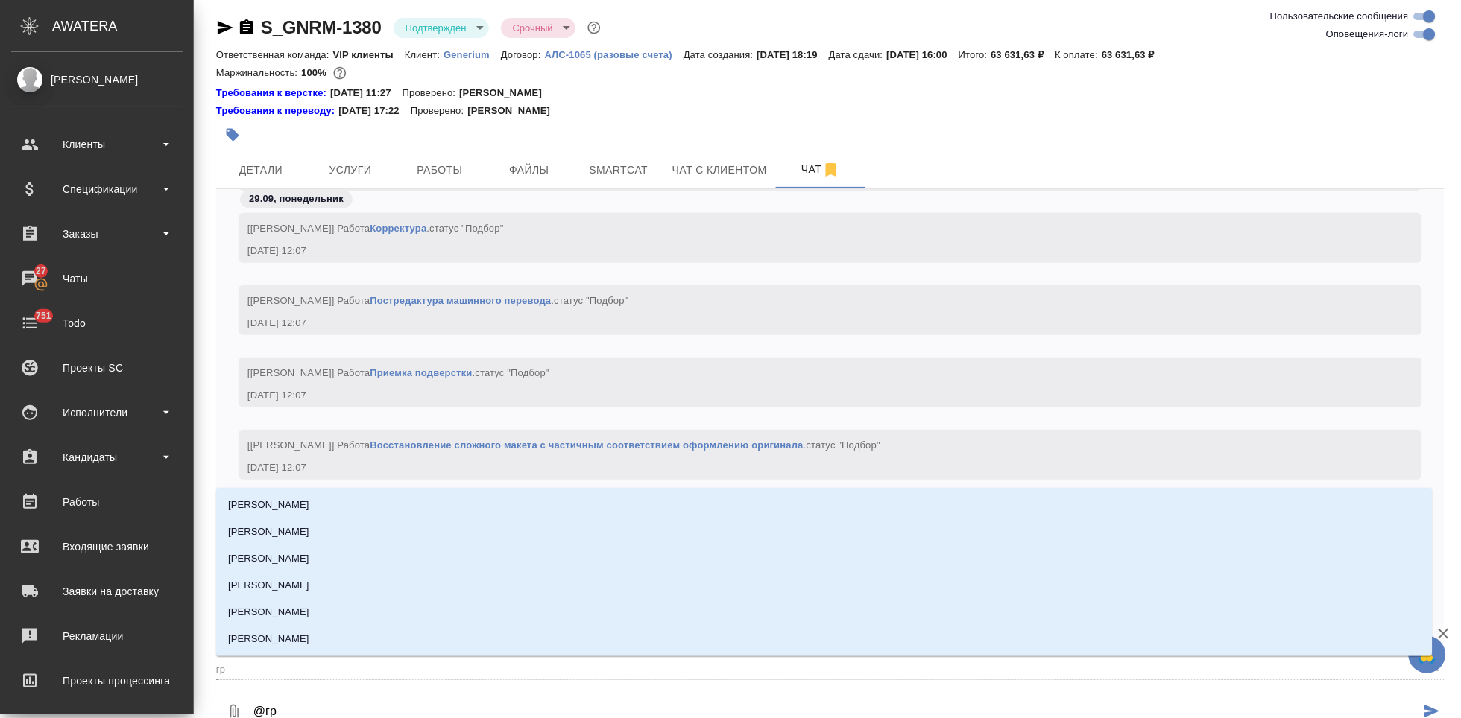
type textarea "@гра"
type input "гра"
type textarea "@граб"
type input "граб"
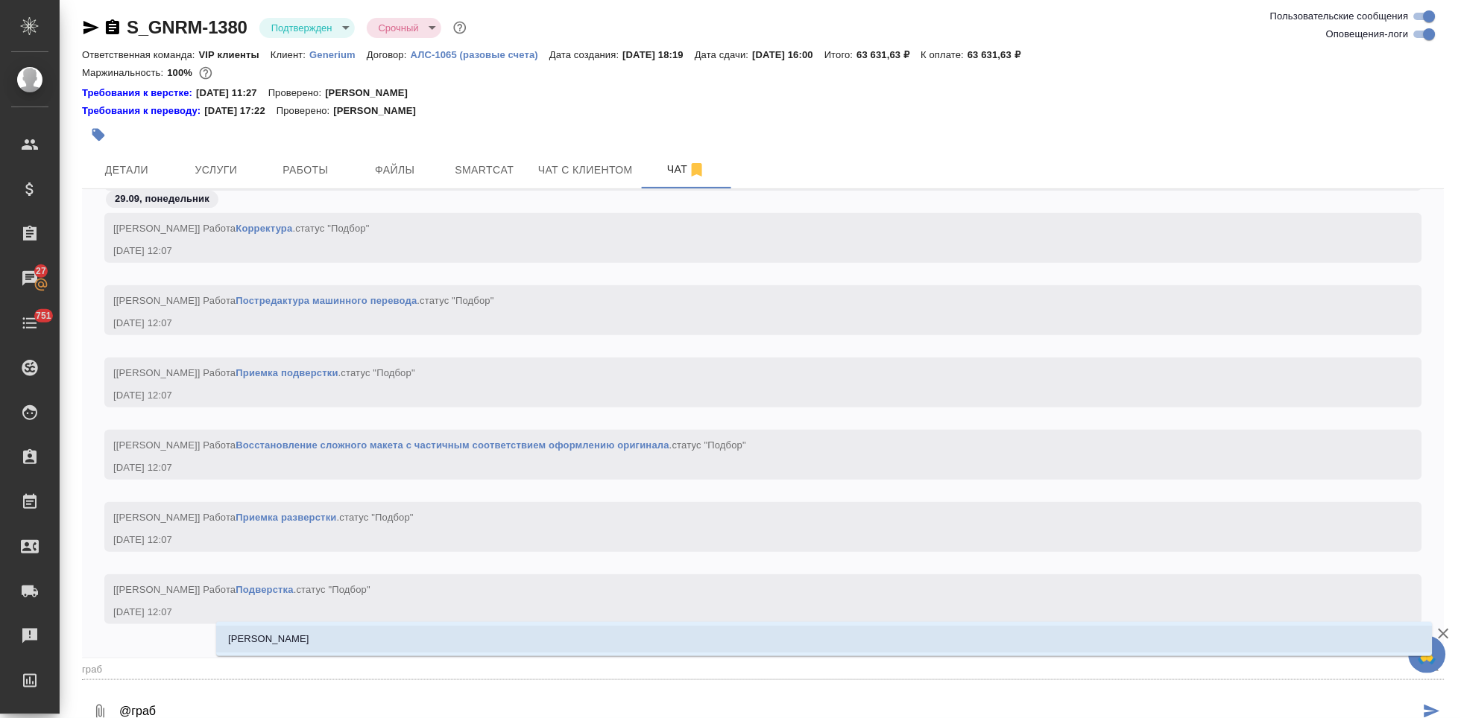
click at [299, 636] on li "[PERSON_NAME]" at bounding box center [824, 639] width 1216 height 27
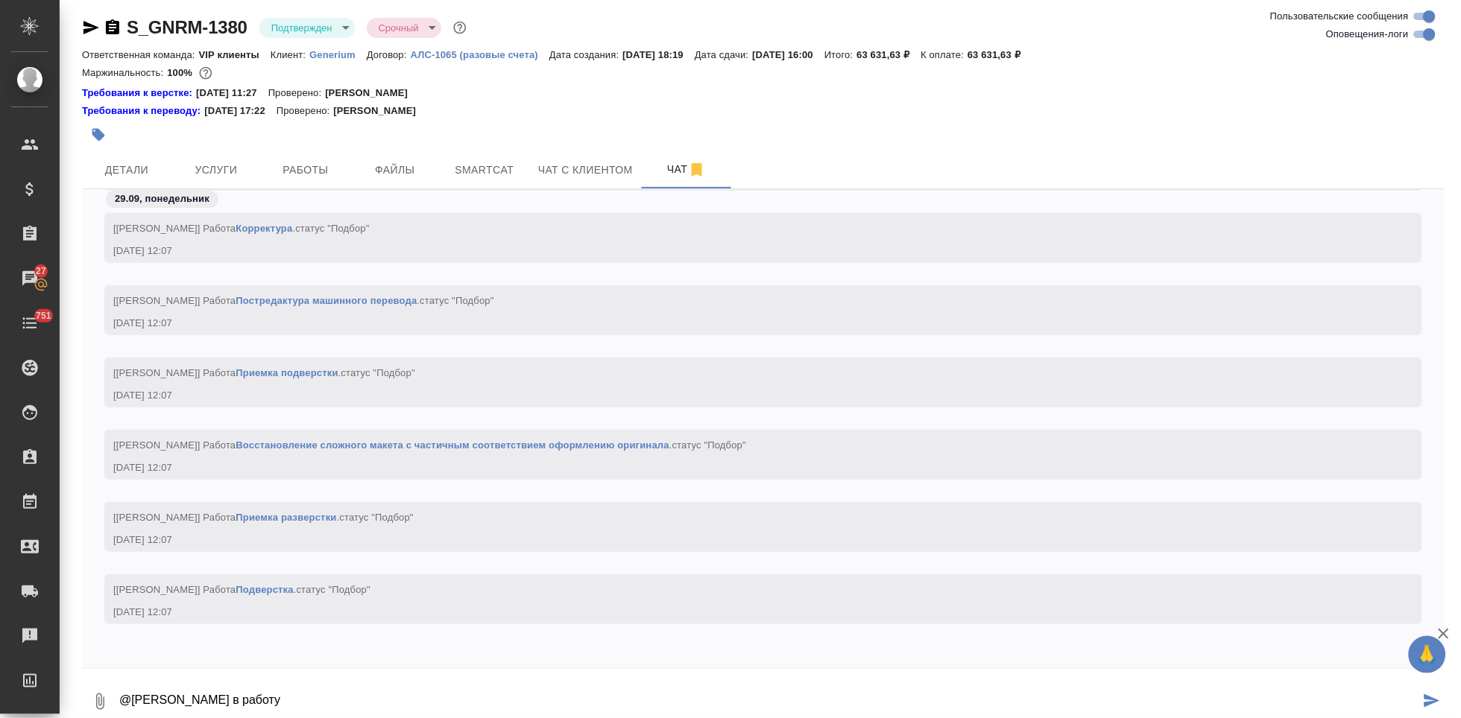
type textarea "@Грабко Мария в работу"
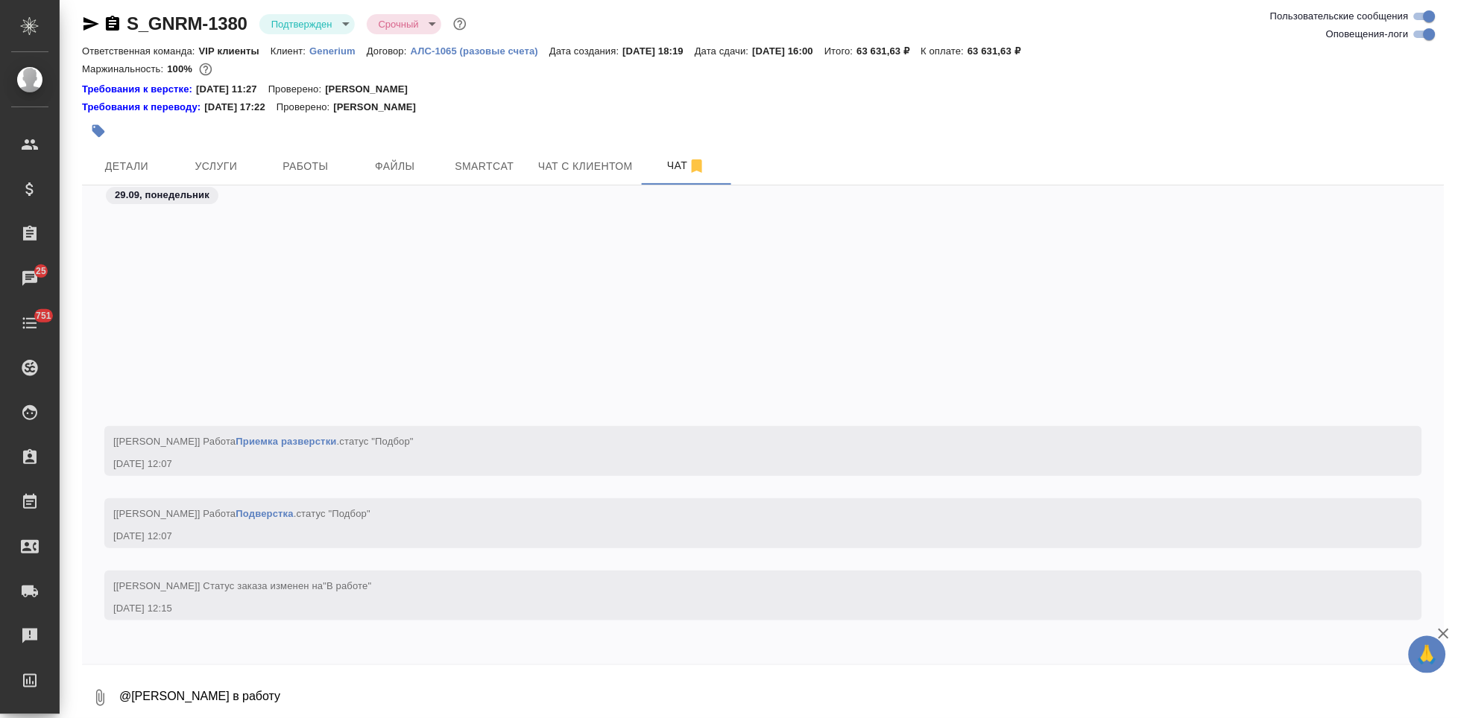
scroll to position [5021, 0]
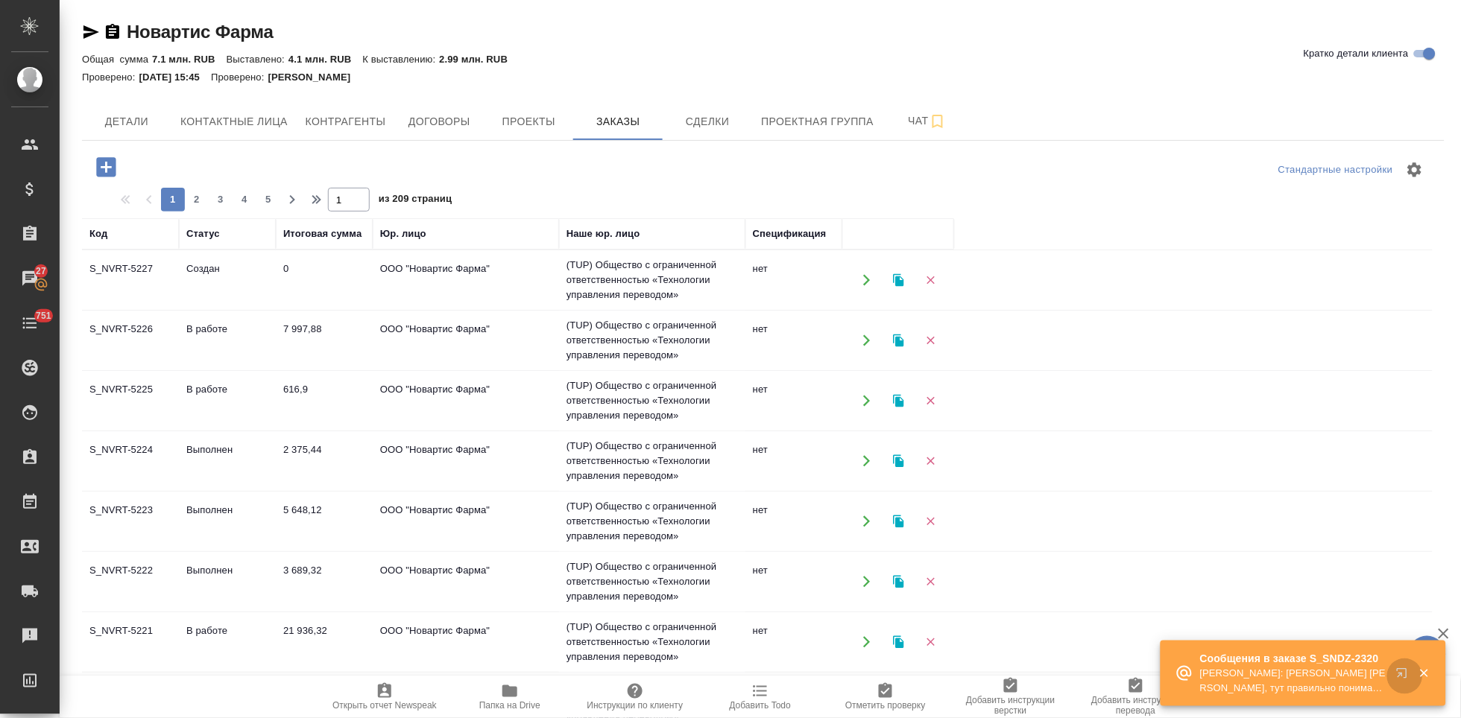
click at [1399, 673] on icon "button" at bounding box center [1402, 673] width 10 height 10
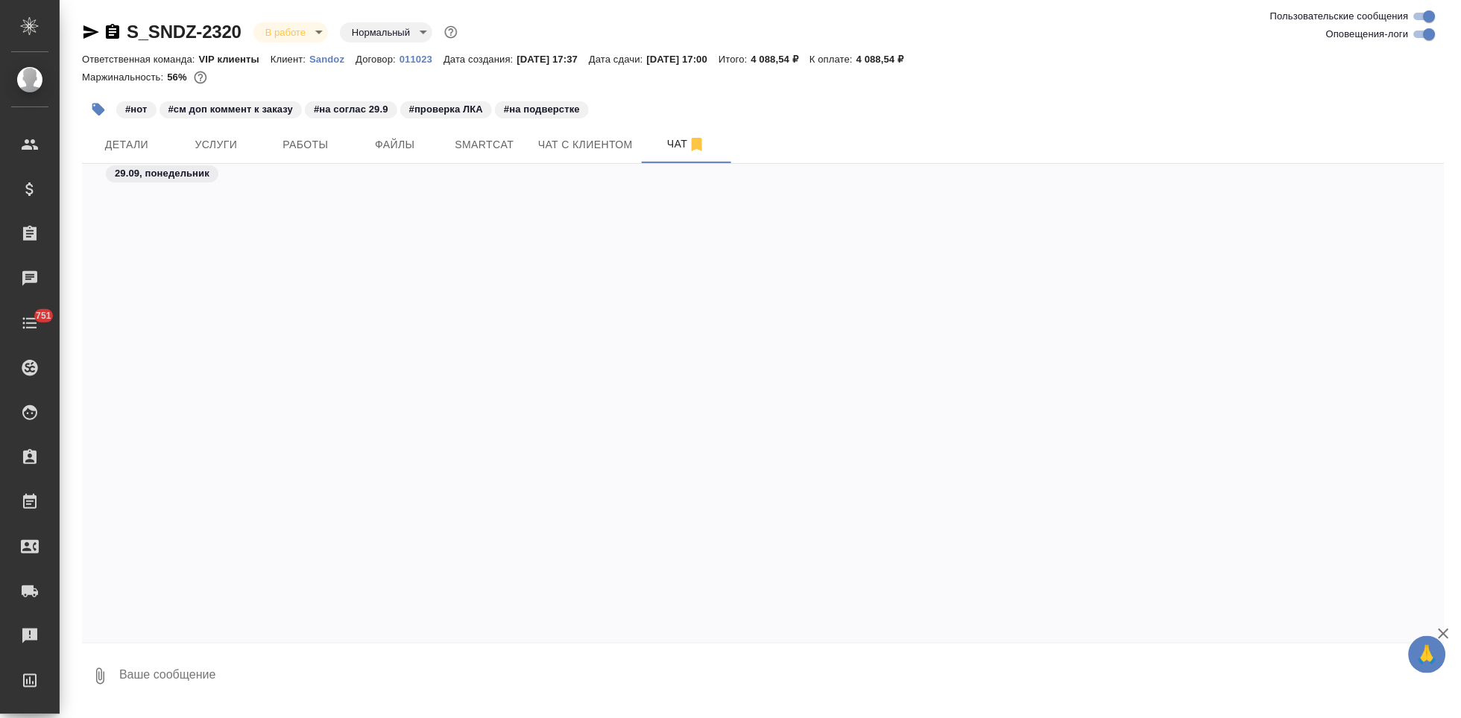
scroll to position [37491, 0]
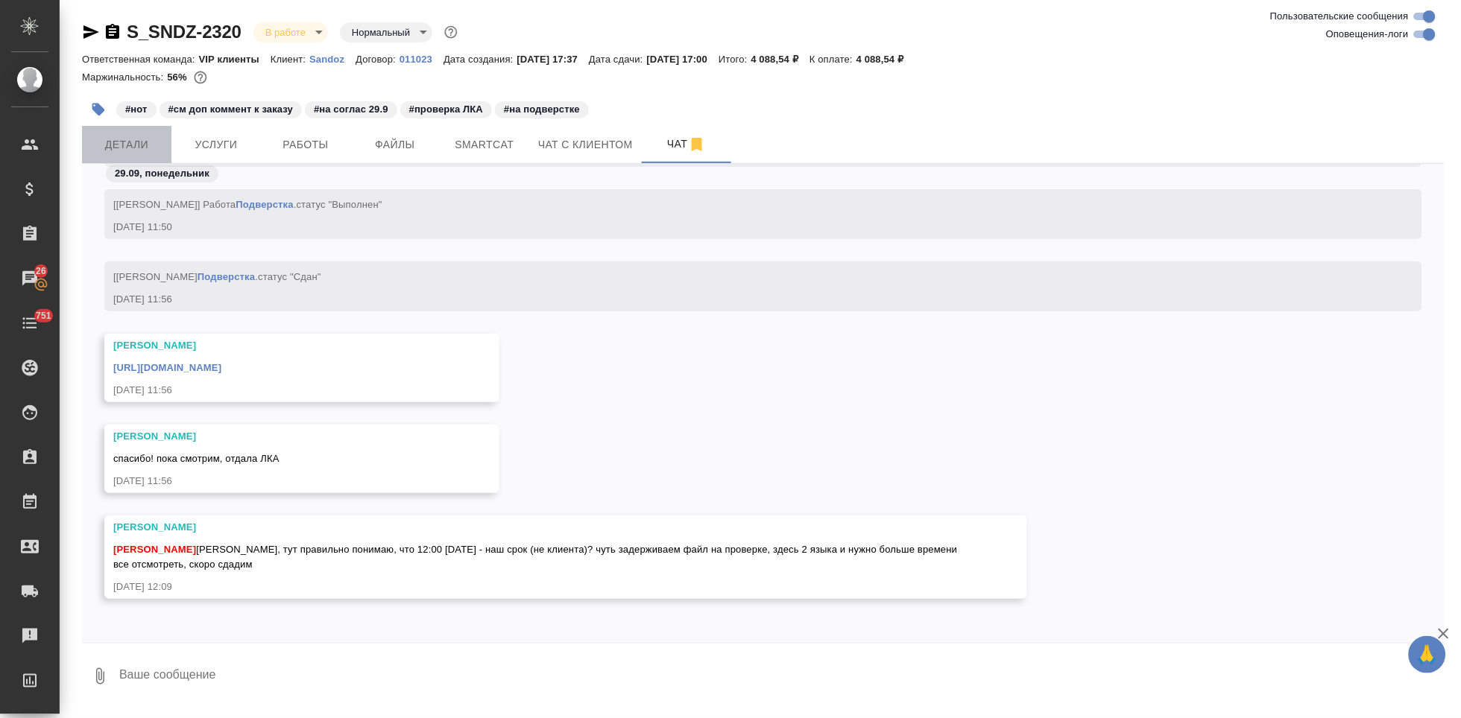
click at [114, 133] on button "Детали" at bounding box center [126, 144] width 89 height 37
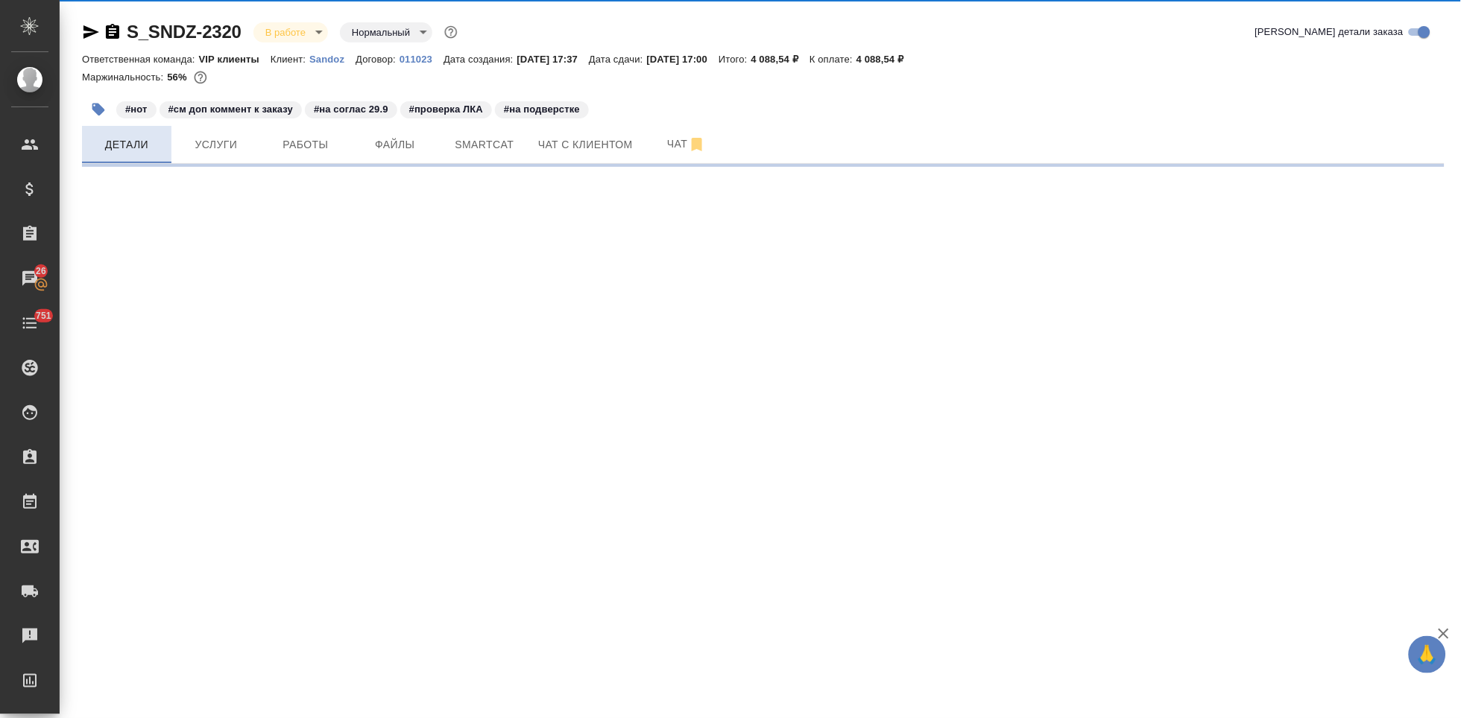
select select "RU"
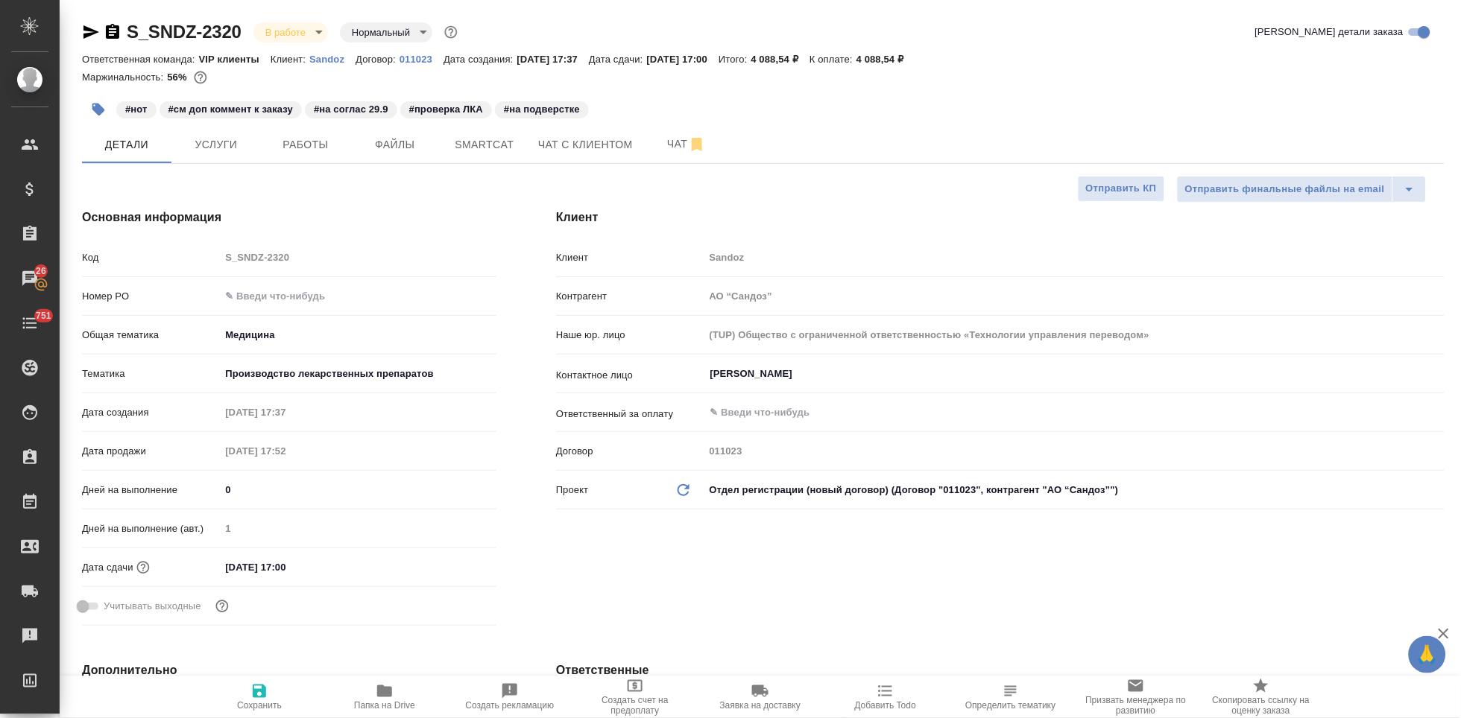
type textarea "x"
drag, startPoint x: 712, startPoint y: 68, endPoint x: 673, endPoint y: 102, distance: 52.3
drag, startPoint x: 673, startPoint y: 102, endPoint x: 637, endPoint y: 187, distance: 92.2
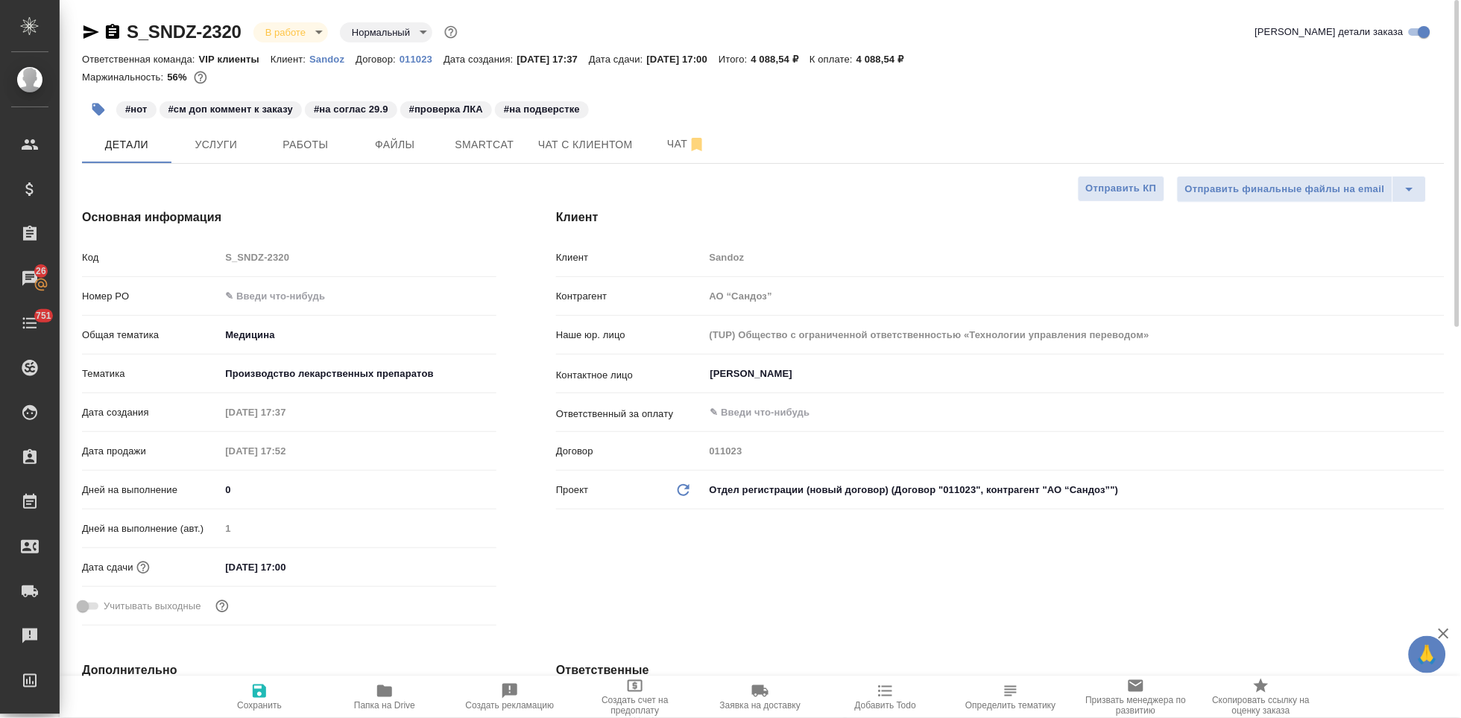
click at [637, 187] on div "Клиент Клиент Sandoz Контрагент АО “Сандоз” Наше юр. лицо (TUP) Общество с огра…" at bounding box center [1000, 420] width 948 height 483
click at [679, 139] on span "Чат" at bounding box center [687, 144] width 72 height 19
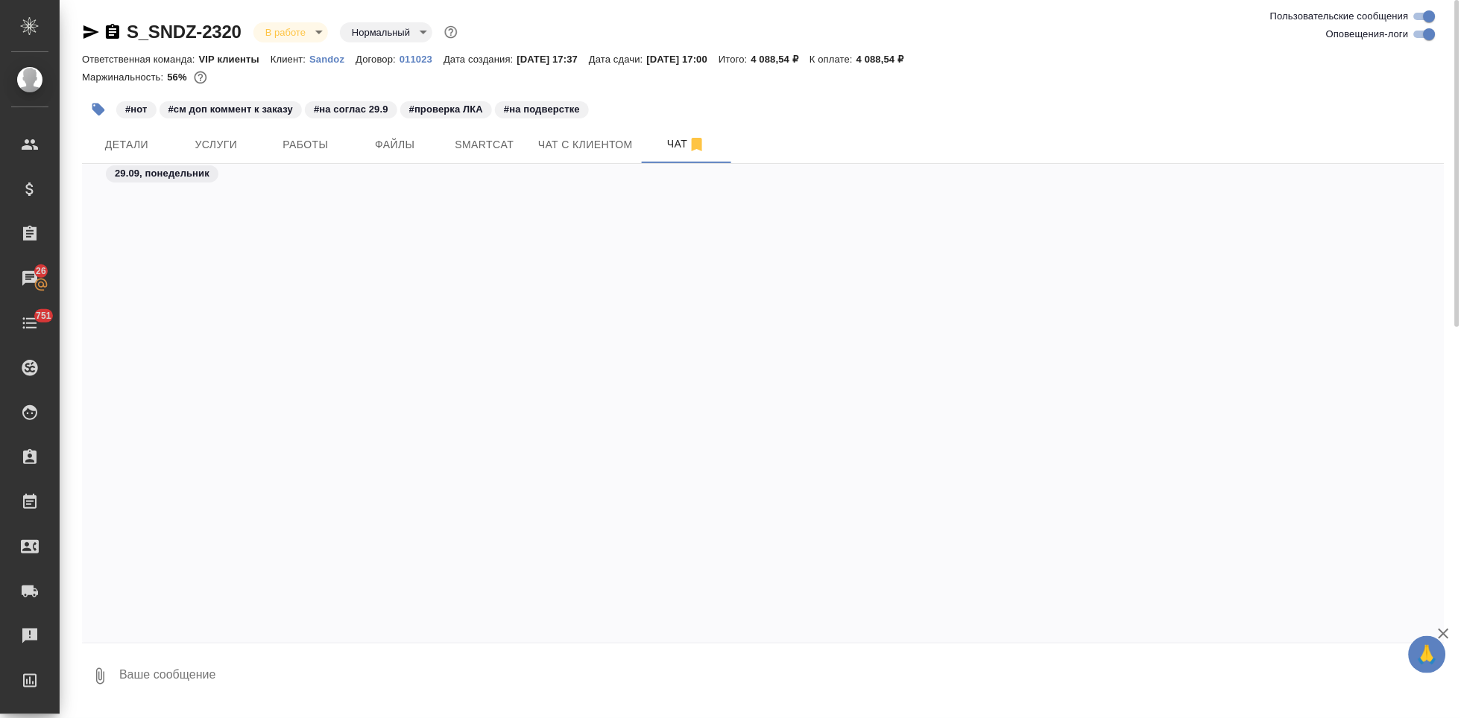
scroll to position [37491, 0]
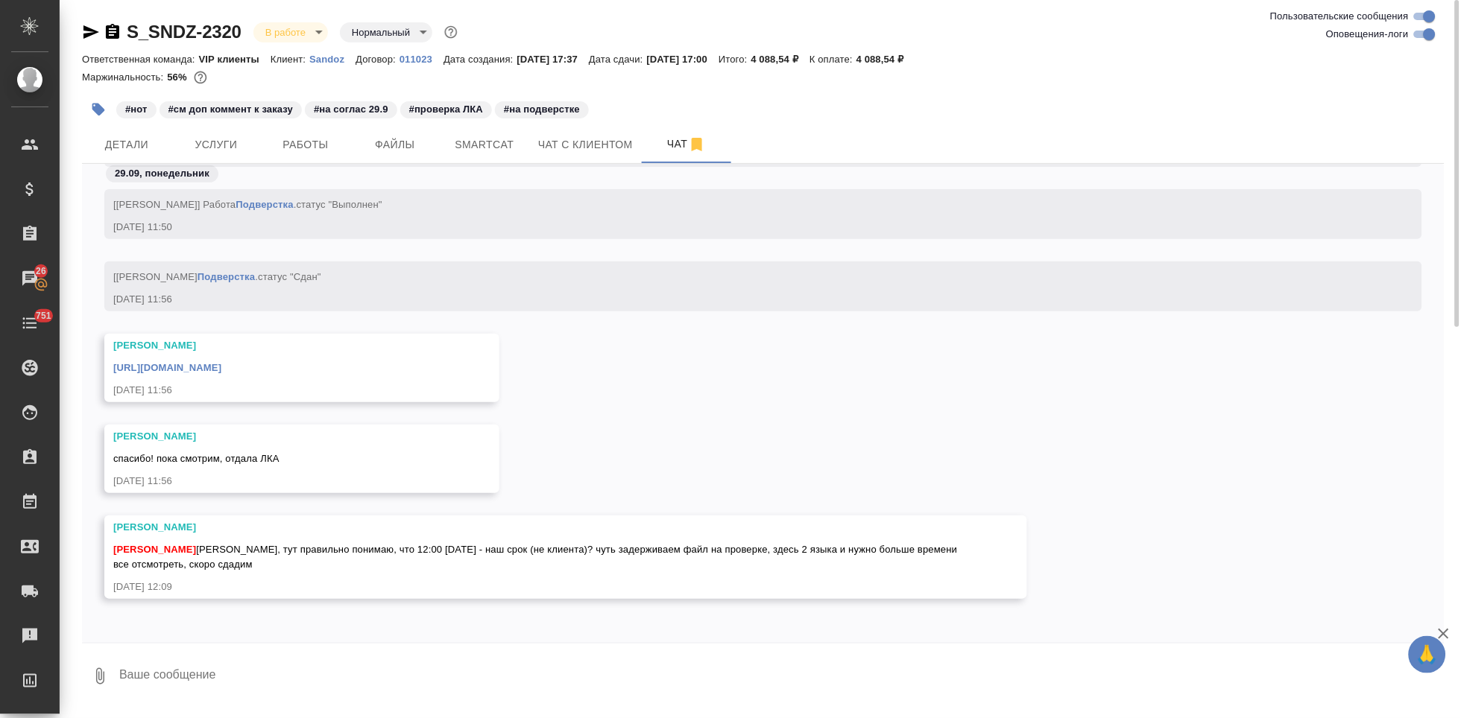
click at [513, 674] on textarea at bounding box center [781, 676] width 1327 height 51
type textarea "да наш. чтобы заверить успели к сроку клиента"
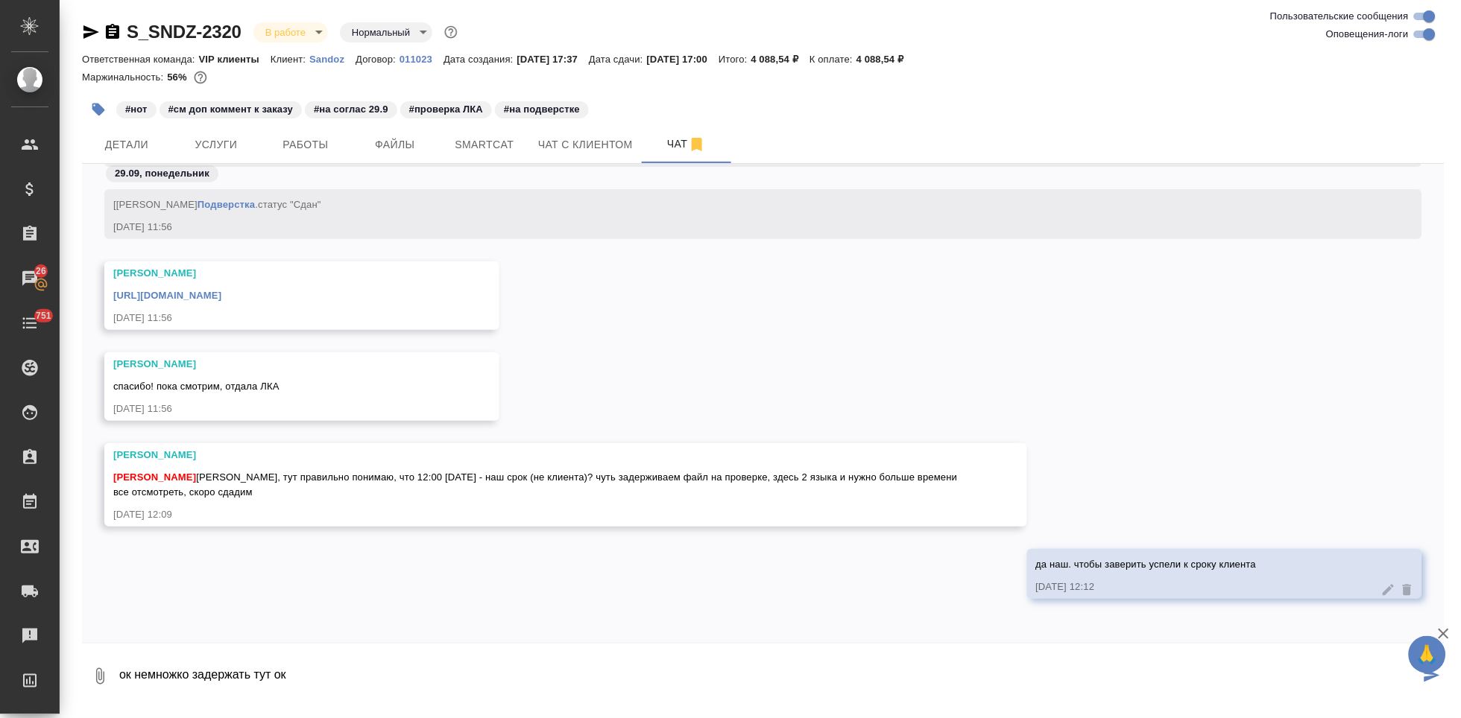
type textarea "ок немножко задержать тут ок"
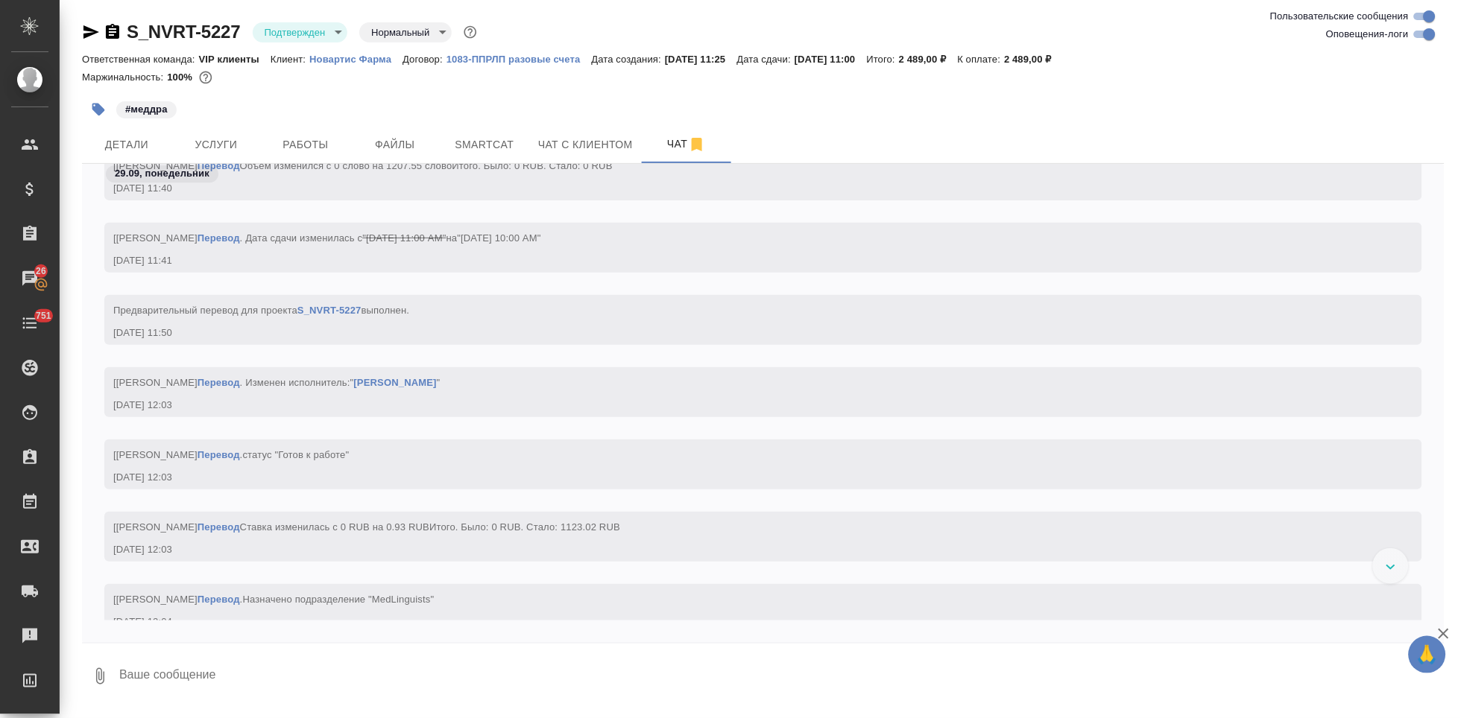
scroll to position [7810, 0]
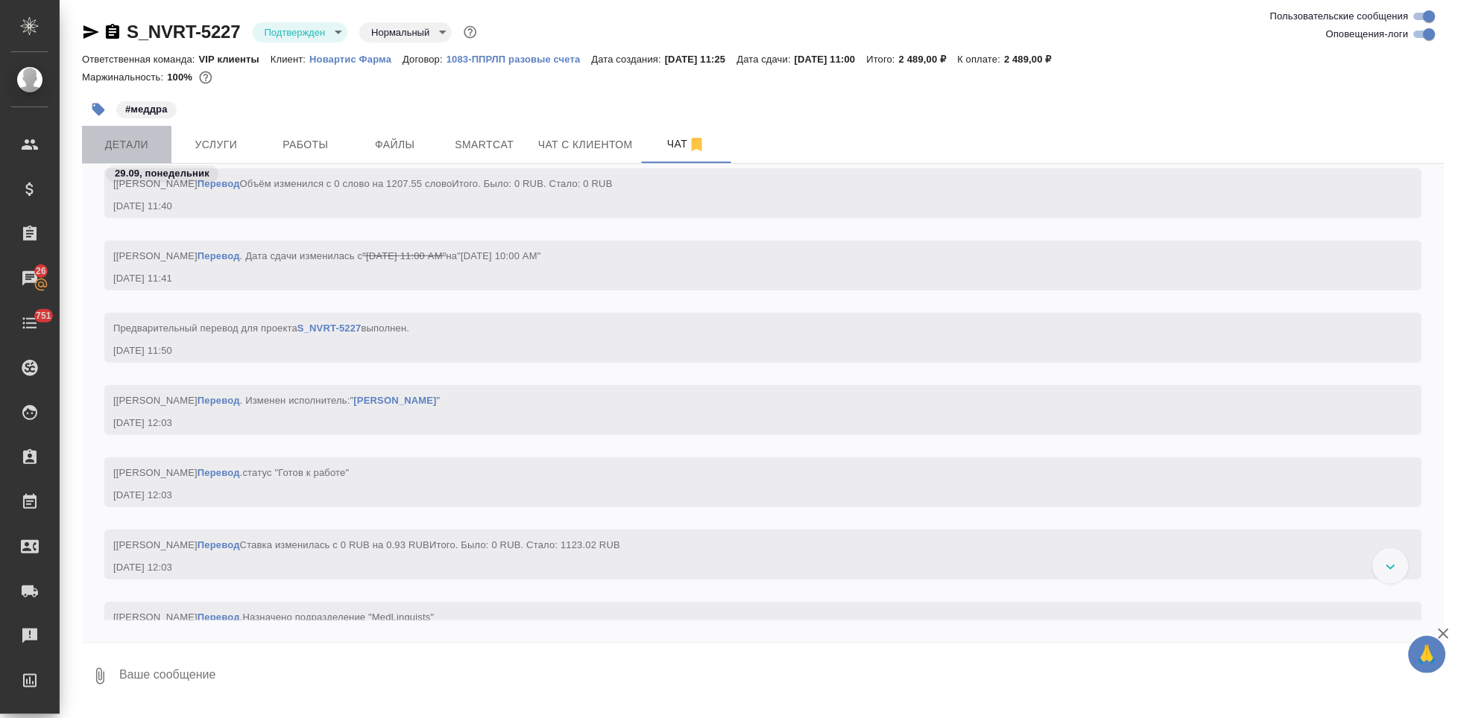
click at [136, 149] on span "Детали" at bounding box center [127, 145] width 72 height 19
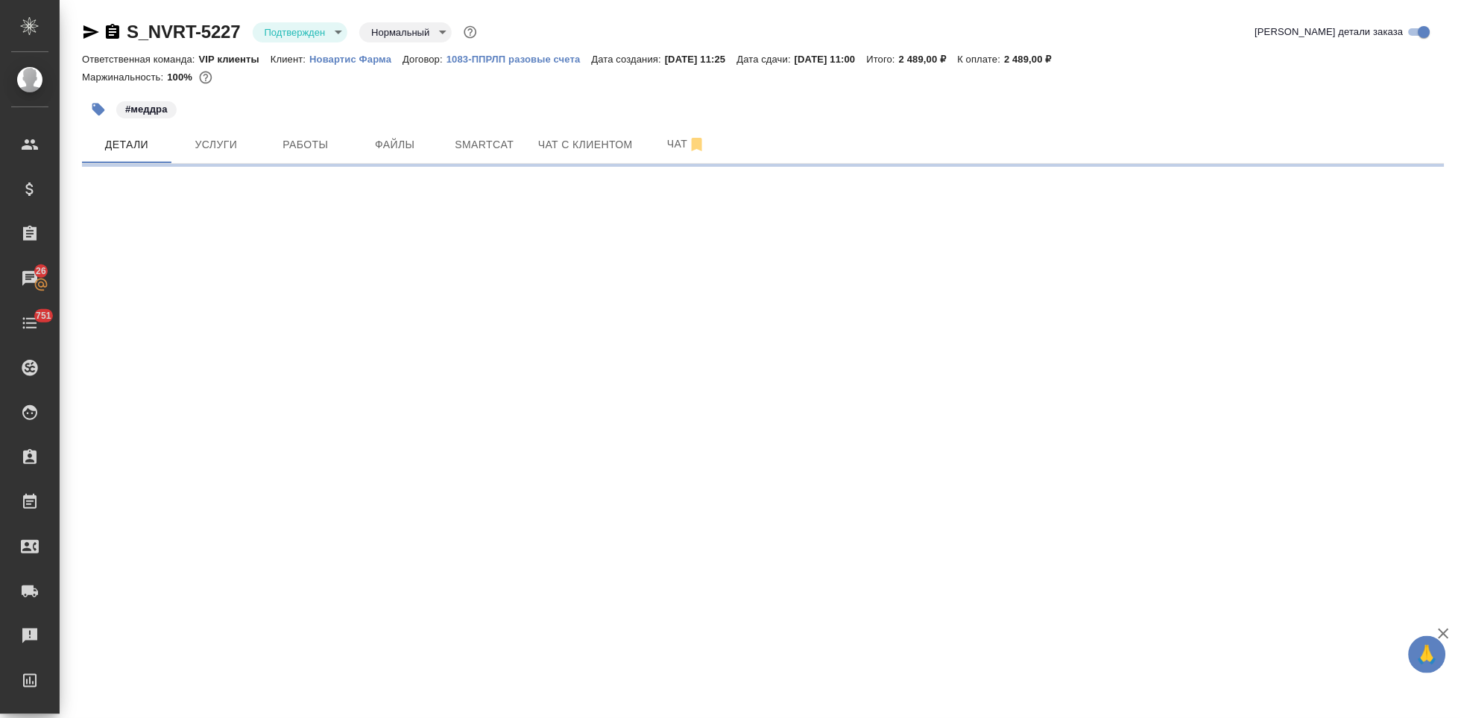
select select "RU"
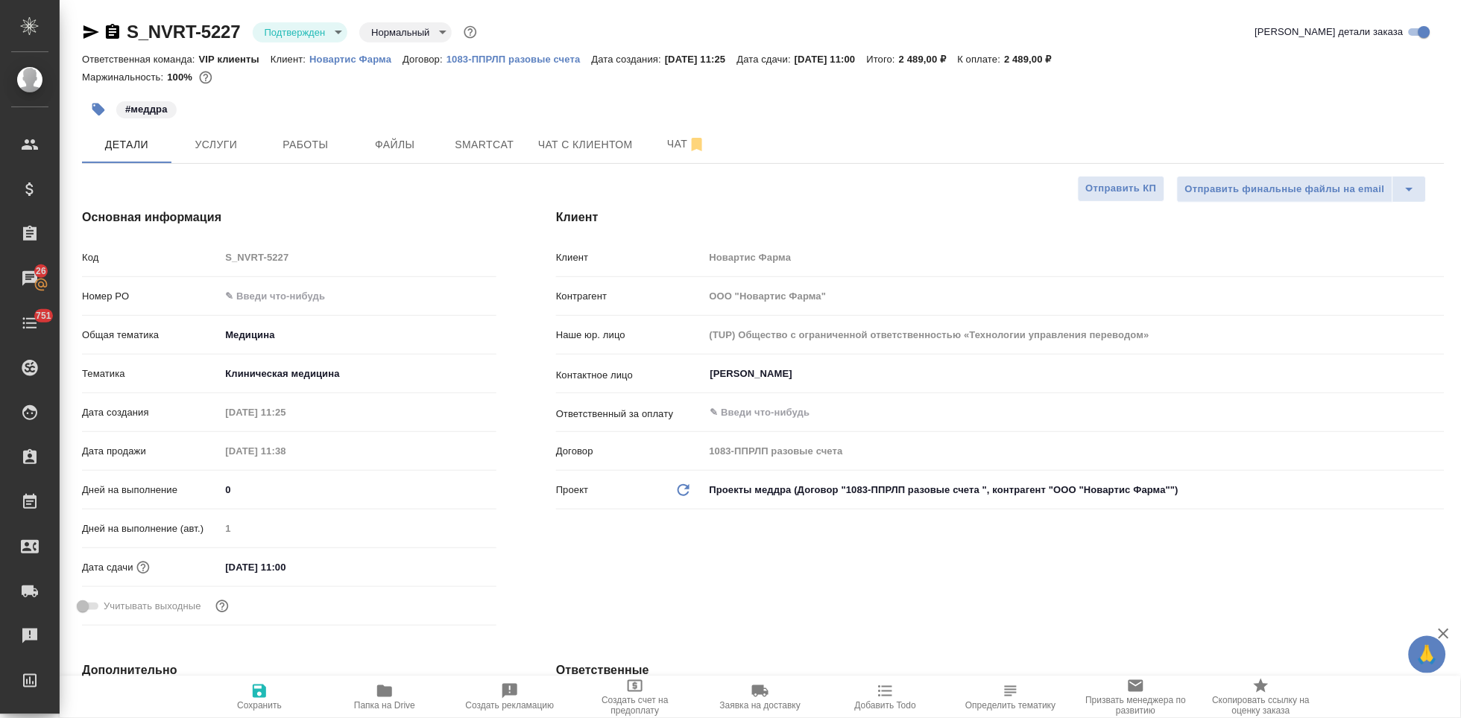
type textarea "x"
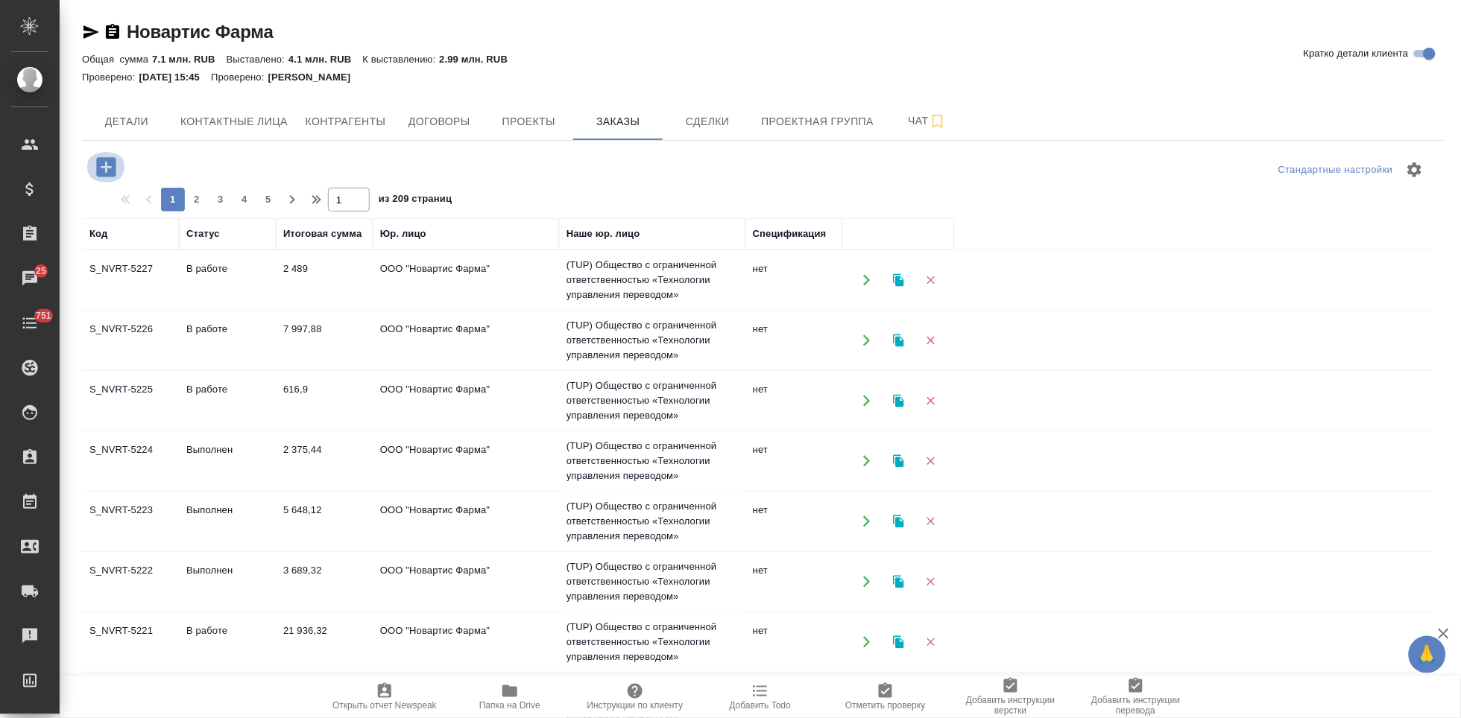
click at [103, 168] on icon "button" at bounding box center [106, 167] width 26 height 26
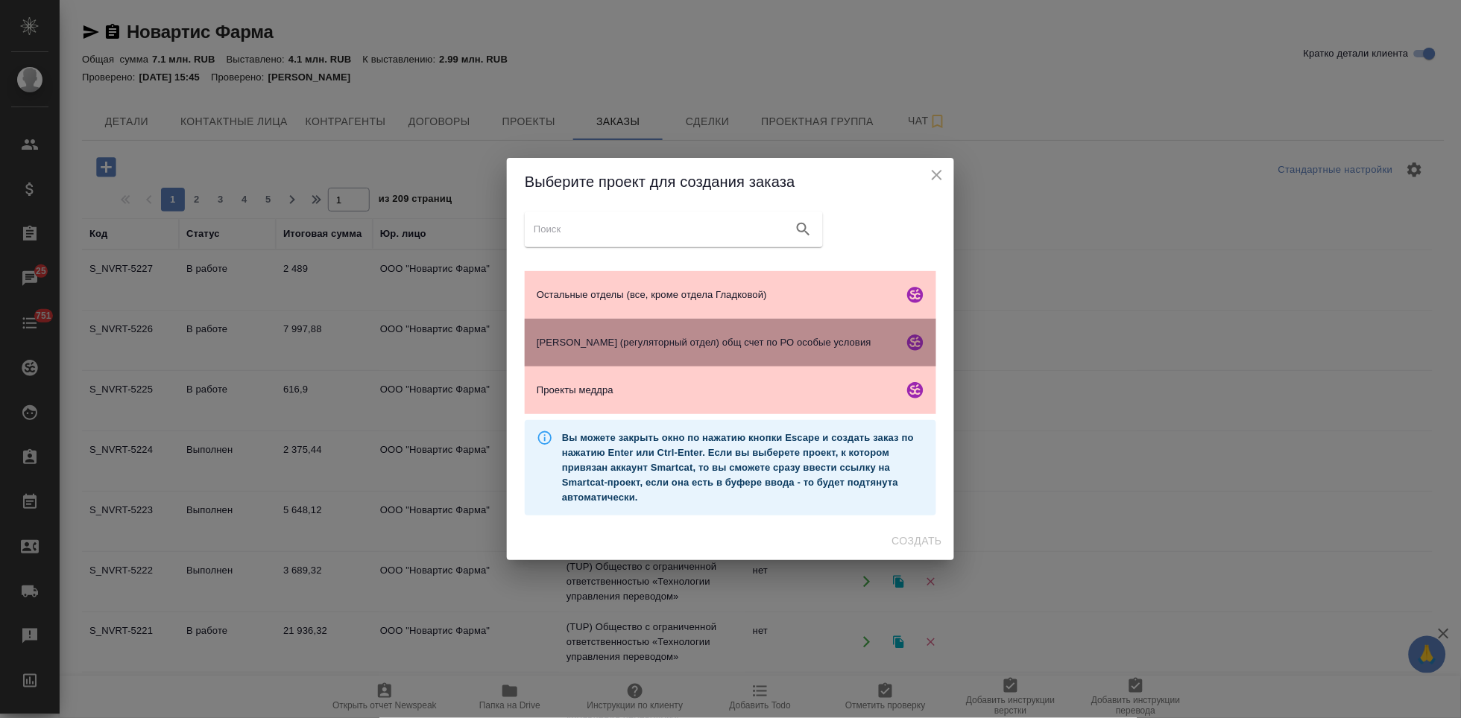
click at [642, 347] on span "Гладкова (регуляторный отдел) общ счет по РО особые условия" at bounding box center [717, 342] width 361 height 15
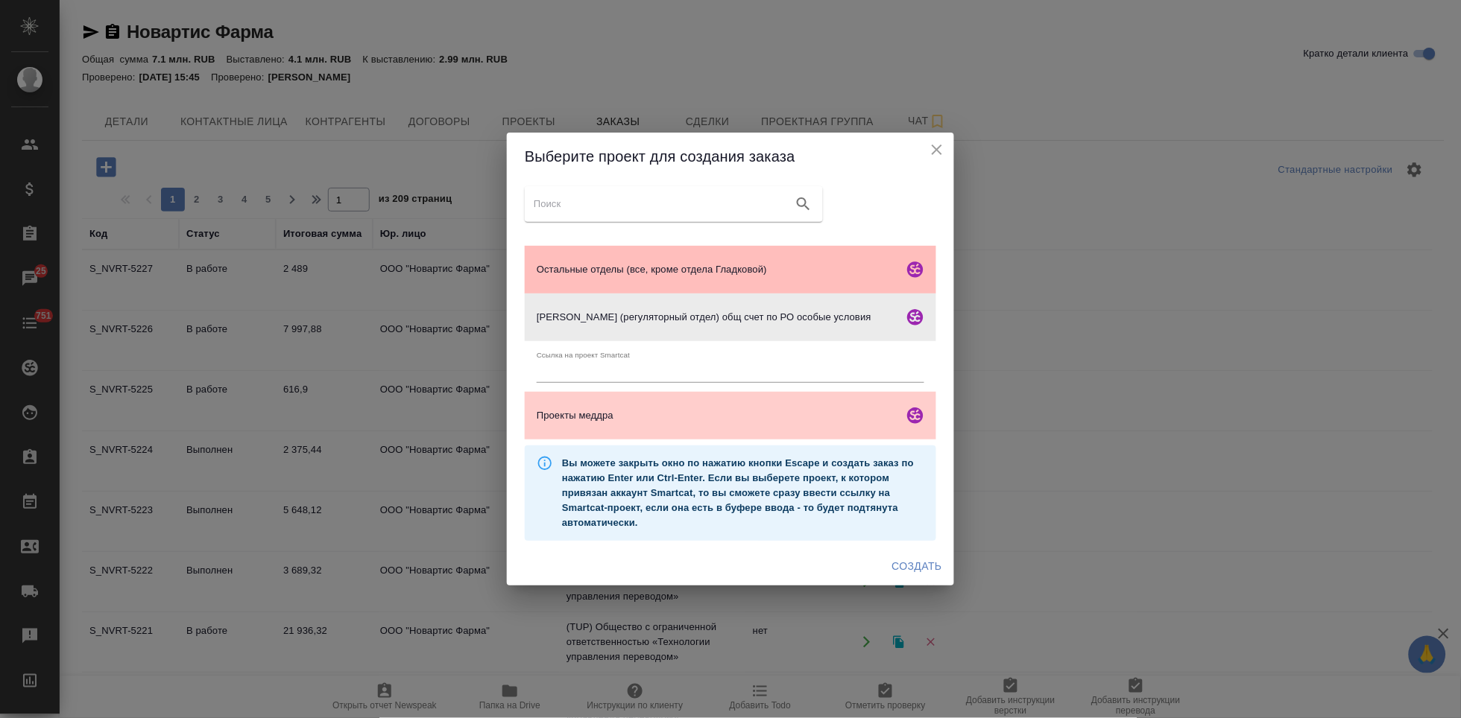
click at [625, 272] on span "Остальные отделы (все, кроме отдела Гладковой)" at bounding box center [717, 269] width 361 height 15
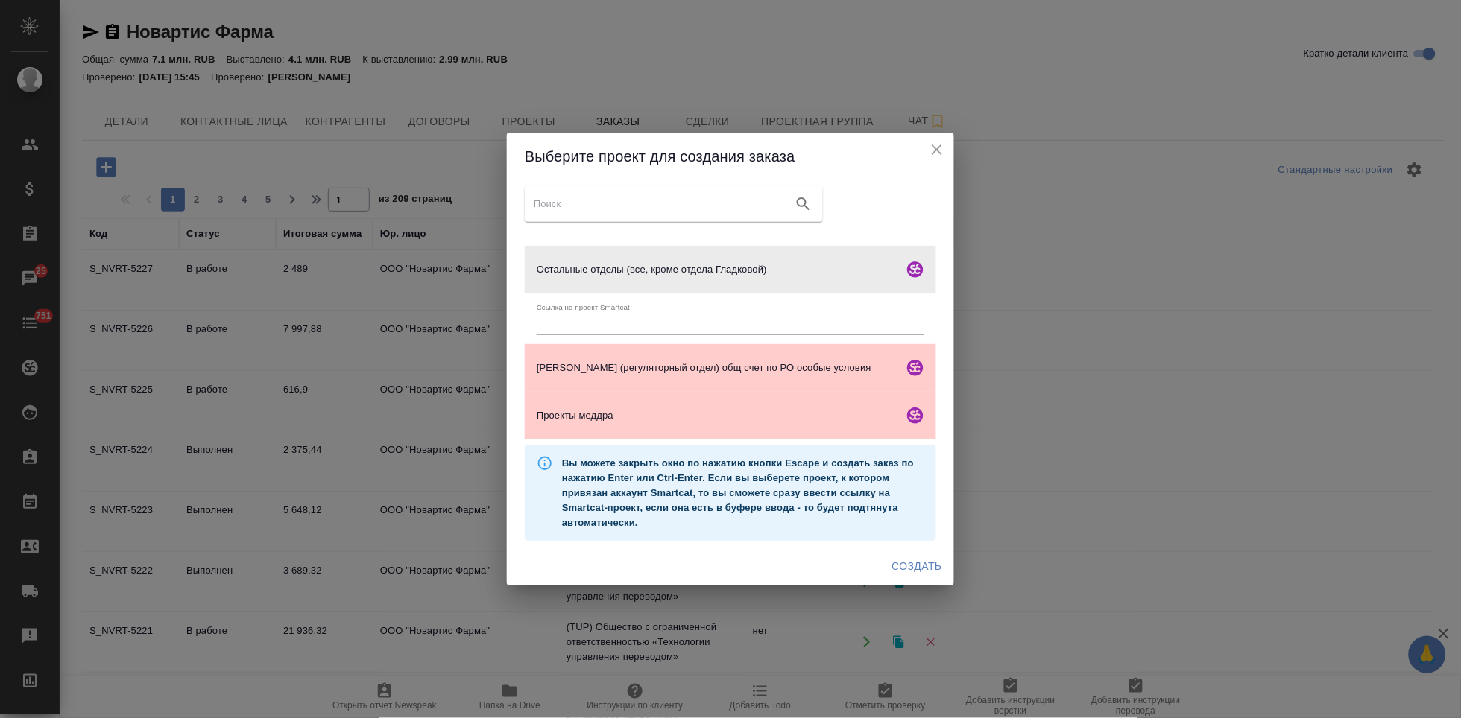
click at [915, 568] on span "Создать" at bounding box center [917, 566] width 50 height 19
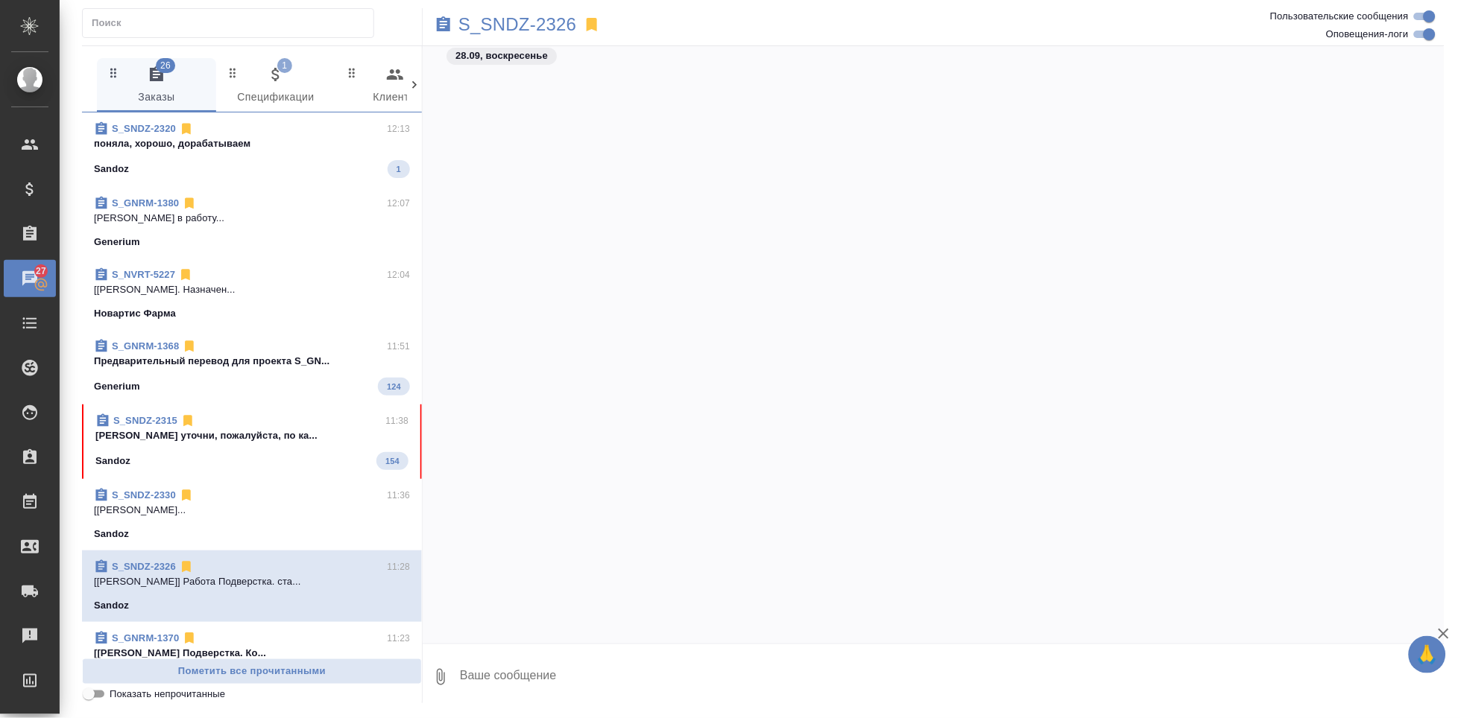
scroll to position [18321, 0]
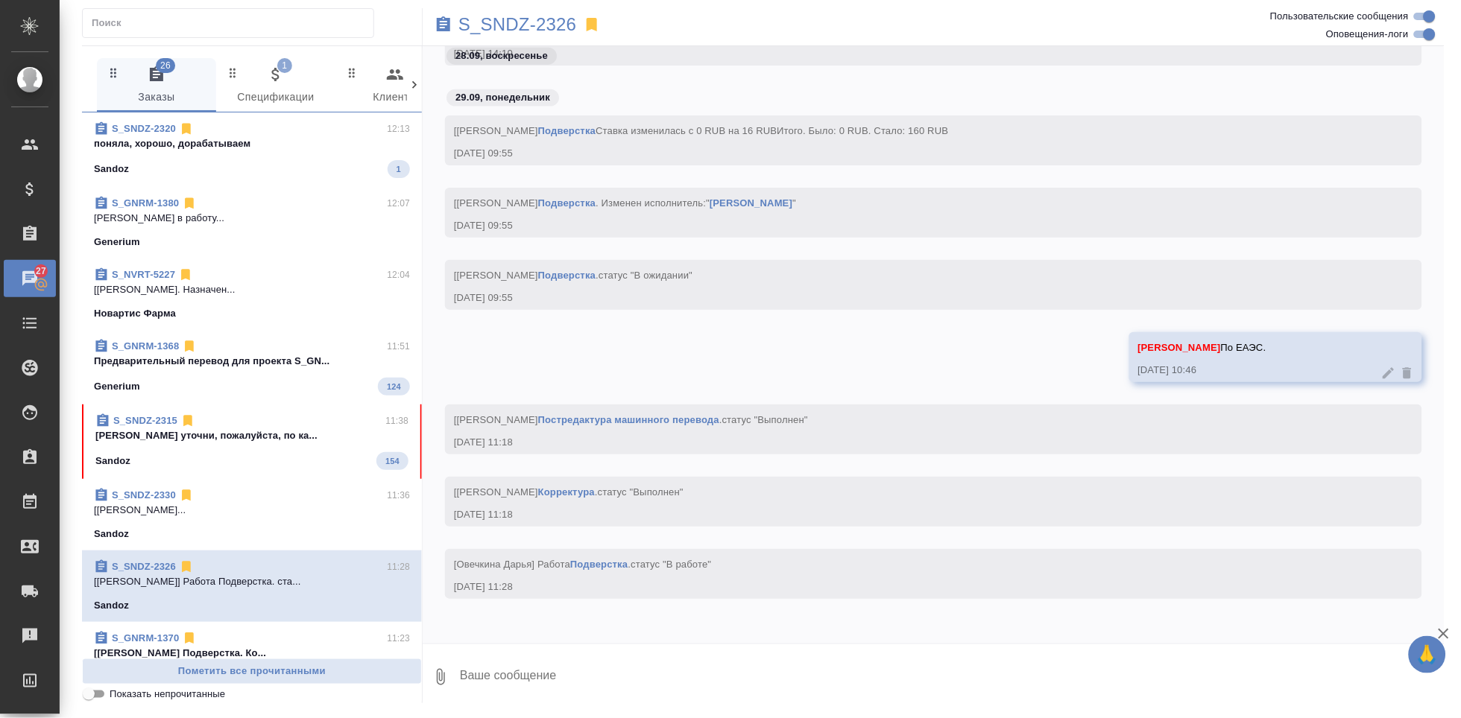
click at [272, 155] on span "S_SNDZ-2320 12:13 поняла, хорошо, дорабатываем Sandoz 1" at bounding box center [252, 149] width 316 height 57
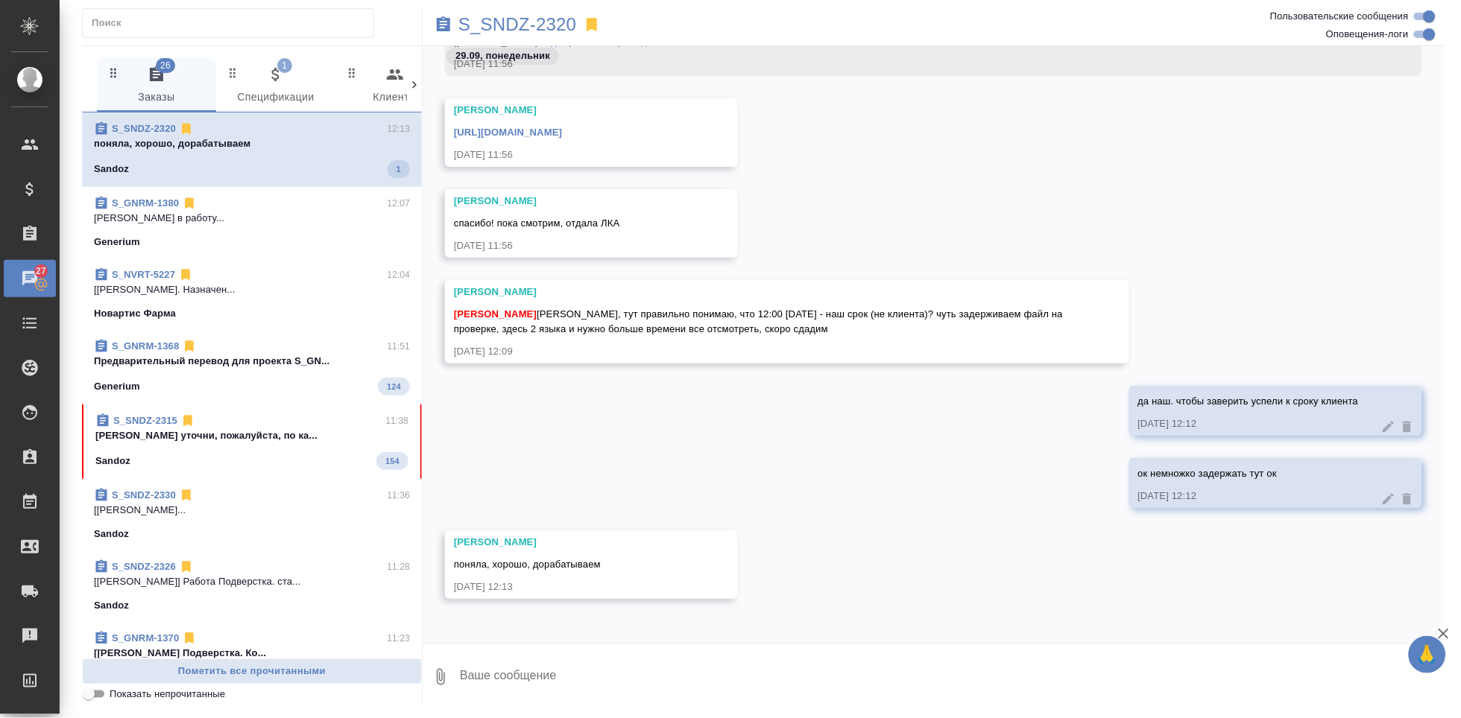
scroll to position [35686, 0]
click at [169, 438] on p "[PERSON_NAME] уточни, пожалуйста, по ка..." at bounding box center [251, 433] width 313 height 15
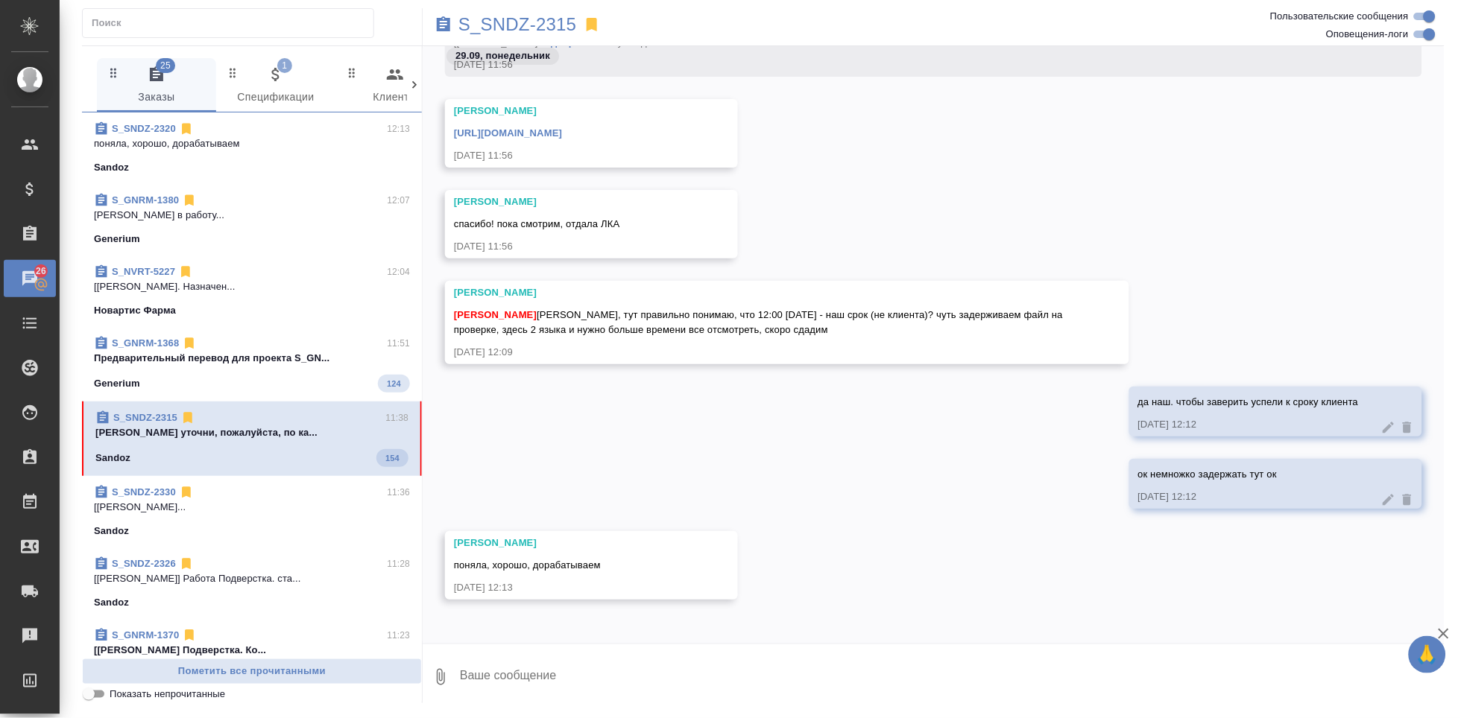
click at [303, 449] on div "Sandoz 154" at bounding box center [251, 458] width 313 height 18
click at [137, 416] on link "S_SNDZ-2315" at bounding box center [144, 417] width 64 height 11
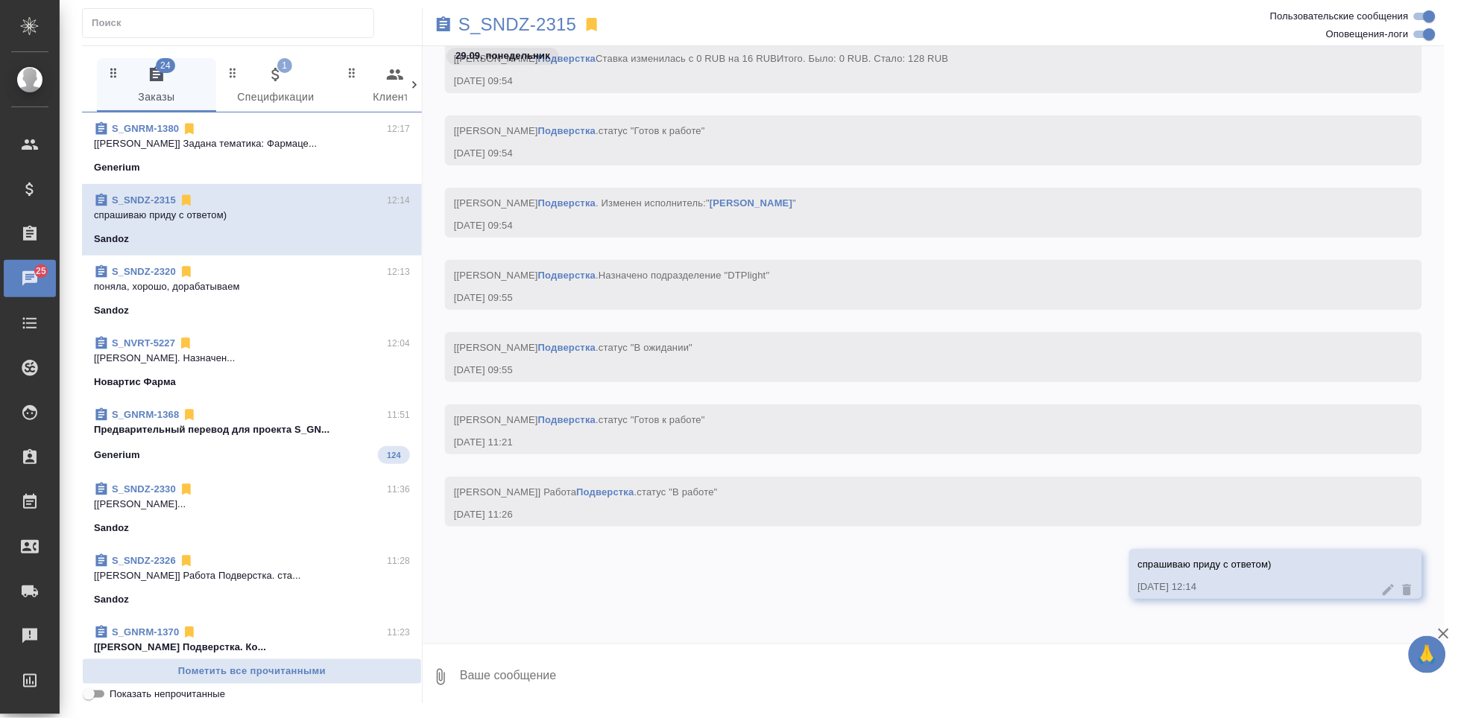
scroll to position [33316, 0]
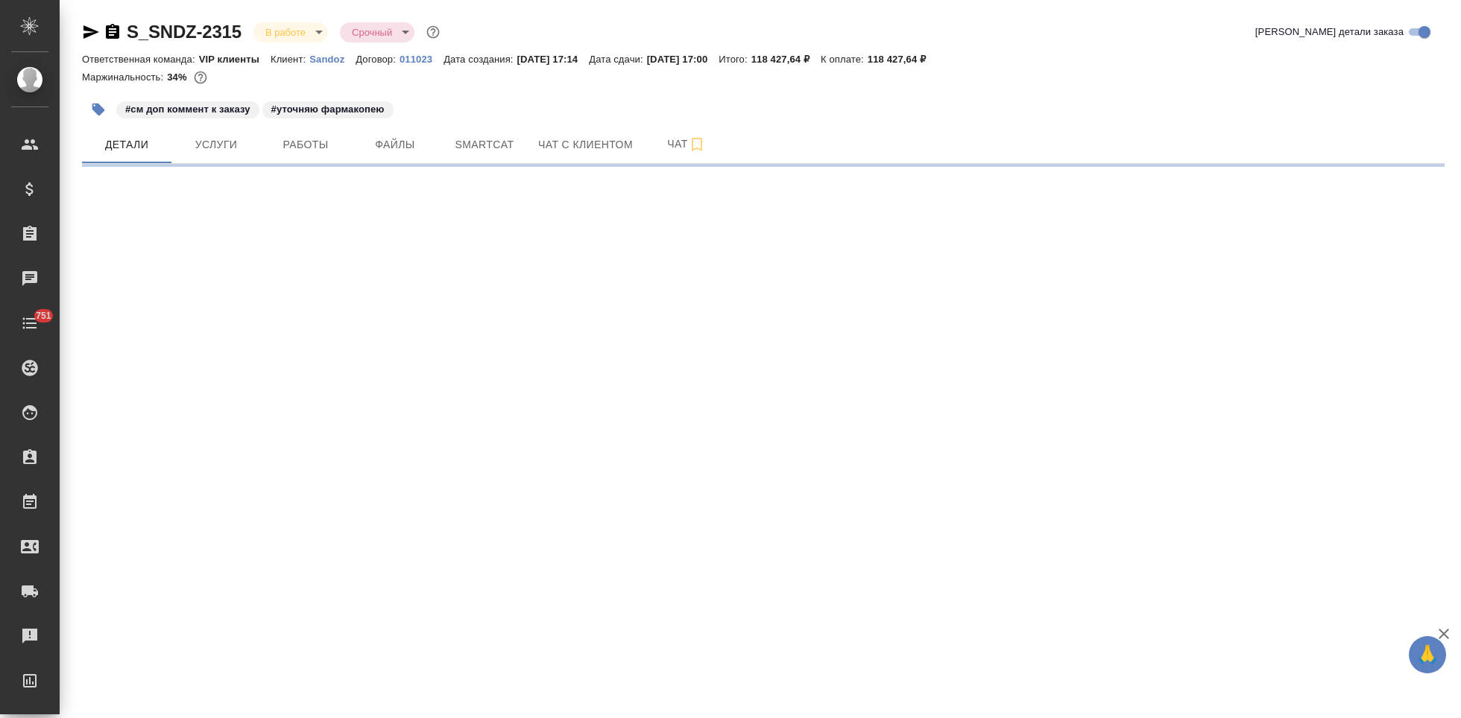
select select "RU"
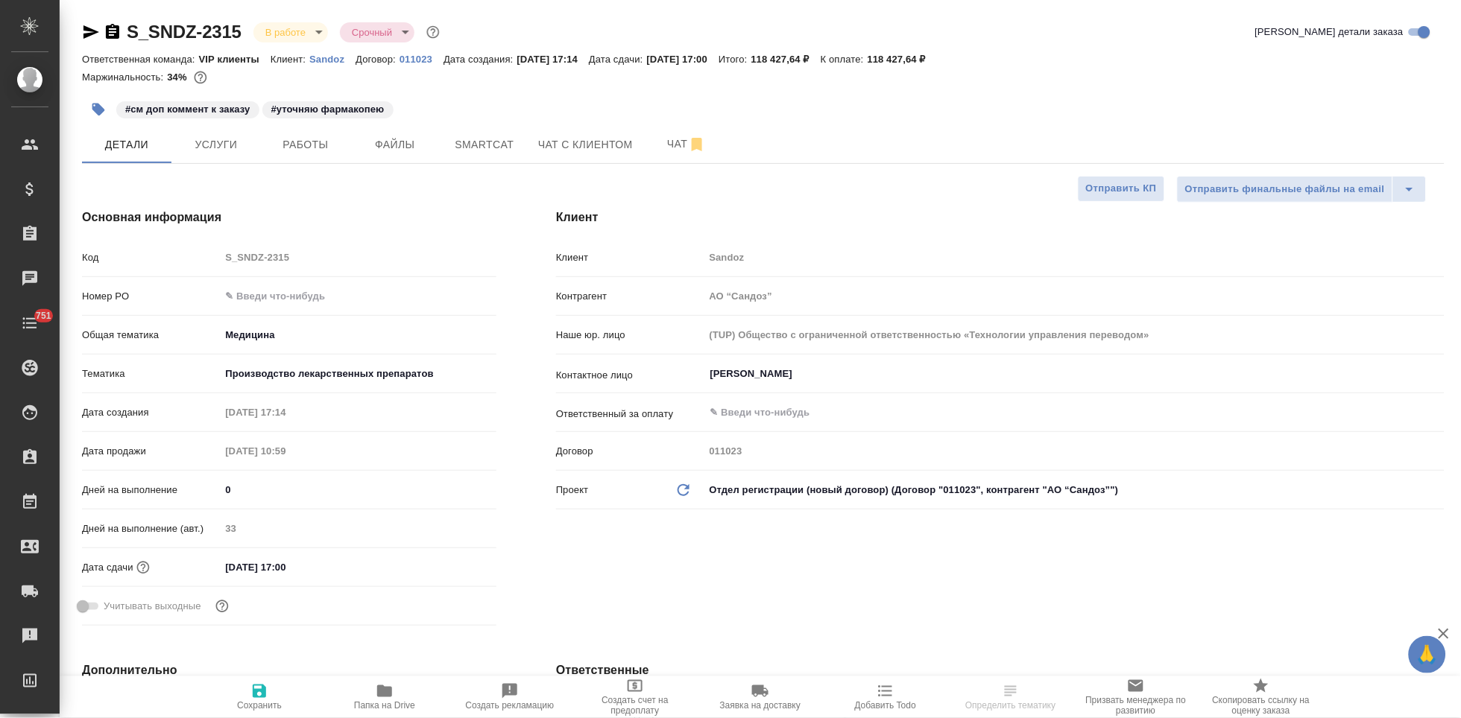
type textarea "x"
click at [666, 151] on span "Чат" at bounding box center [687, 144] width 72 height 19
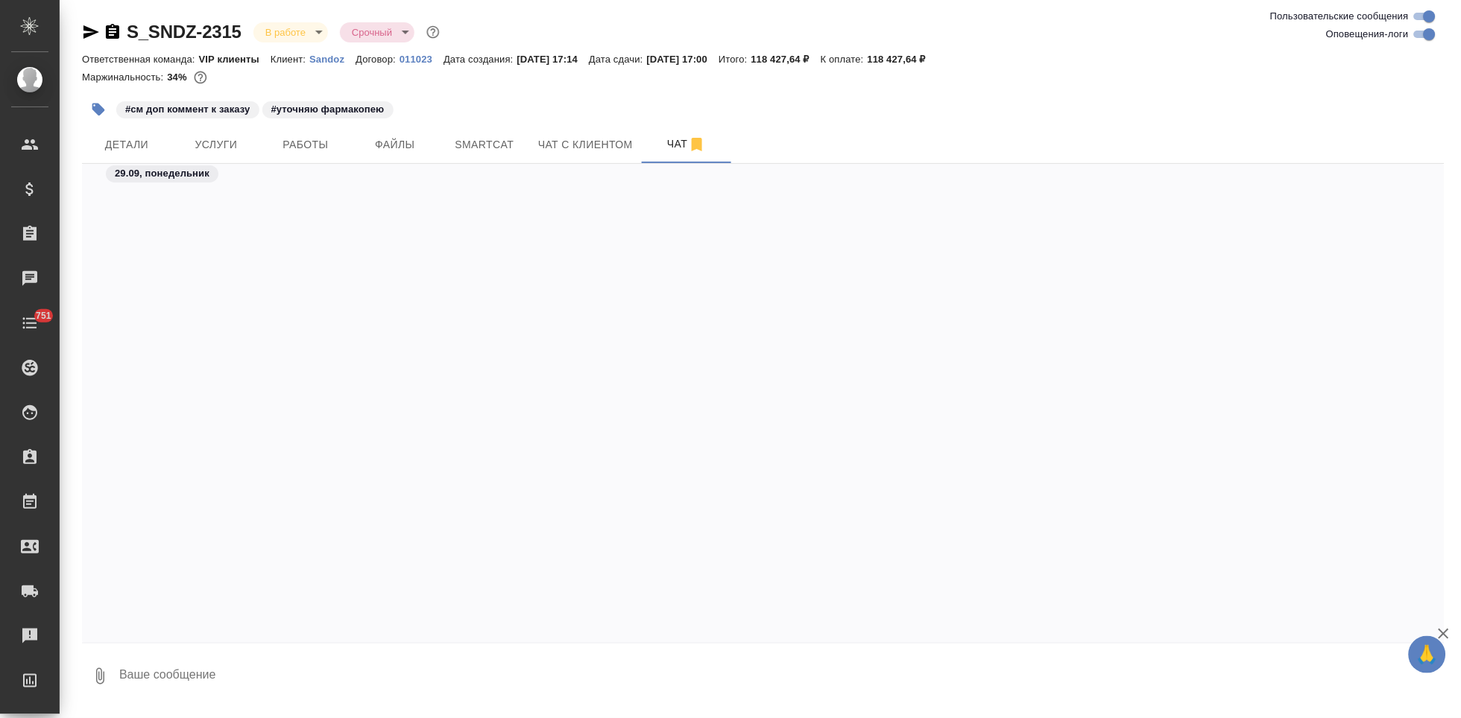
scroll to position [96740, 0]
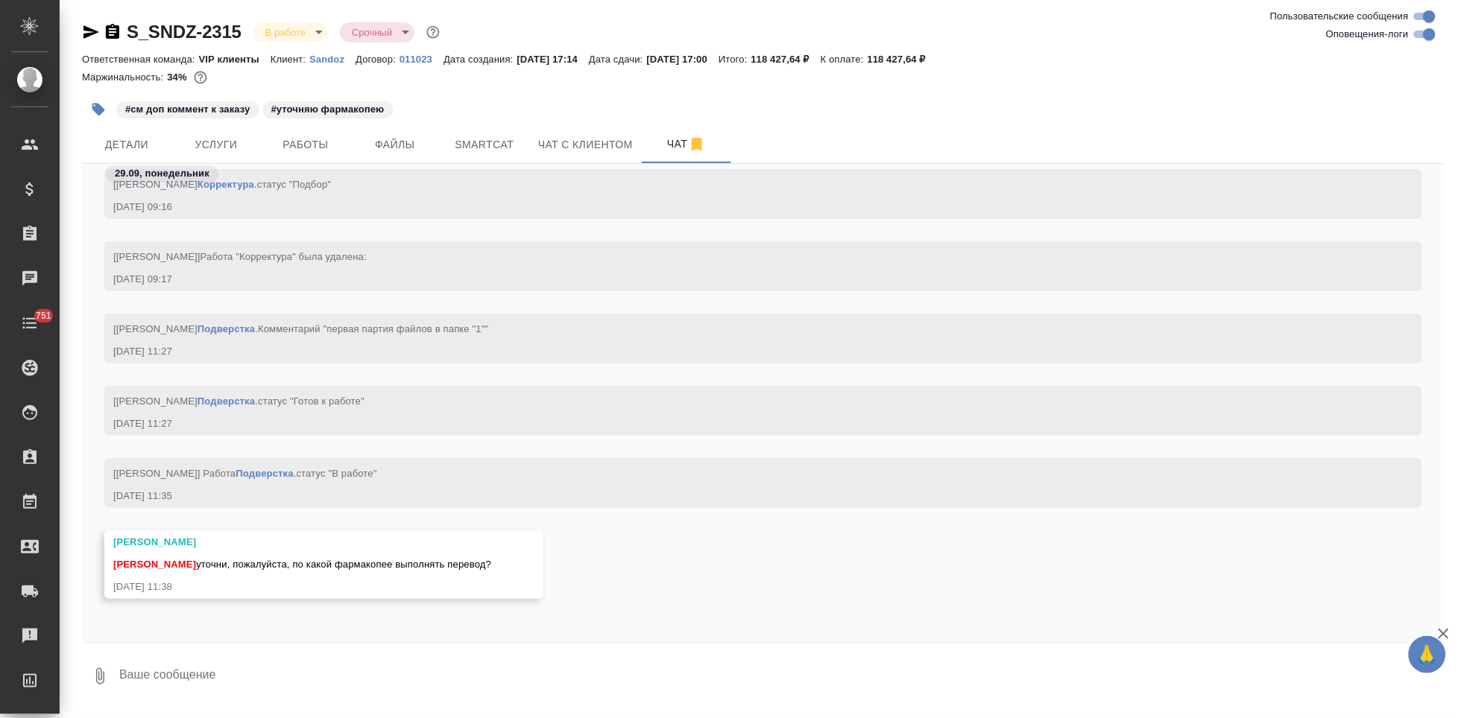
click at [450, 668] on textarea at bounding box center [781, 676] width 1327 height 51
type textarea "[PERSON_NAME]"
type textarea "спрашиваю приду с ответом)"
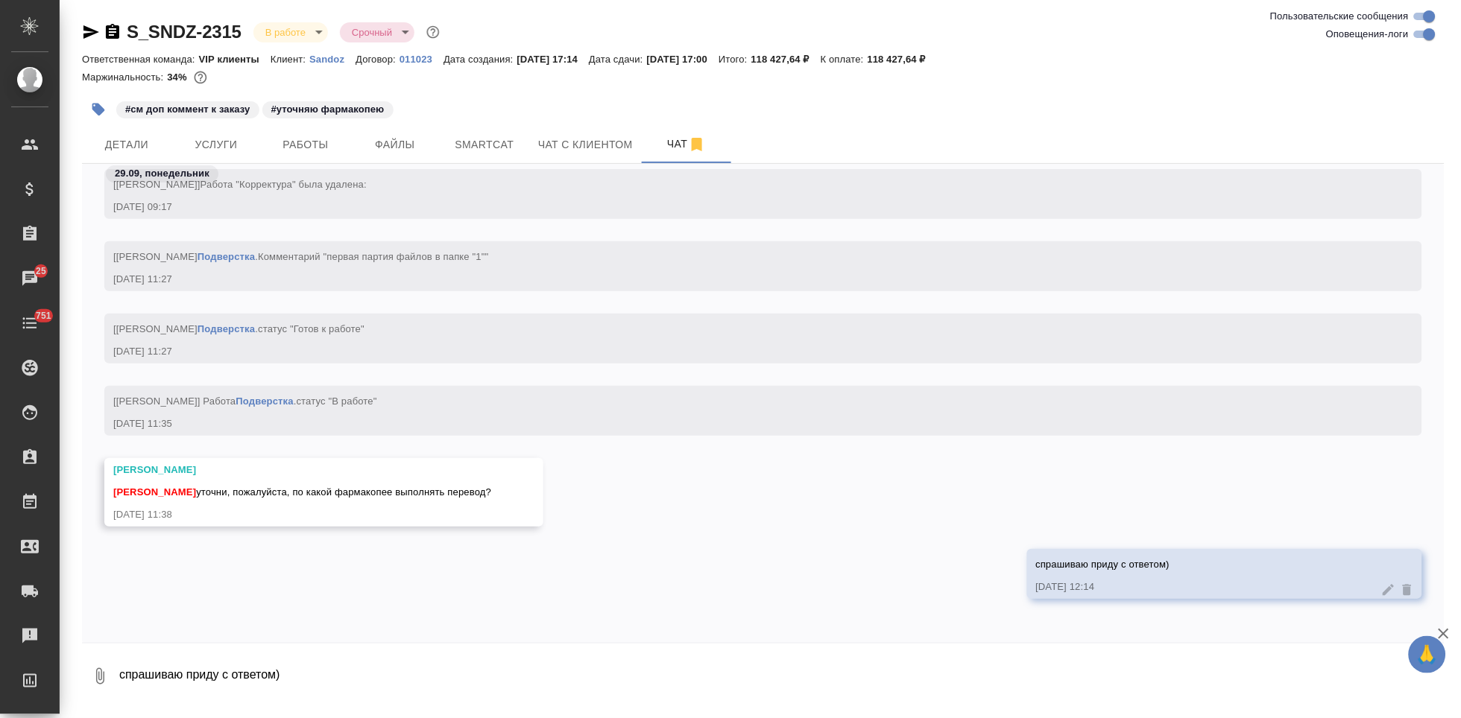
drag, startPoint x: 494, startPoint y: 494, endPoint x: 194, endPoint y: 493, distance: 300.3
click at [194, 493] on div "Горшкова Валентина Кабаргина Анна уточни, пожалуйста, по какой фармакопее выпол…" at bounding box center [323, 492] width 439 height 69
copy span "уточни, пожалуйста, по какой фармакопее выполнять перевод?"
click at [307, 683] on textarea "спрашиваю приду с ответом)" at bounding box center [781, 676] width 1327 height 51
paste textarea "По Фармакопее ЕАЭС"
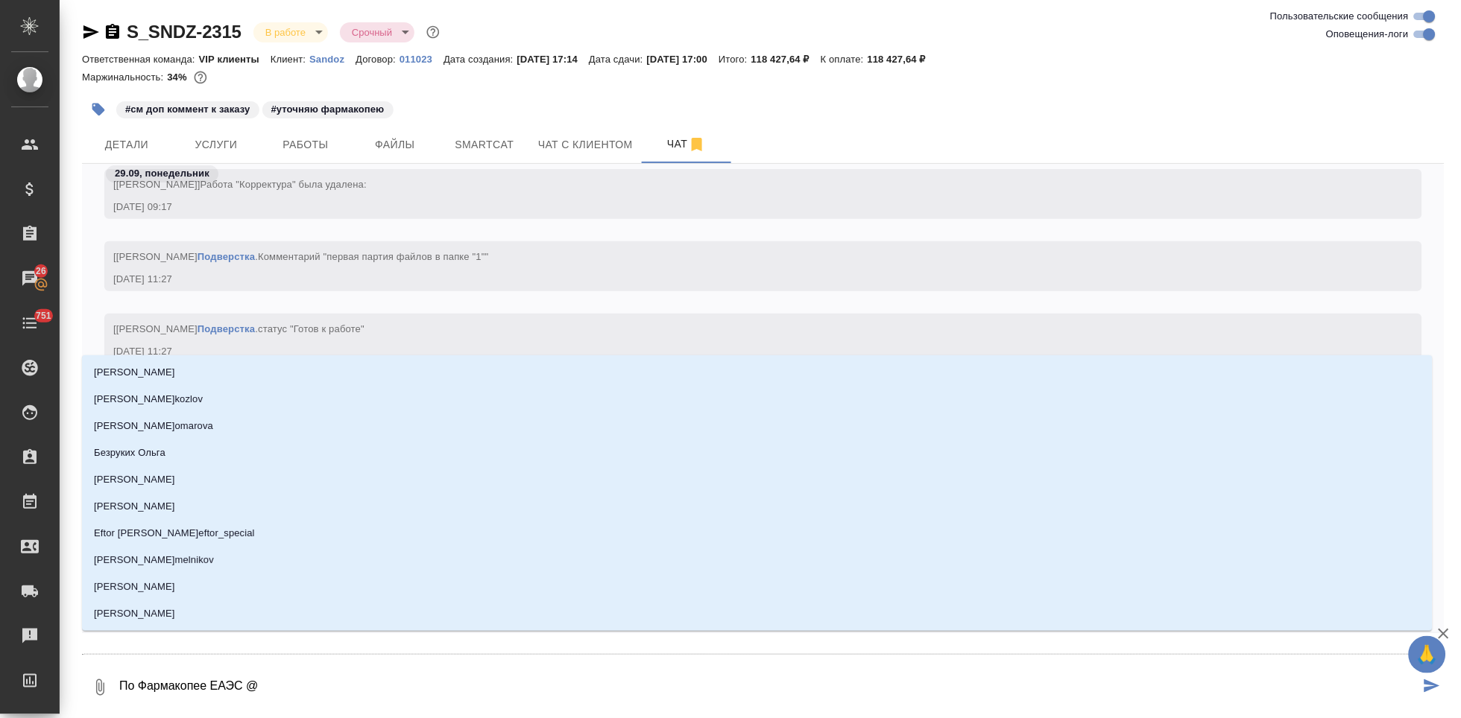
type textarea "По Фармакопее ЕАЭС @г"
type input "г"
type textarea "По Фармакопее ЕАЭС @го"
type input "го"
type textarea "По Фармакопее ЕАЭС @гор"
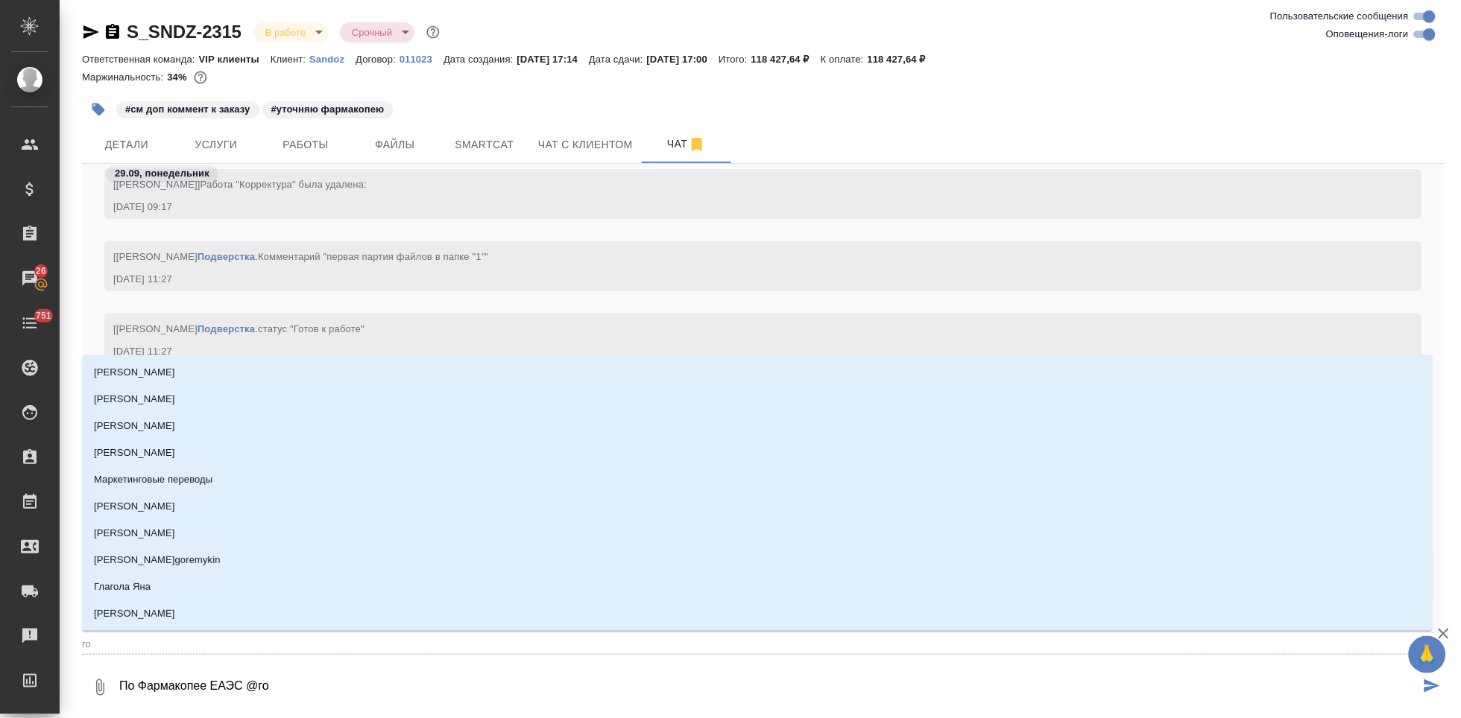
type input "гор"
type textarea "По Фармакопее ЕАЭС @горш"
type input "горш"
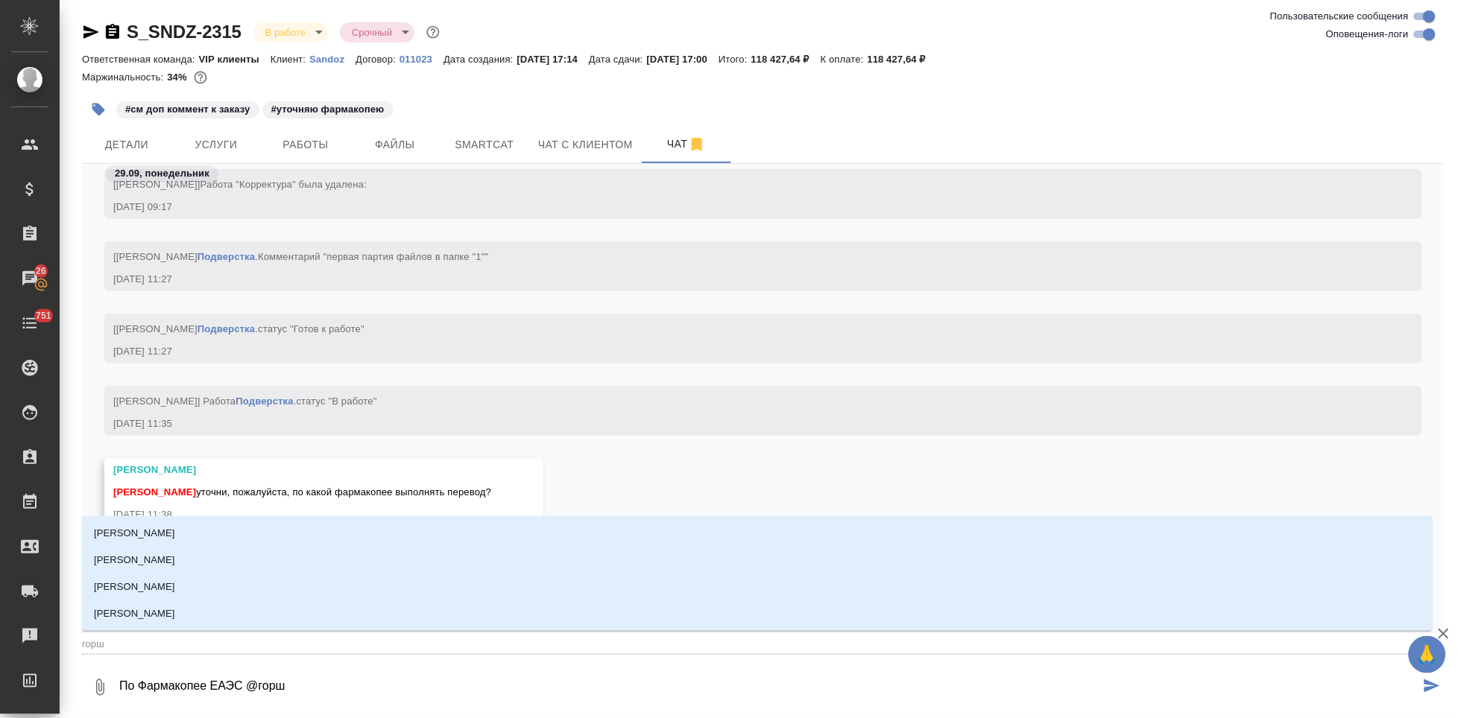
type textarea "По Фармакопее ЕАЭС @горшк"
type input "горшк"
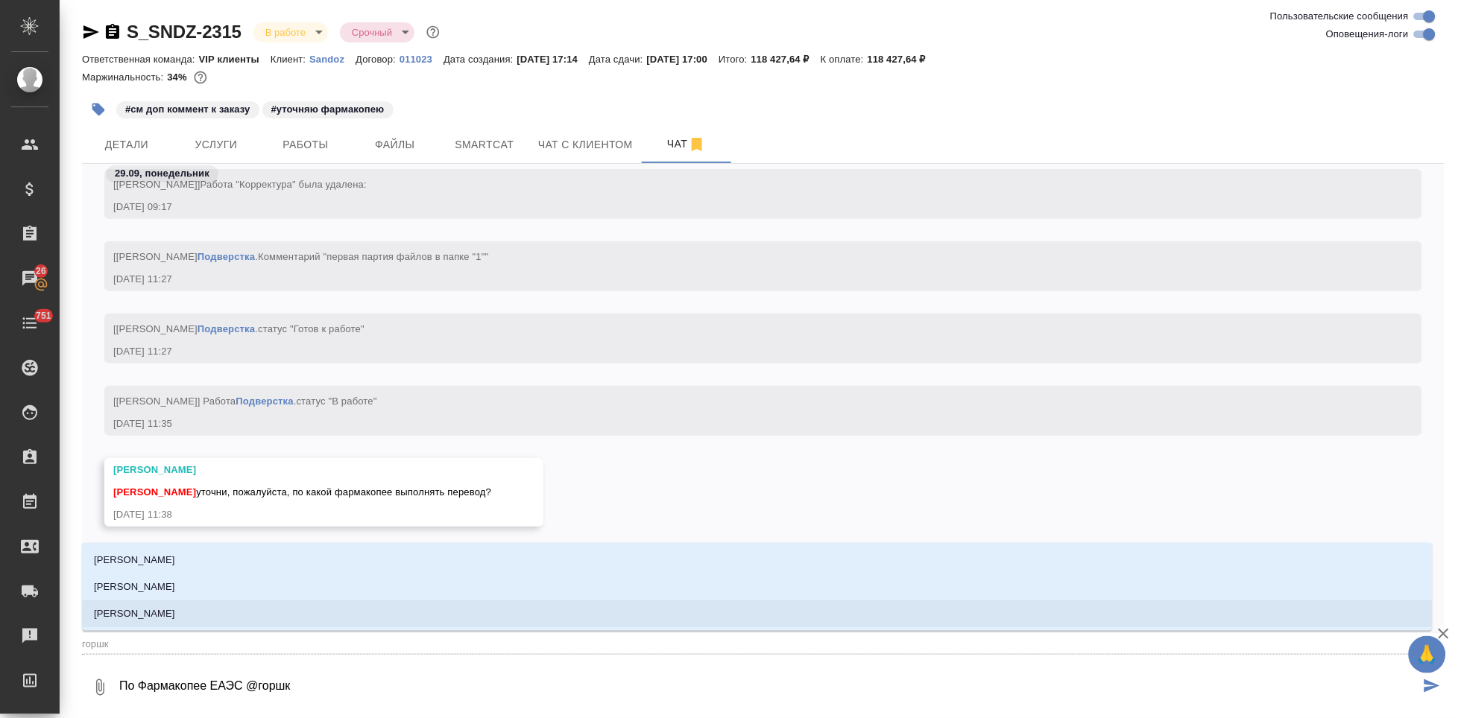
click at [227, 625] on li "[PERSON_NAME]" at bounding box center [757, 614] width 1350 height 27
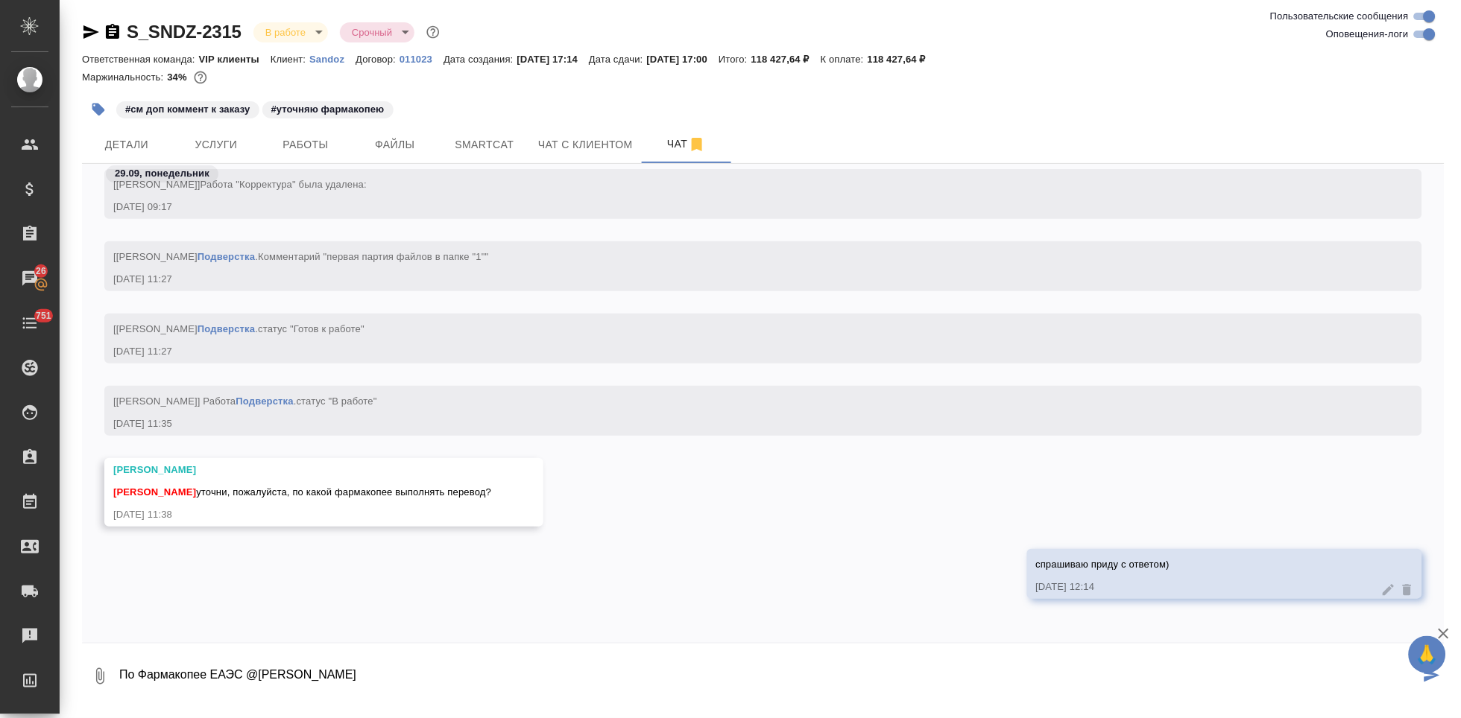
type textarea "По Фармакопее ЕАЭС @Горшкова Валентина"
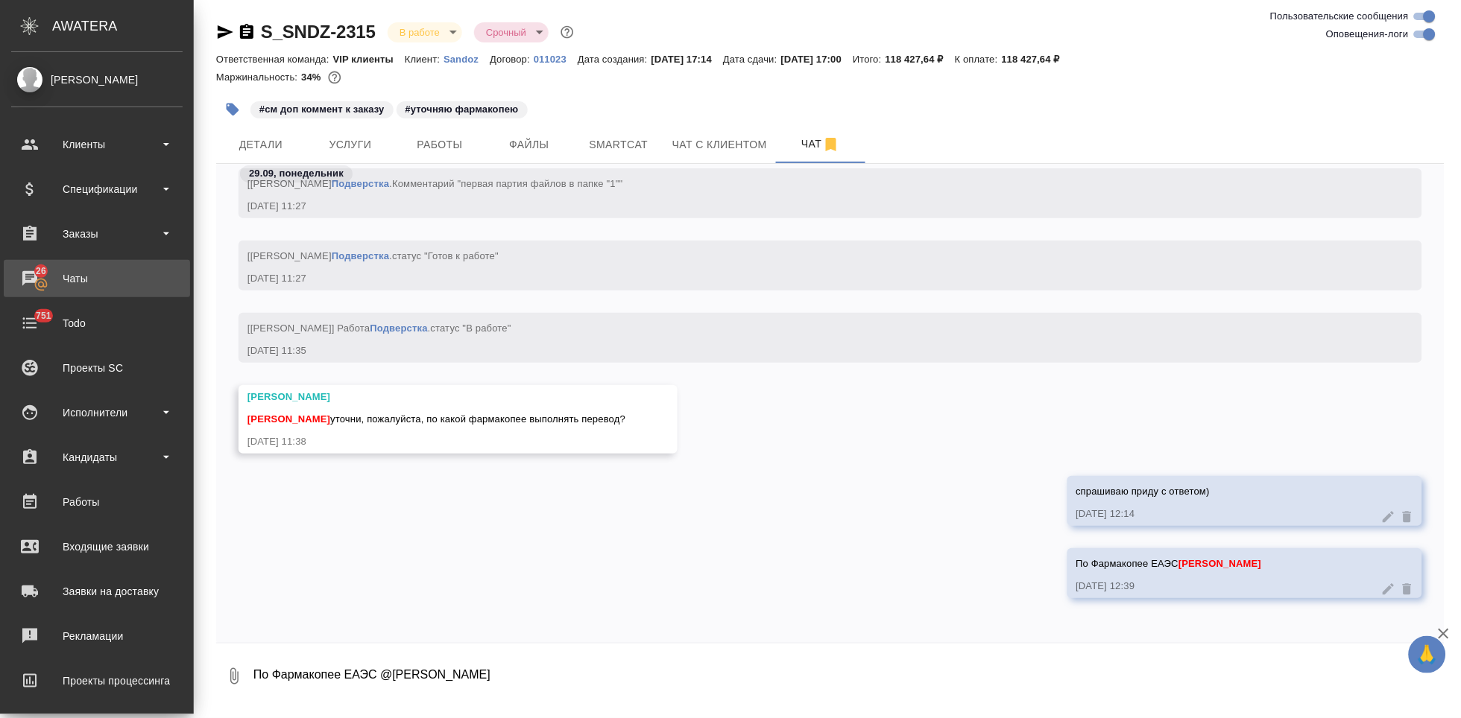
click at [27, 282] on div "Чаты" at bounding box center [96, 279] width 171 height 22
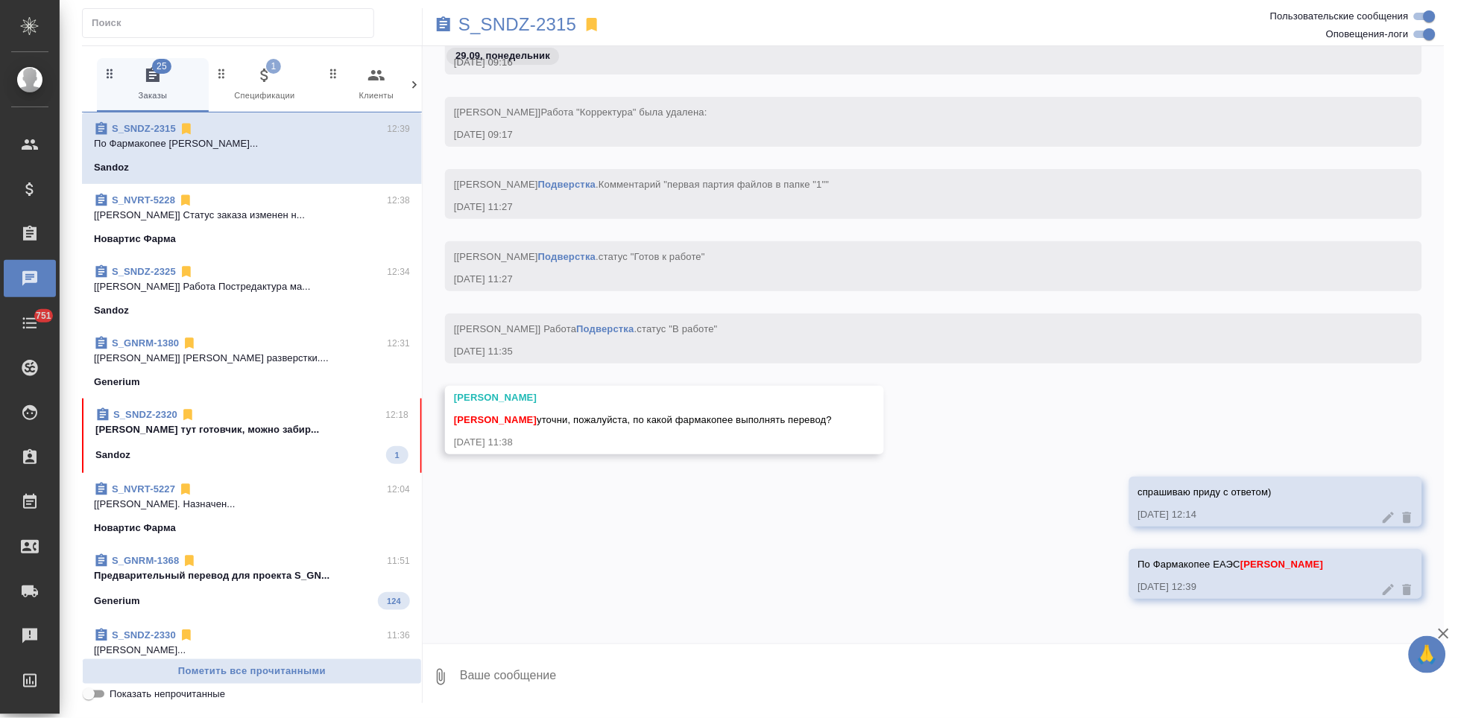
scroll to position [96990, 0]
click at [282, 440] on span "S_SNDZ-2320 12:18 Кабаргина Анна тут готовчик, можно забир... Sandoz 1" at bounding box center [251, 436] width 313 height 57
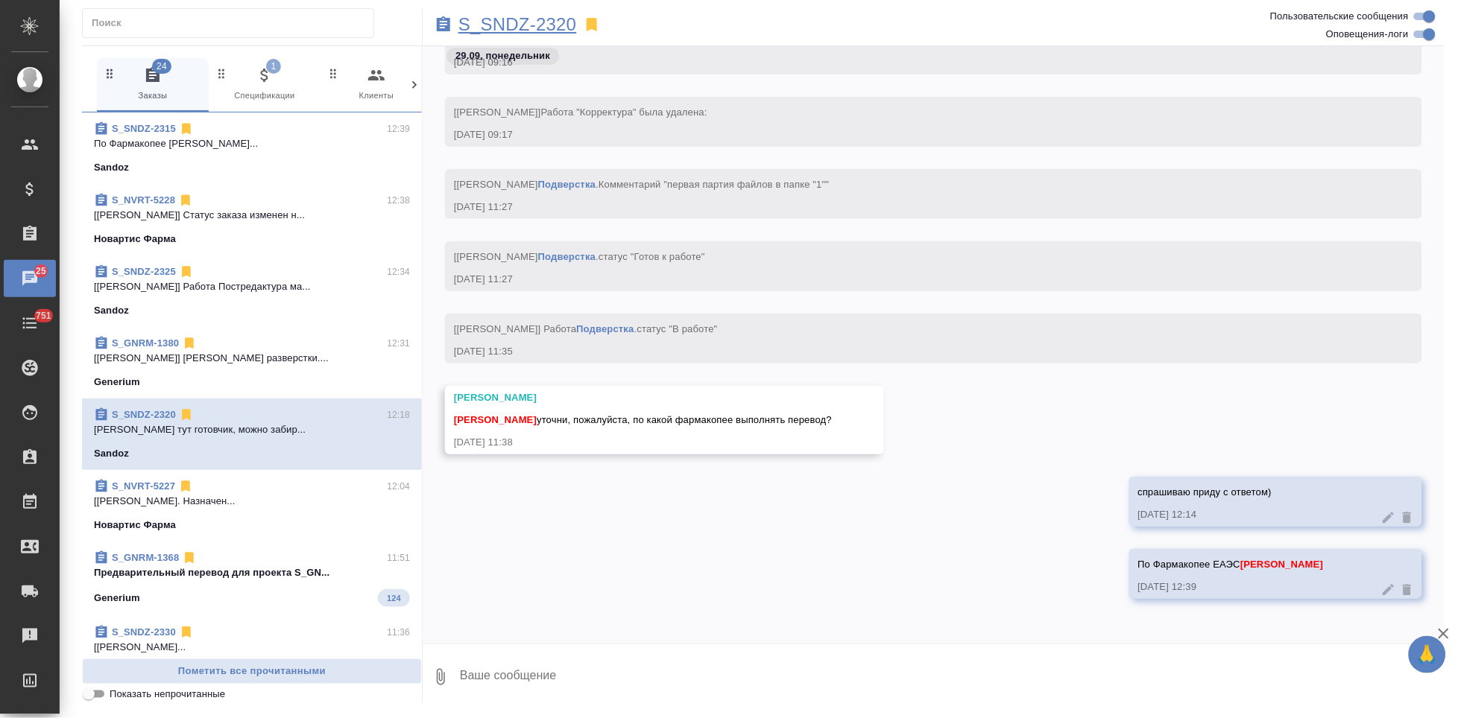
click at [528, 19] on p "S_SNDZ-2320" at bounding box center [517, 24] width 118 height 15
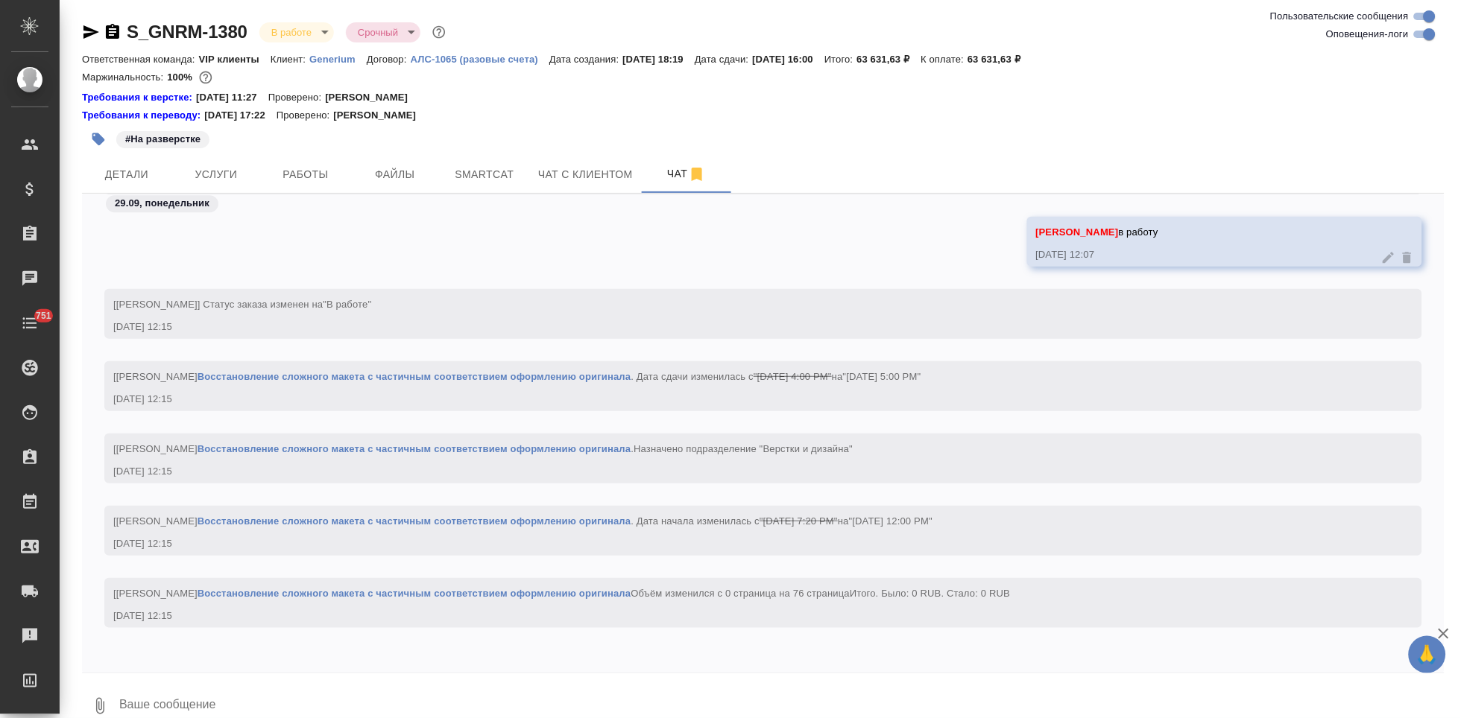
scroll to position [7687, 0]
click at [130, 166] on span "Детали" at bounding box center [127, 174] width 72 height 19
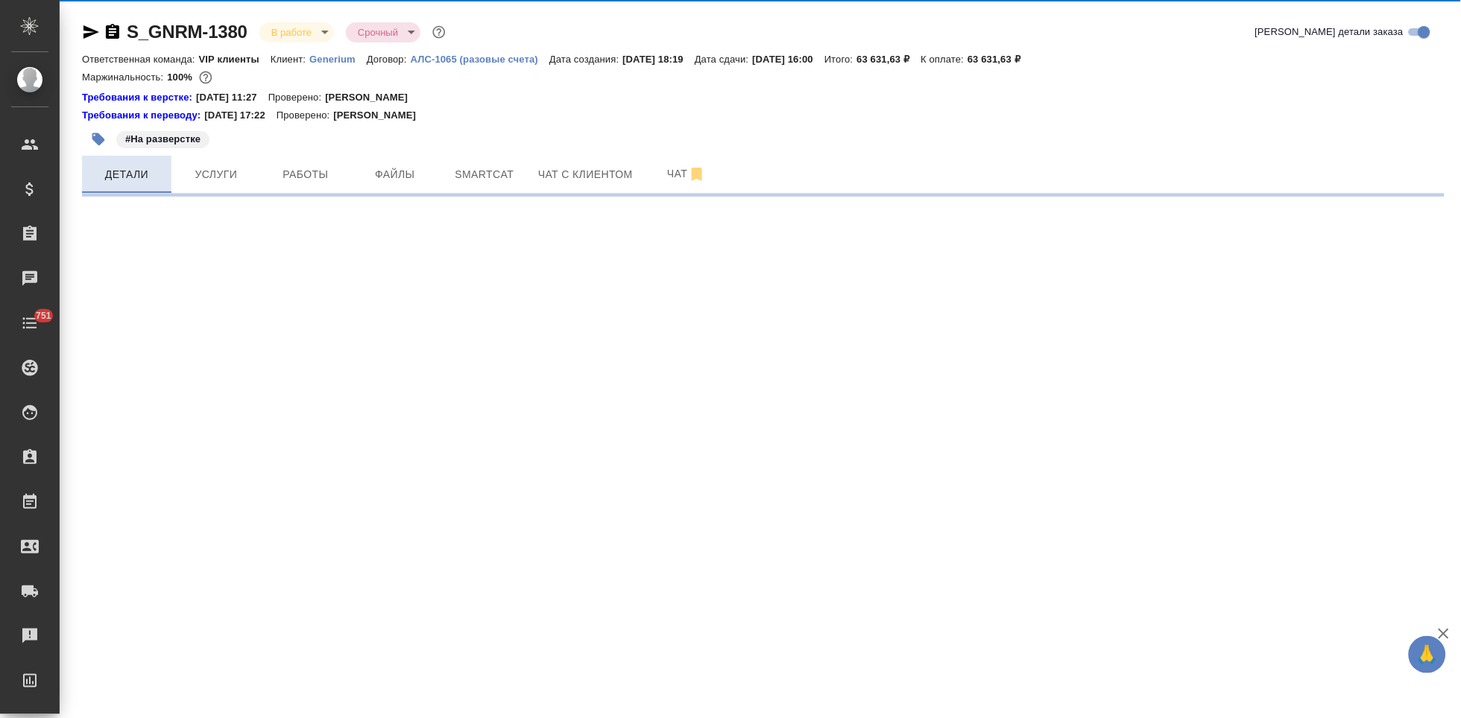
select select "RU"
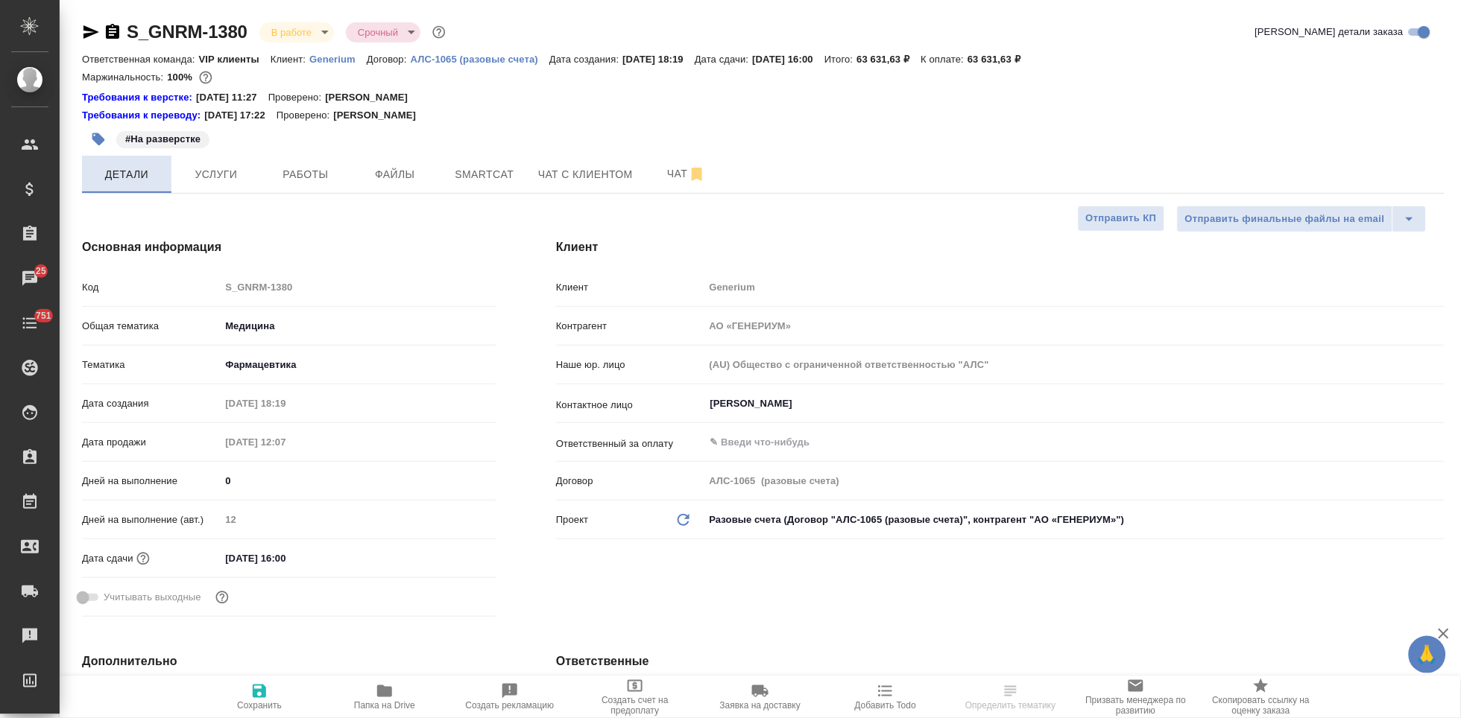
type textarea "x"
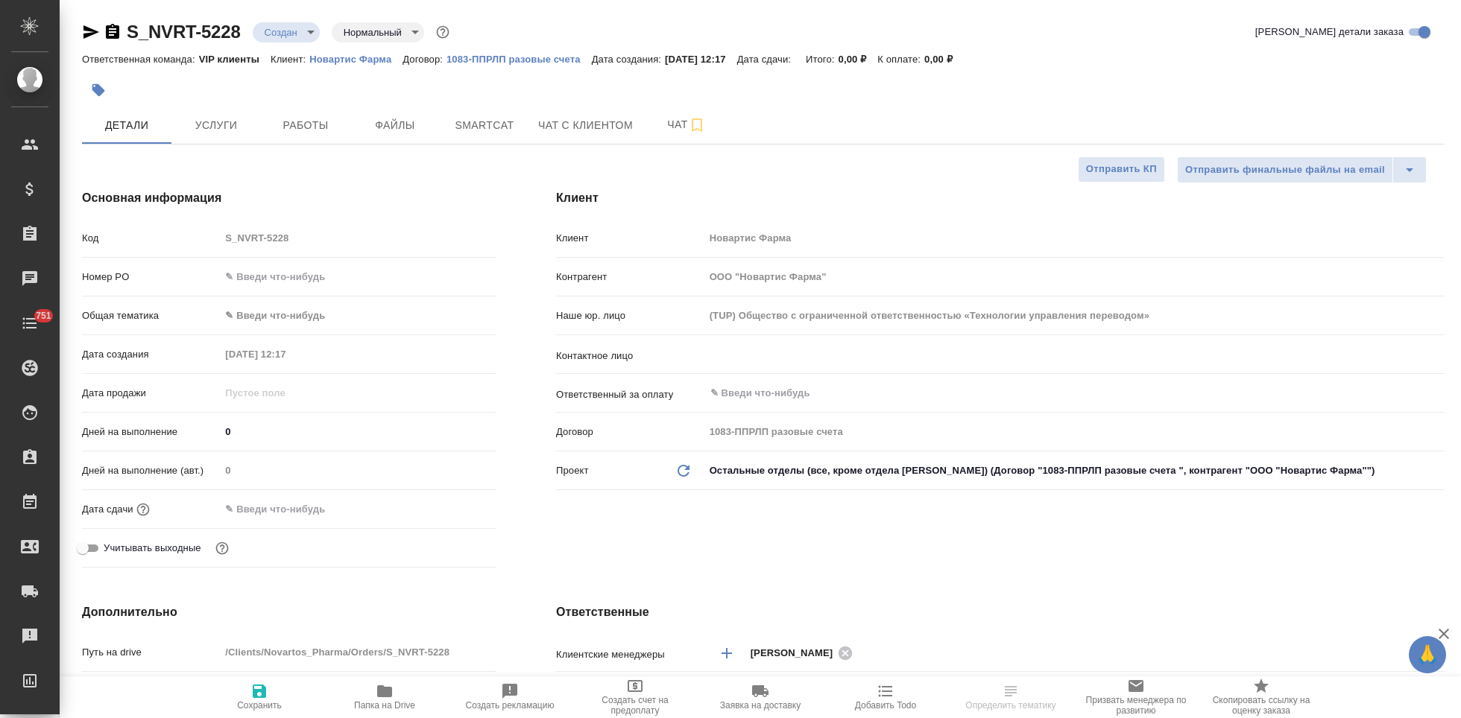
select select "RU"
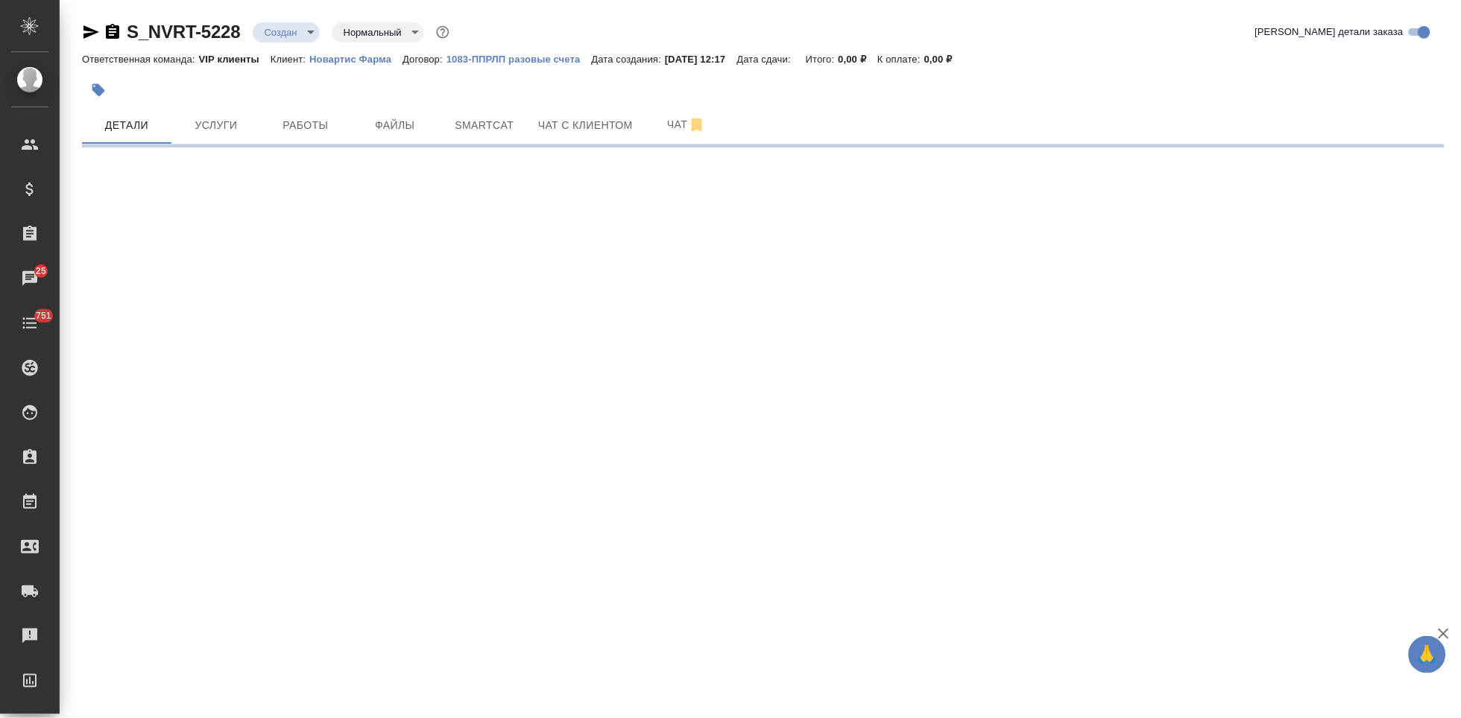
select select "RU"
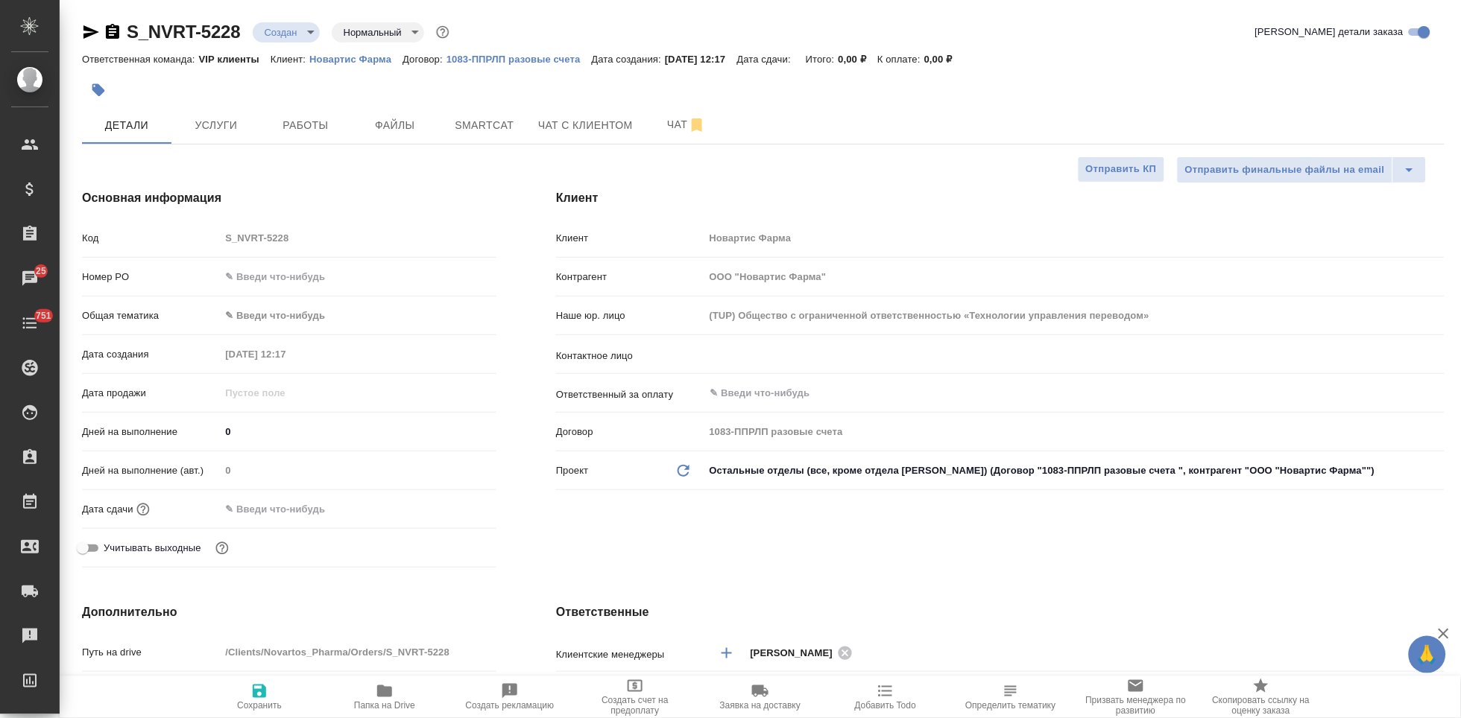
type textarea "x"
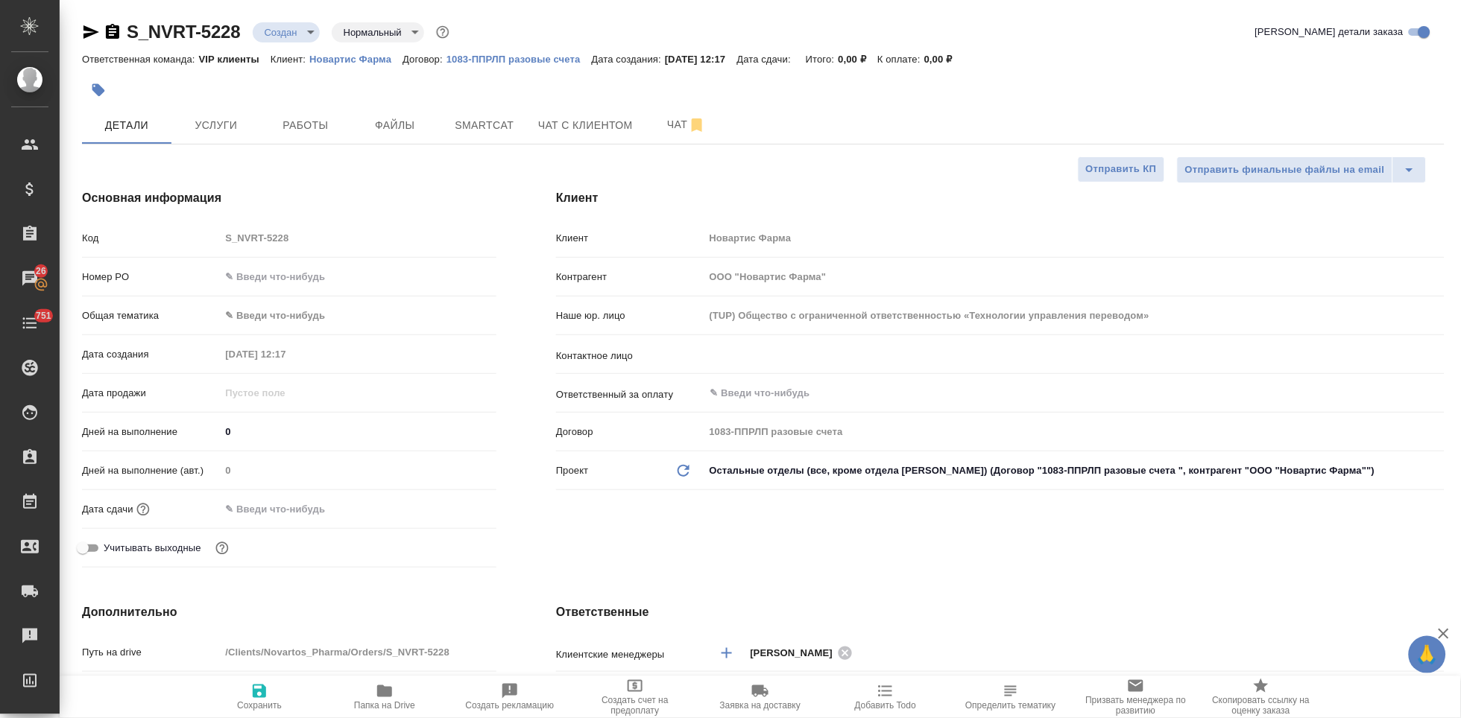
type textarea "x"
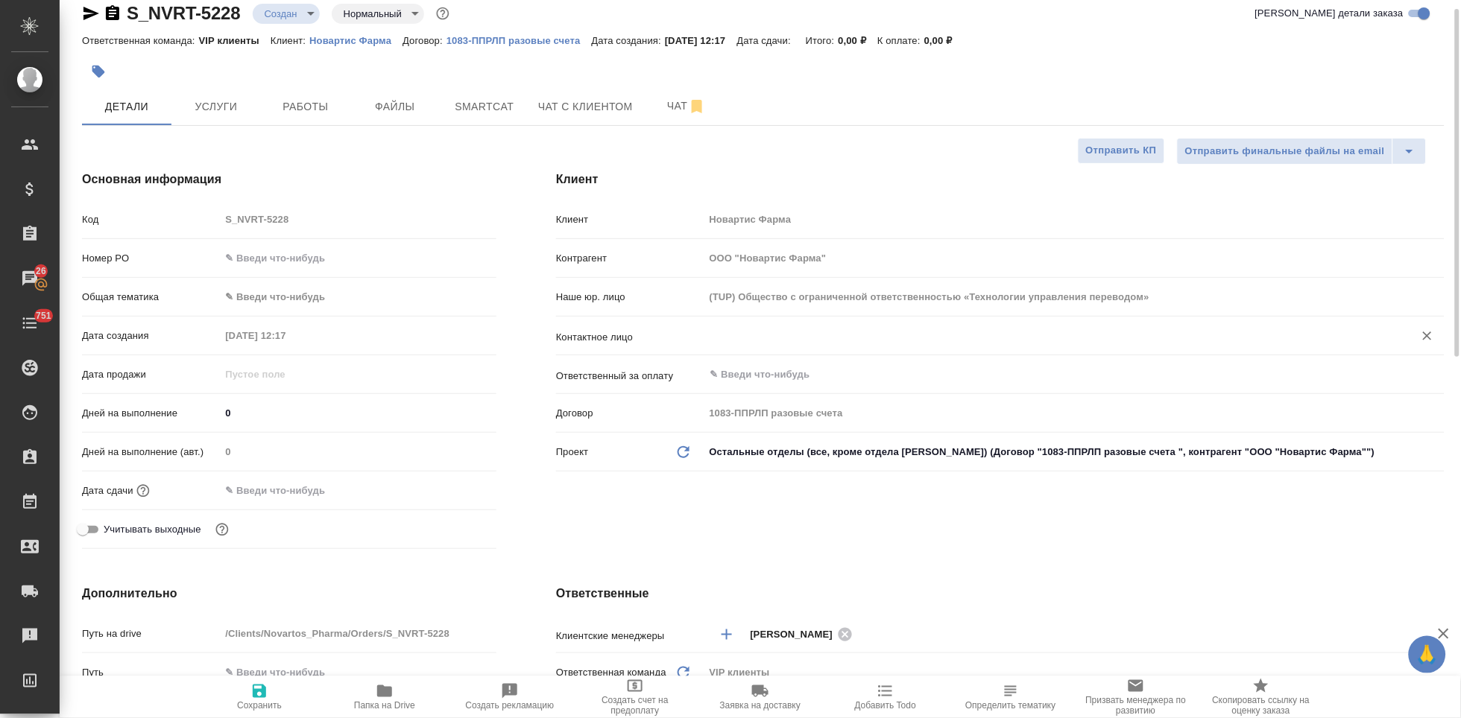
click at [834, 332] on input "text" at bounding box center [1049, 336] width 681 height 18
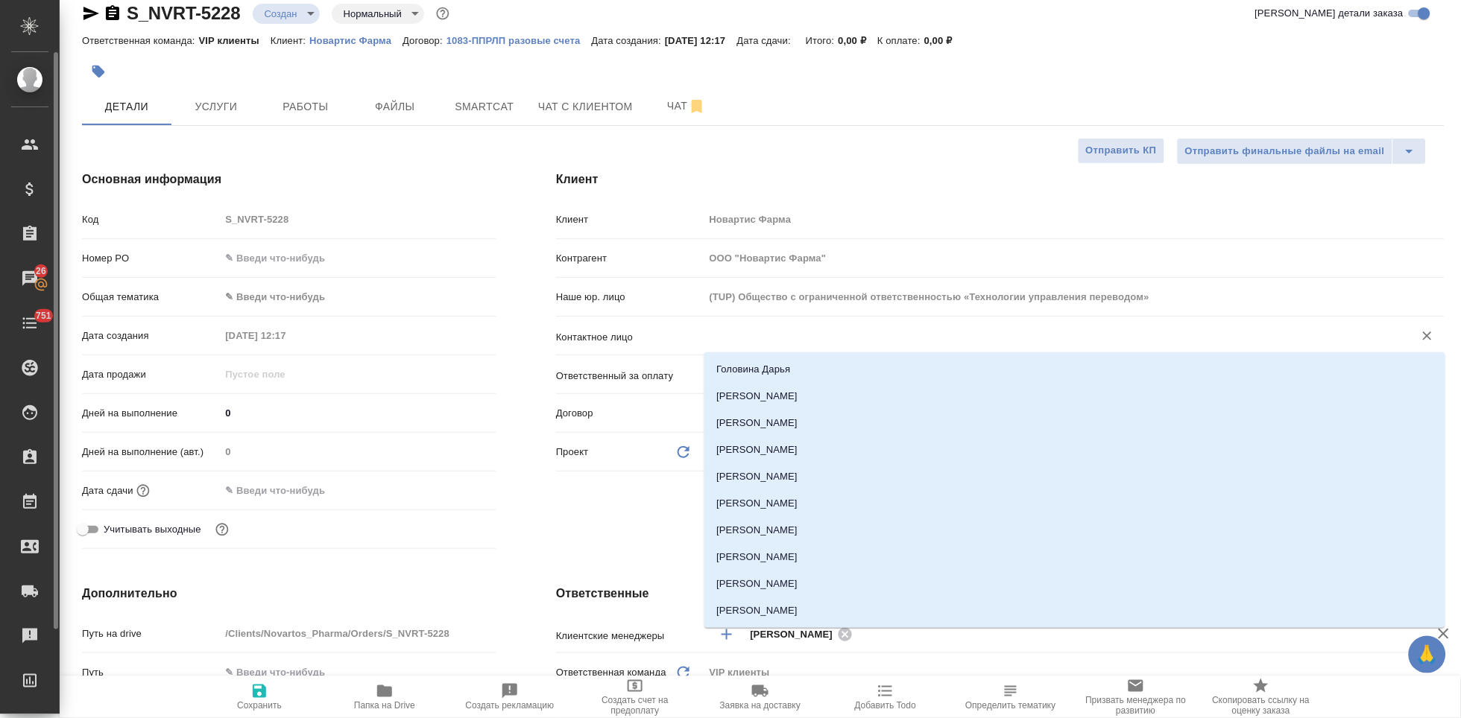
type textarea "x"
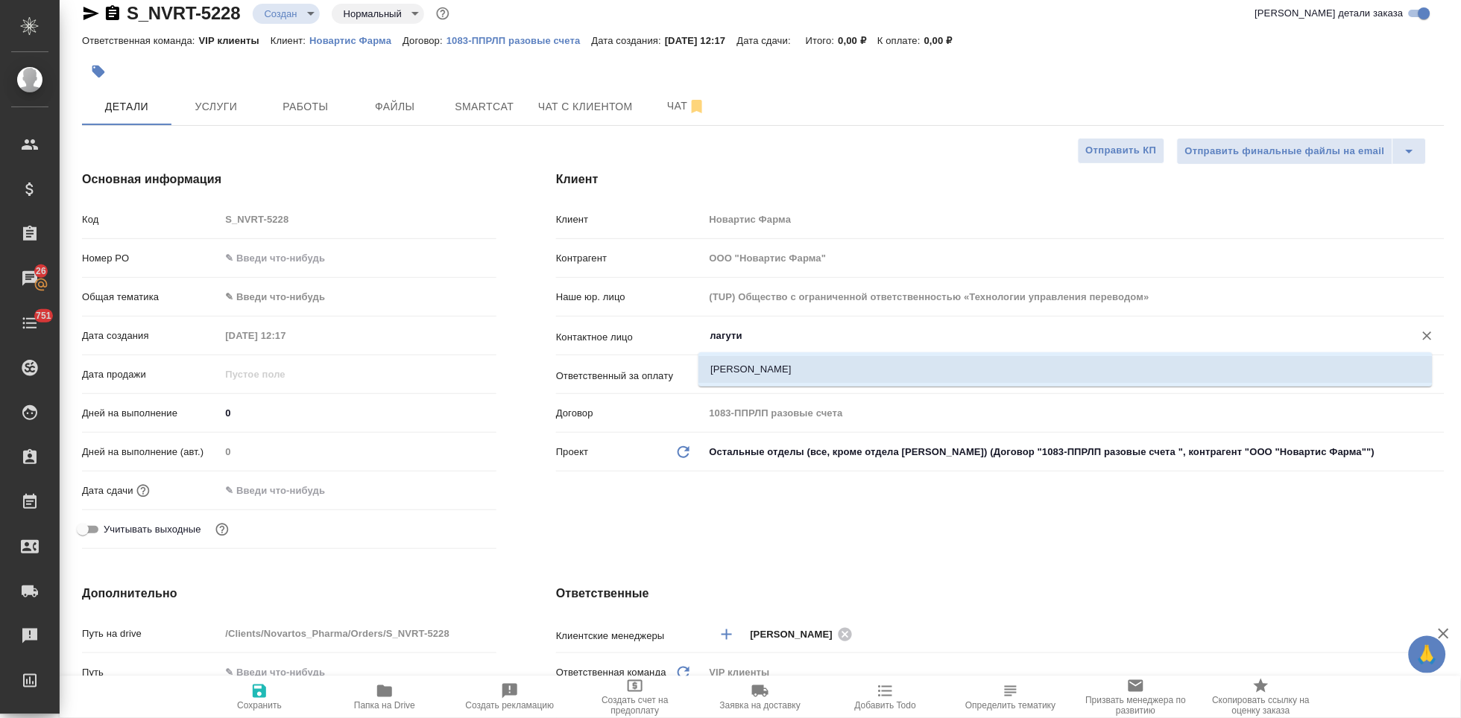
click at [801, 379] on li "Лагутина Ольга" at bounding box center [1065, 369] width 734 height 27
type input "Лагутина Ольга"
type textarea "x"
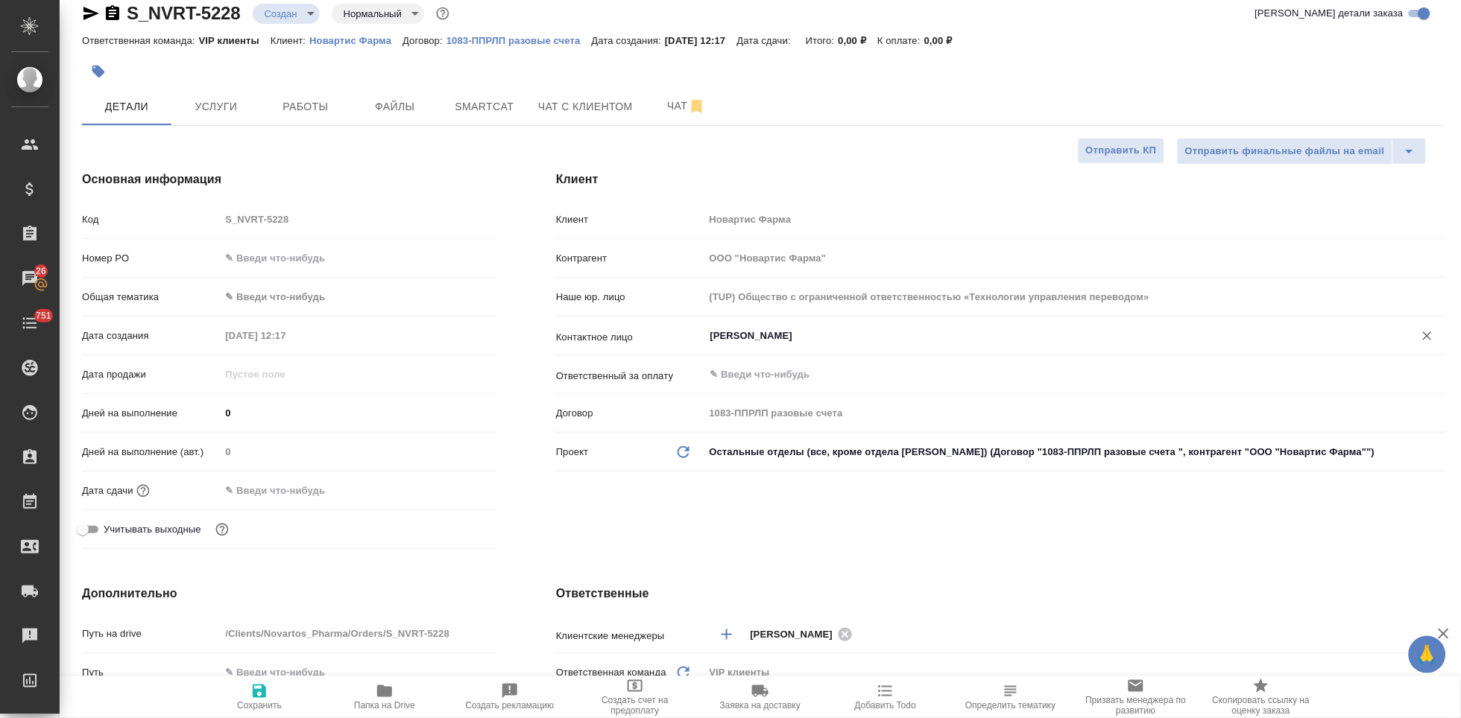
type input "Лагутина Ольга"
click at [249, 704] on span "Сохранить" at bounding box center [259, 706] width 45 height 10
type textarea "x"
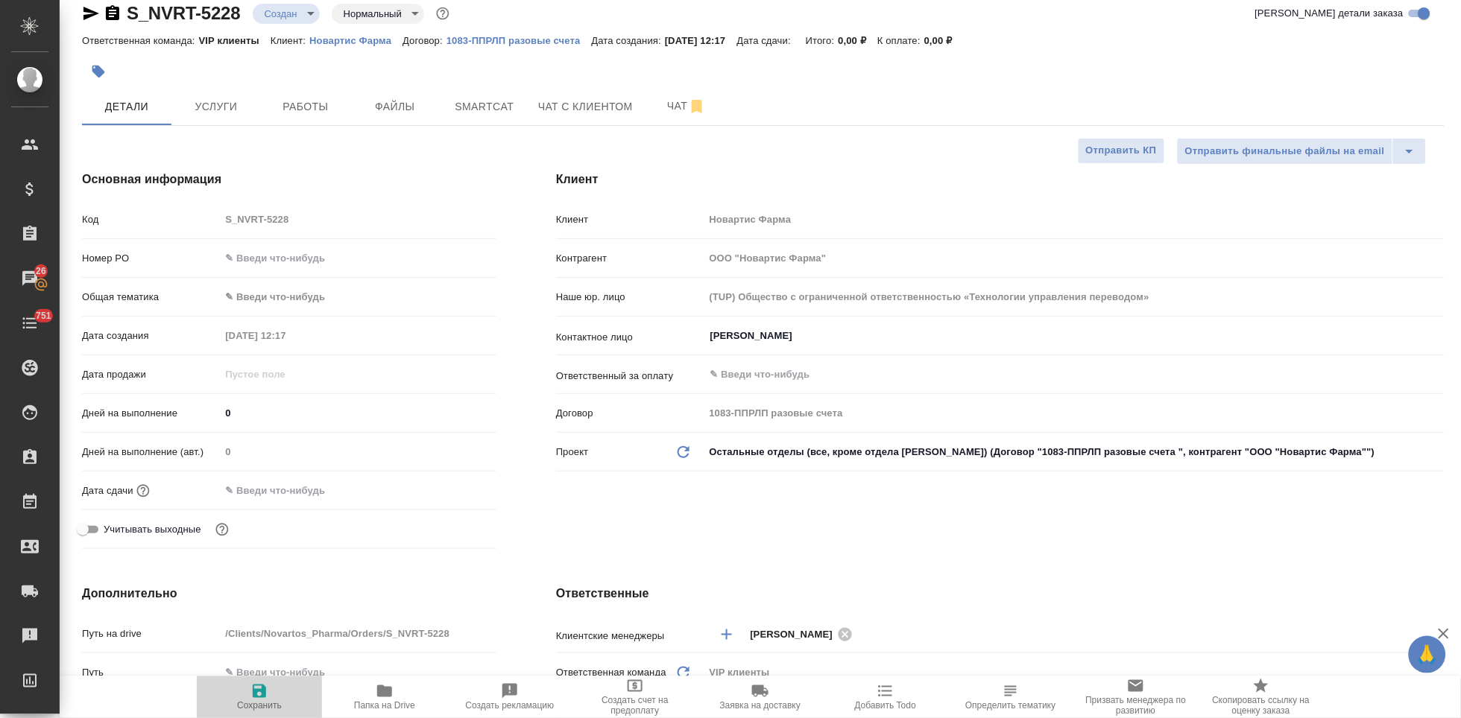
type textarea "x"
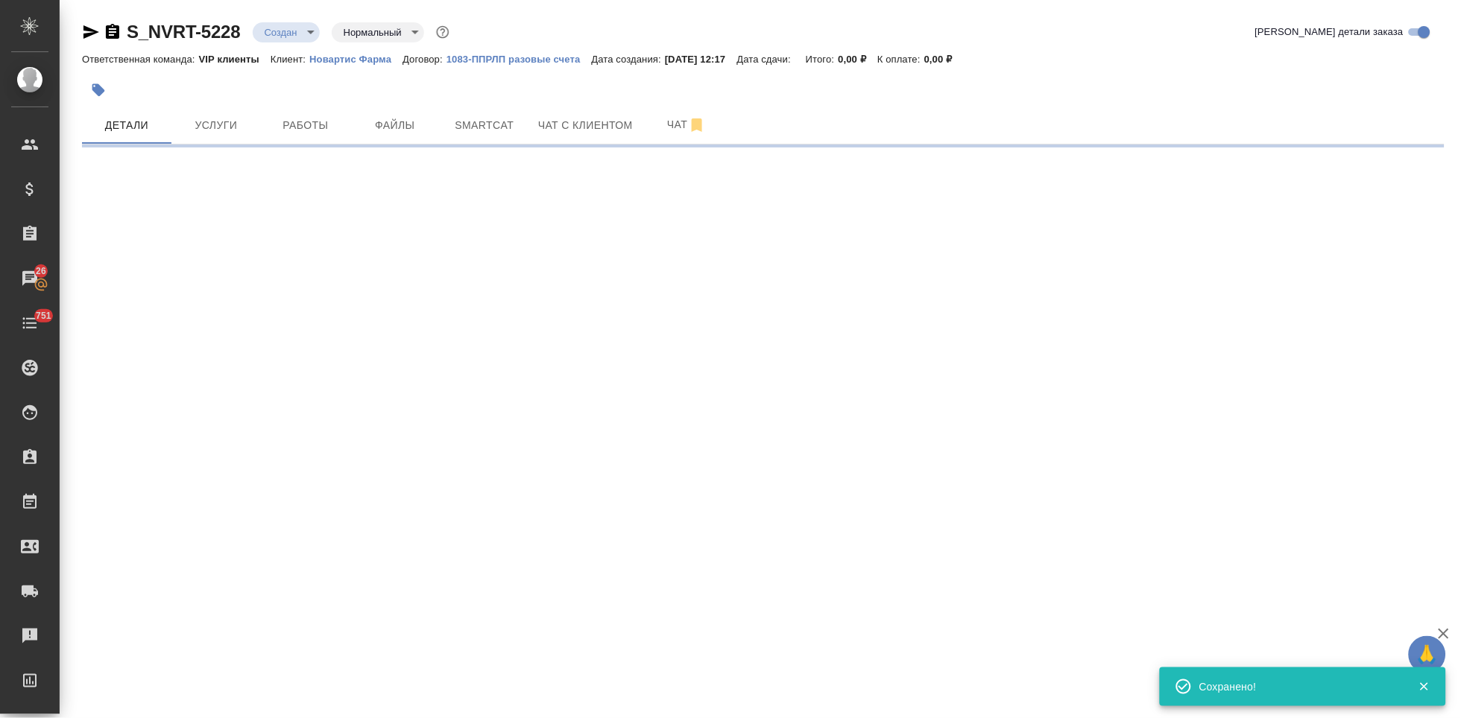
scroll to position [0, 0]
select select "RU"
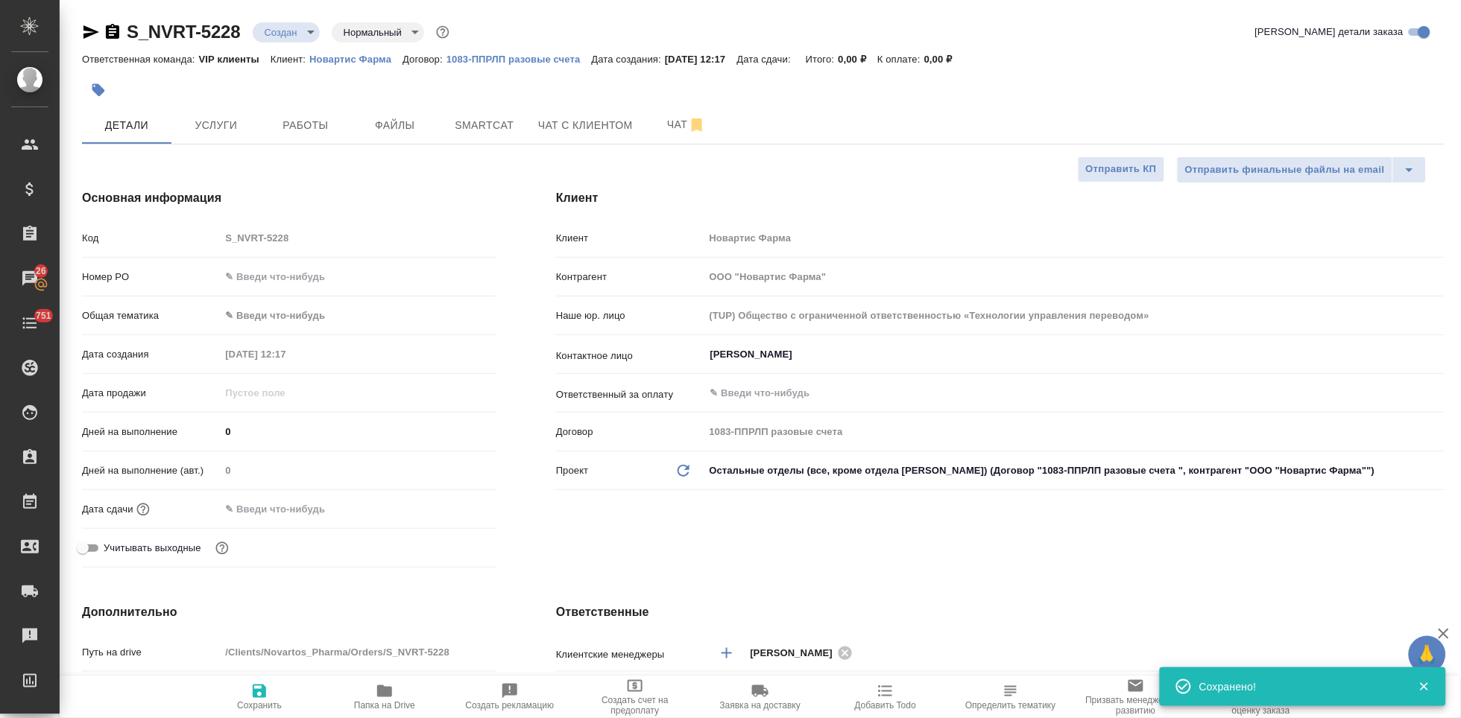
type textarea "x"
type input "Грабко Мария"
type input "[PERSON_NAME]"
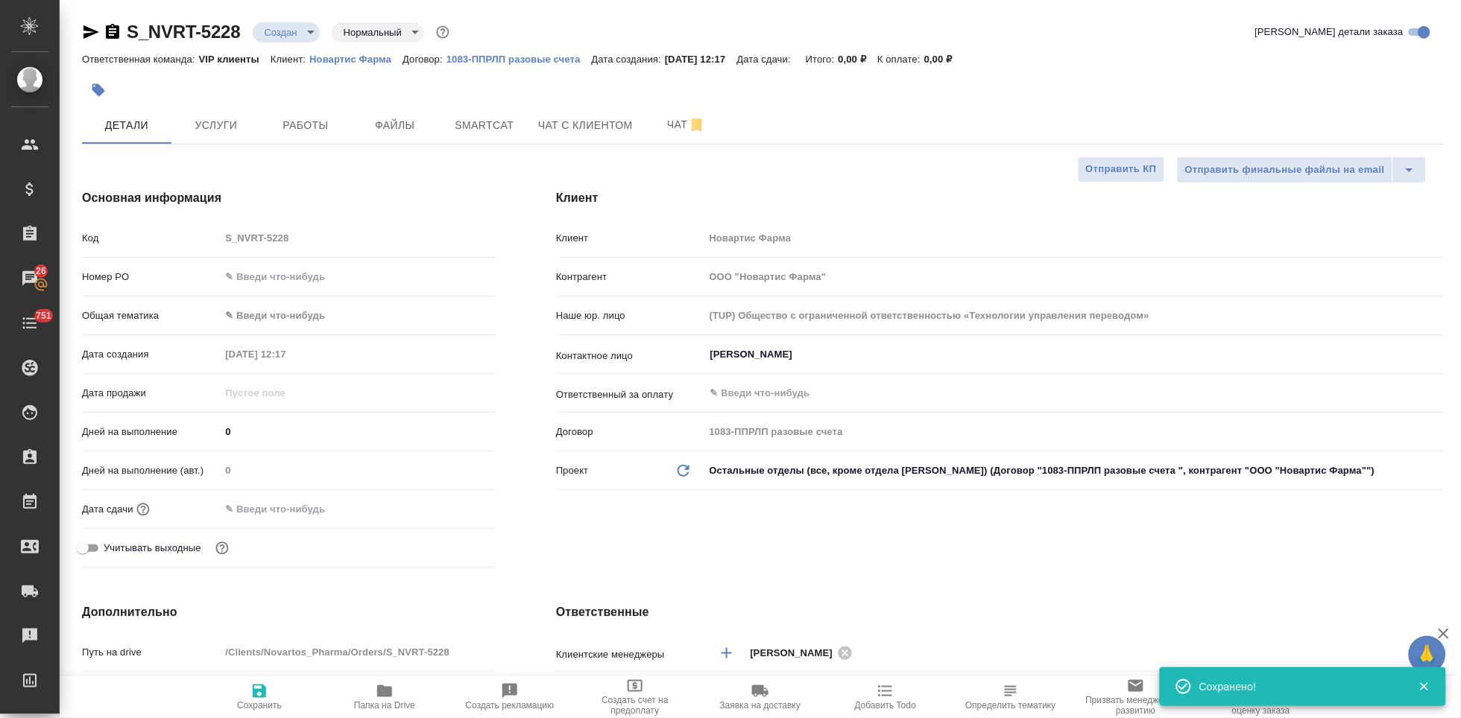
click at [213, 237] on div "Код S_NVRT-5228" at bounding box center [289, 238] width 414 height 26
type textarea "x"
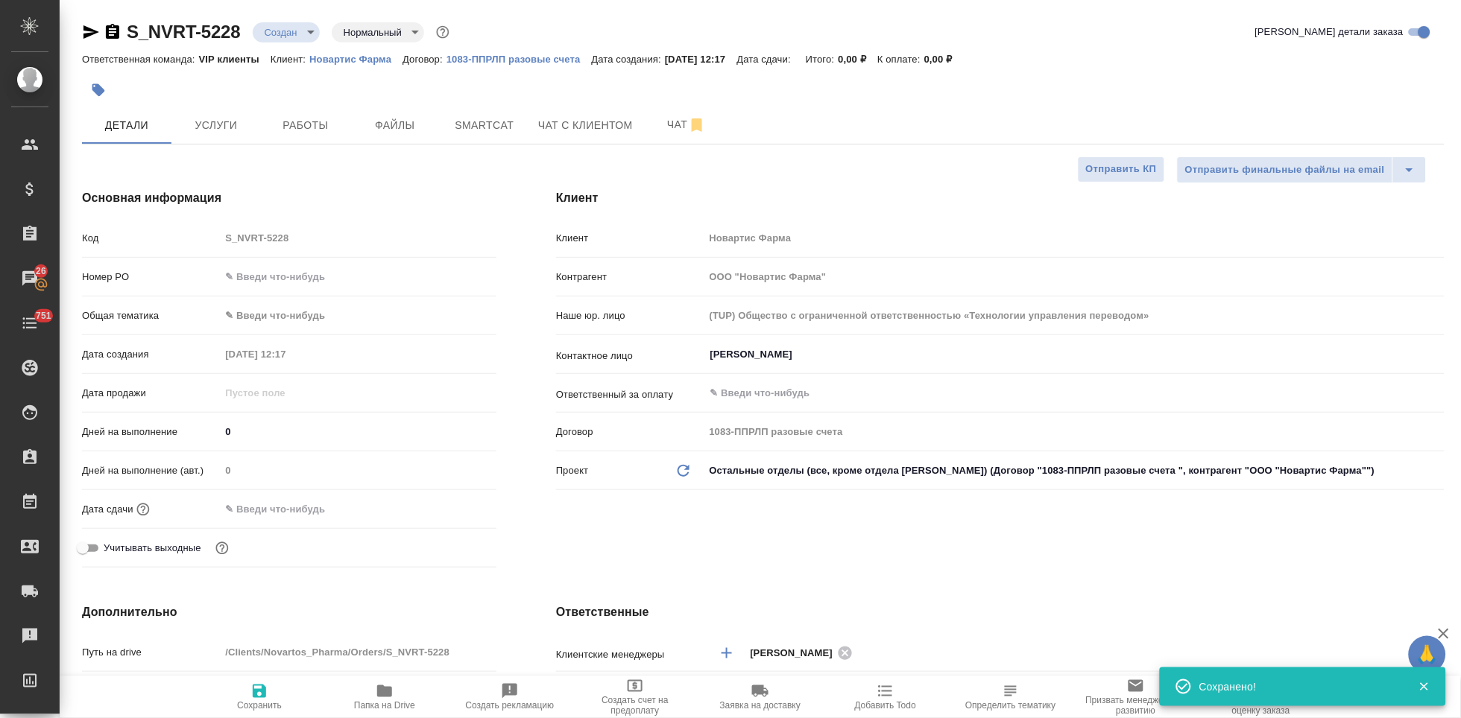
type textarea "x"
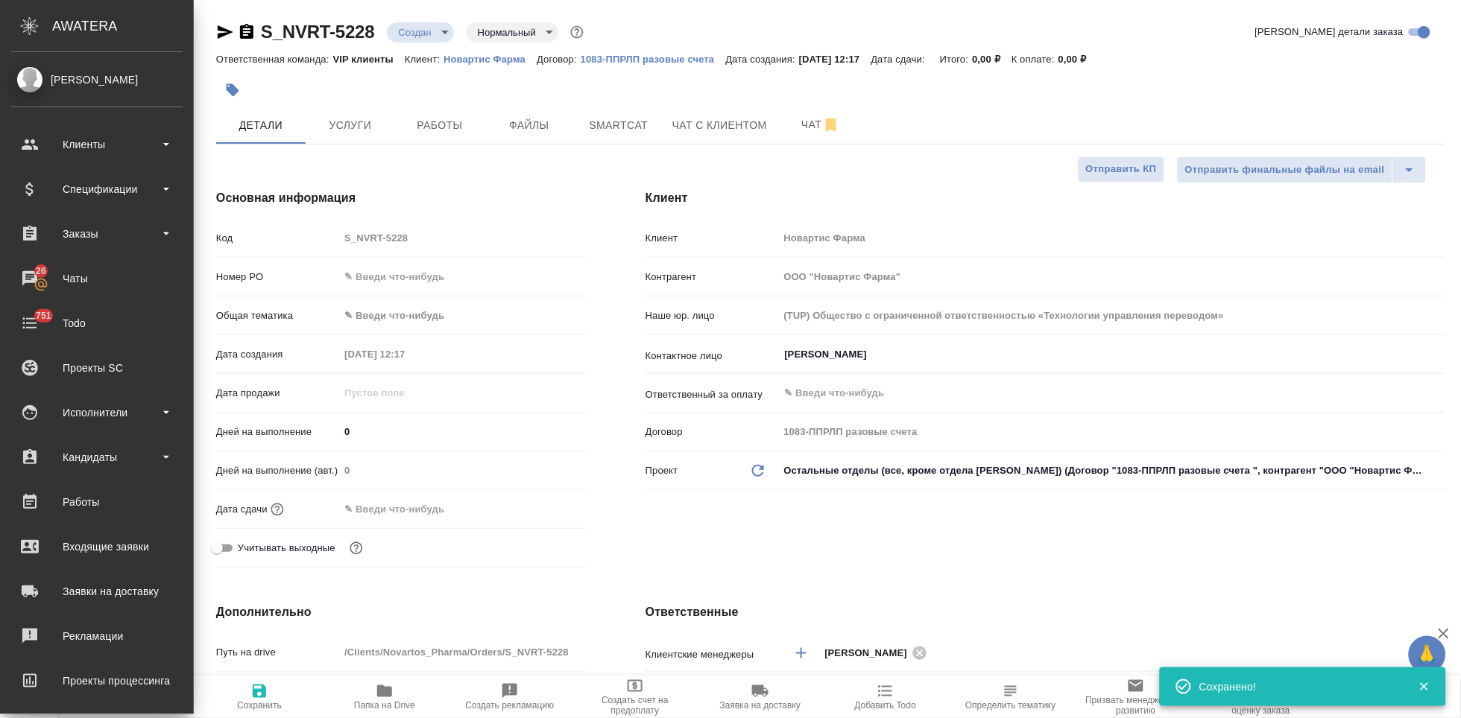
type textarea "x"
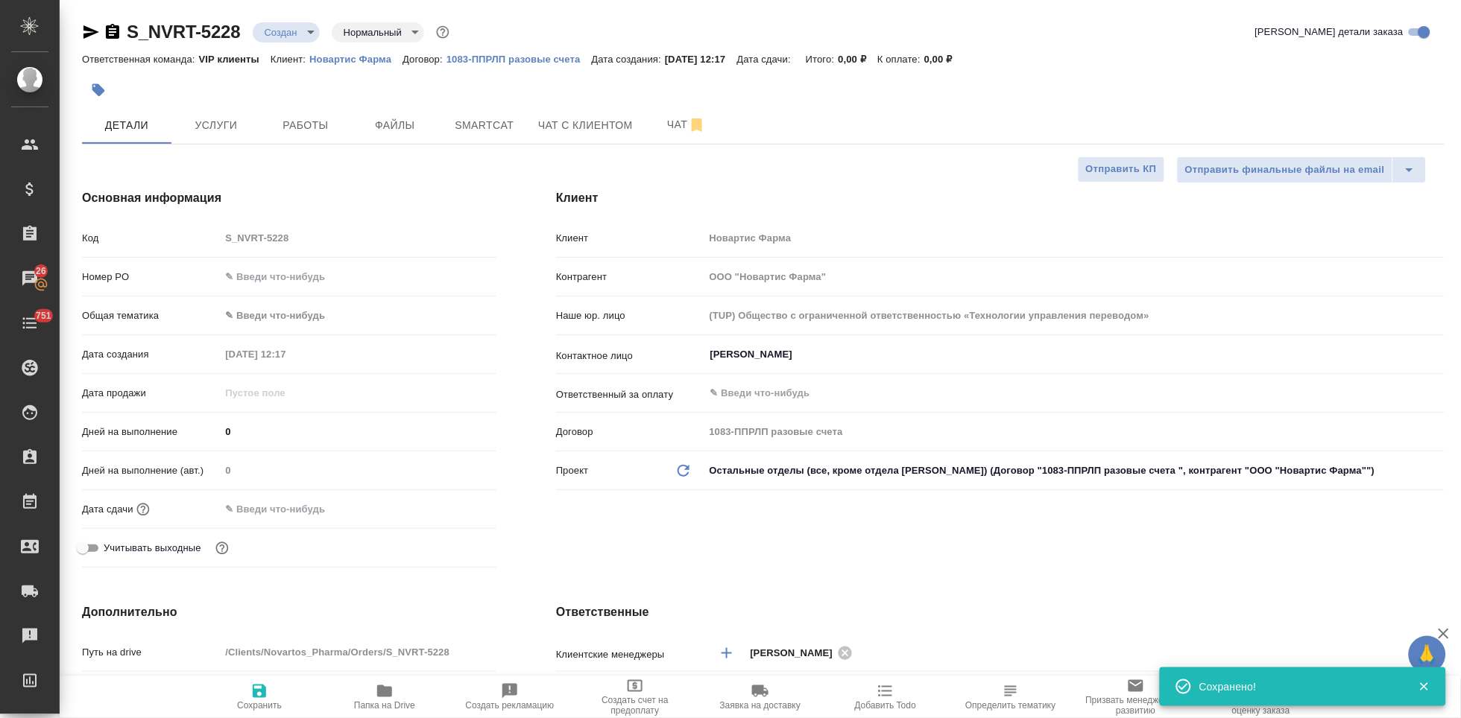
type textarea "x"
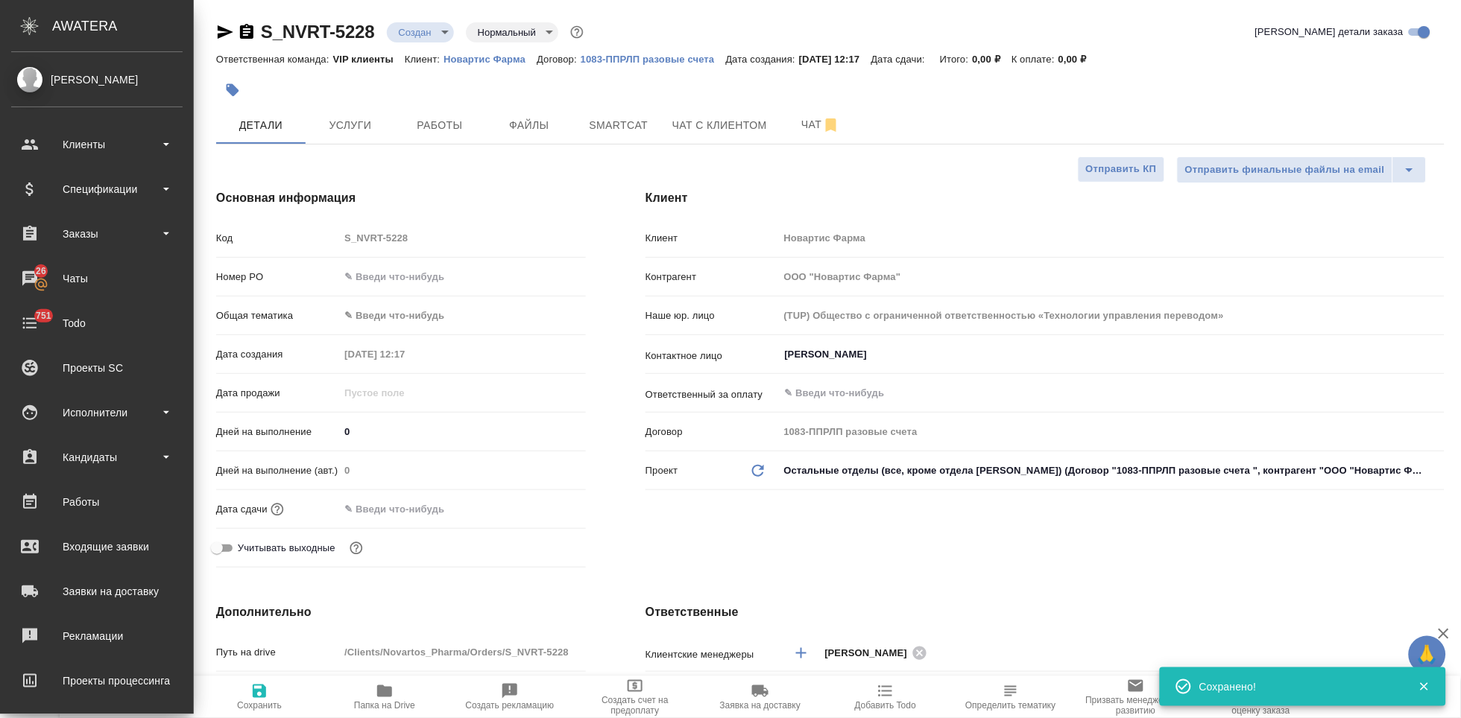
type textarea "x"
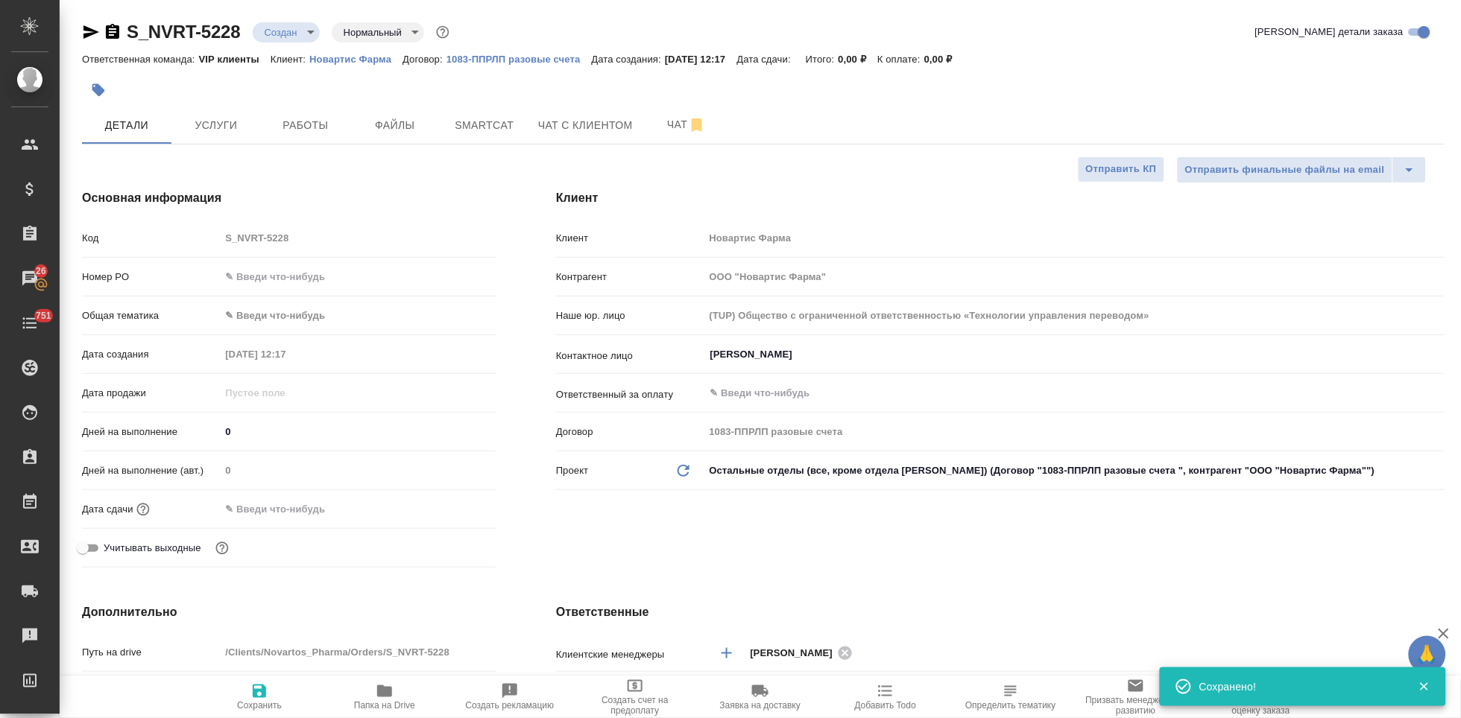
type textarea "x"
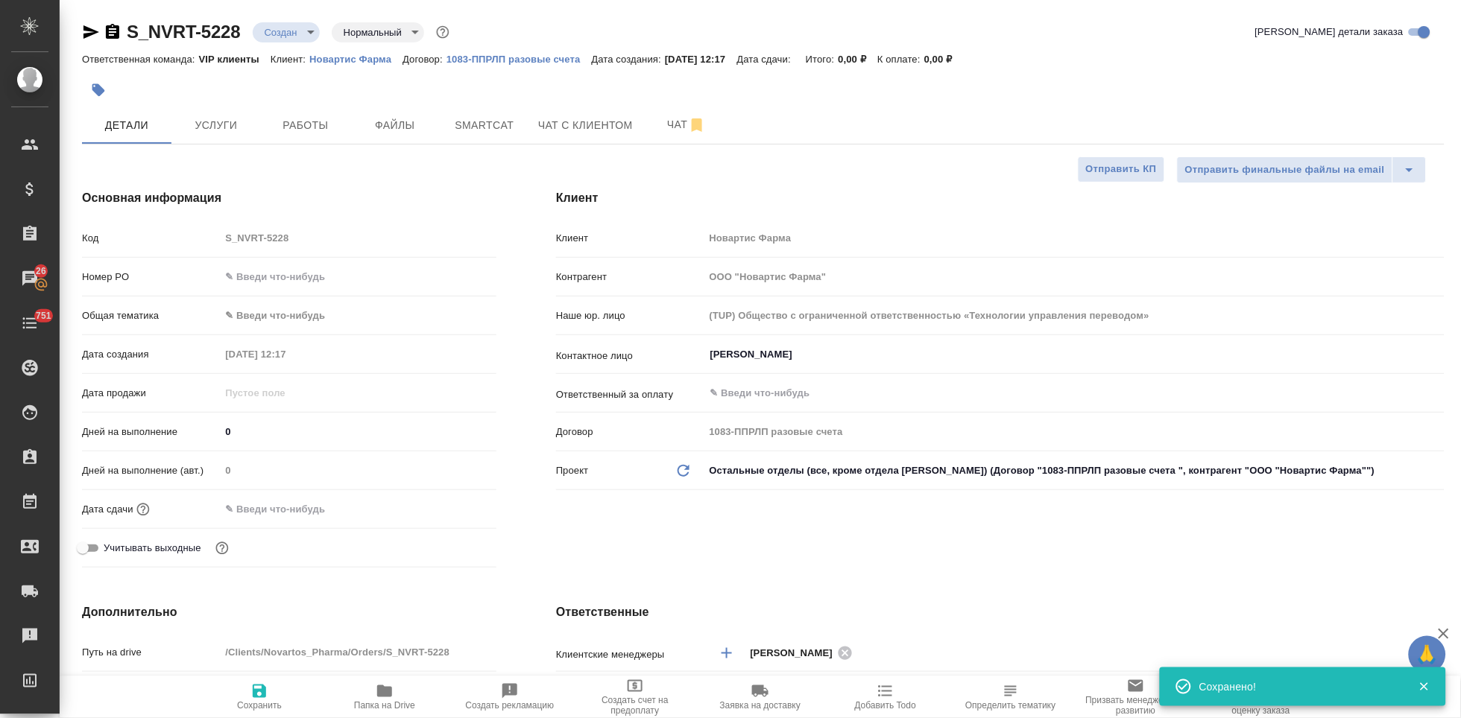
type textarea "x"
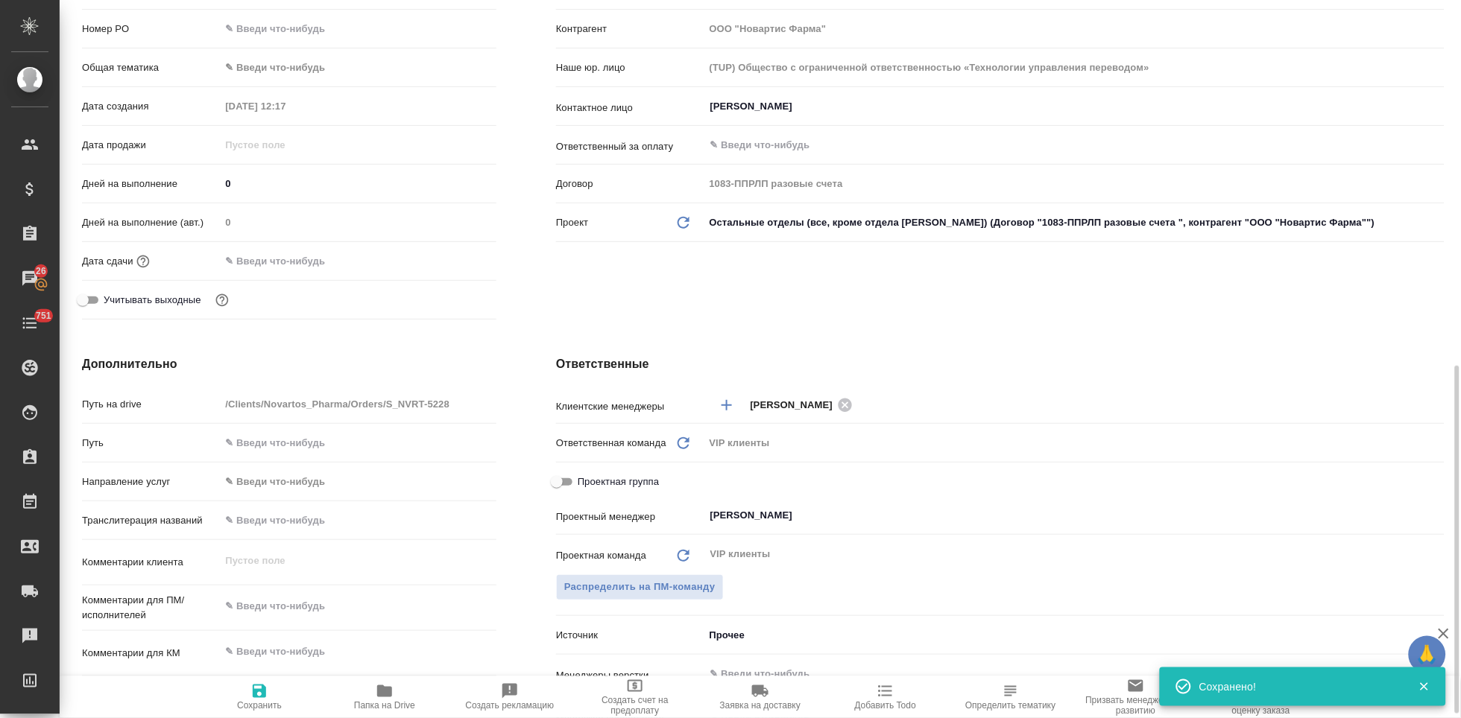
scroll to position [414, 0]
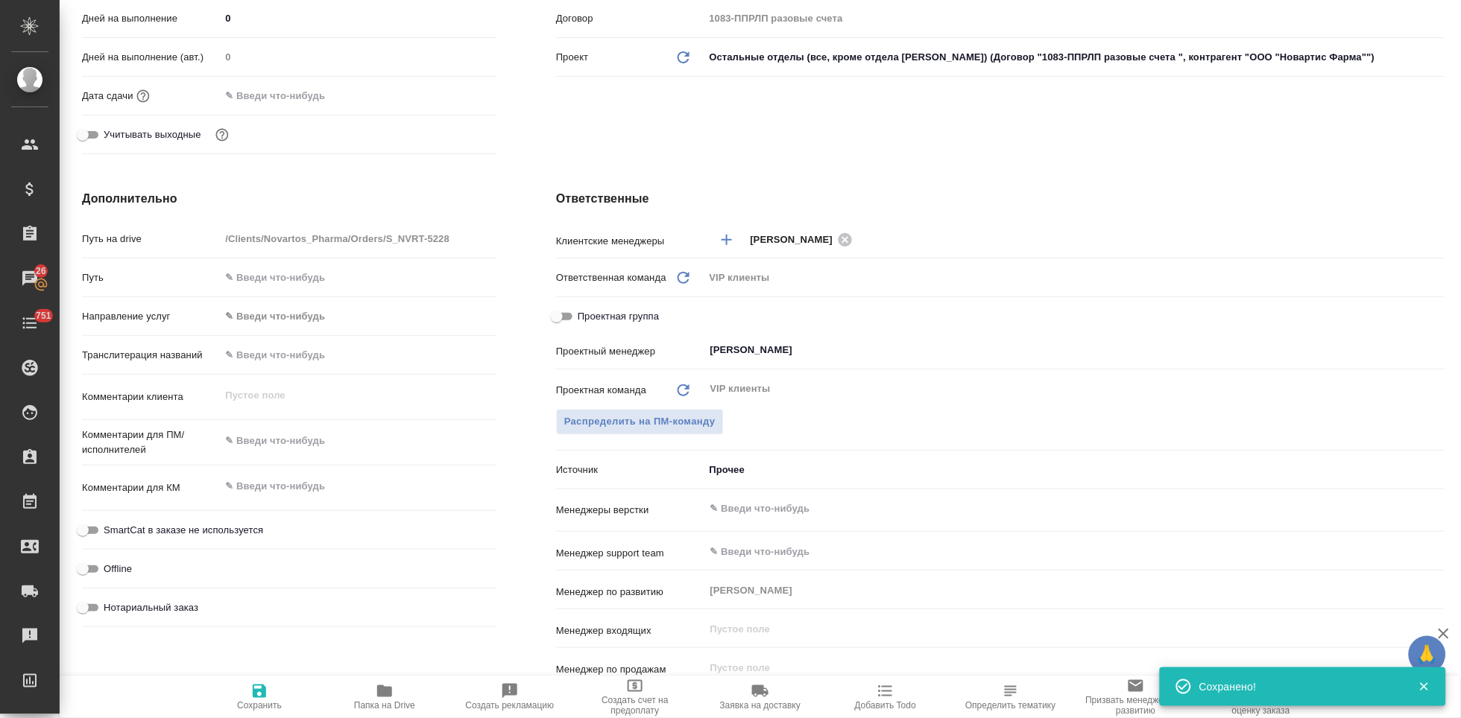
type textarea "x"
click at [297, 444] on textarea at bounding box center [358, 441] width 276 height 25
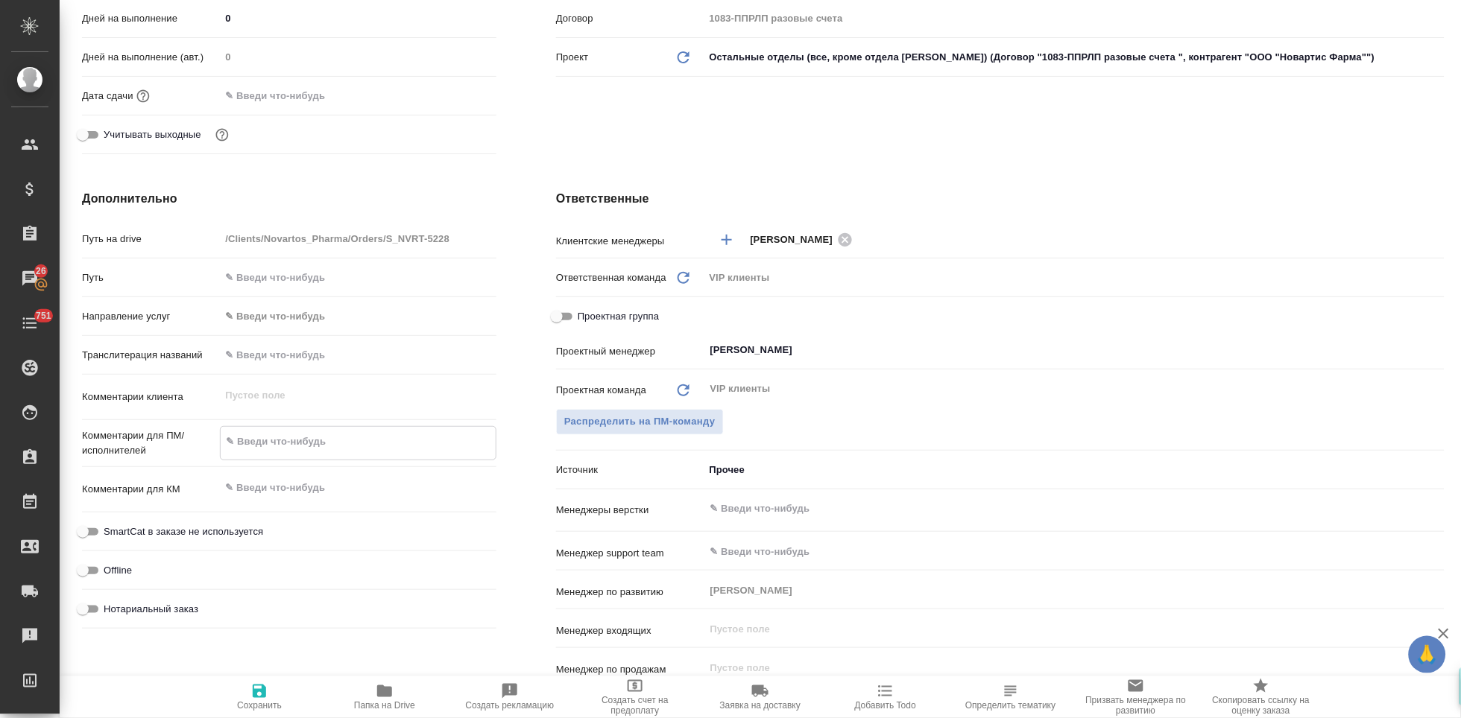
paste textarea "Просим перевести новую версию мастер-файла, приложенную к письму. Просим убрать…"
type textarea "Просим перевести новую версию мастер-файла, приложенную к письму. Просим убрать…"
type textarea "x"
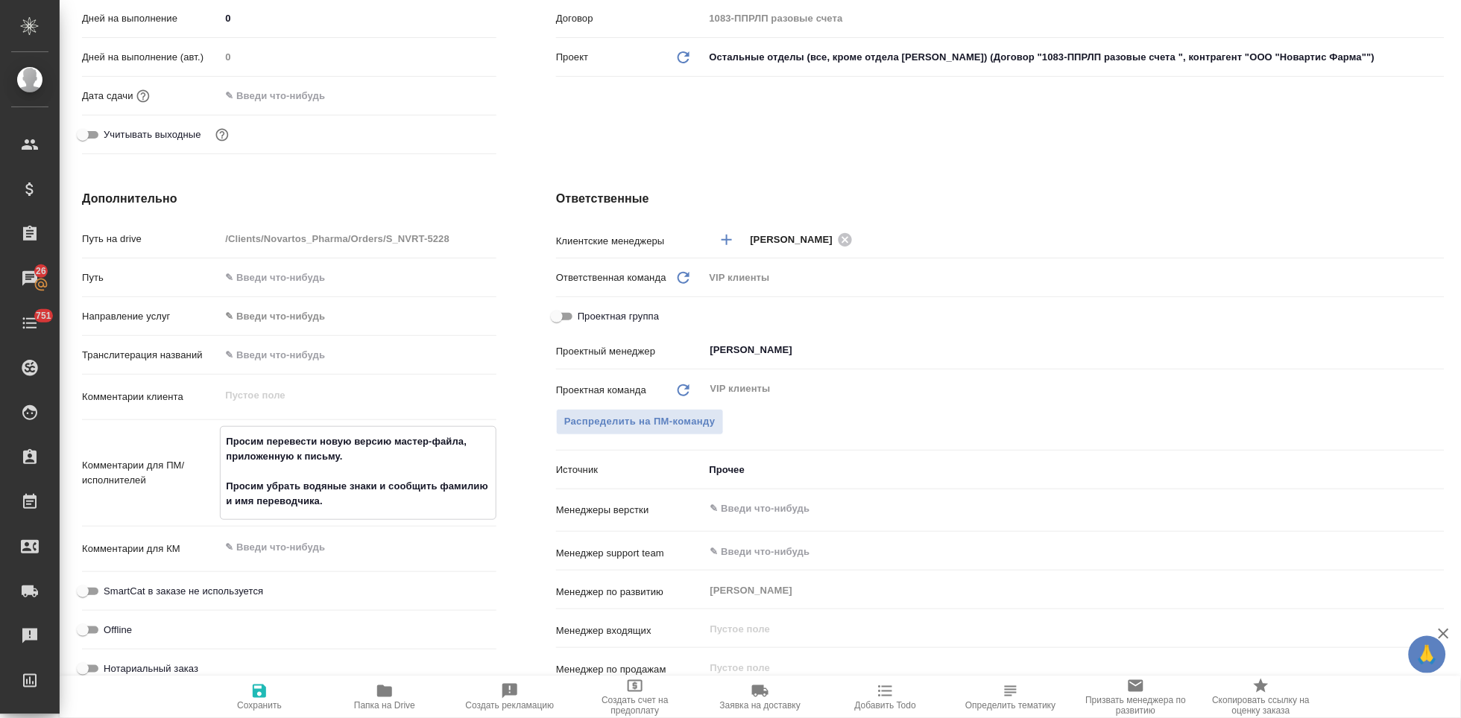
type textarea "Просим перевести новую версию мастер-файла, приложенную к письму. Просим убрать…"
type textarea "x"
click at [260, 697] on icon "button" at bounding box center [259, 691] width 13 height 13
type textarea "x"
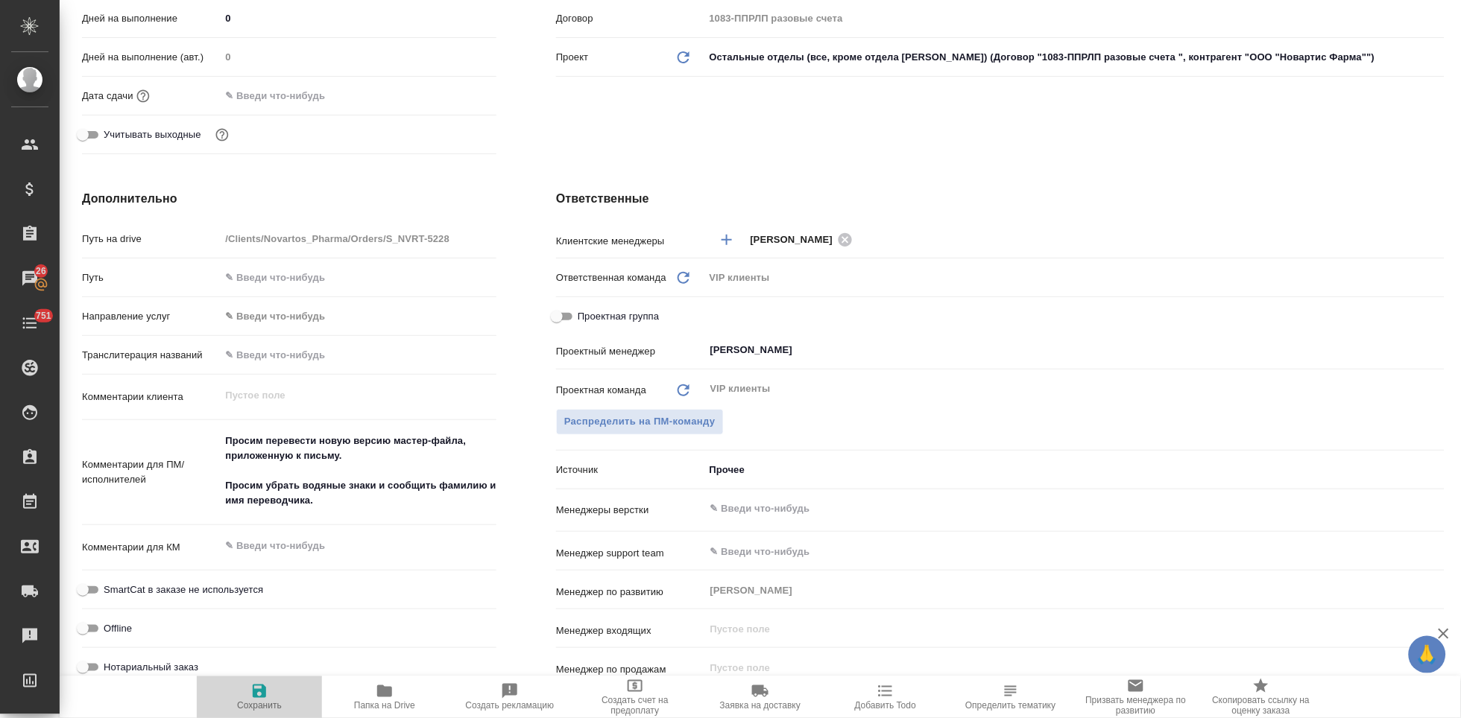
type textarea "x"
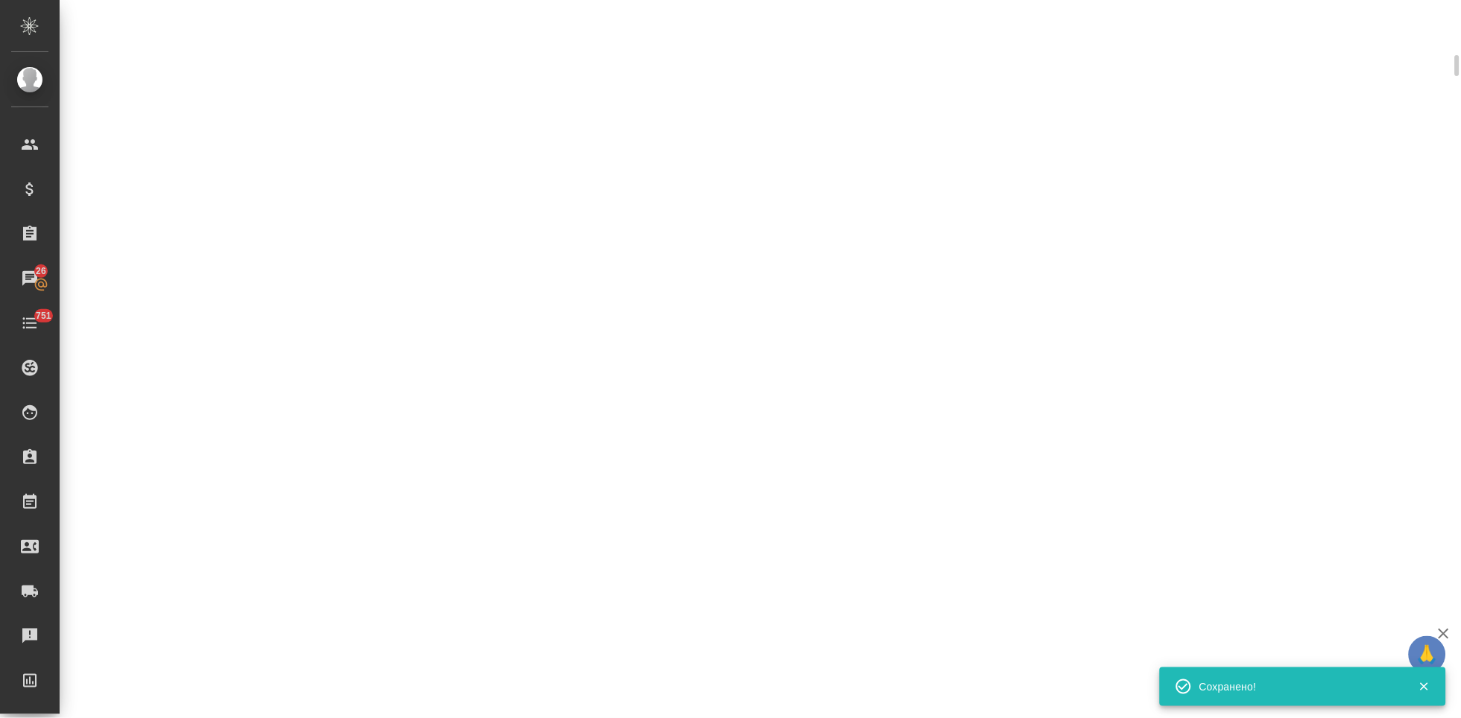
select select "RU"
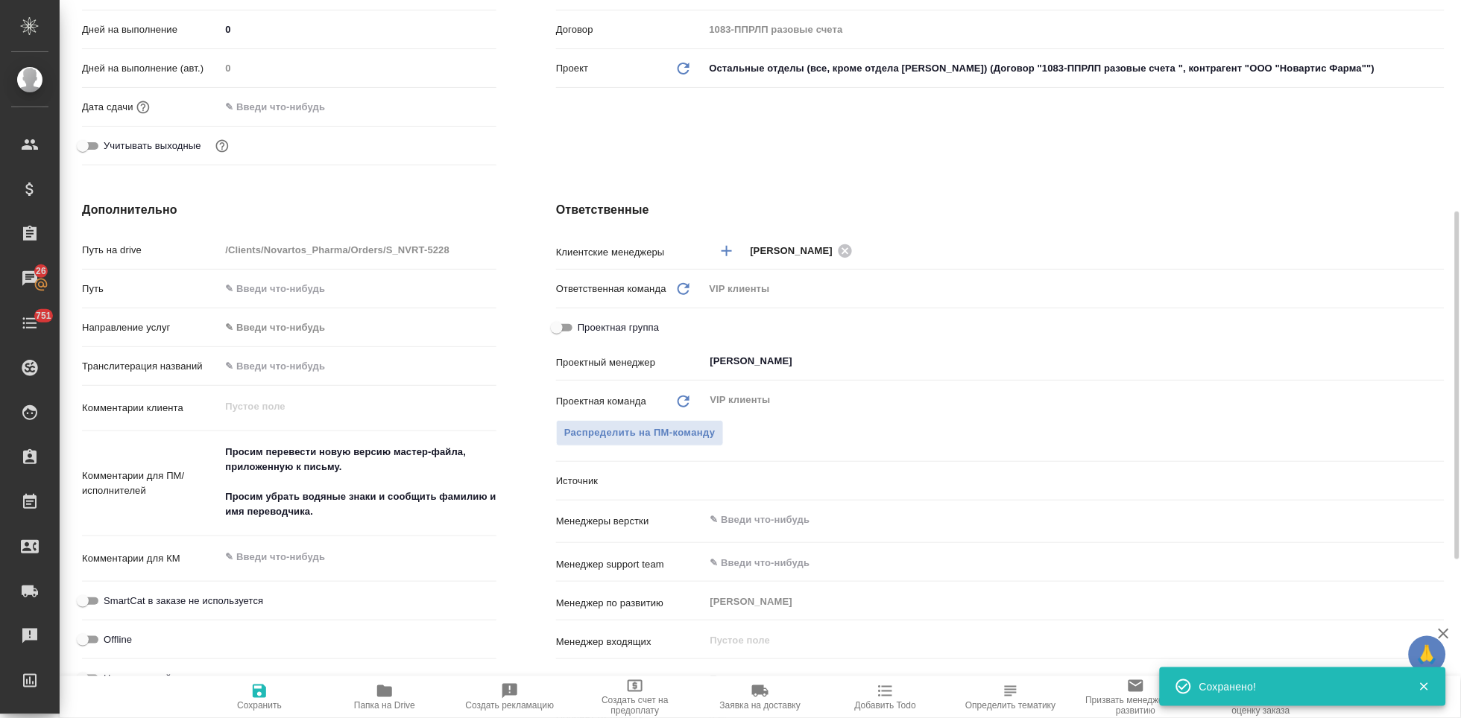
type textarea "x"
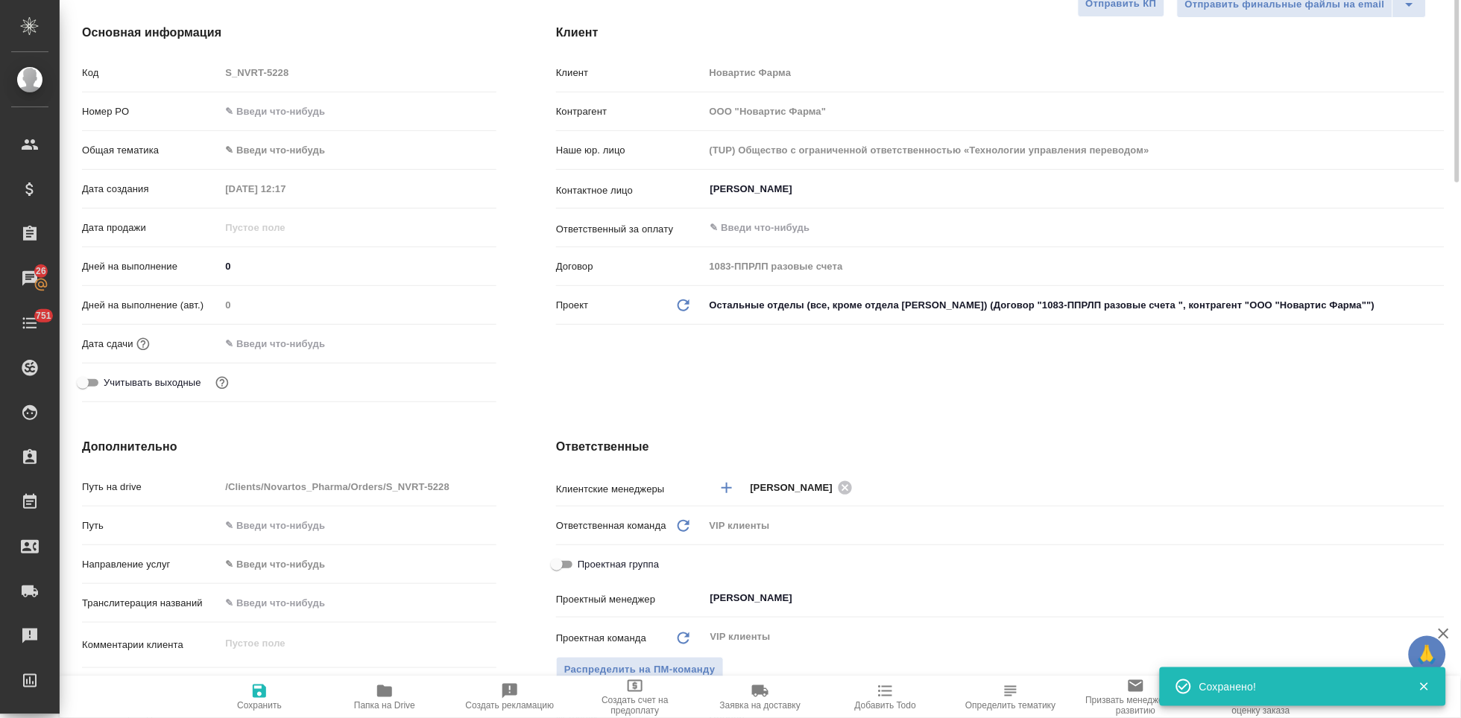
scroll to position [0, 0]
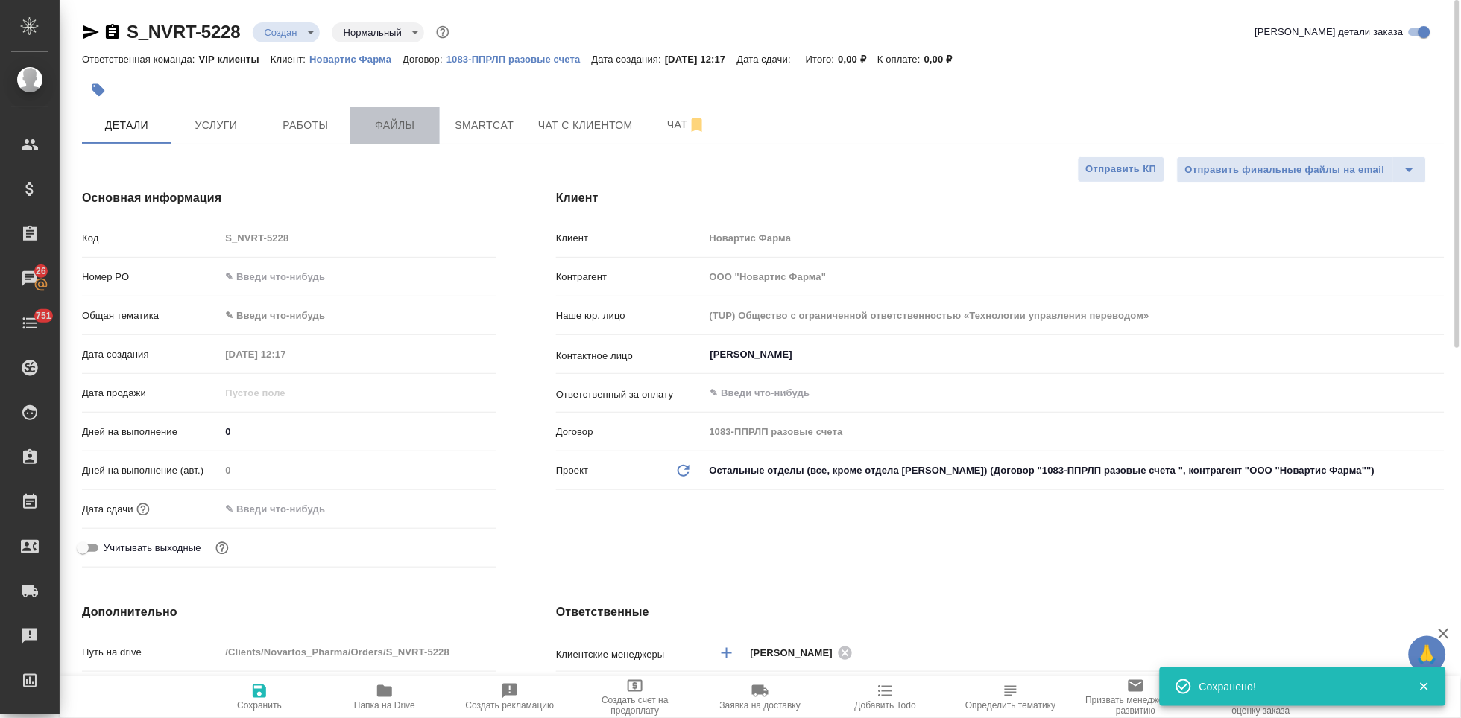
click at [403, 129] on span "Файлы" at bounding box center [395, 125] width 72 height 19
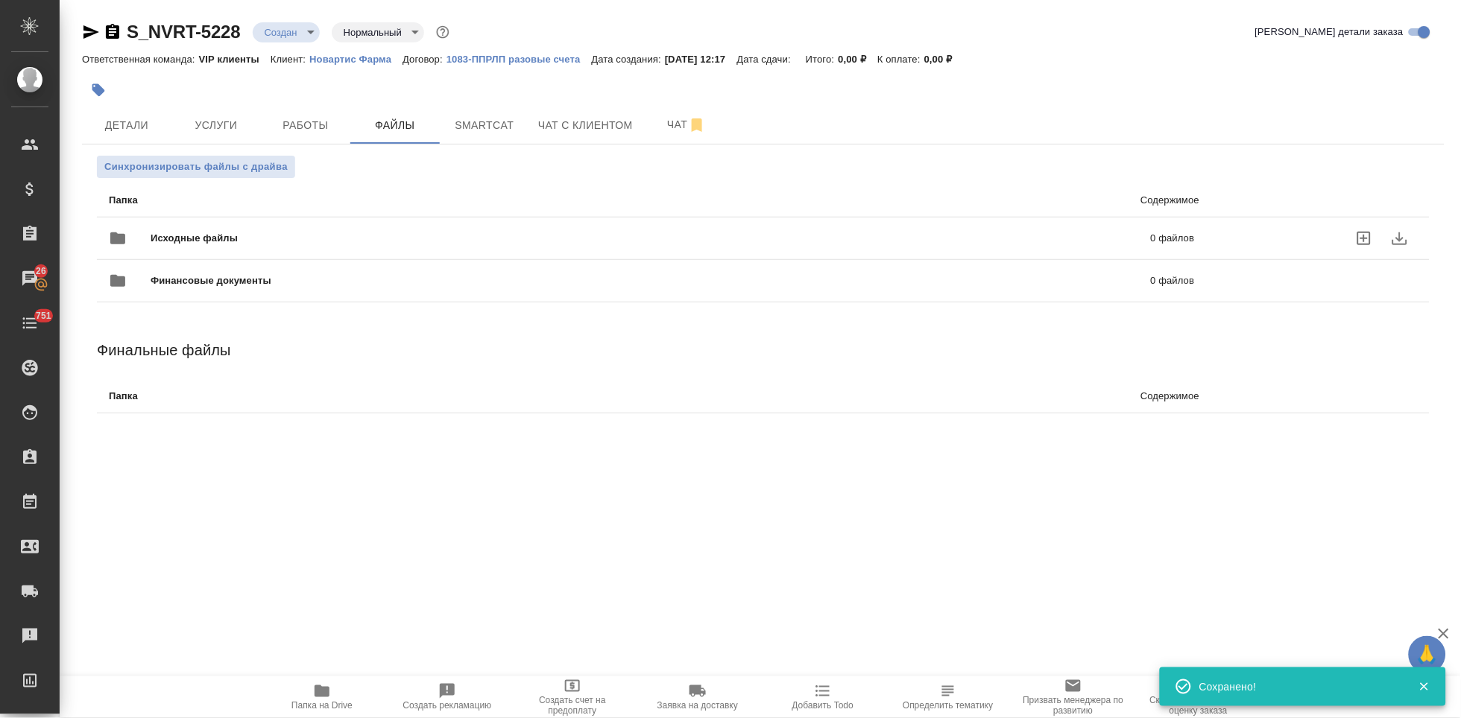
click at [1357, 244] on icon "uploadFiles" at bounding box center [1363, 238] width 13 height 13
click at [0, 0] on input "uploadFiles" at bounding box center [0, 0] width 0 height 0
click at [305, 117] on span "Работы" at bounding box center [306, 125] width 72 height 19
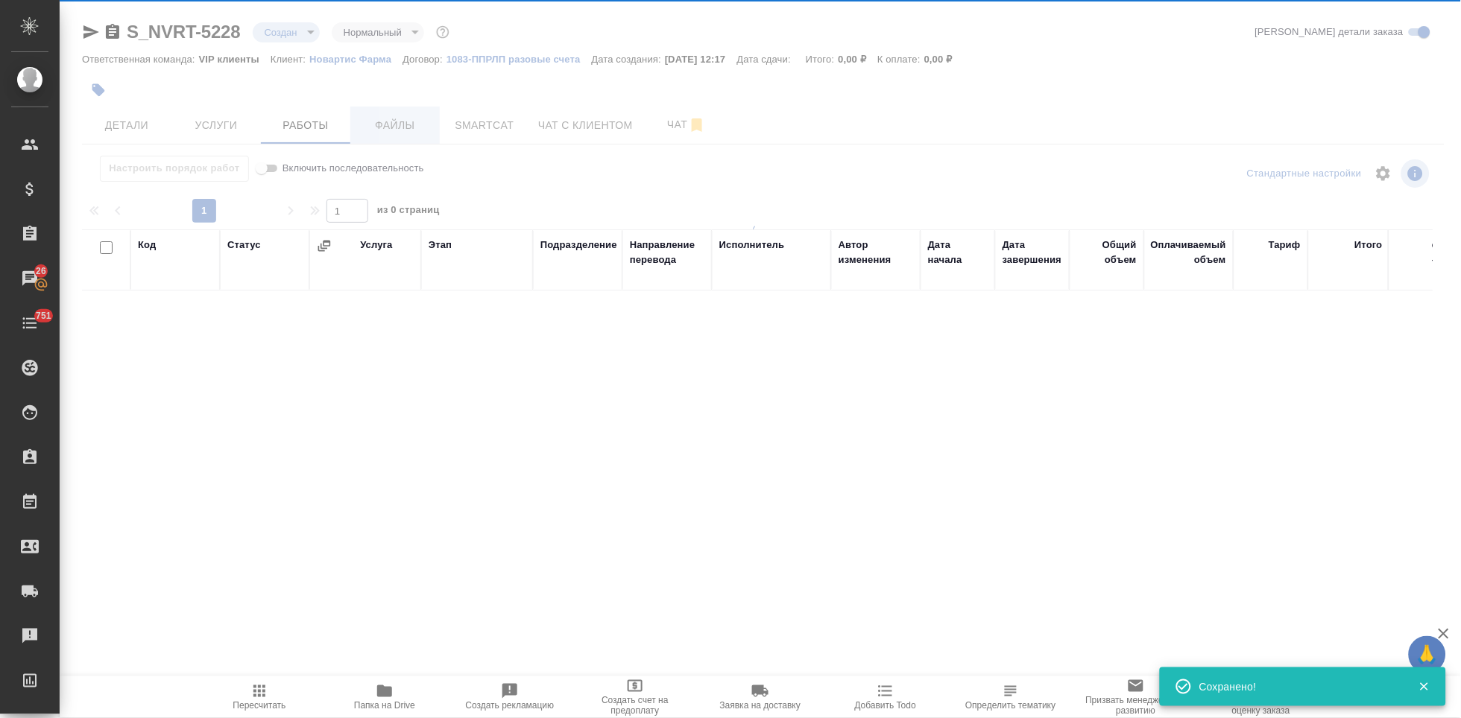
click at [394, 116] on div at bounding box center [760, 301] width 1401 height 603
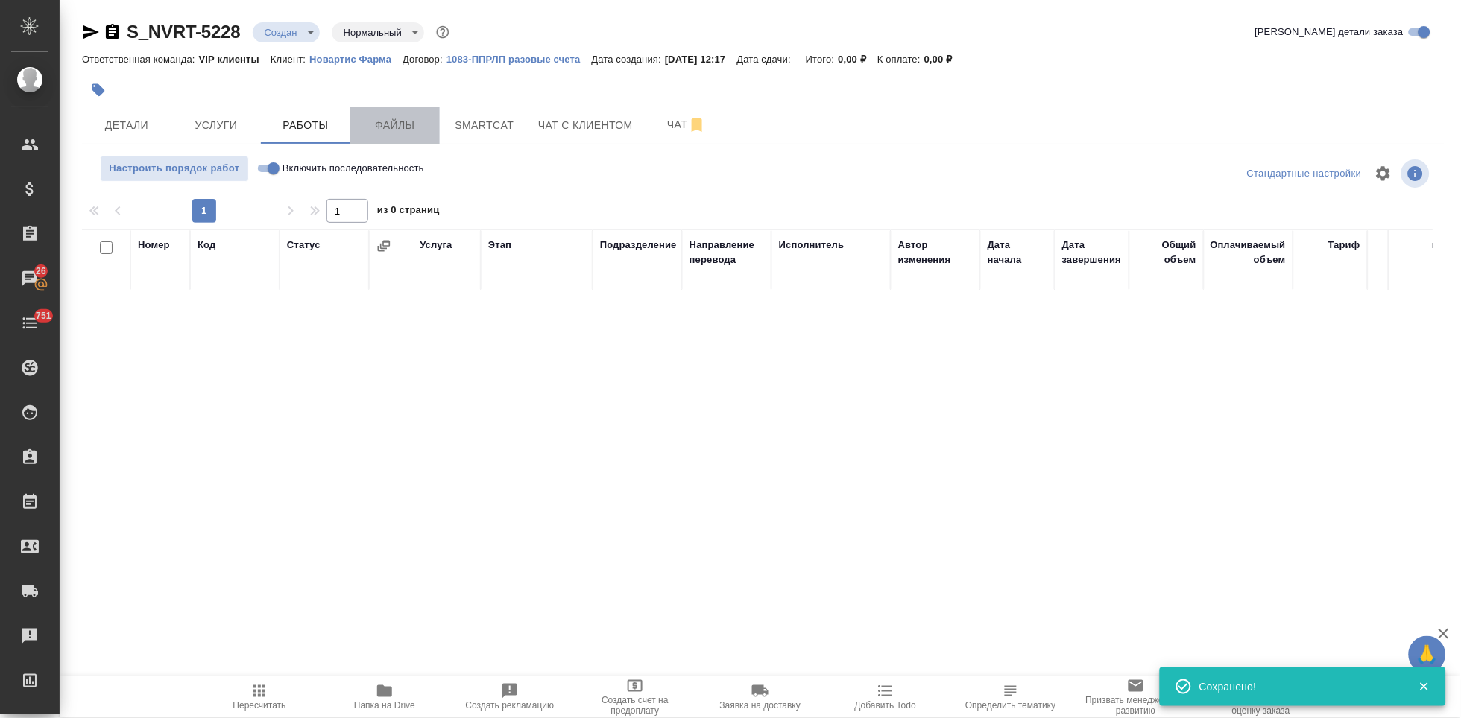
click at [397, 123] on span "Файлы" at bounding box center [395, 125] width 72 height 19
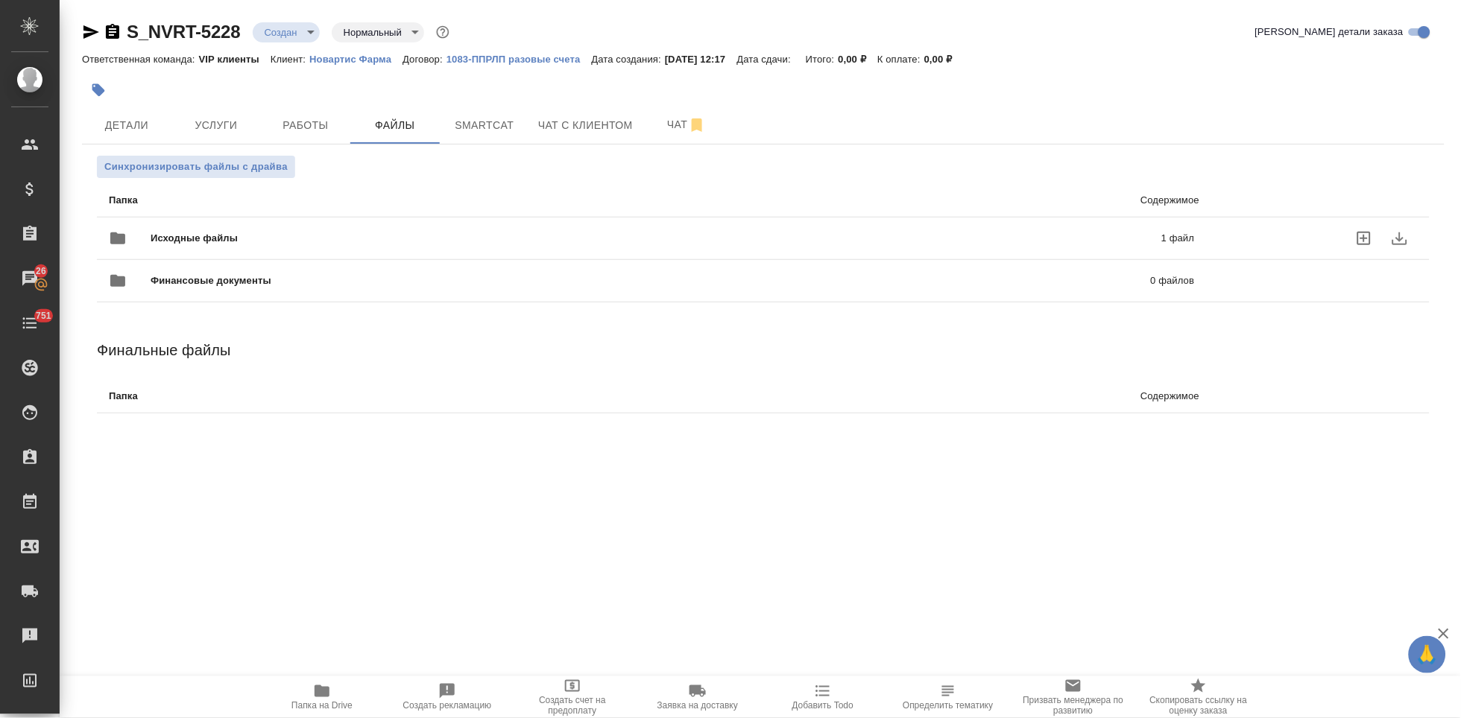
click at [446, 232] on span "Исходные файлы" at bounding box center [425, 238] width 549 height 15
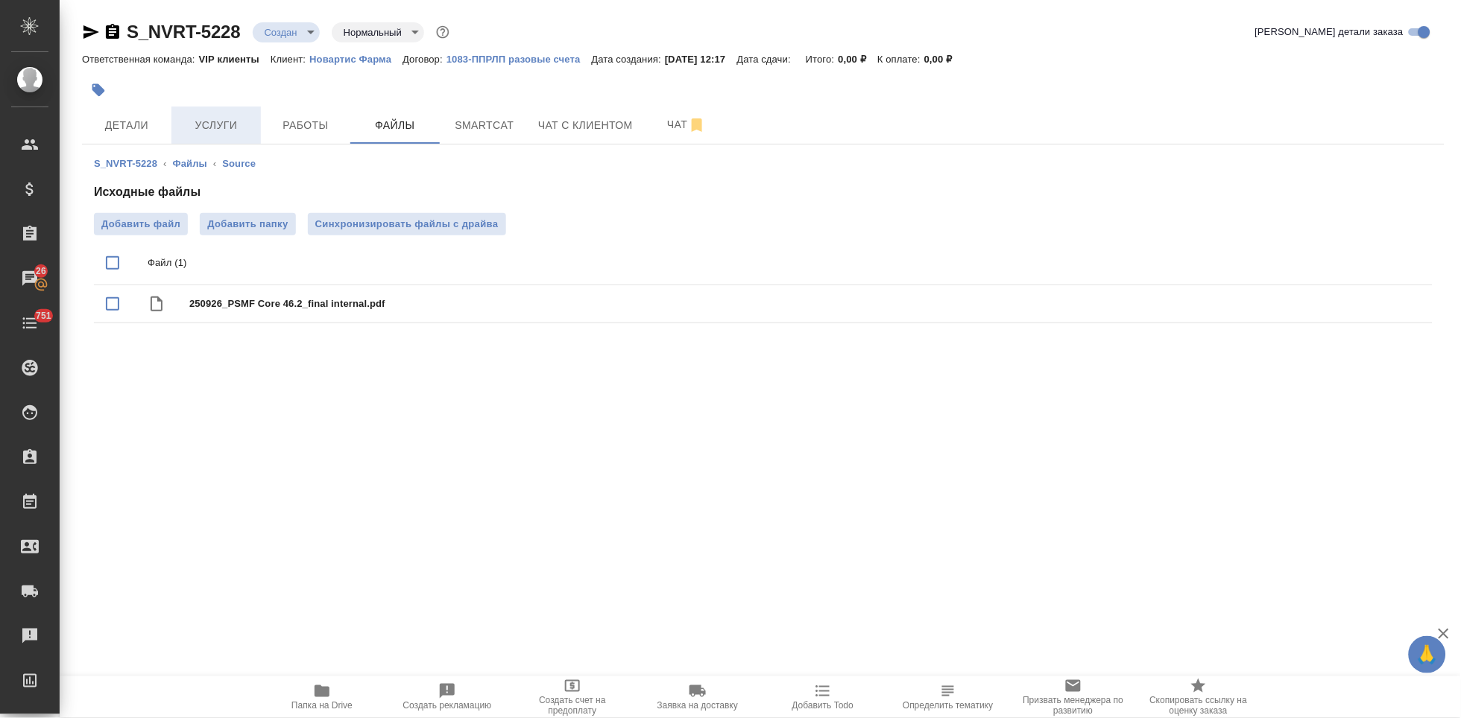
click at [247, 121] on span "Услуги" at bounding box center [216, 125] width 72 height 19
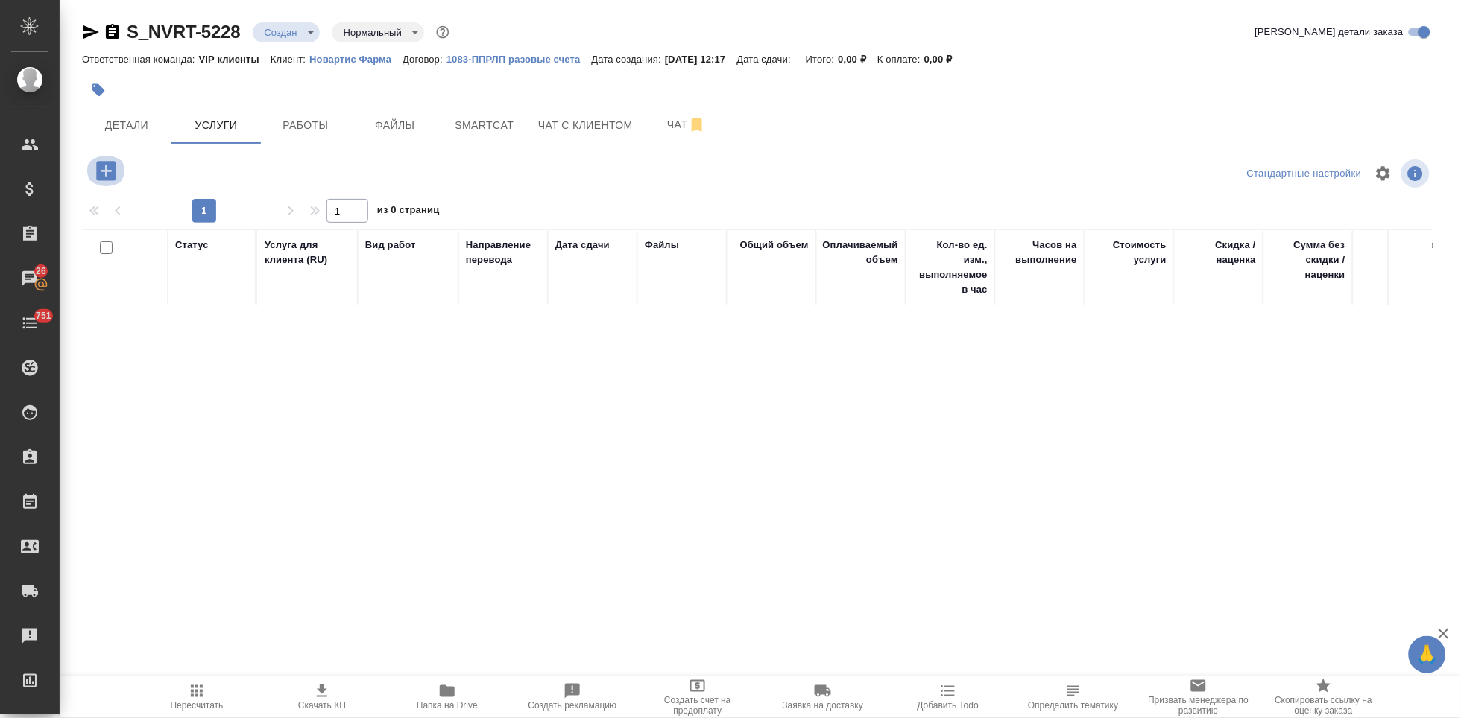
click at [104, 178] on icon "button" at bounding box center [105, 170] width 19 height 19
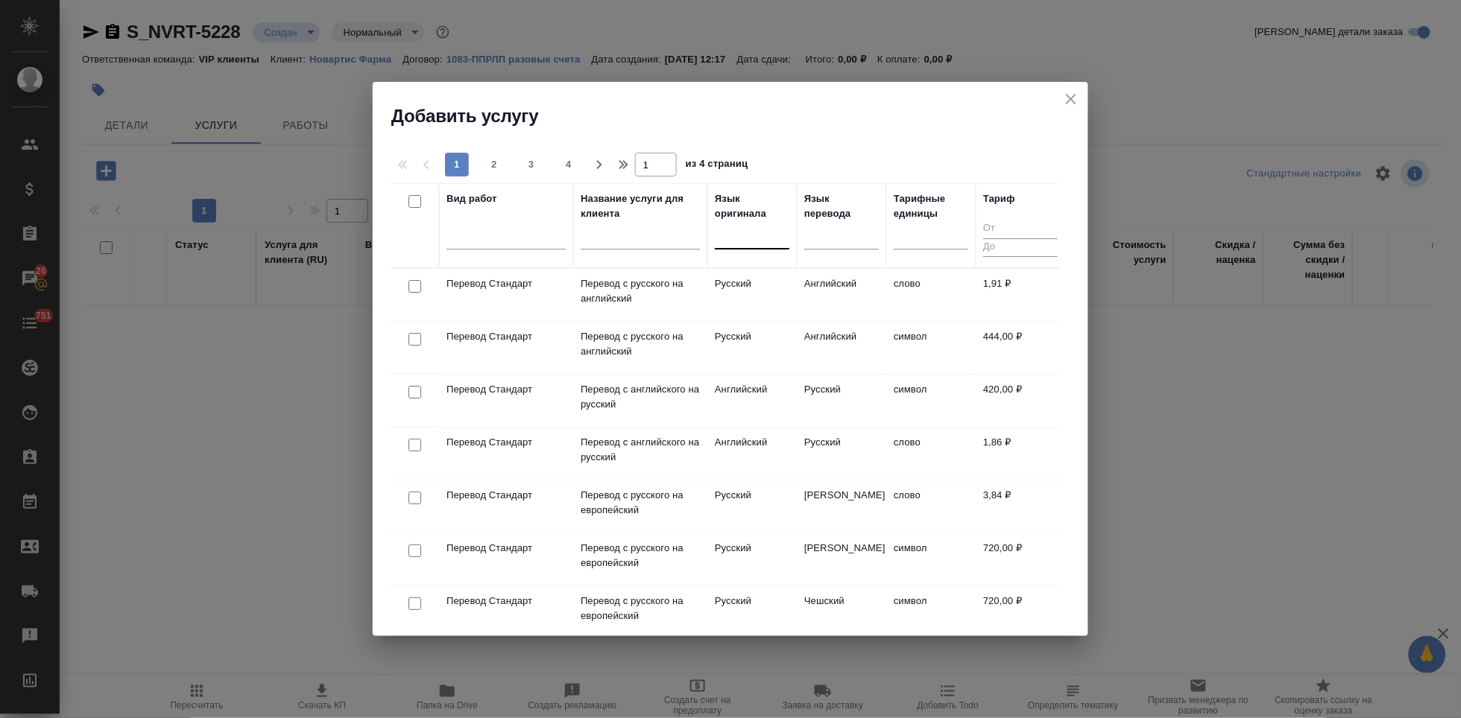
click at [749, 234] on div at bounding box center [752, 235] width 75 height 22
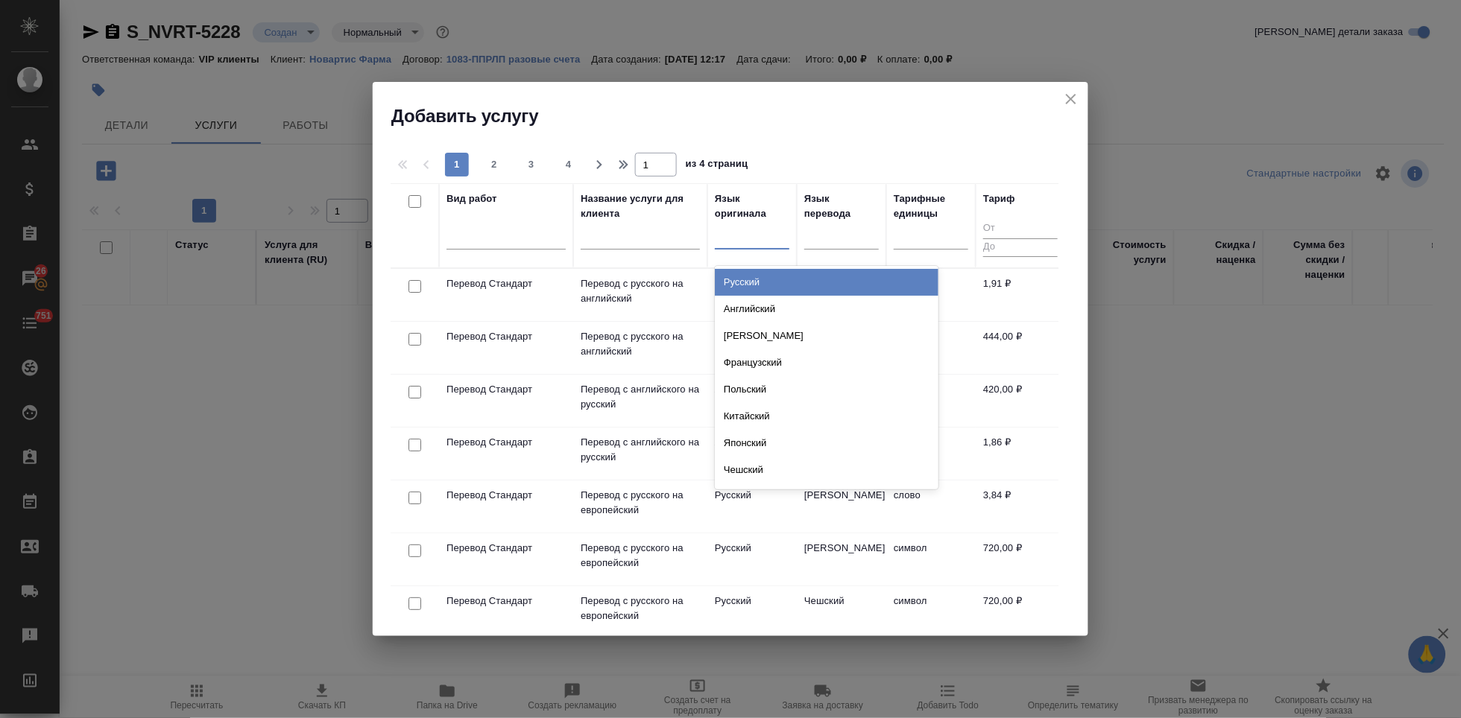
type input "а"
click at [737, 285] on div "Английский" at bounding box center [827, 282] width 224 height 27
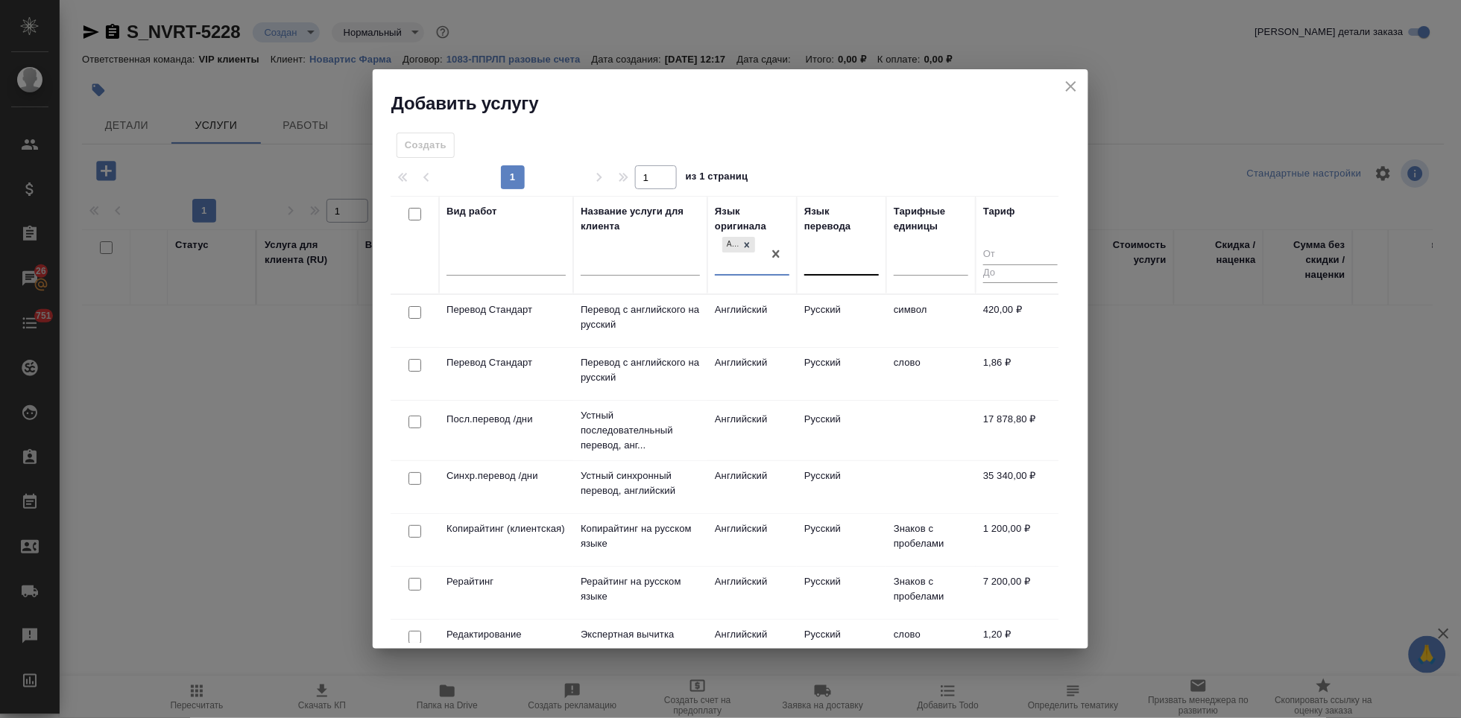
click at [843, 261] on div at bounding box center [841, 261] width 75 height 22
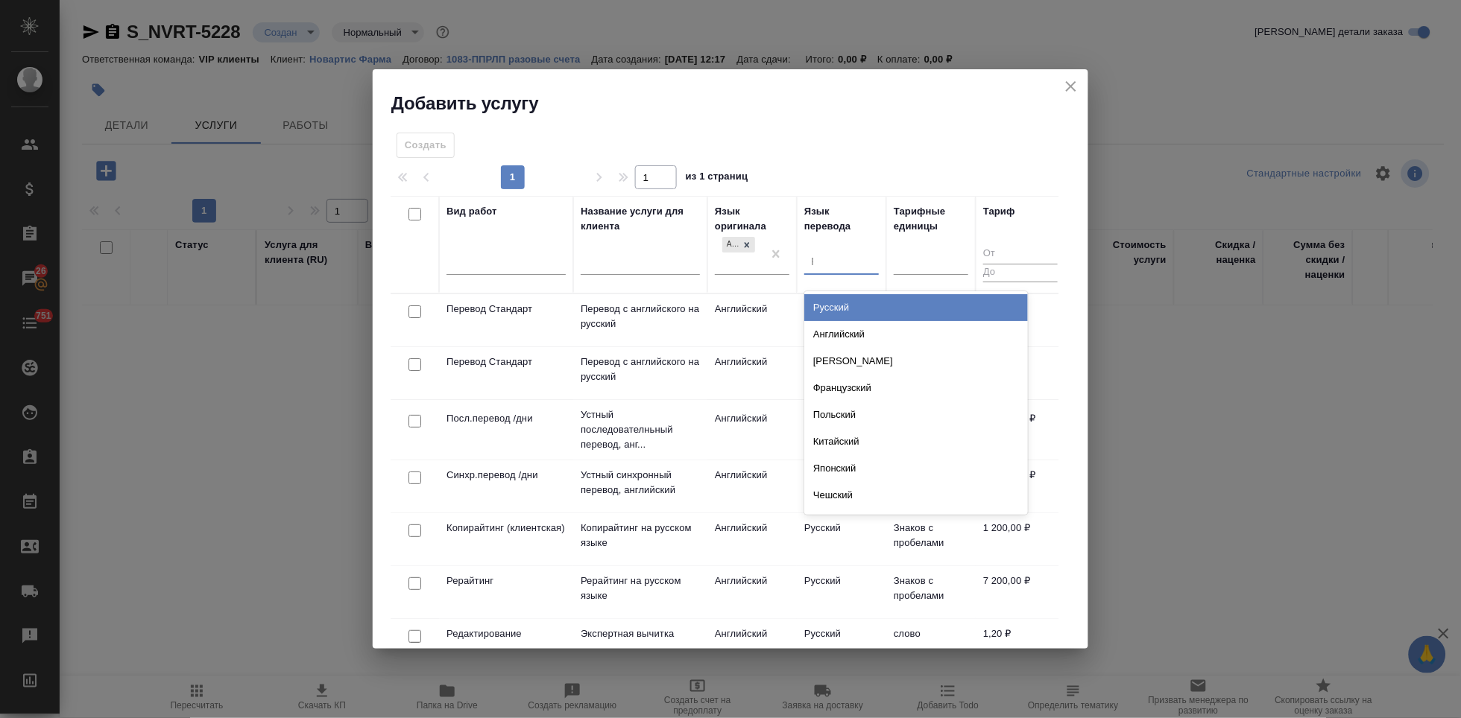
type input "ру"
click at [837, 306] on div "Русский" at bounding box center [916, 307] width 224 height 27
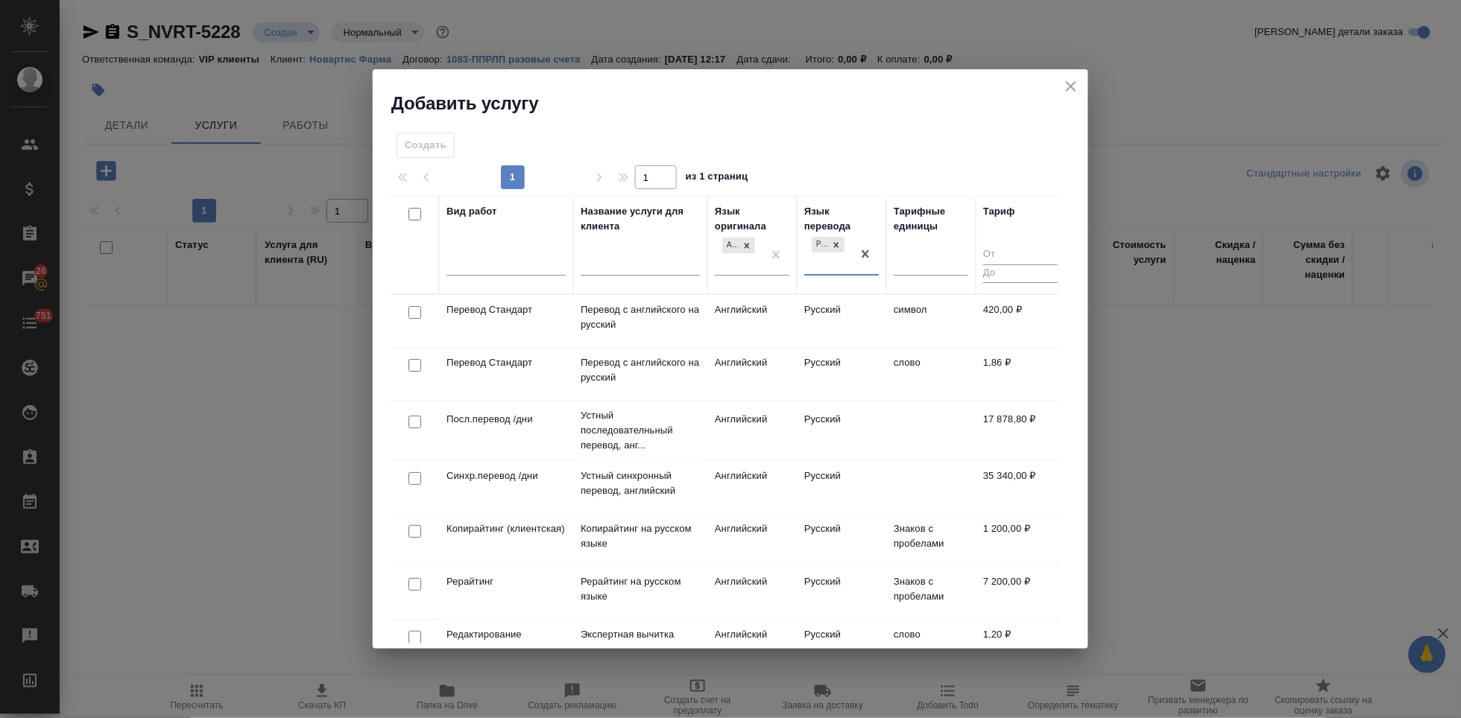
click at [781, 362] on td "Английский" at bounding box center [751, 374] width 89 height 52
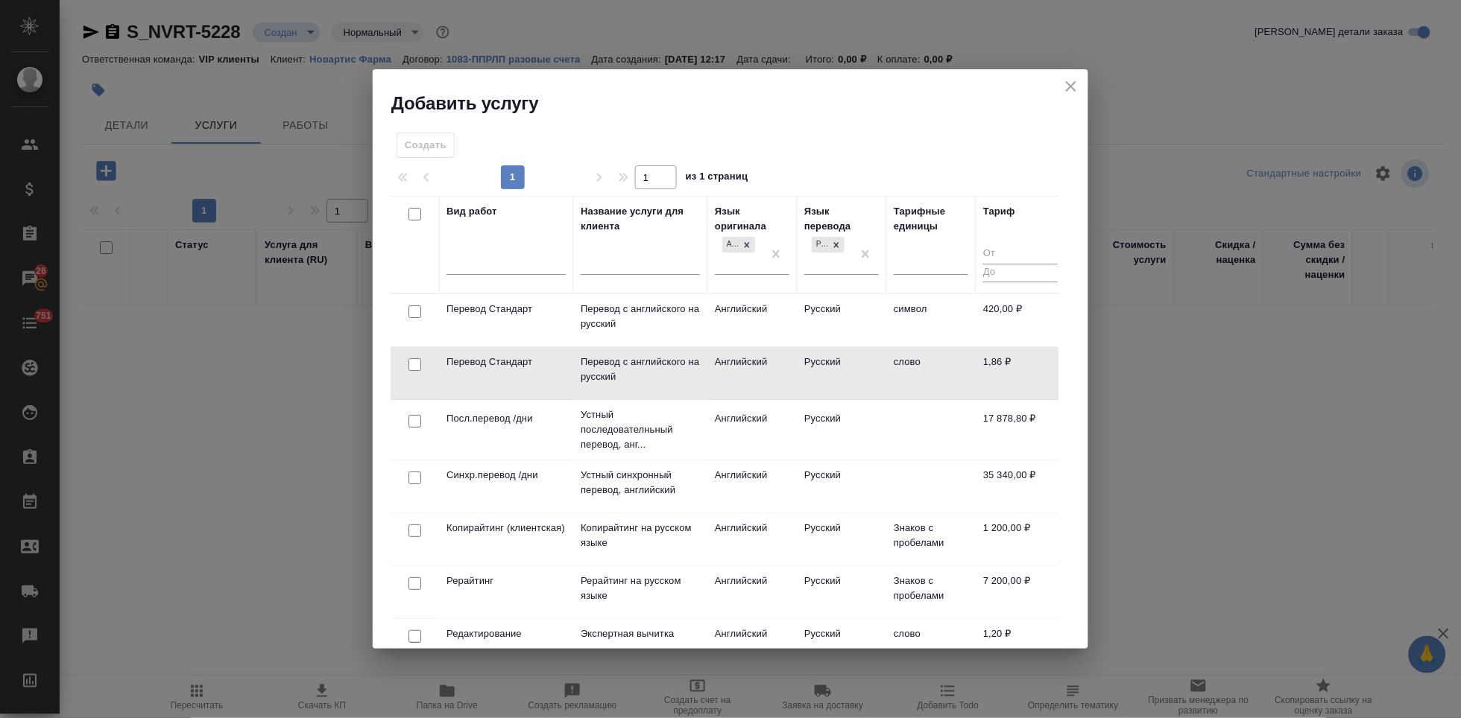
click at [781, 362] on td "Английский" at bounding box center [751, 373] width 89 height 52
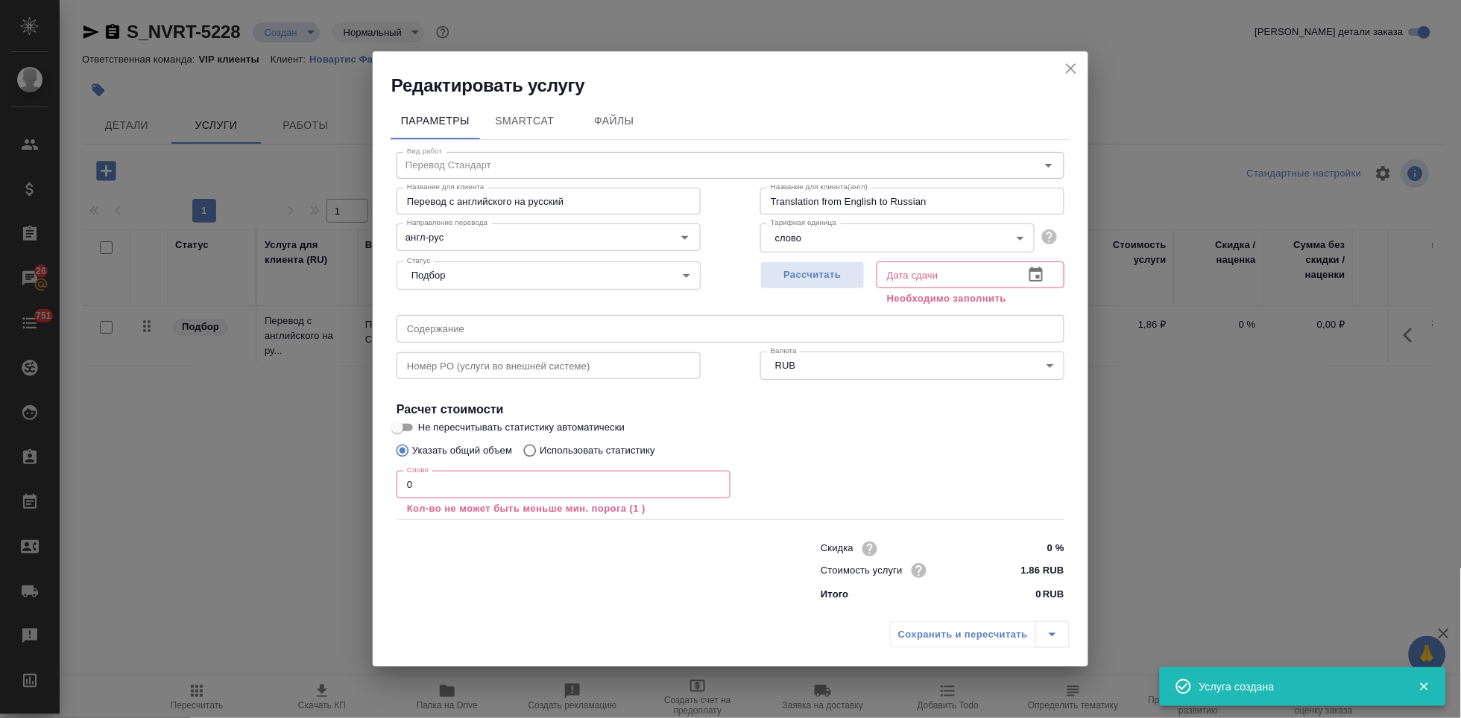
click at [723, 312] on div "Статус Подбор none Статус" at bounding box center [549, 274] width 364 height 97
click at [688, 335] on input "text" at bounding box center [730, 328] width 668 height 27
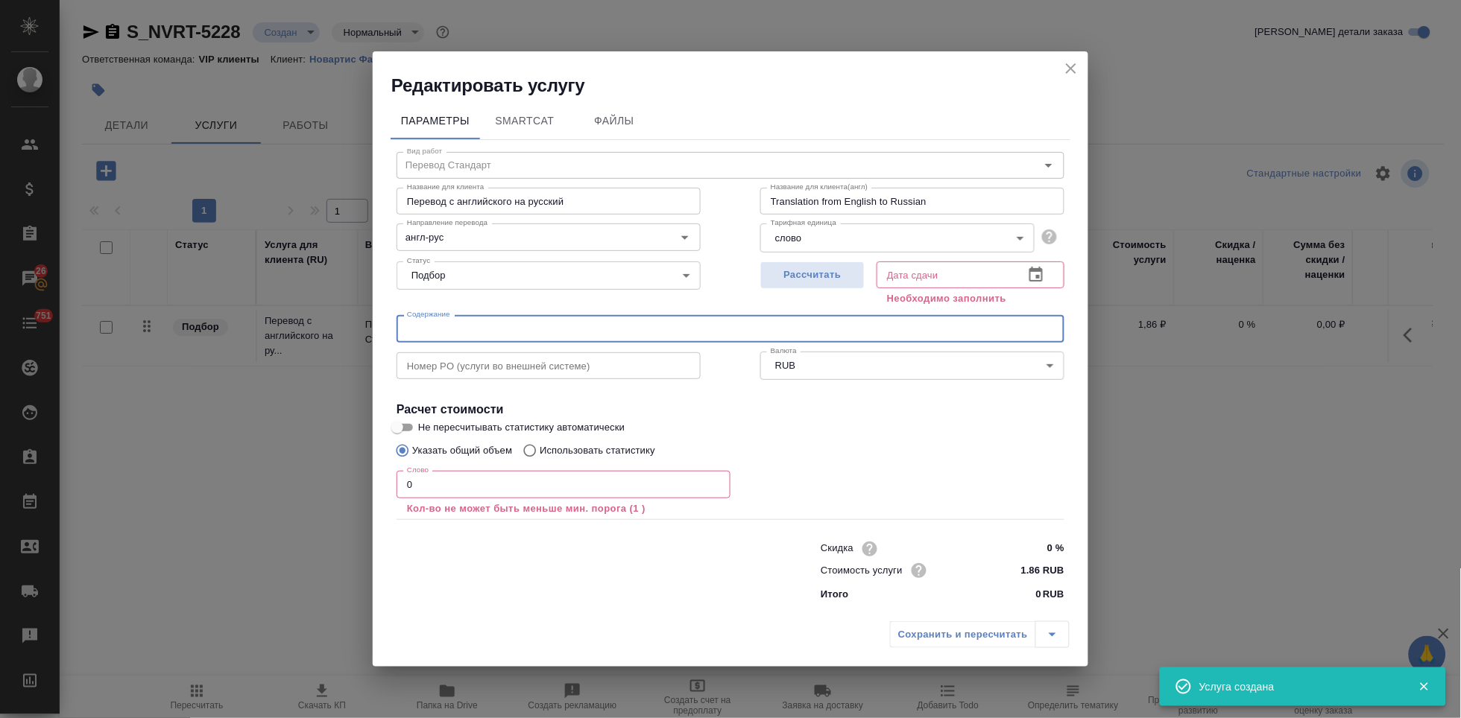
paste input "перевод на русский МФСФ в 46.2"
type input "перевод на русский МФСФ в 46.2"
click at [470, 494] on input "0" at bounding box center [563, 484] width 334 height 27
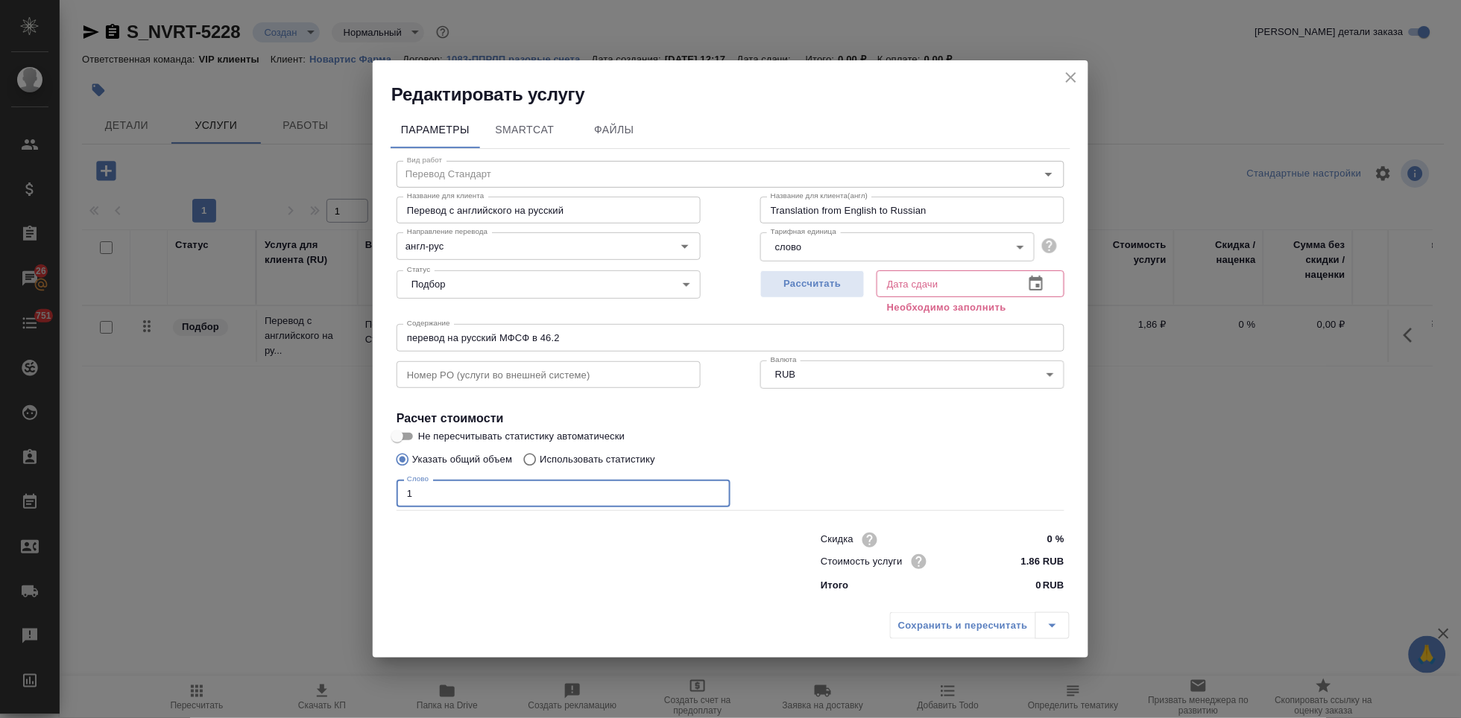
type input "1"
click at [1032, 285] on icon "button" at bounding box center [1036, 284] width 18 height 18
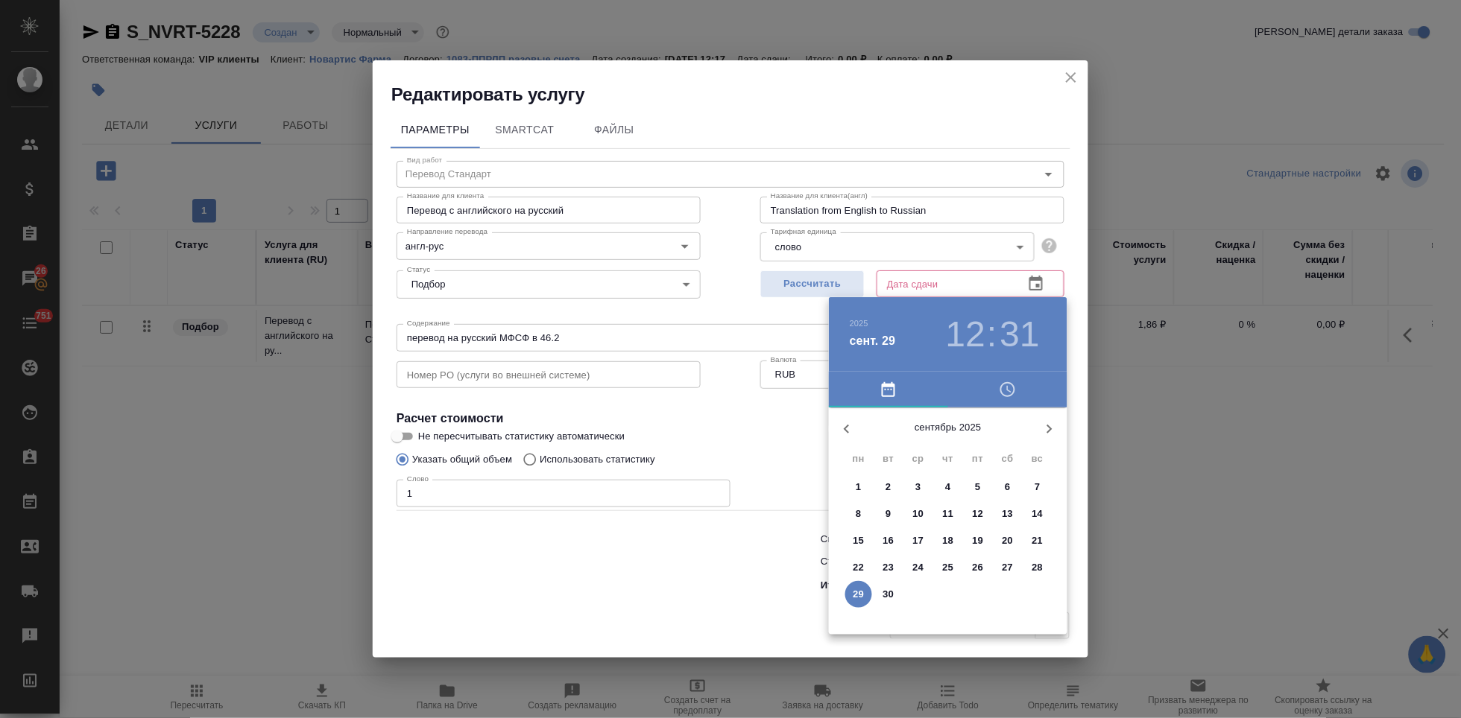
click at [1045, 431] on icon "button" at bounding box center [1049, 429] width 18 height 18
click at [979, 490] on p "3" at bounding box center [977, 487] width 5 height 15
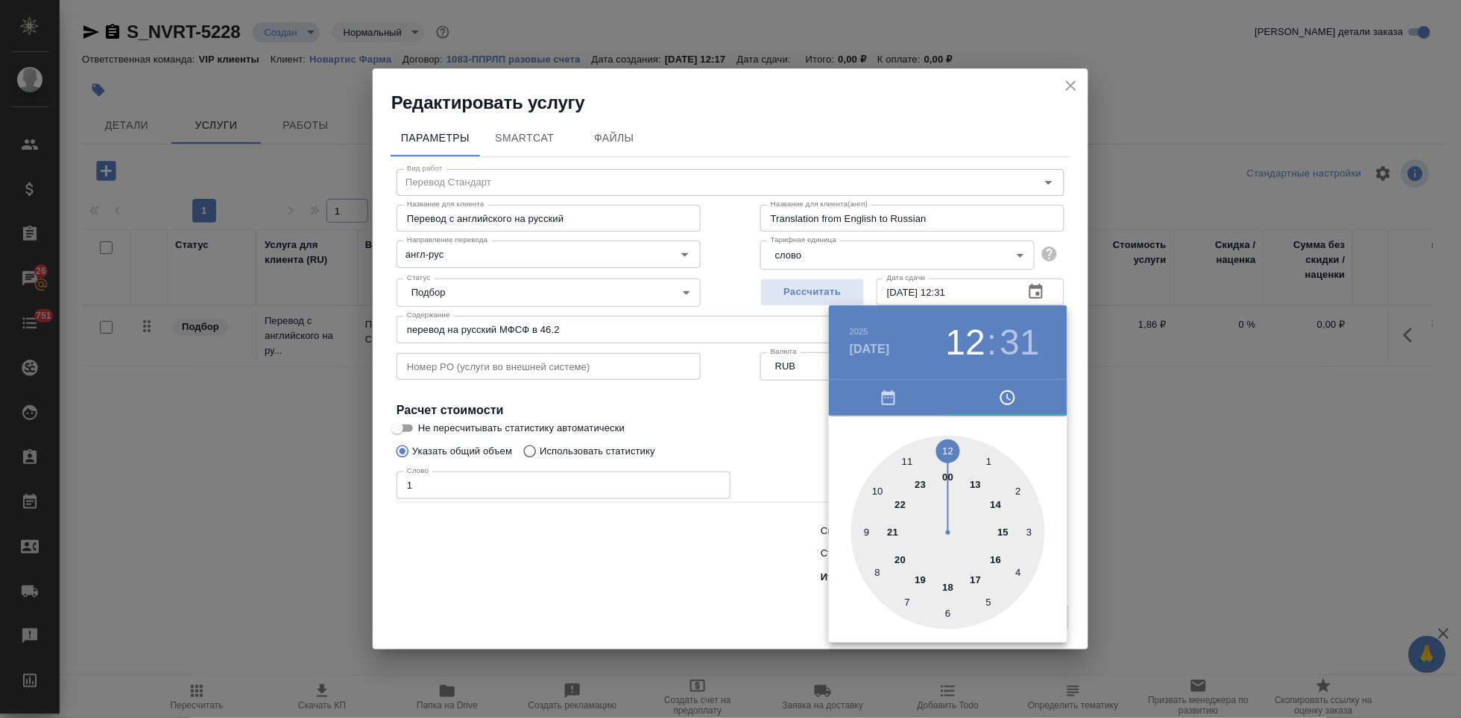
click at [978, 579] on div at bounding box center [948, 533] width 194 height 194
click at [951, 449] on div at bounding box center [948, 533] width 194 height 194
type input "03.10.2025 17:00"
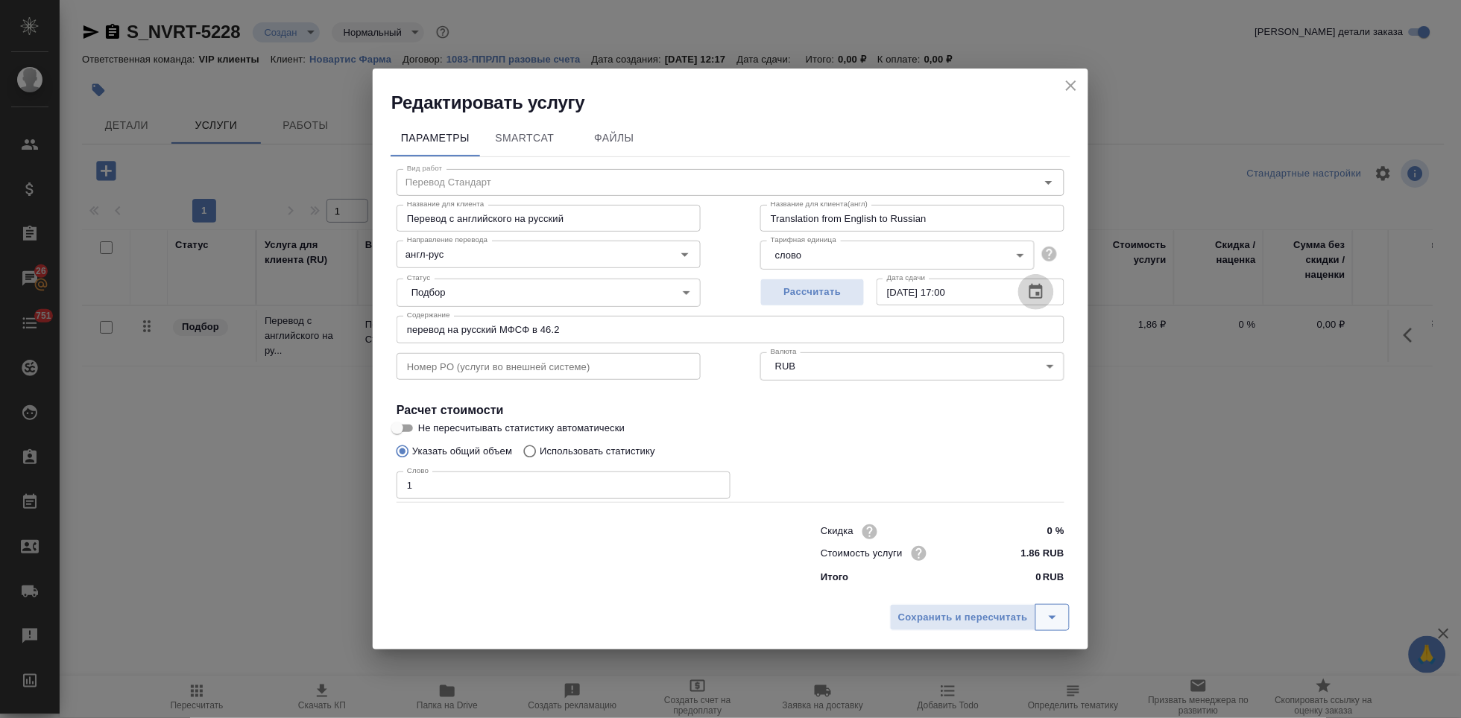
click at [1052, 612] on icon "split button" at bounding box center [1052, 618] width 18 height 18
click at [990, 588] on li "Сохранить" at bounding box center [982, 587] width 180 height 24
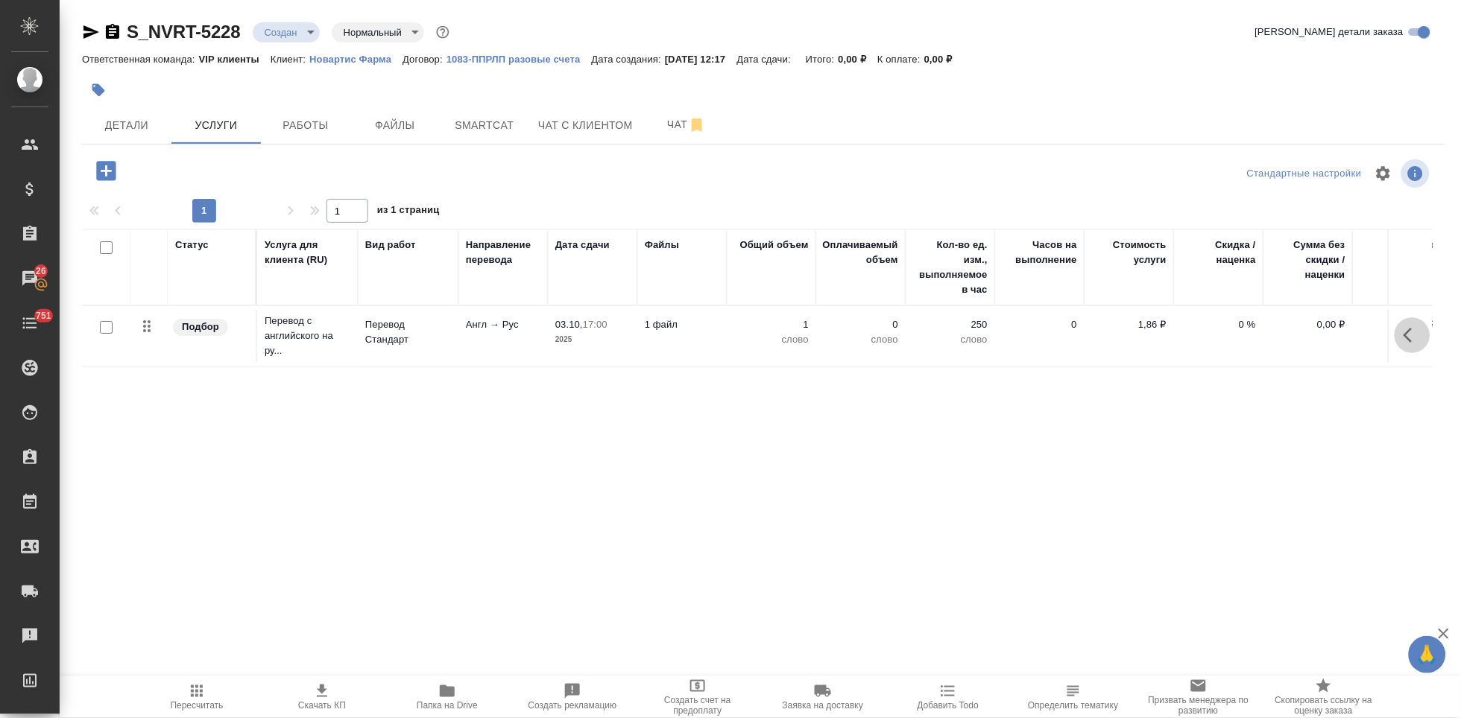
click at [1403, 335] on icon "button" at bounding box center [1412, 335] width 18 height 18
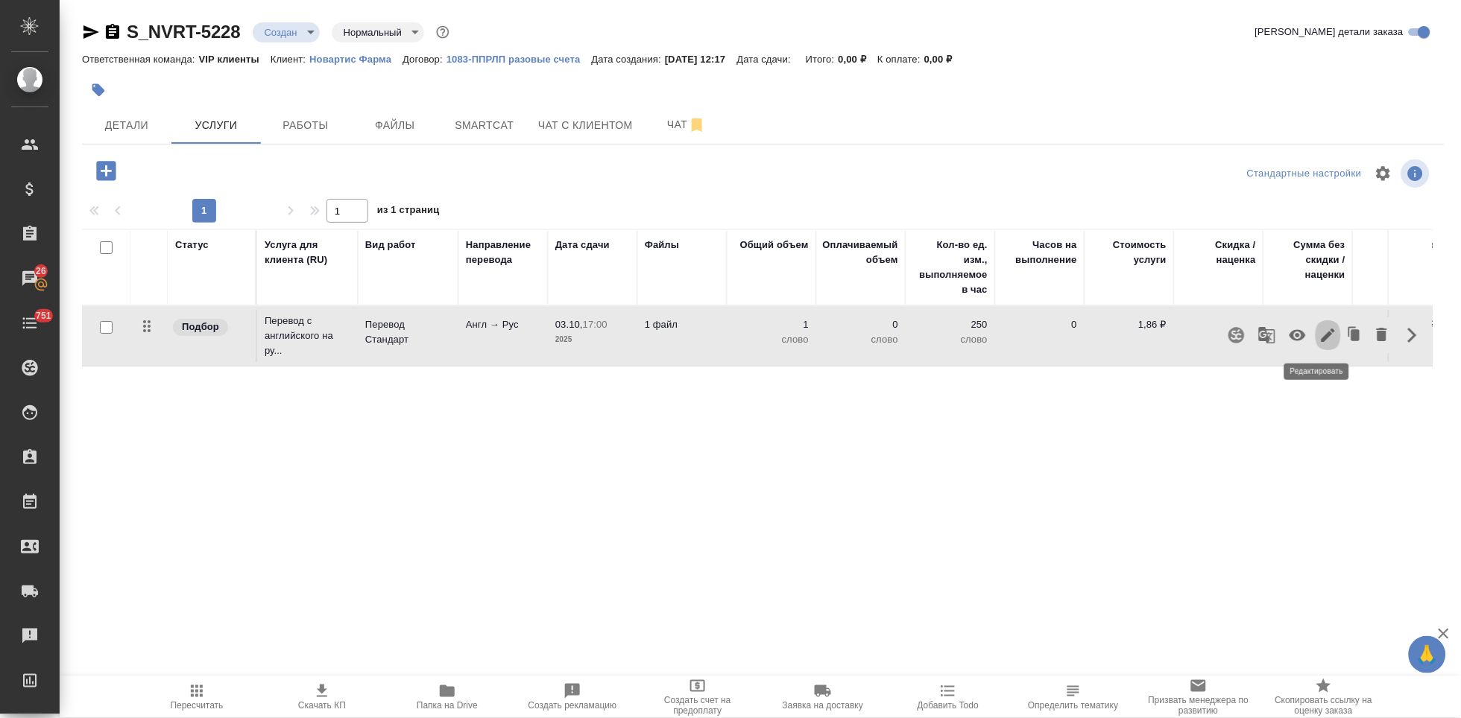
click at [1319, 339] on icon "button" at bounding box center [1328, 335] width 18 height 18
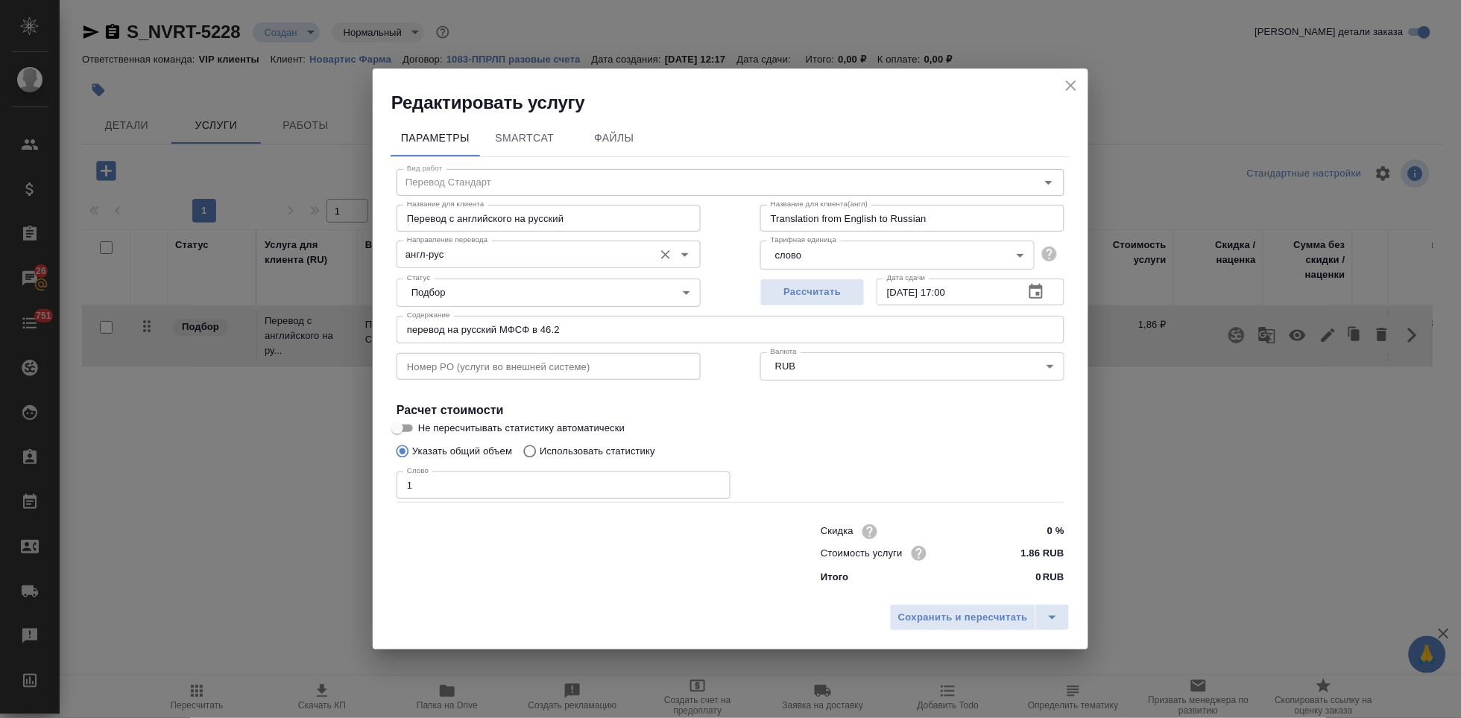
click at [482, 256] on input "англ-рус" at bounding box center [523, 254] width 245 height 18
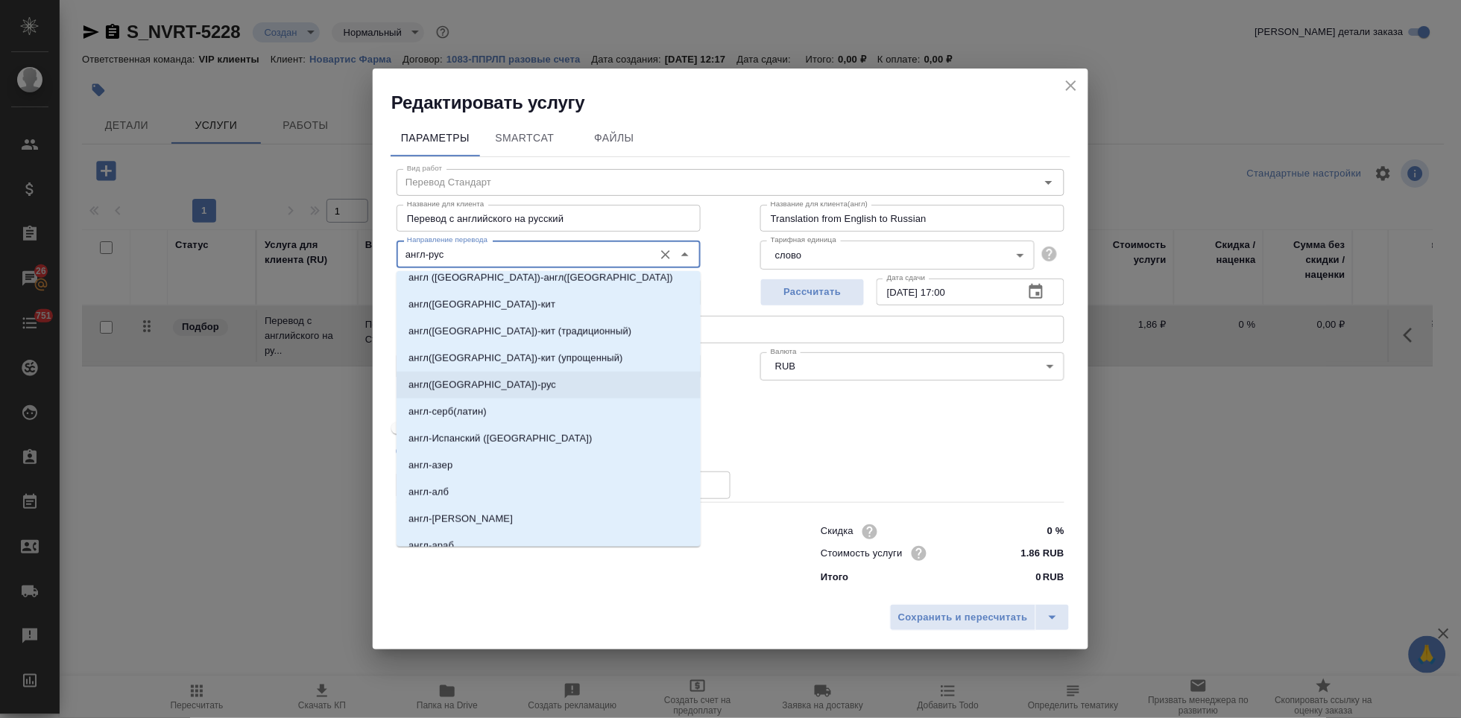
scroll to position [414, 0]
click at [470, 386] on p "англ(США)-рус" at bounding box center [482, 384] width 148 height 15
type input "англ(США)-рус"
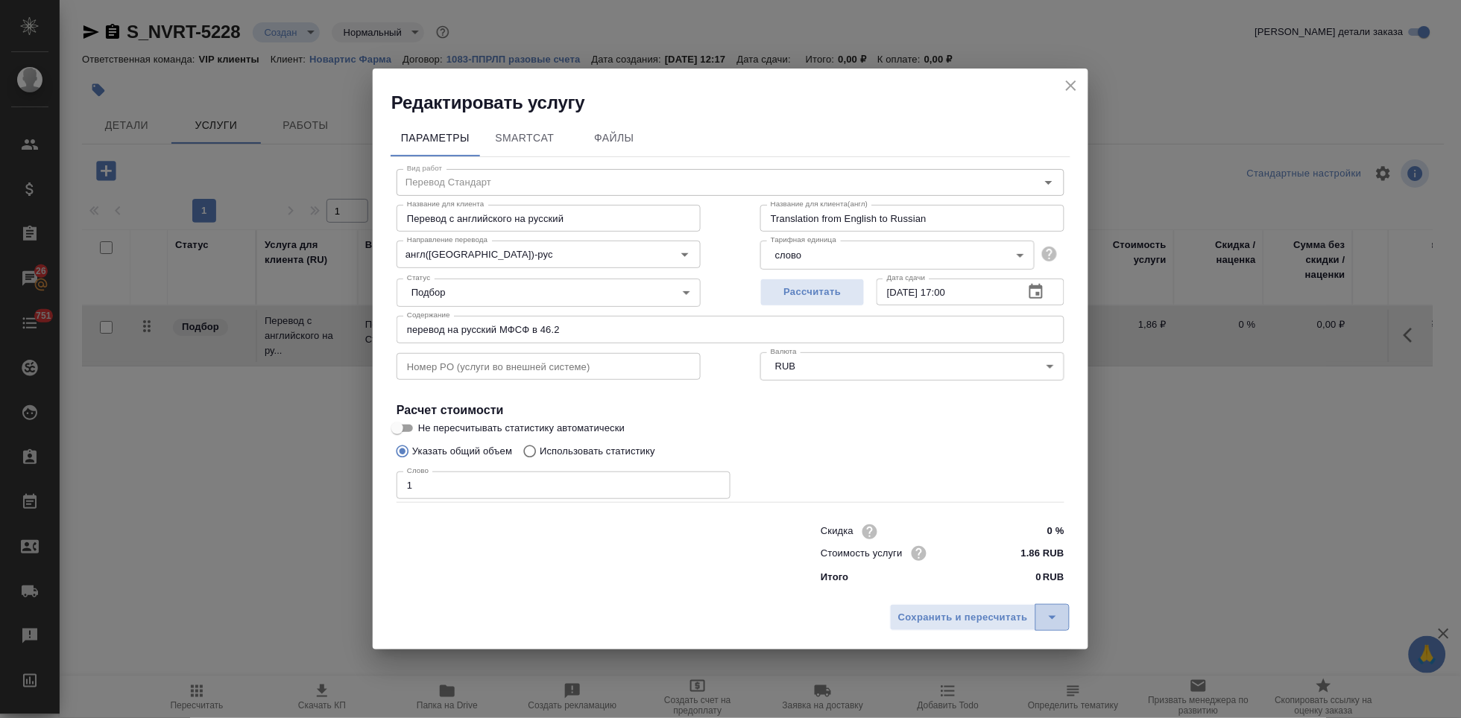
click at [1050, 616] on icon "split button" at bounding box center [1052, 618] width 18 height 18
click at [946, 585] on li "Сохранить" at bounding box center [982, 587] width 180 height 24
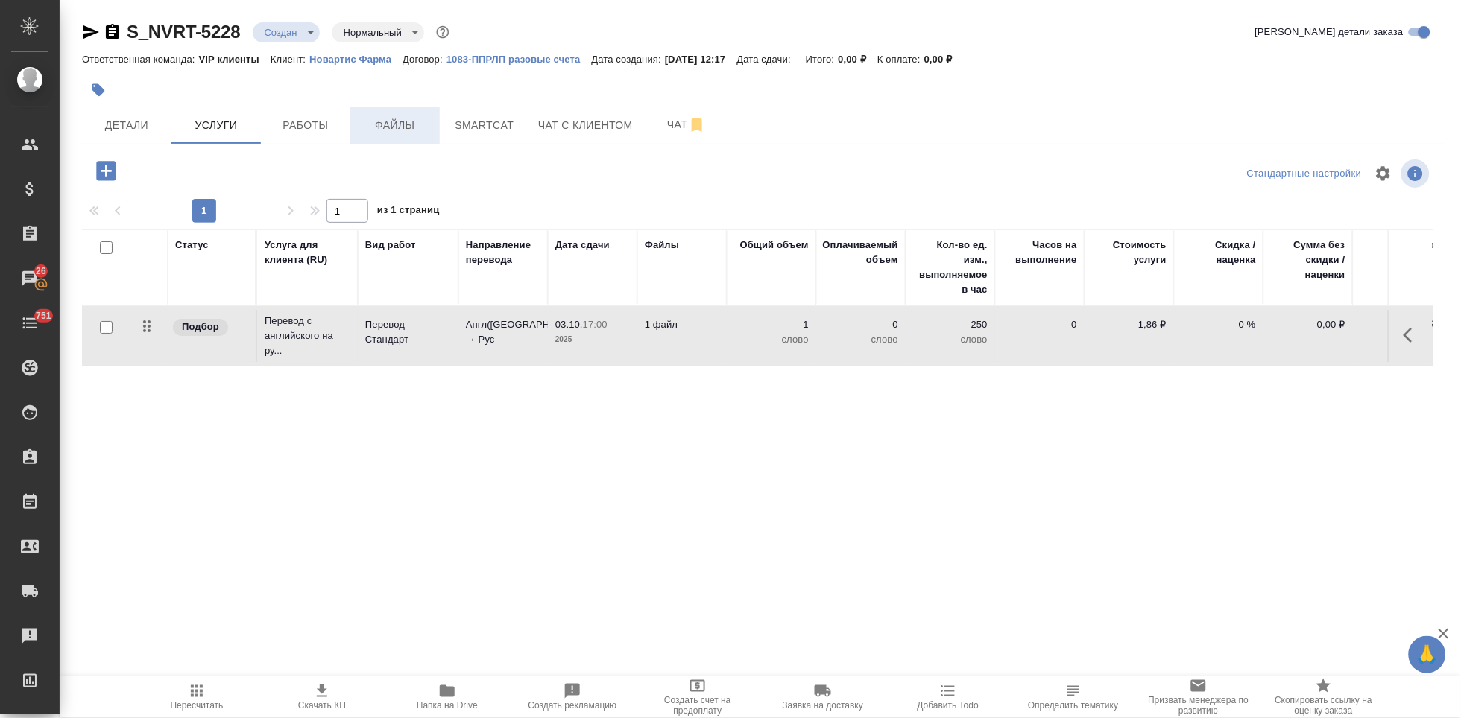
click at [364, 121] on span "Файлы" at bounding box center [395, 125] width 72 height 19
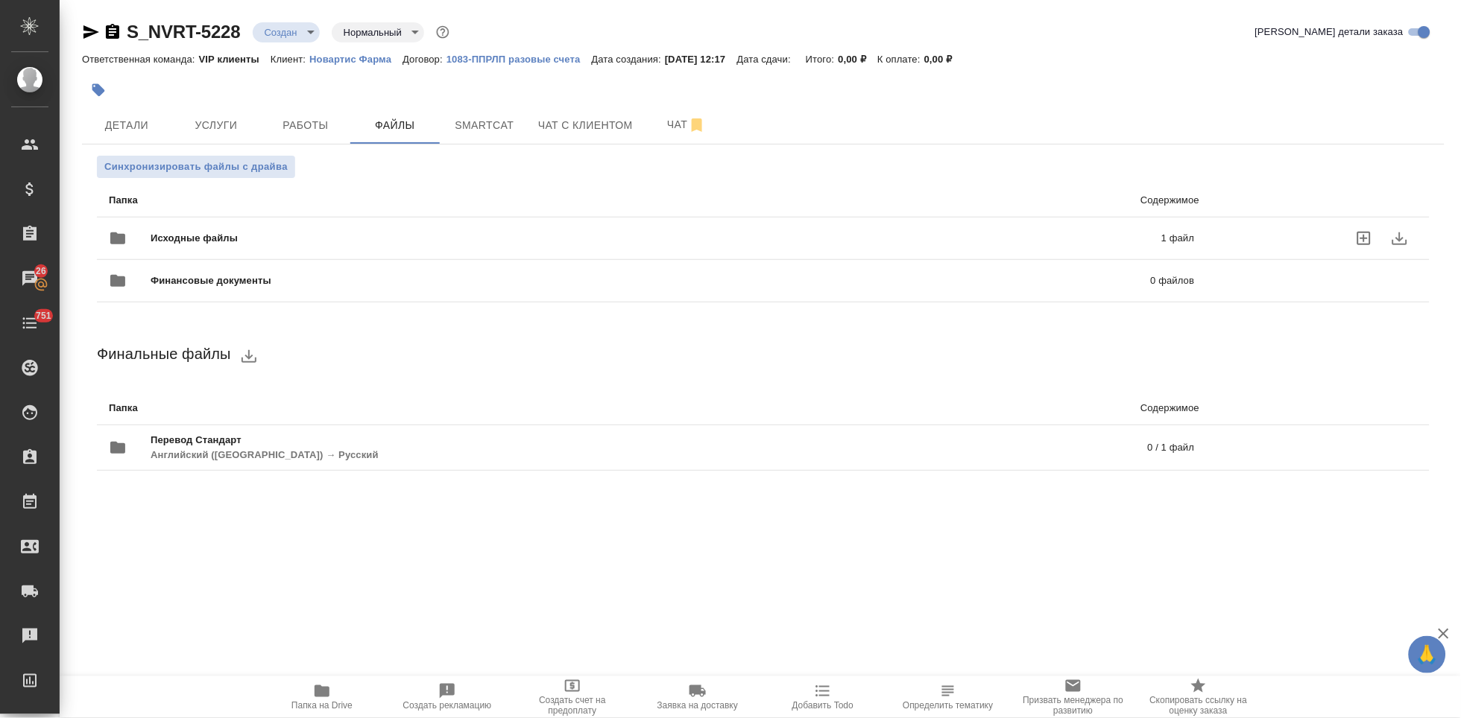
click at [856, 230] on div "Исходные файлы 1 файл" at bounding box center [652, 239] width 1086 height 36
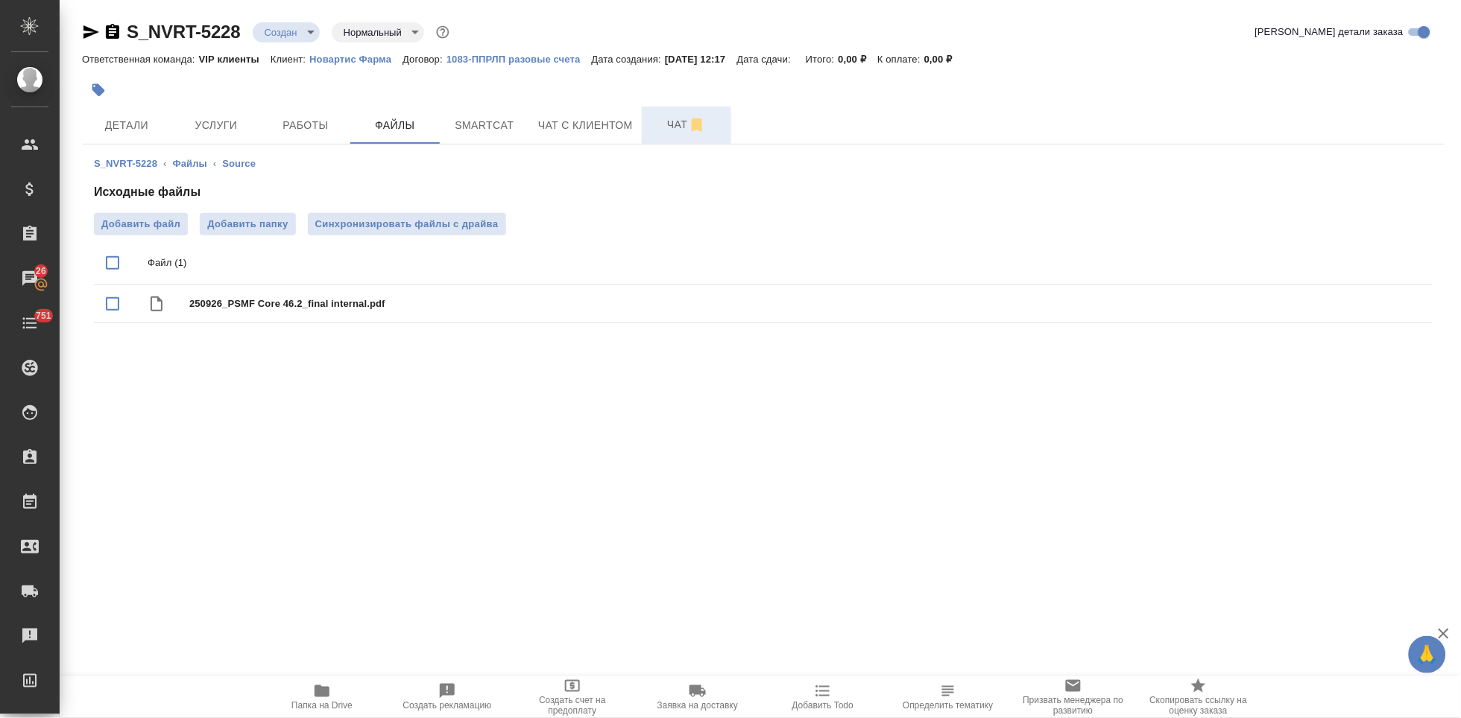
click at [671, 129] on span "Чат" at bounding box center [687, 125] width 72 height 19
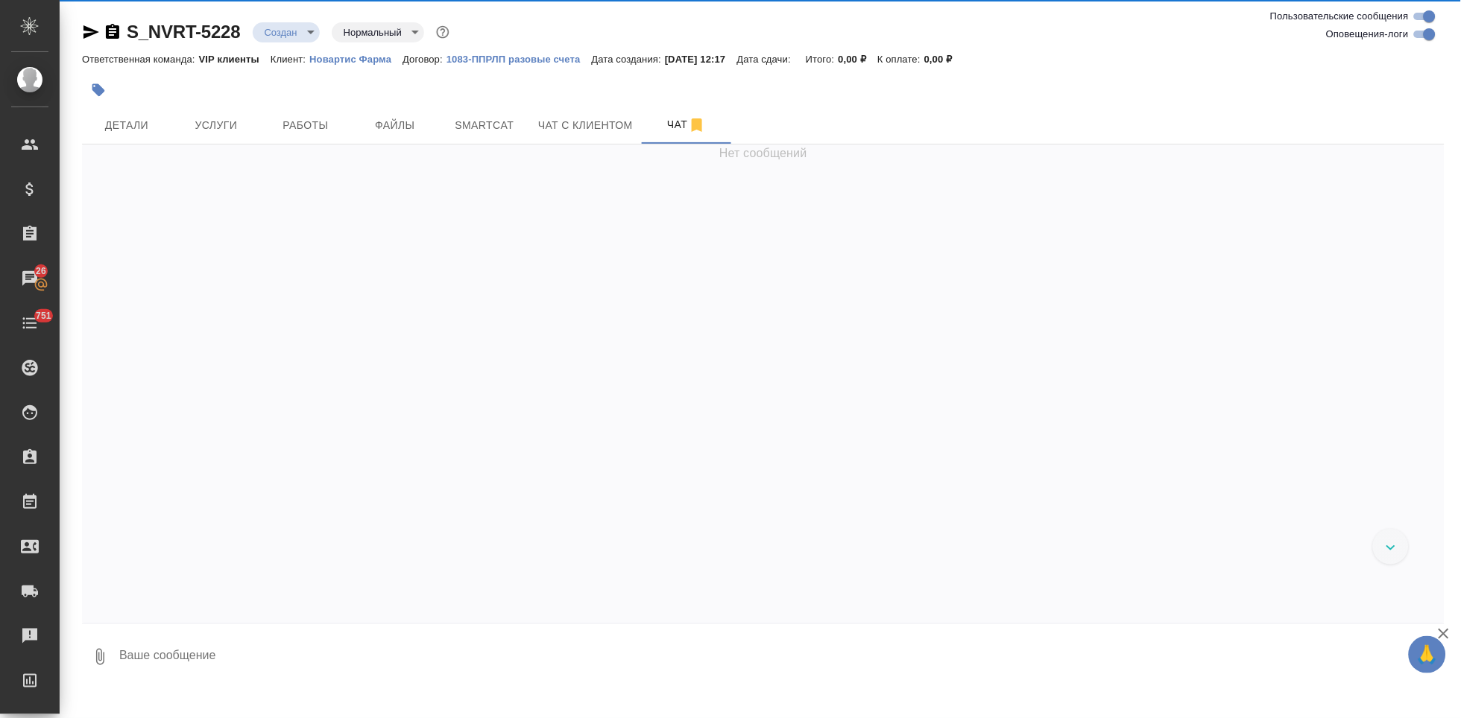
scroll to position [564, 0]
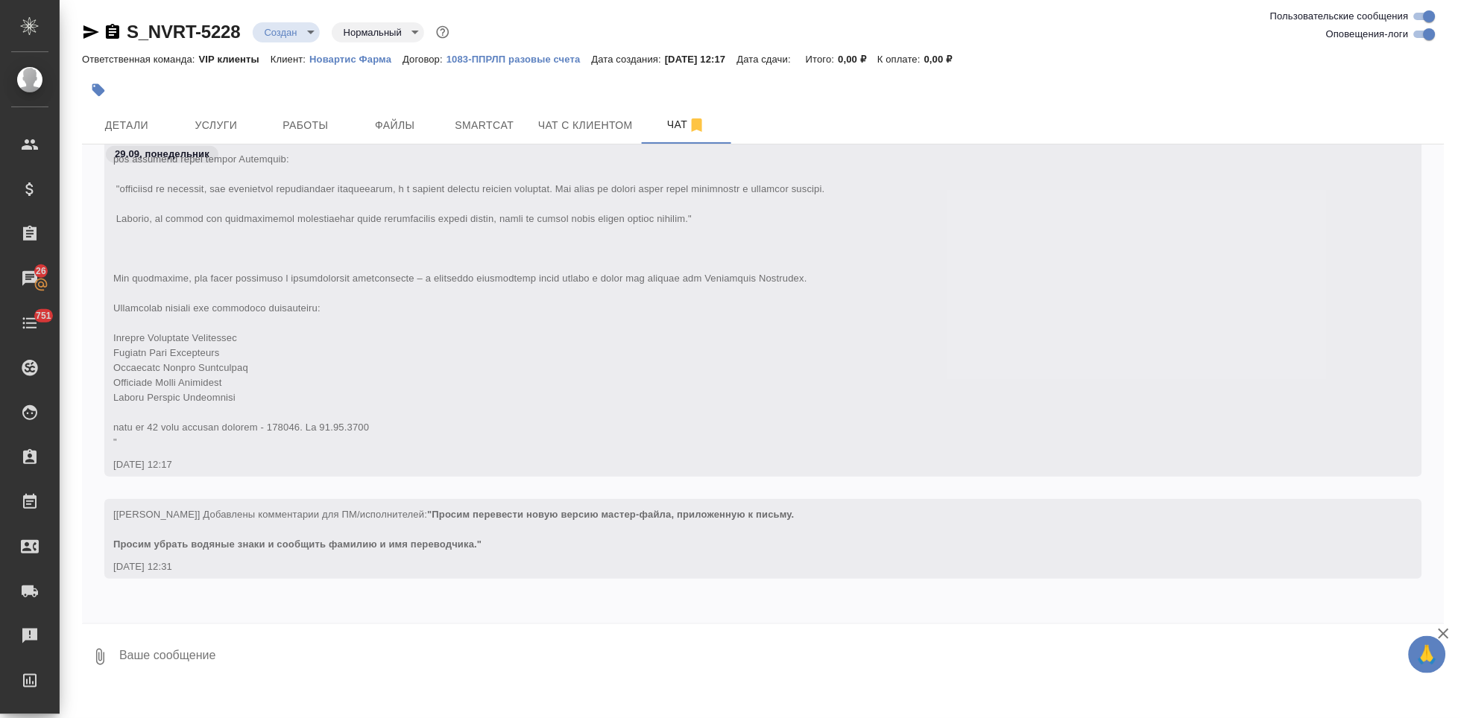
click at [303, 32] on body "🙏 .cls-1 fill:#fff; AWATERA Kabargina Anna Клиенты Спецификации Заказы 26 Чаты …" at bounding box center [730, 359] width 1461 height 718
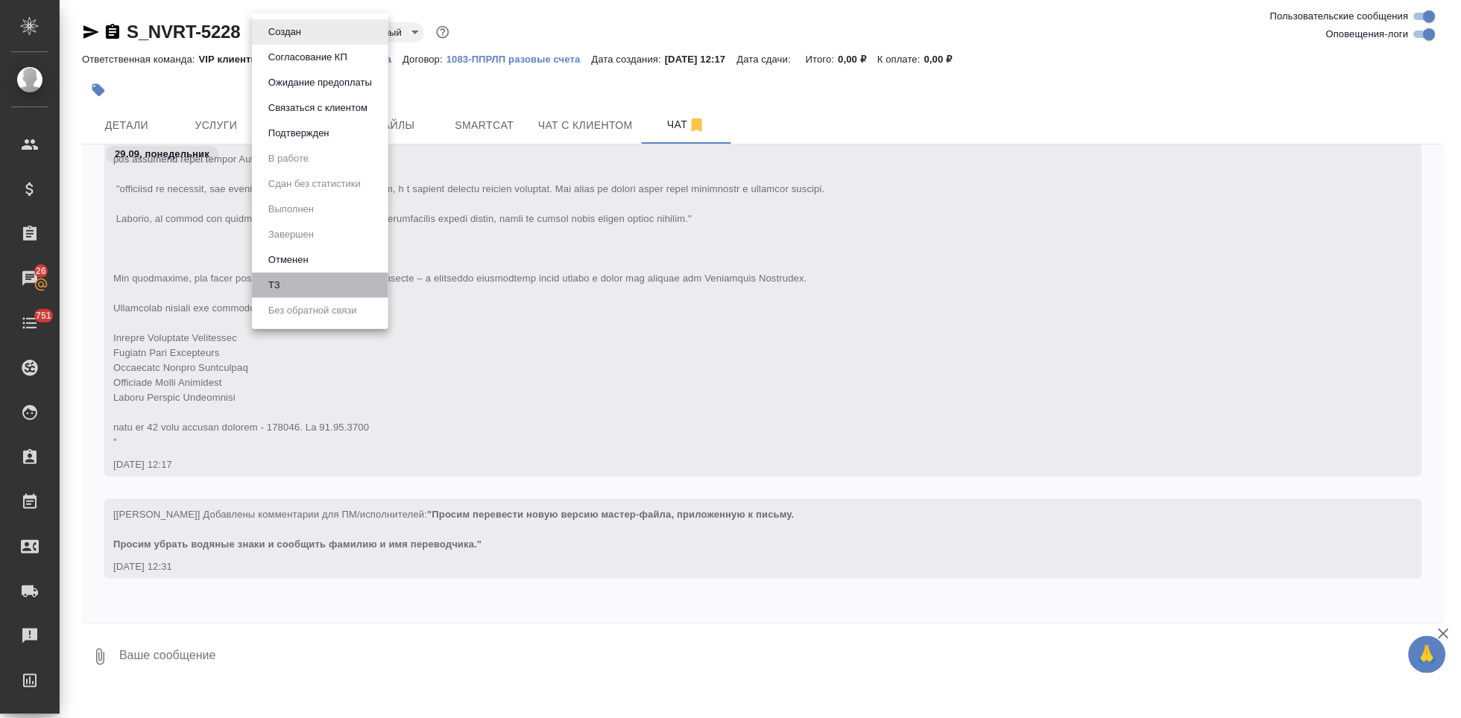
click at [314, 282] on li "ТЗ" at bounding box center [320, 285] width 136 height 25
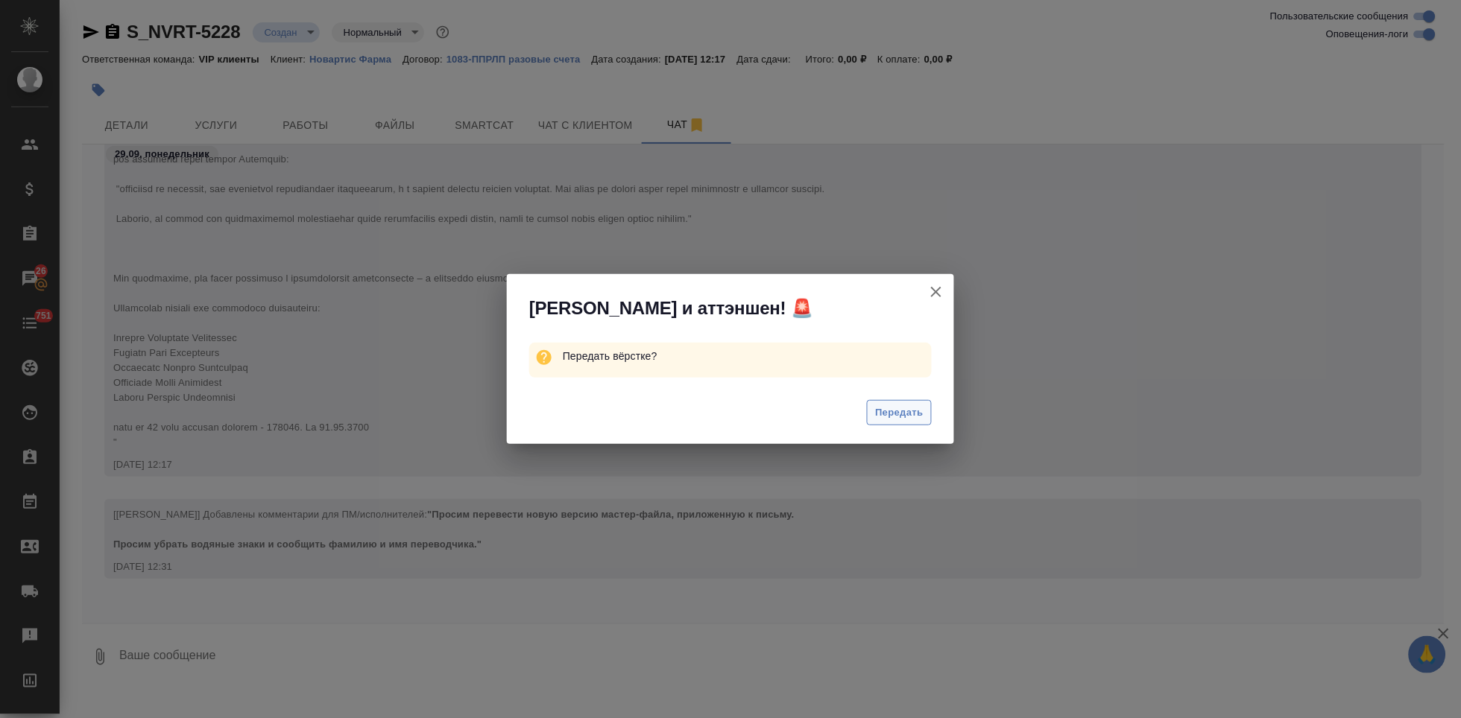
click at [920, 415] on span "Передать" at bounding box center [899, 413] width 48 height 17
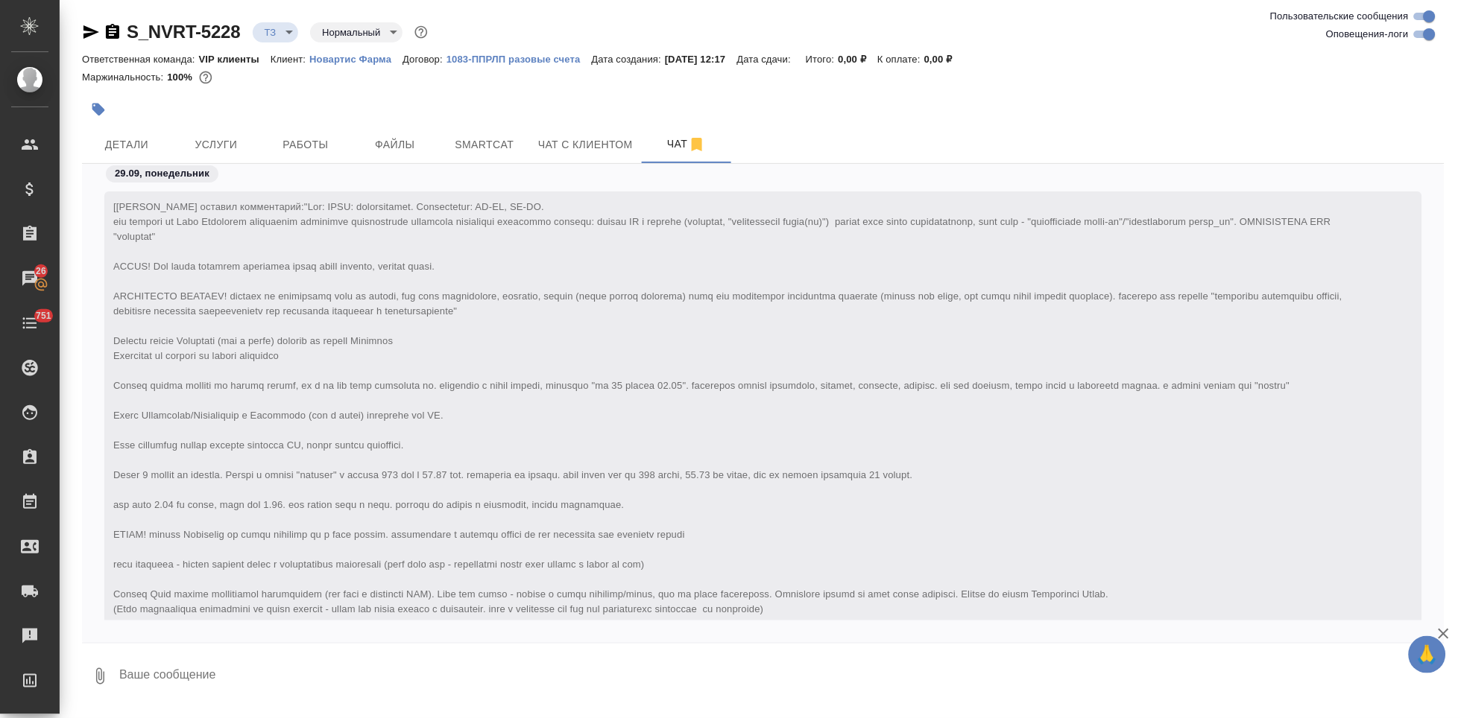
scroll to position [636, 0]
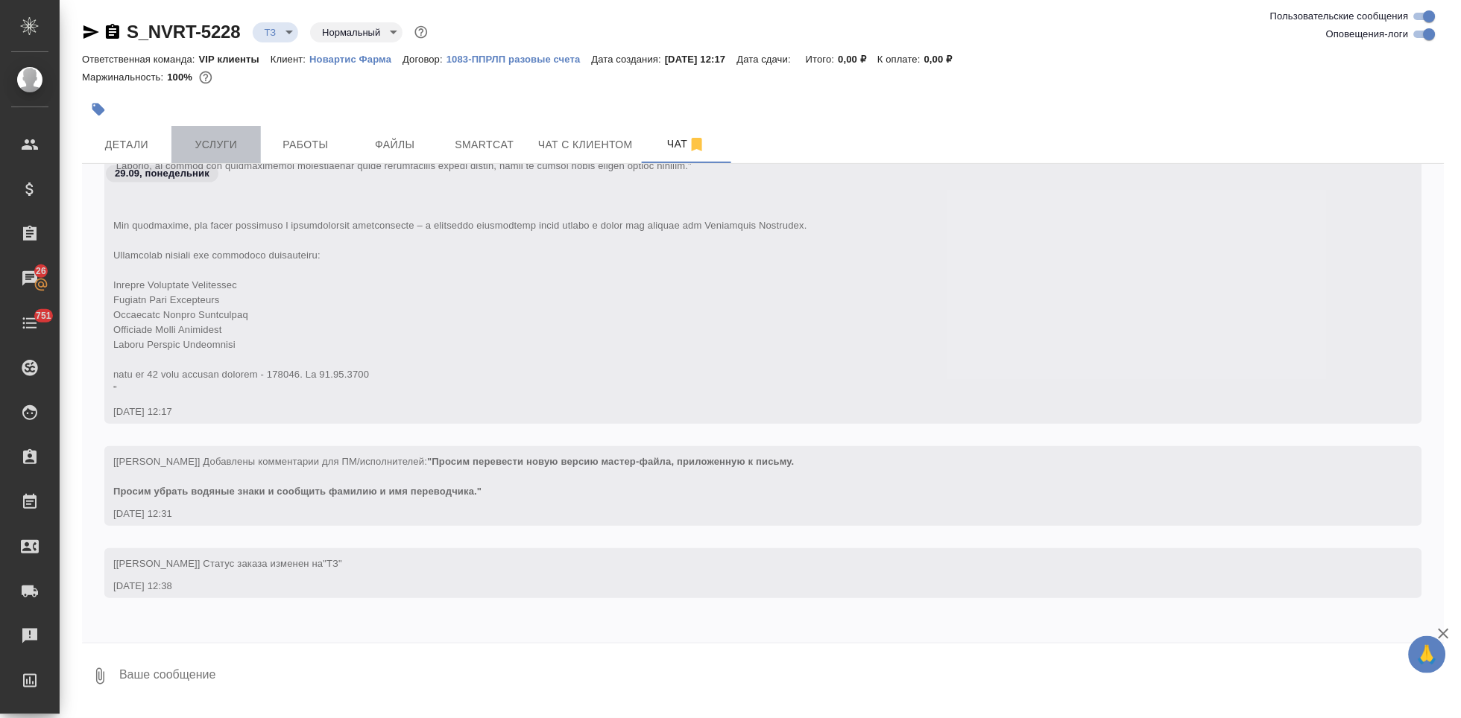
click at [211, 142] on span "Услуги" at bounding box center [216, 145] width 72 height 19
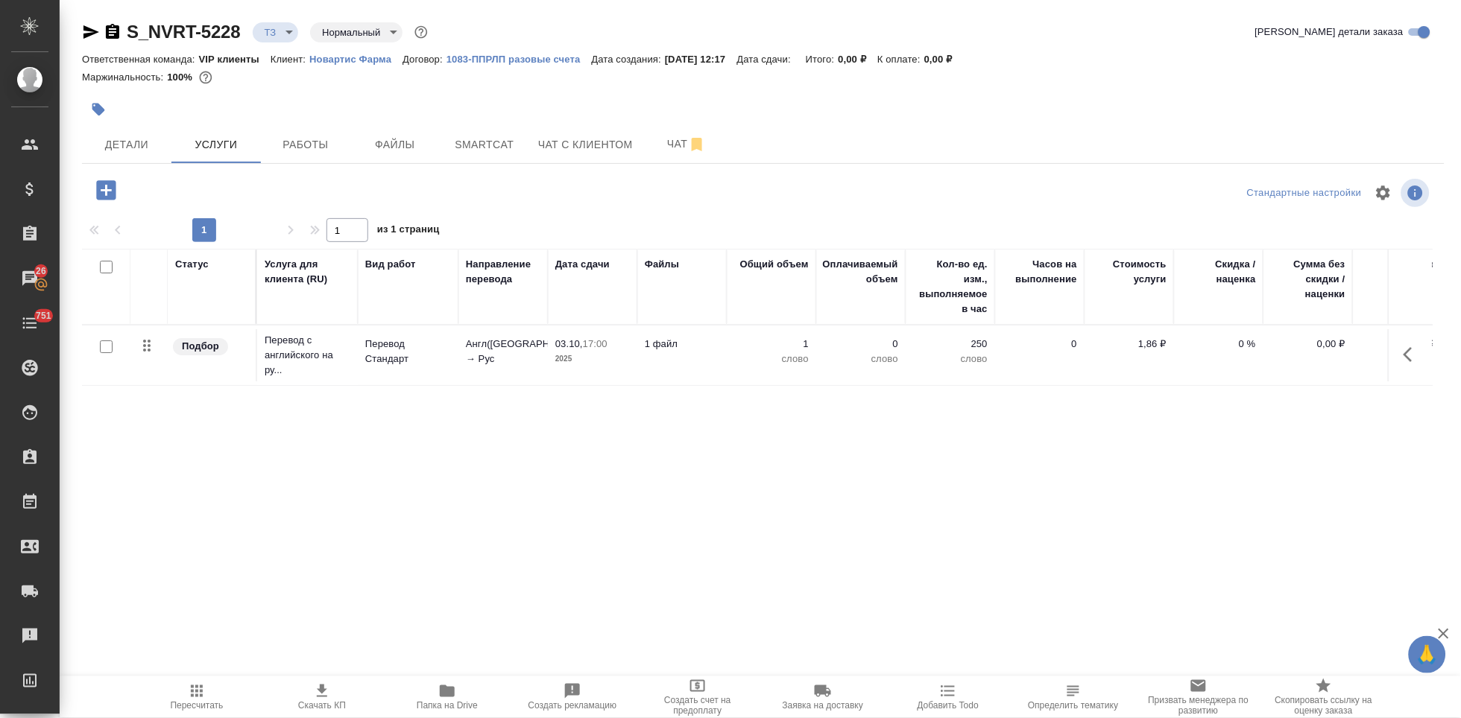
click at [107, 347] on input "checkbox" at bounding box center [106, 347] width 13 height 13
checkbox input "true"
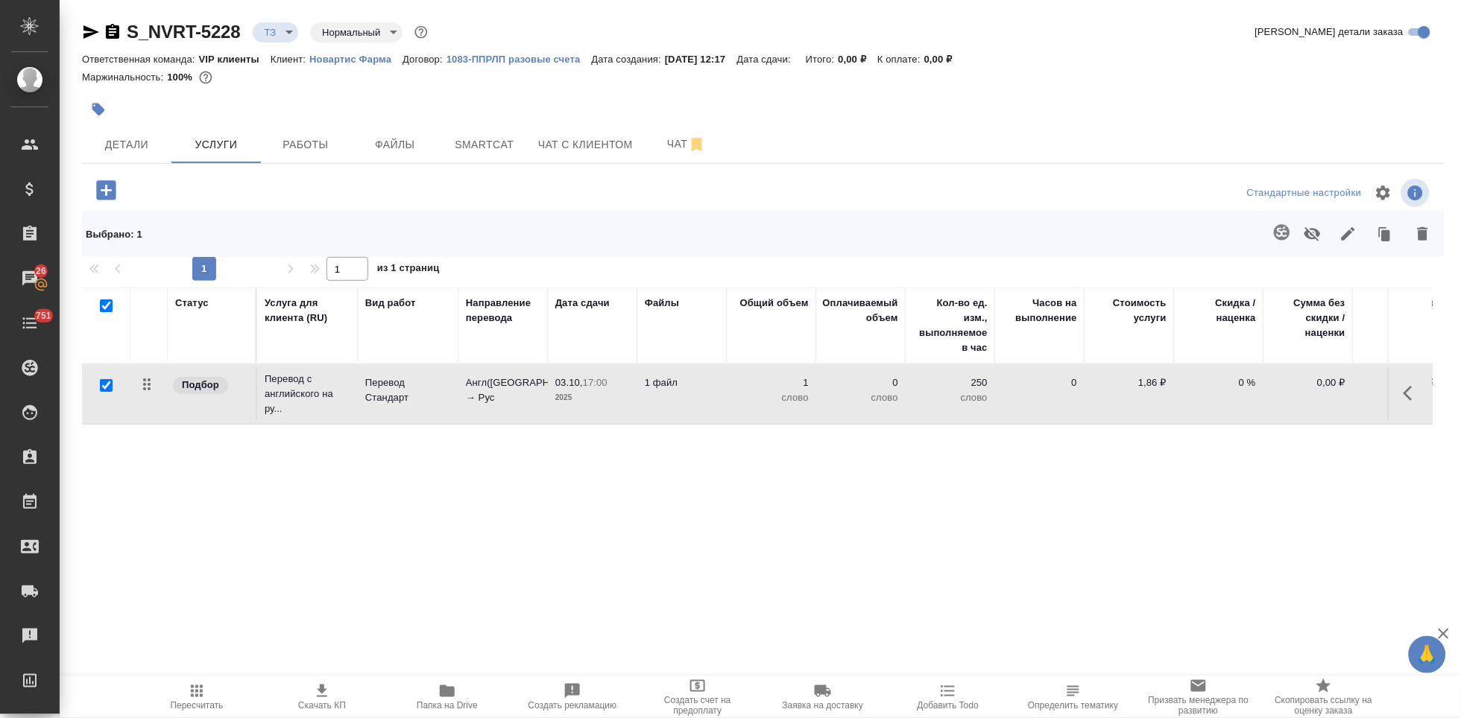
click at [1274, 230] on icon "button" at bounding box center [1282, 232] width 16 height 16
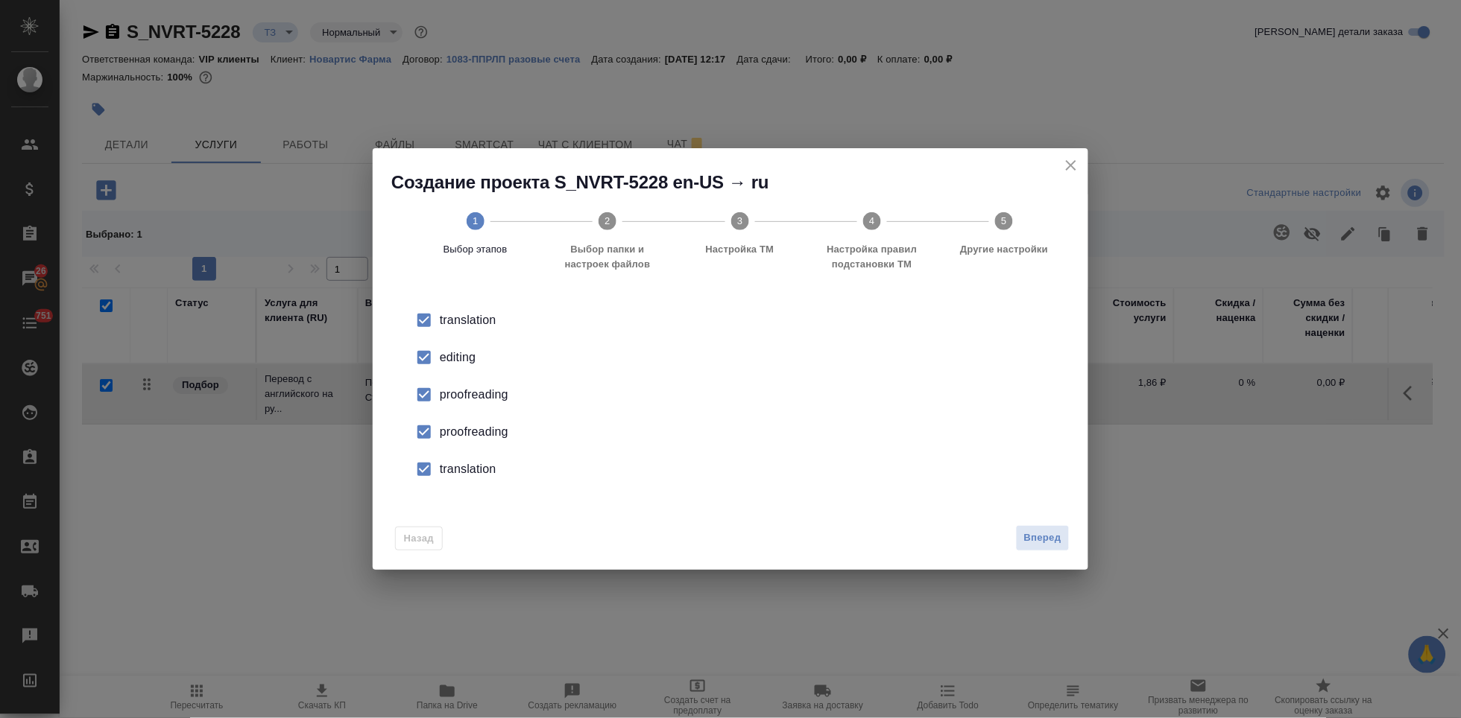
click at [423, 363] on input "checkbox" at bounding box center [423, 357] width 31 height 31
click at [414, 439] on input "checkbox" at bounding box center [423, 432] width 31 height 31
click at [424, 479] on input "checkbox" at bounding box center [423, 469] width 31 height 31
click at [1056, 548] on button "Вперед" at bounding box center [1043, 538] width 54 height 26
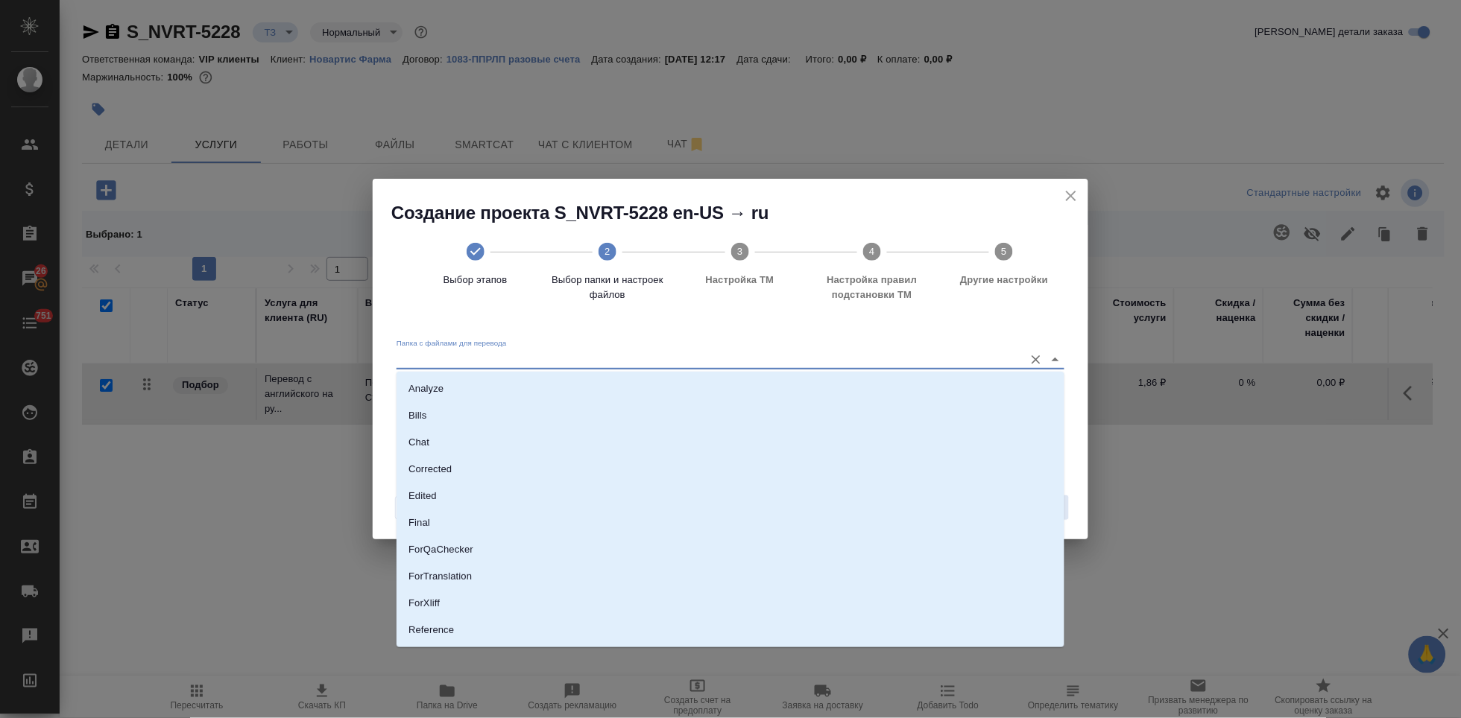
click at [874, 355] on input "Папка с файлами для перевода" at bounding box center [706, 359] width 620 height 18
click at [444, 574] on li "Source" at bounding box center [730, 580] width 668 height 27
type input "Source"
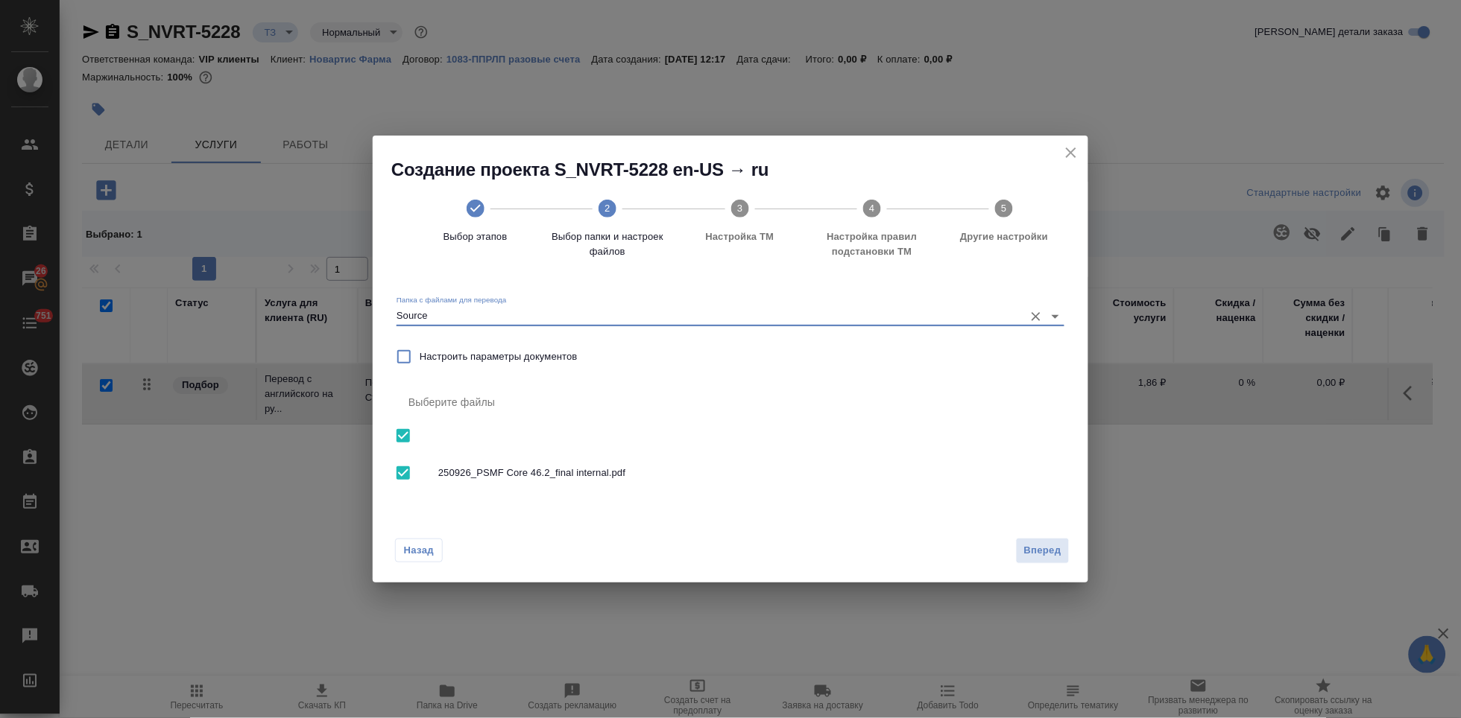
click at [1074, 545] on div "Назад Вперед" at bounding box center [730, 548] width 715 height 70
click at [1034, 554] on span "Вперед" at bounding box center [1042, 551] width 37 height 17
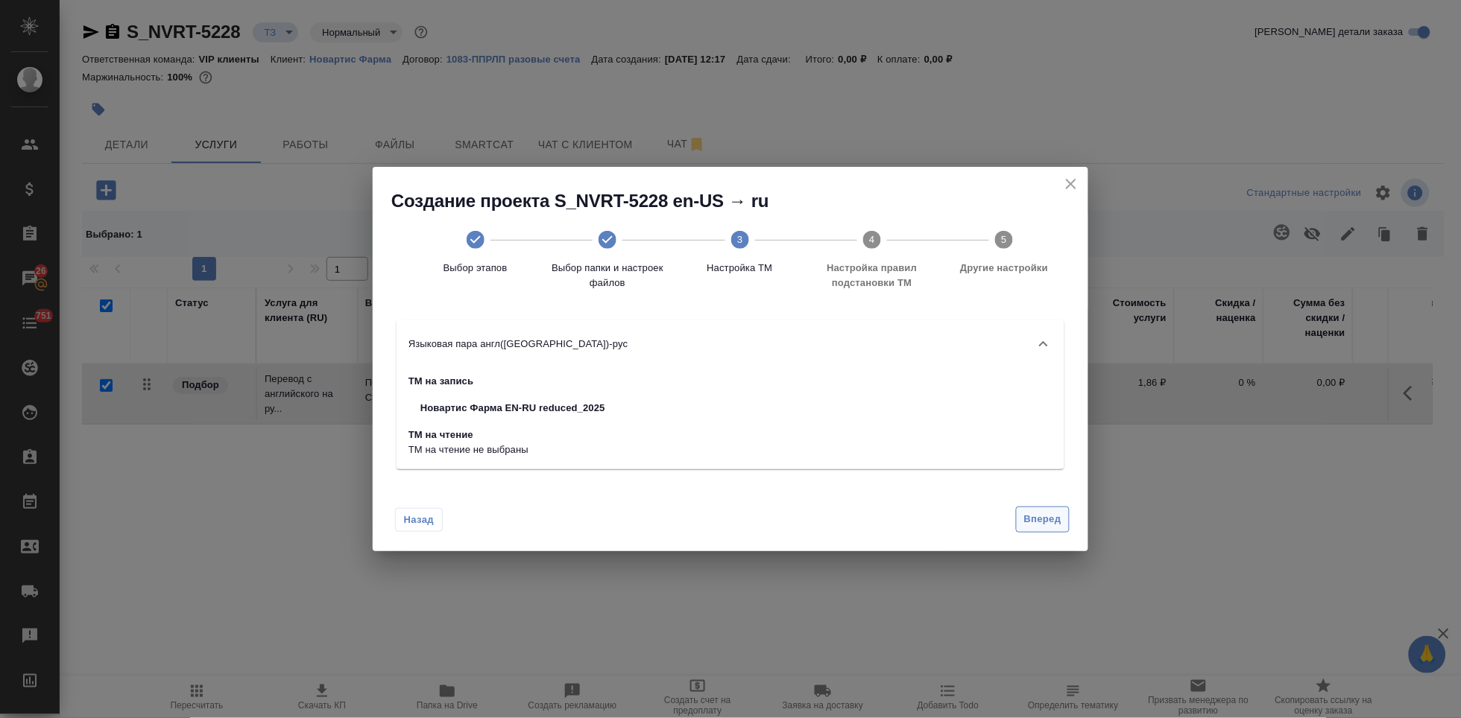
click at [1040, 528] on button "Вперед" at bounding box center [1043, 520] width 54 height 26
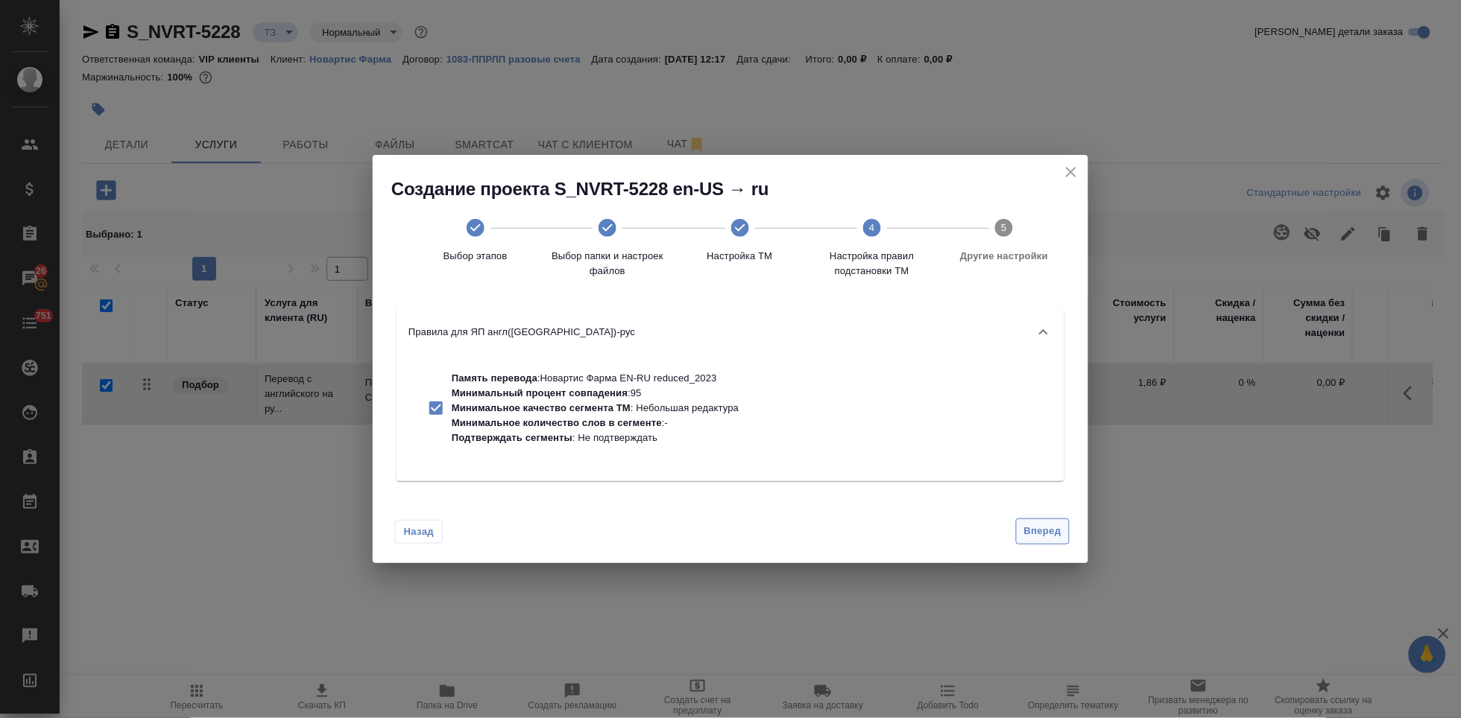
click at [1041, 532] on span "Вперед" at bounding box center [1042, 531] width 37 height 17
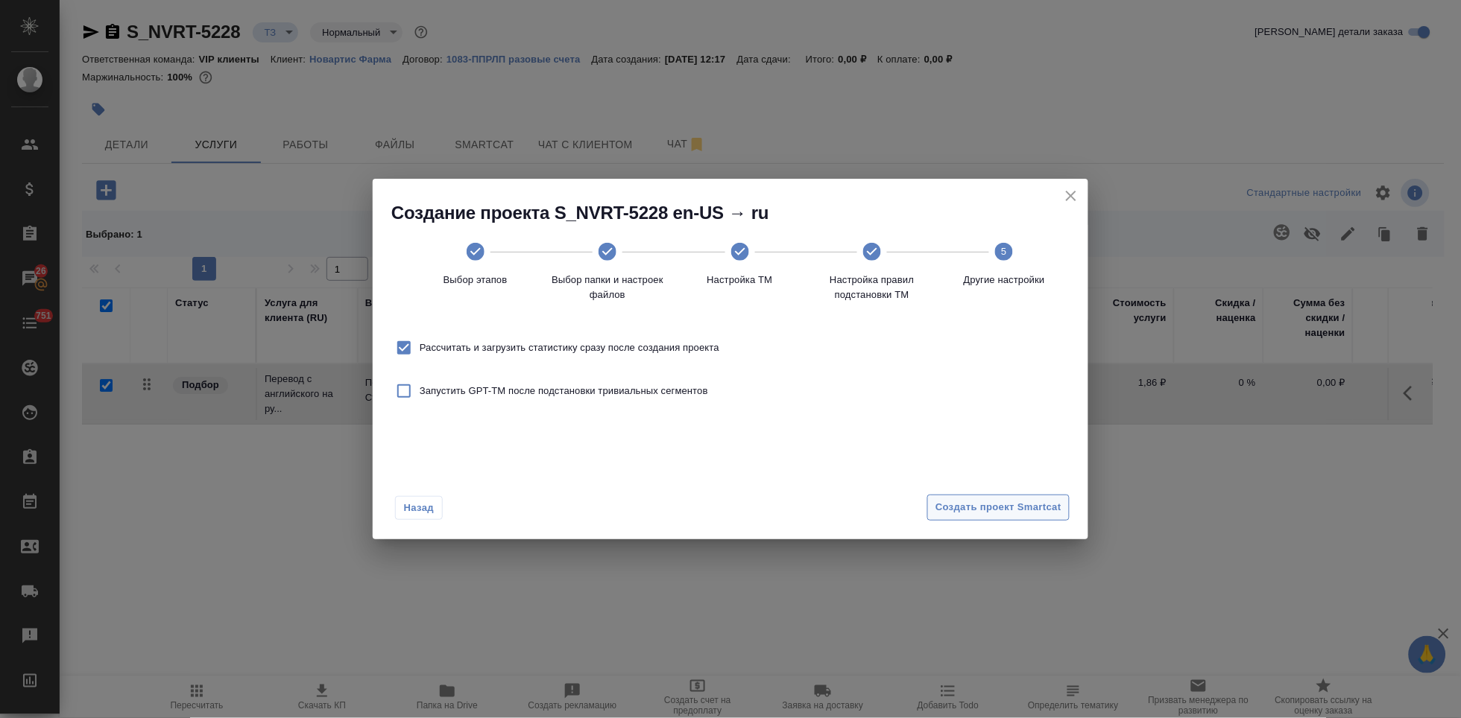
click at [1034, 509] on span "Создать проект Smartcat" at bounding box center [998, 507] width 126 height 17
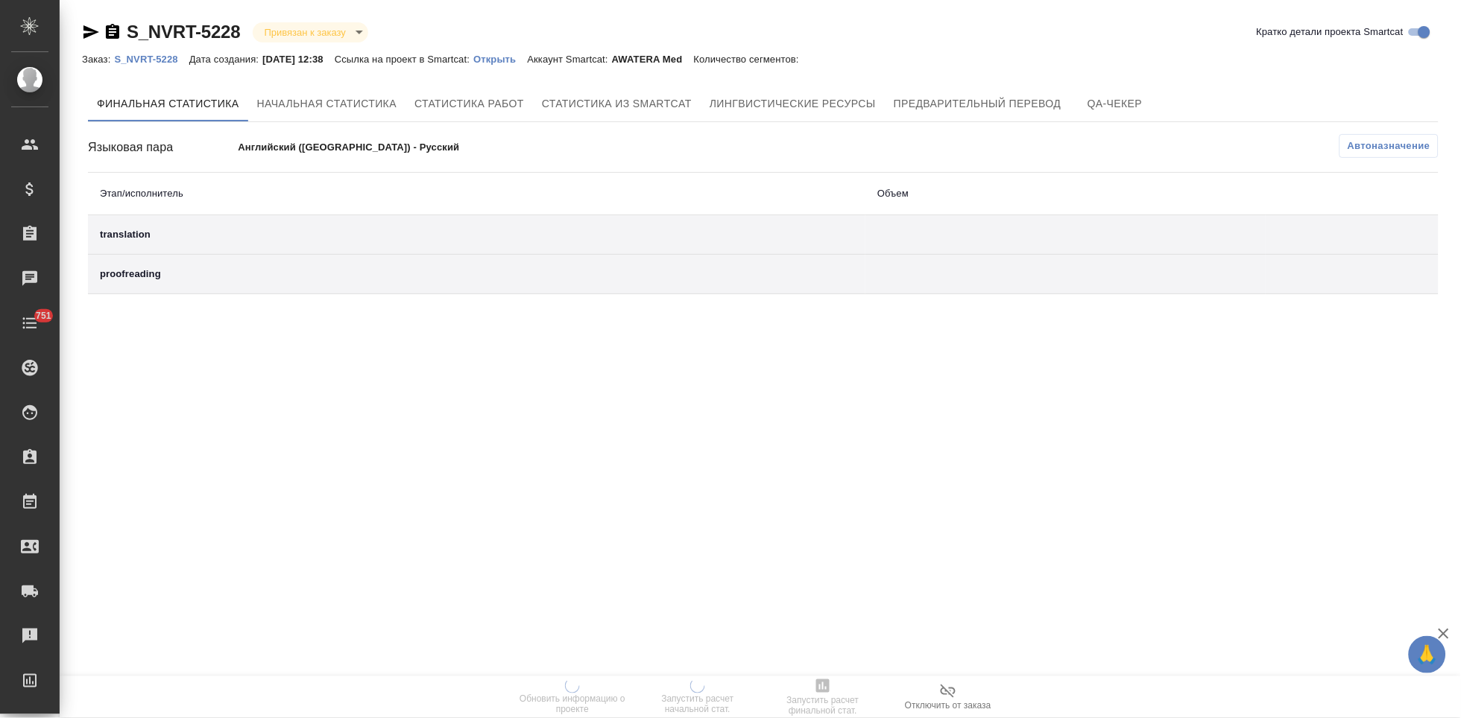
click at [511, 60] on p "Открыть" at bounding box center [500, 59] width 54 height 11
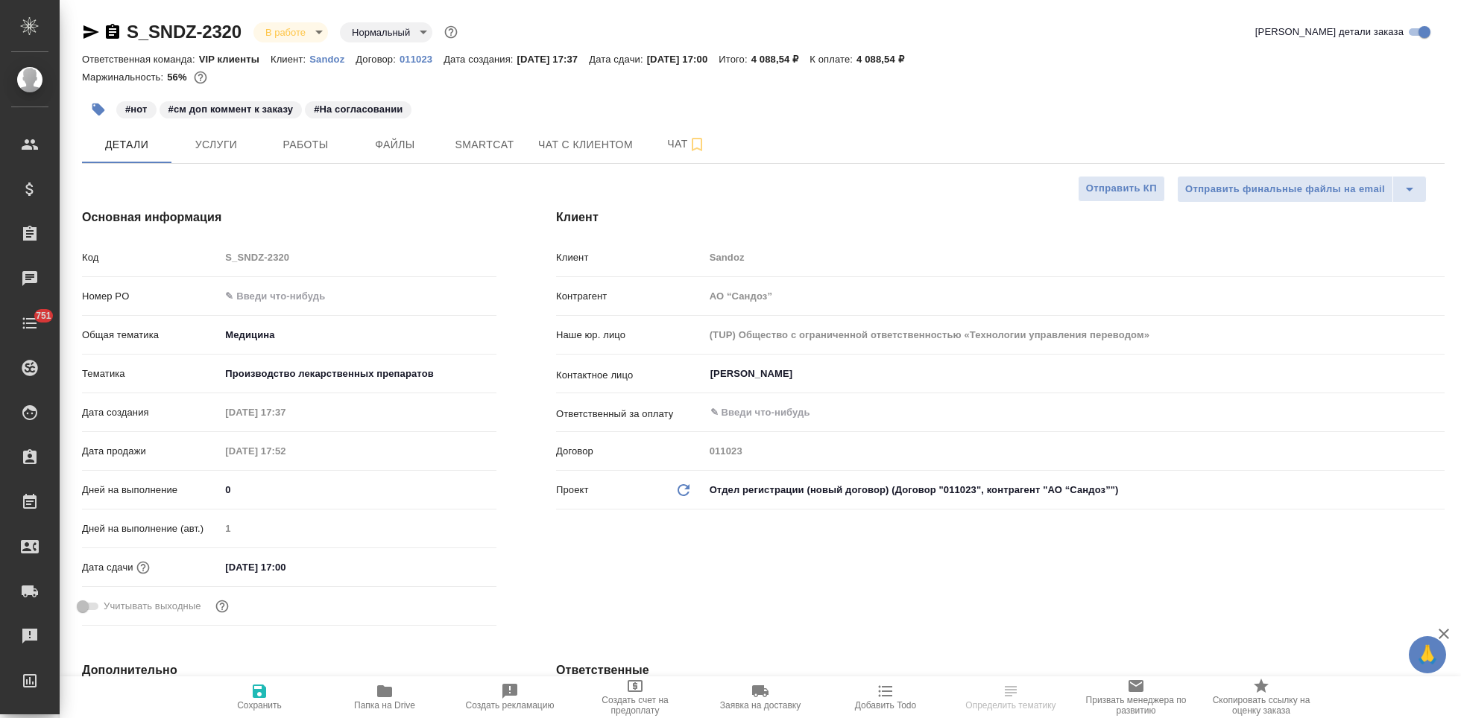
select select "RU"
click at [660, 133] on button "Чат" at bounding box center [686, 144] width 89 height 37
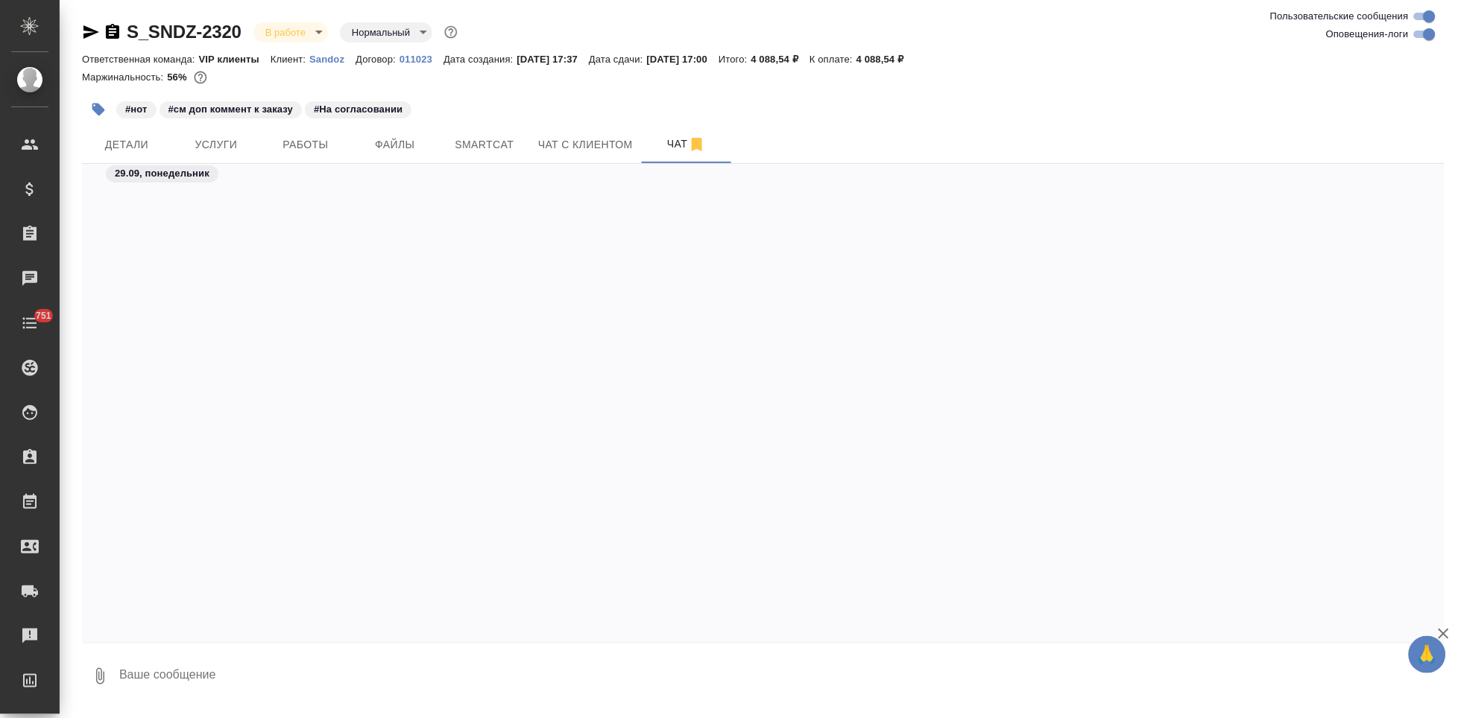
scroll to position [38928, 0]
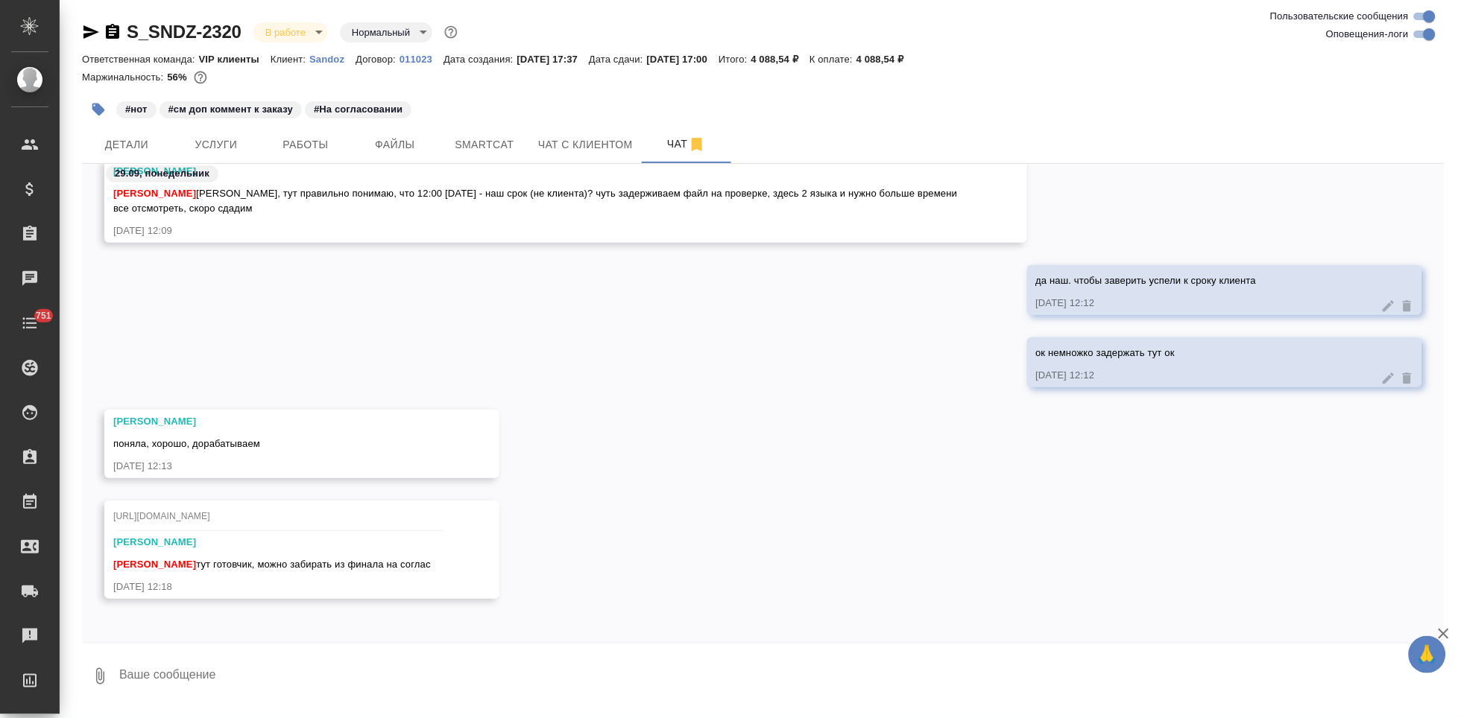
click at [364, 689] on textarea at bounding box center [781, 676] width 1327 height 51
type textarea "спасибушки"
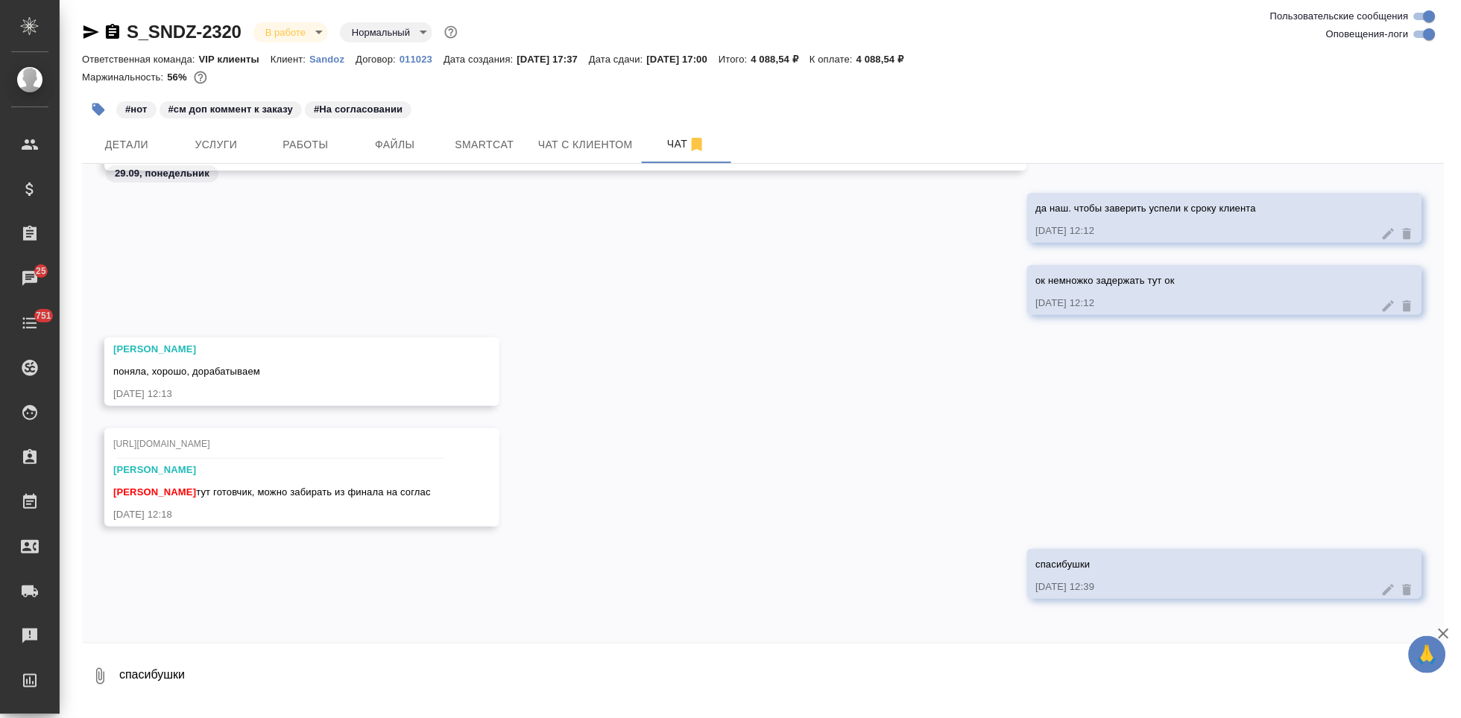
scroll to position [38334, 0]
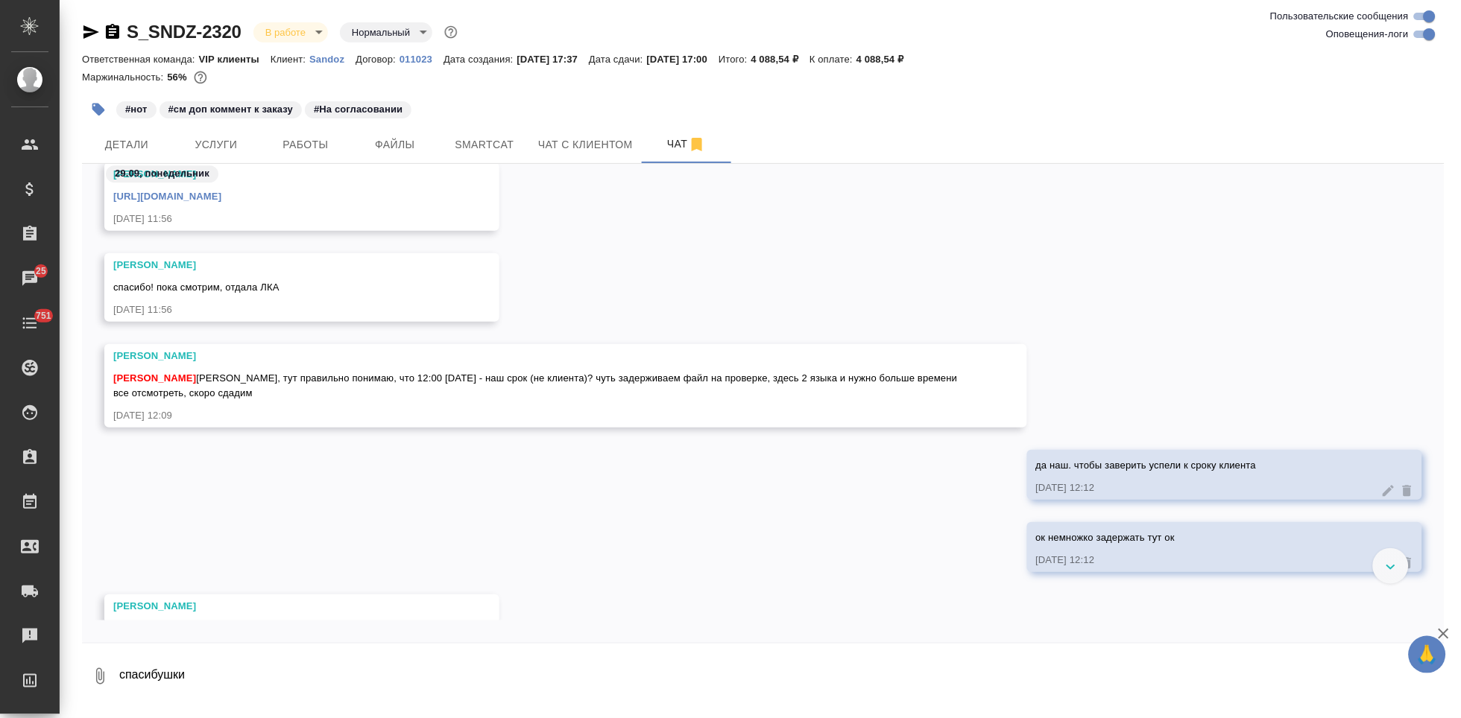
click at [221, 194] on link "[URL][DOMAIN_NAME]" at bounding box center [167, 196] width 108 height 11
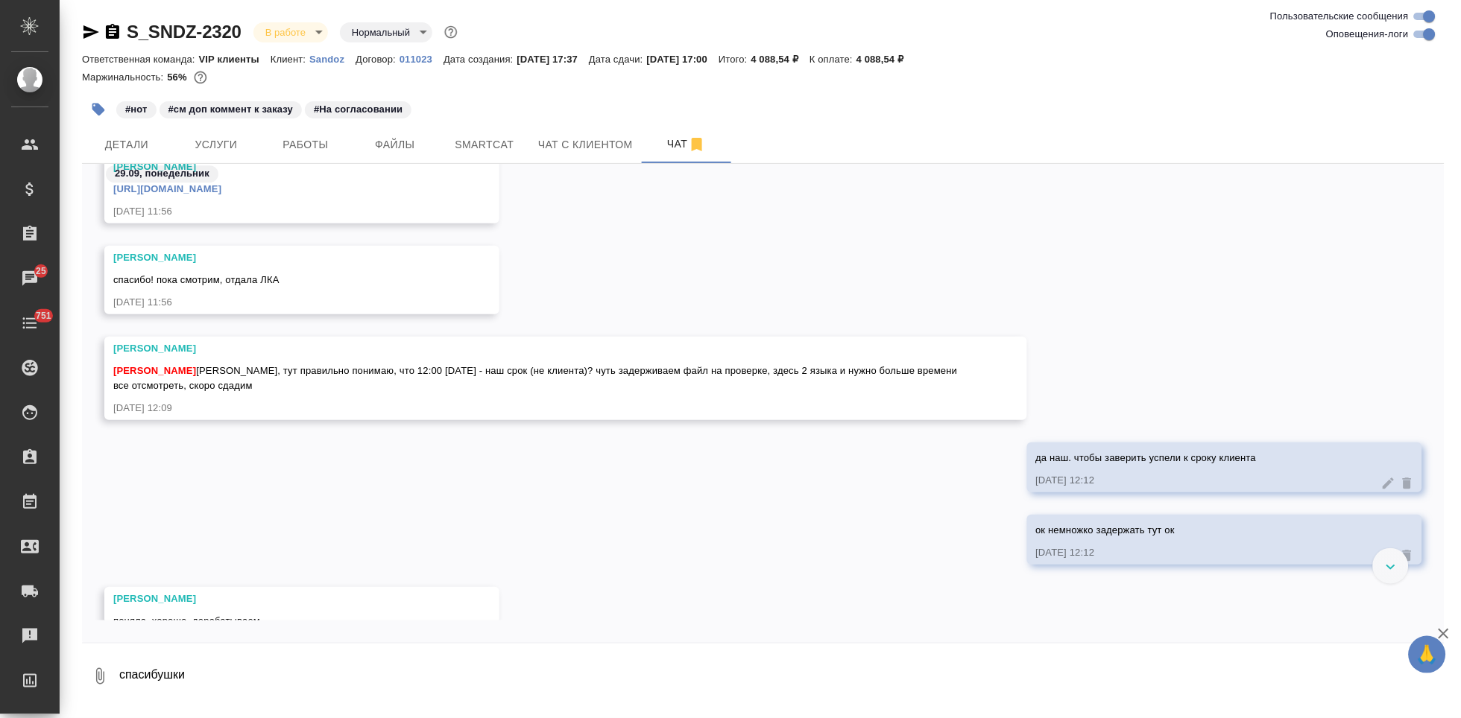
scroll to position [37729, 0]
